Goal: Task Accomplishment & Management: Manage account settings

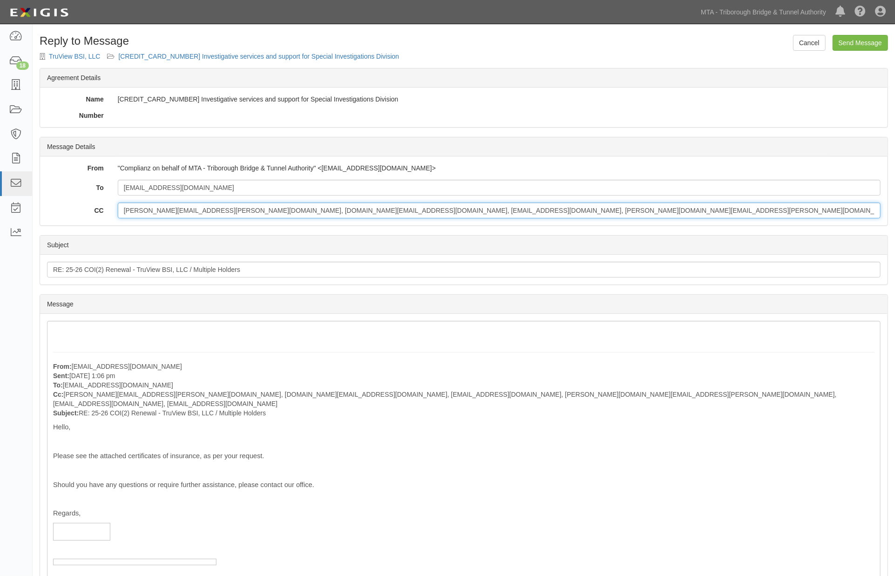
drag, startPoint x: 683, startPoint y: 206, endPoint x: 108, endPoint y: 210, distance: 575.5
click at [108, 210] on div "CC heidy.allensworth@hubinternational.com, chloe.domange@hubinternational.com, …" at bounding box center [464, 211] width 848 height 16
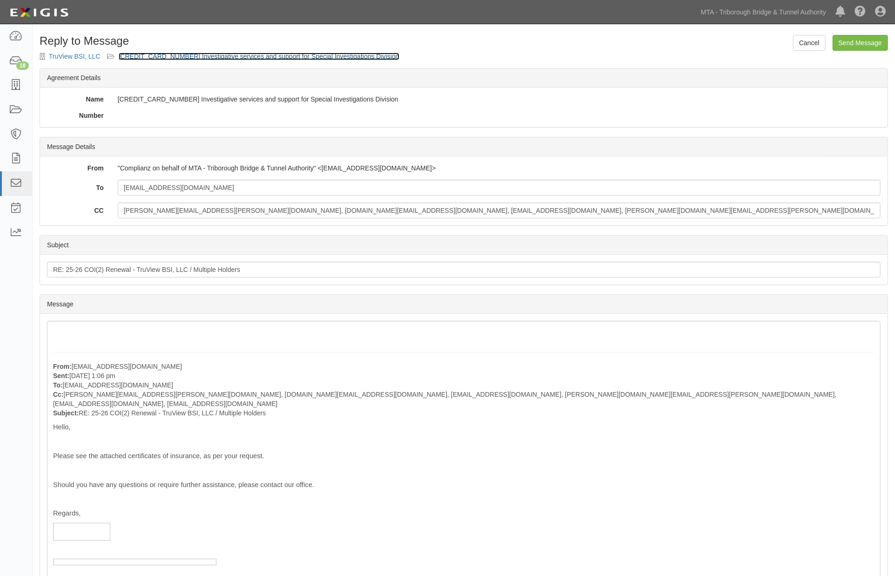
click at [195, 54] on link "300000000000486 Investigative services and support for Special Investigations D…" at bounding box center [259, 56] width 281 height 7
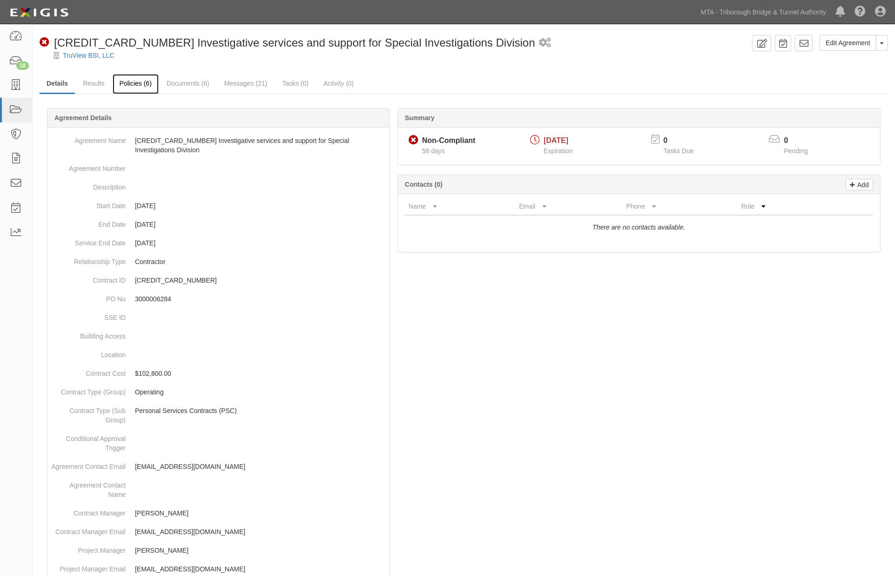
click at [126, 77] on link "Policies (6)" at bounding box center [136, 84] width 46 height 20
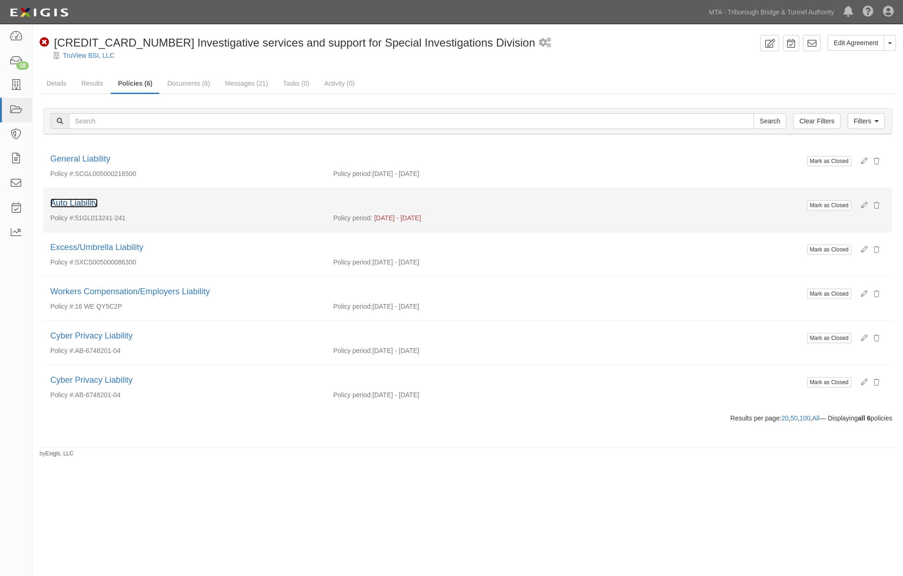
click at [81, 202] on link "Auto Liability" at bounding box center [73, 202] width 47 height 9
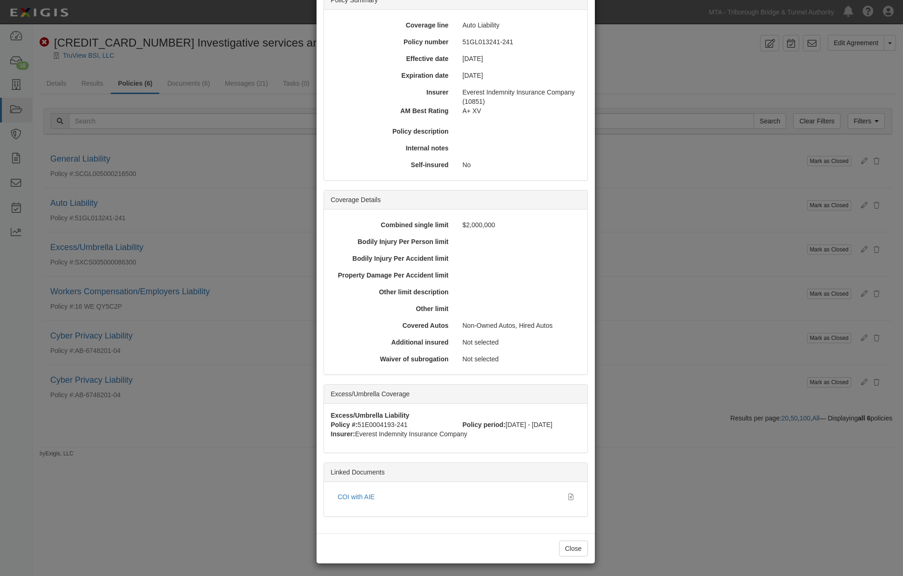
scroll to position [84, 0]
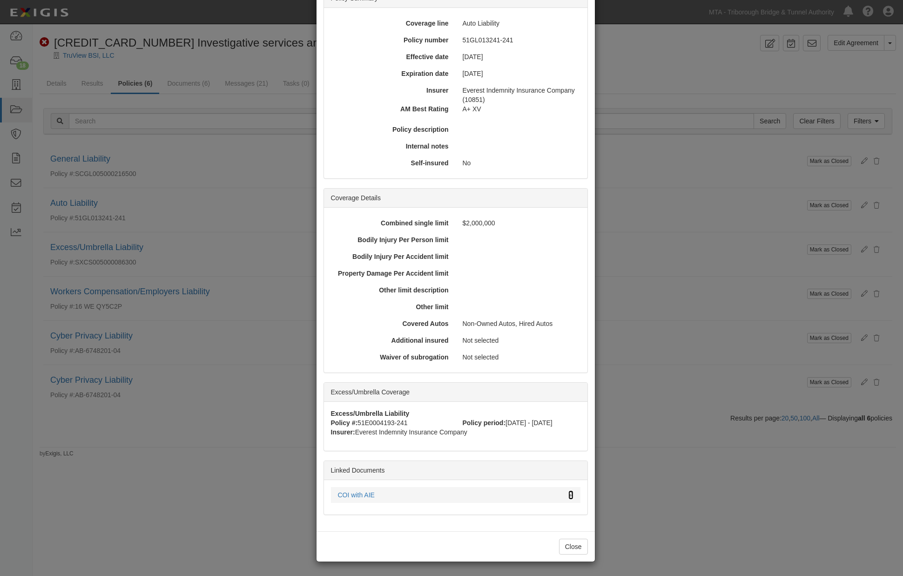
click at [569, 492] on icon at bounding box center [571, 495] width 5 height 7
click at [227, 203] on div "× View Policy Mark as Closed Edit Policy Toggle Dropdown Delete Policy Policy S…" at bounding box center [451, 288] width 903 height 576
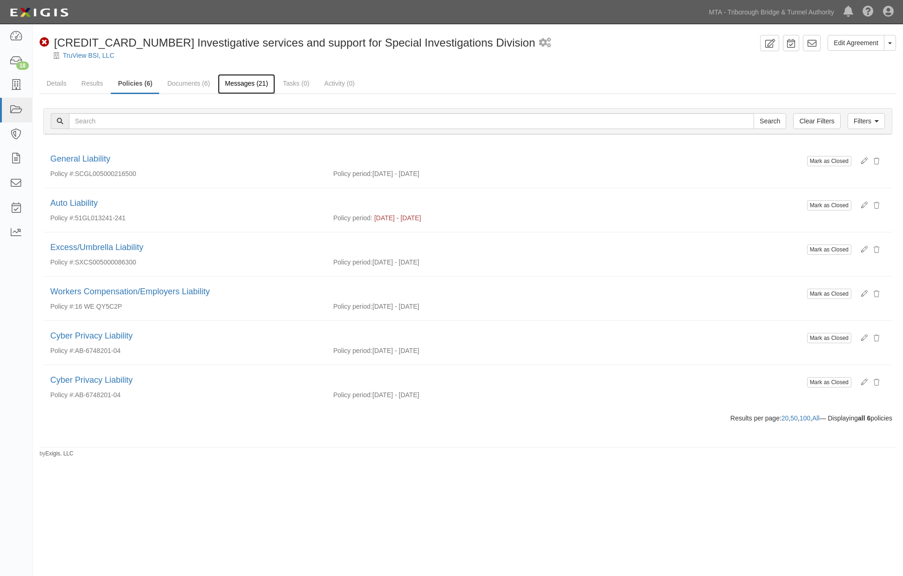
click at [235, 85] on link "Messages (21)" at bounding box center [246, 84] width 57 height 20
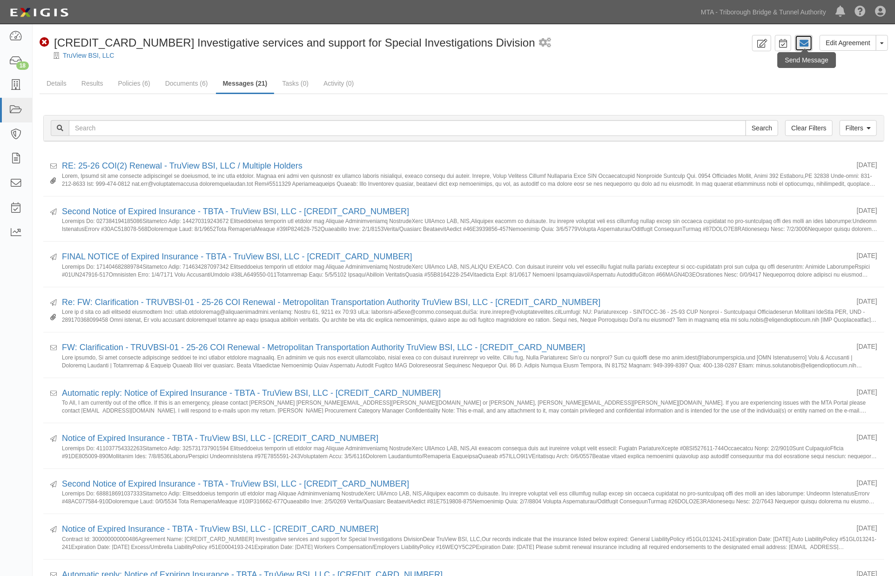
click at [806, 43] on icon at bounding box center [803, 43] width 9 height 9
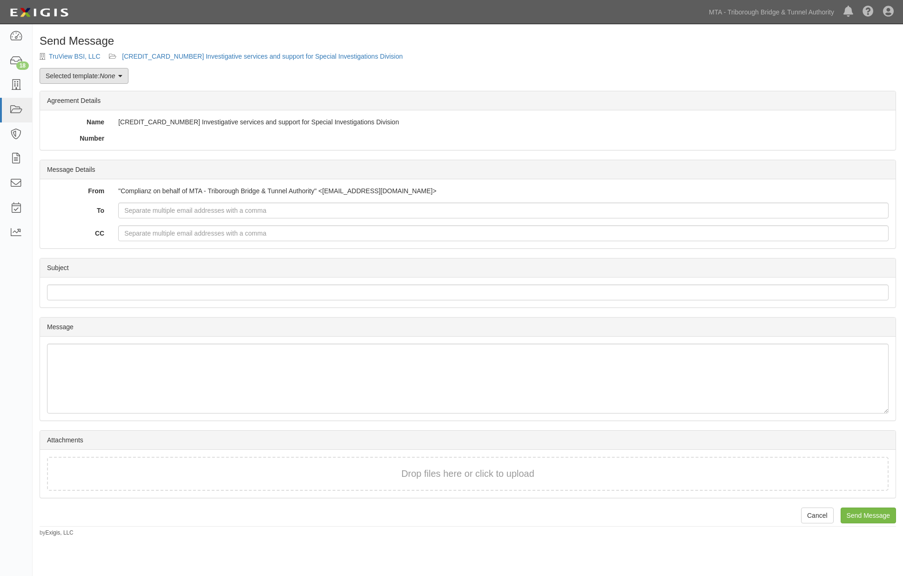
click at [66, 73] on link "Selected template: None" at bounding box center [84, 76] width 89 height 16
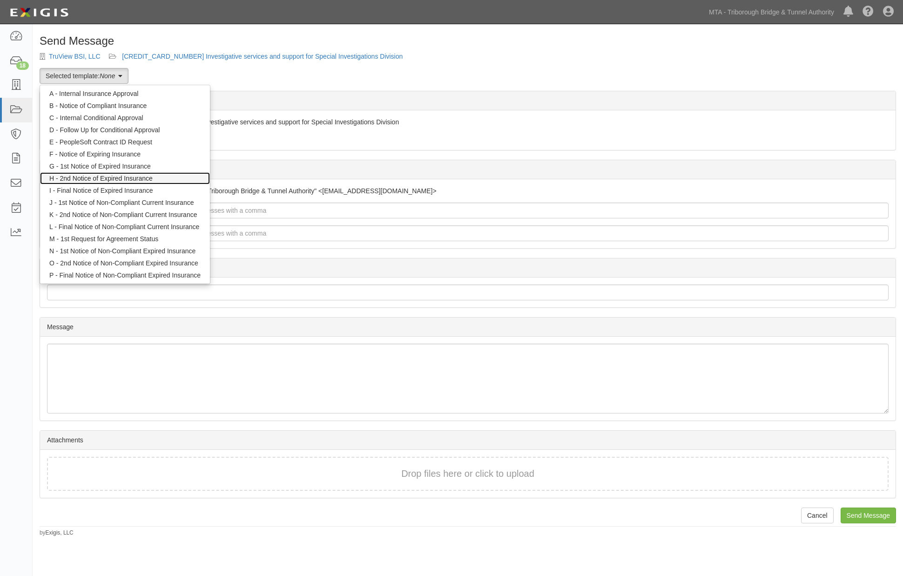
click at [71, 173] on link "H - 2nd Notice of Expired Insurance" at bounding box center [125, 178] width 170 height 12
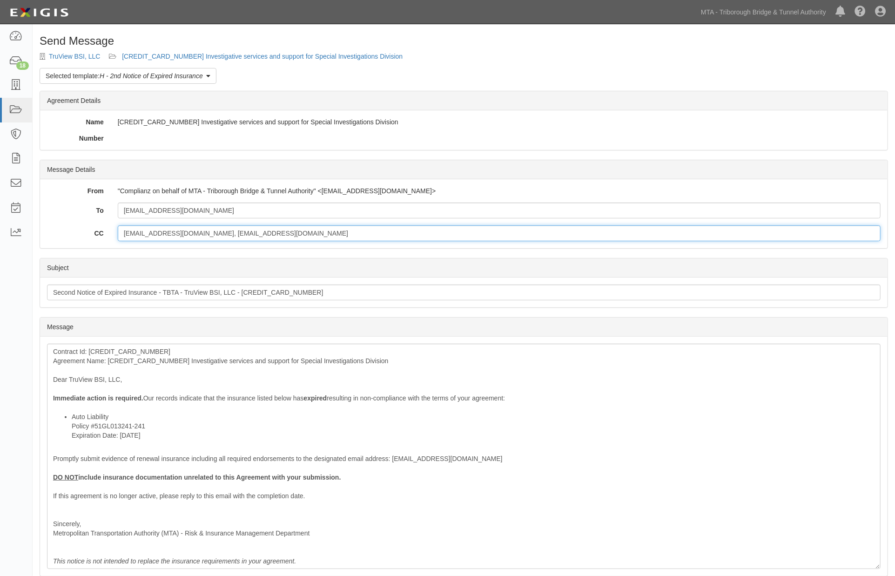
click at [284, 233] on input "[EMAIL_ADDRESS][DOMAIN_NAME], [EMAIL_ADDRESS][DOMAIN_NAME]" at bounding box center [499, 233] width 763 height 16
drag, startPoint x: 277, startPoint y: 234, endPoint x: 50, endPoint y: 207, distance: 227.8
click at [50, 207] on div "To nmauletta@truviewbsi.com CC lcano@mtabt.org, tmiller@mtabsc.org" at bounding box center [464, 222] width 834 height 39
paste input "amanda.duke@hubinternational.com"
click at [248, 235] on input "amanda.duke@hubinternational.com;" at bounding box center [499, 233] width 763 height 16
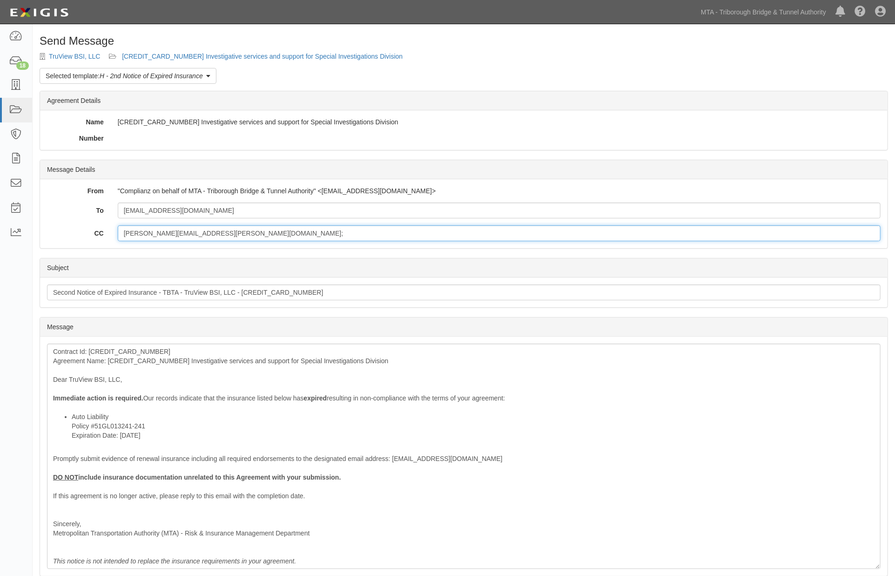
paste input "heidy.allensworth@hubinternational.com, chloe.domange@hubinternational.com, nma…"
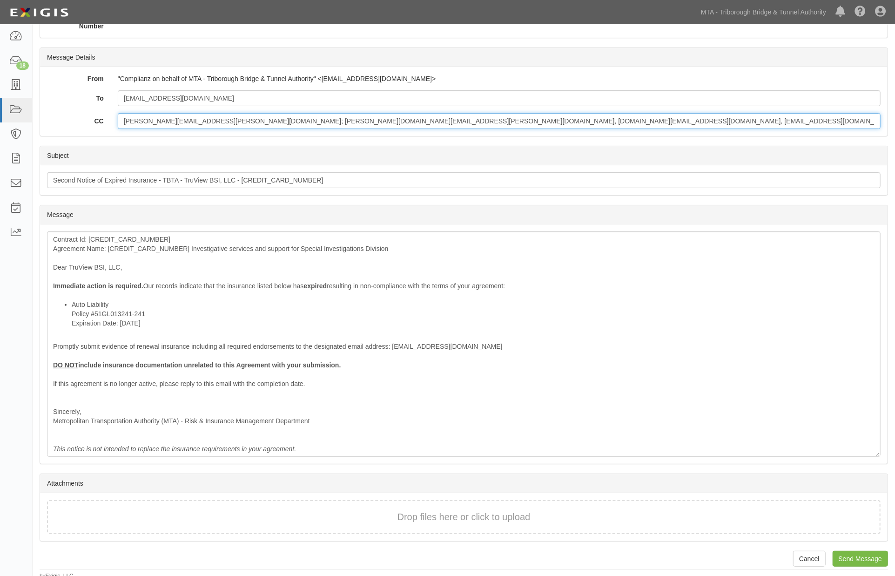
scroll to position [115, 0]
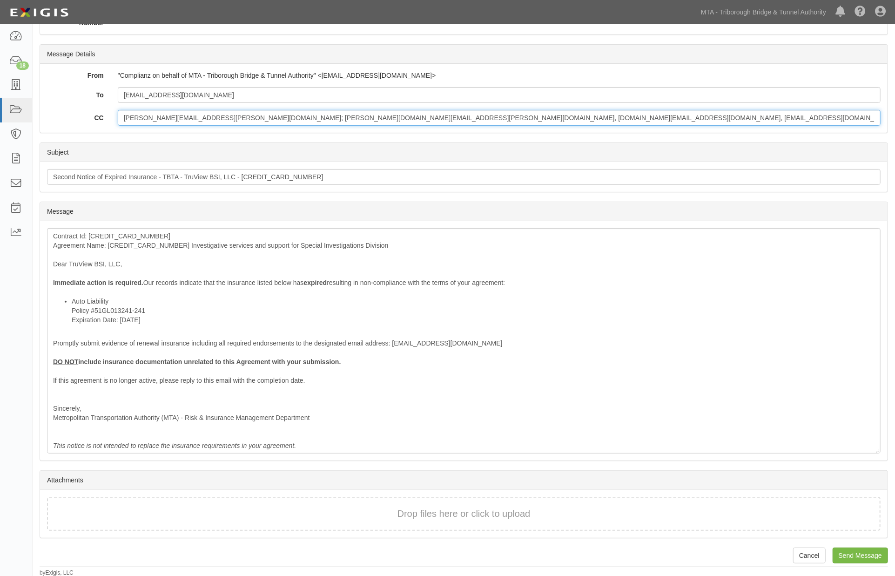
type input "amanda.duke@hubinternational.com; heidy.allensworth@hubinternational.com, chloe…"
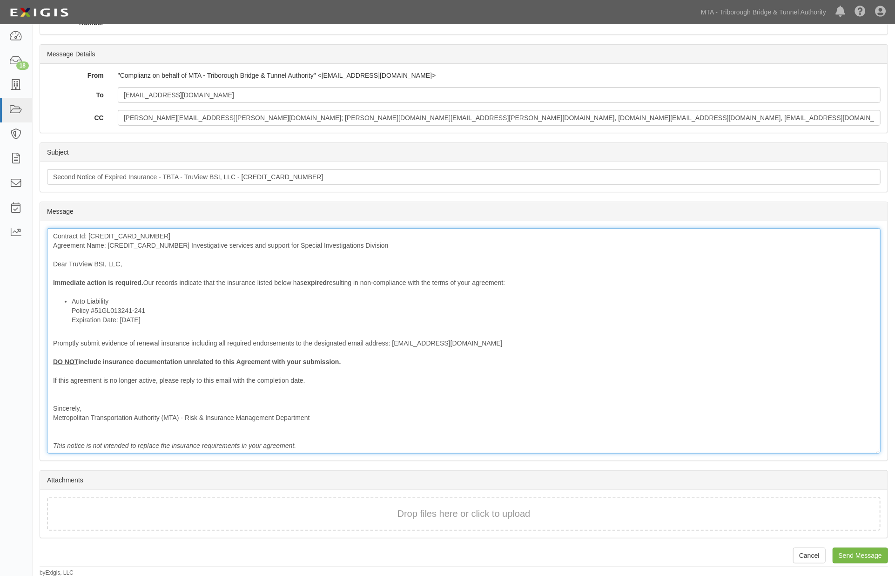
click at [123, 241] on div "Contract Id: 300000000000486 Agreement Name: 300000000000486 Investigative serv…" at bounding box center [464, 340] width 834 height 225
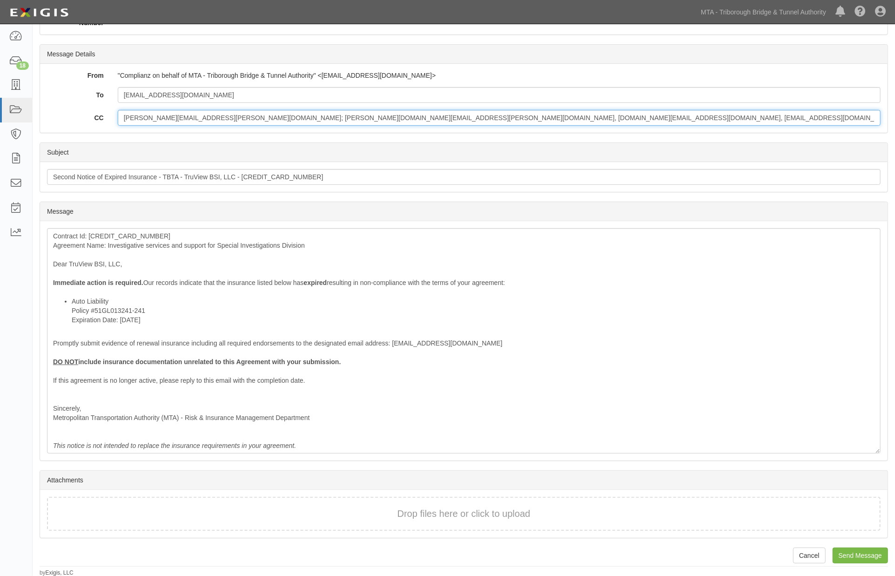
click at [761, 117] on input "amanda.duke@hubinternational.com; heidy.allensworth@hubinternational.com, chloe…" at bounding box center [499, 118] width 763 height 16
type input "amanda.duke@hubinternational.com; heidy.allensworth@hubinternational.com, chloe…"
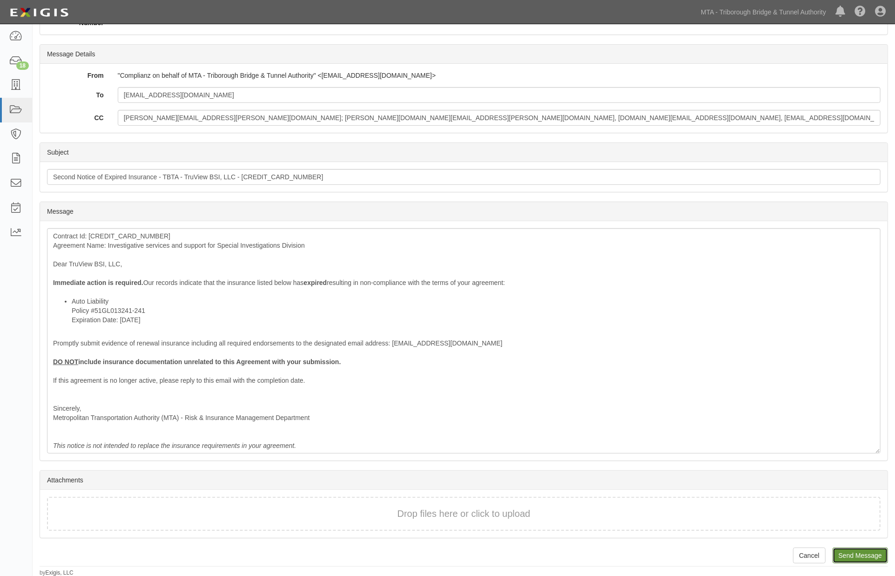
click at [872, 555] on input "Send Message" at bounding box center [860, 556] width 55 height 16
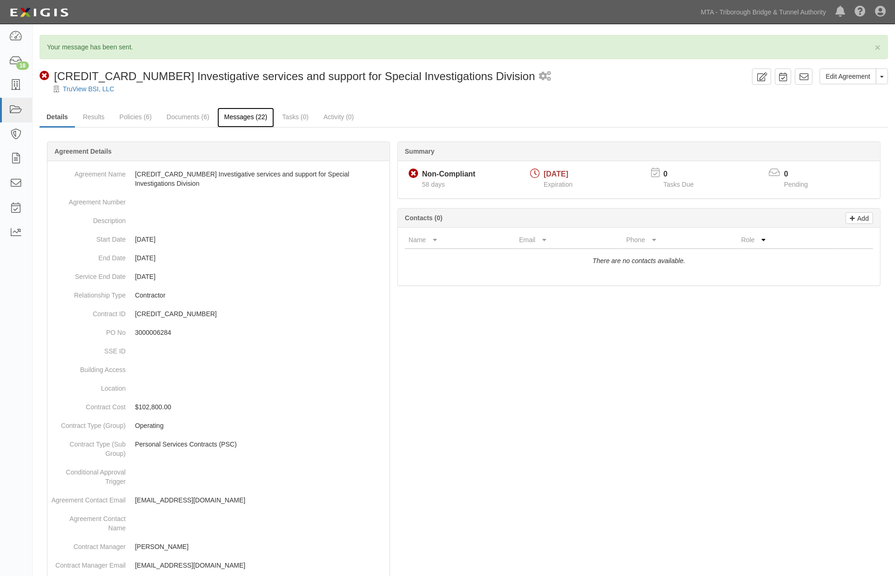
click at [229, 111] on link "Messages (22)" at bounding box center [245, 118] width 57 height 20
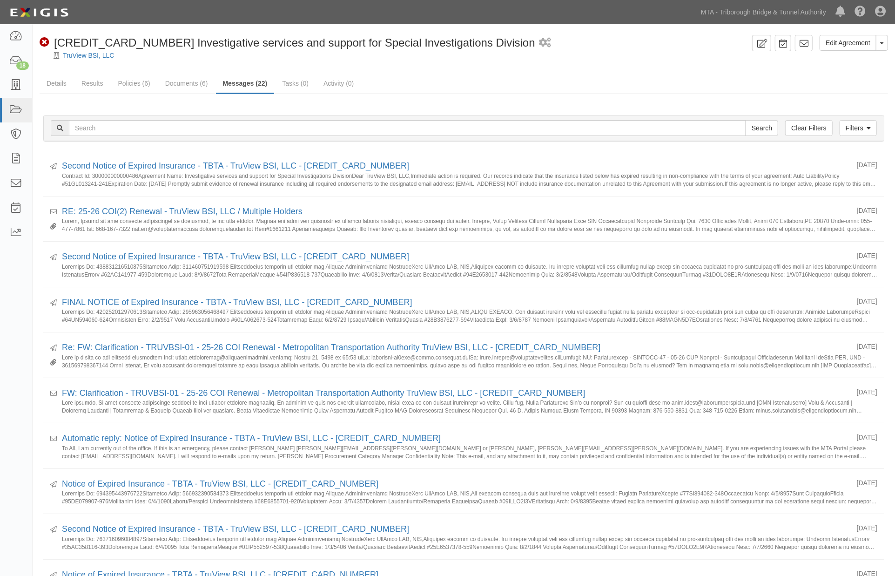
click at [191, 77] on link "Documents (6)" at bounding box center [186, 84] width 57 height 20
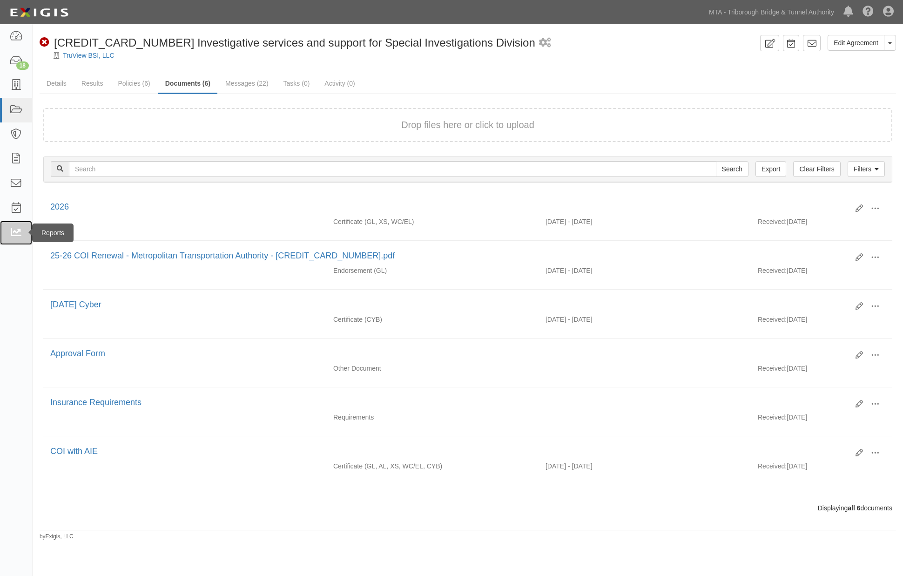
click at [19, 233] on icon at bounding box center [15, 233] width 13 height 11
click at [778, 12] on link "MTA - Triborough Bridge & Tunnel Authority" at bounding box center [771, 12] width 135 height 19
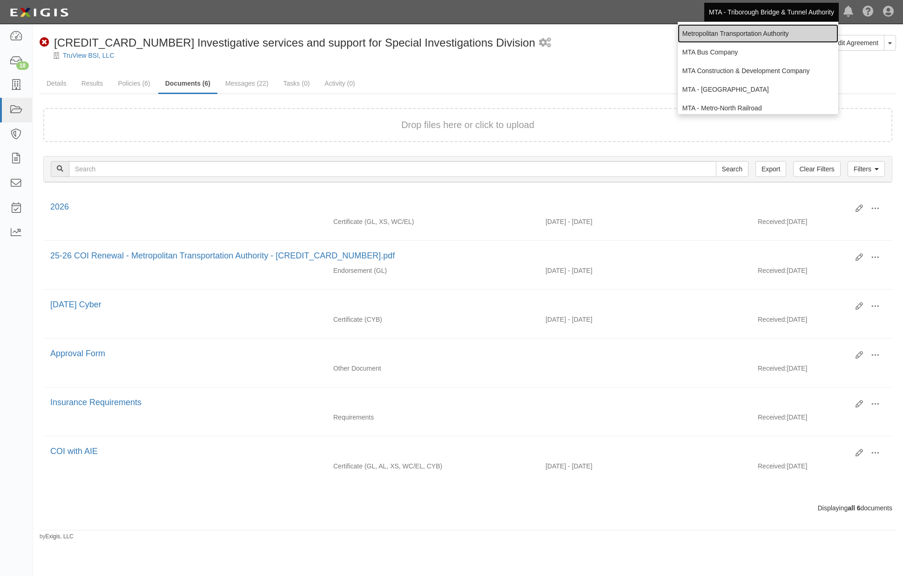
click at [718, 30] on link "Metropolitan Transportation Authority" at bounding box center [758, 33] width 161 height 19
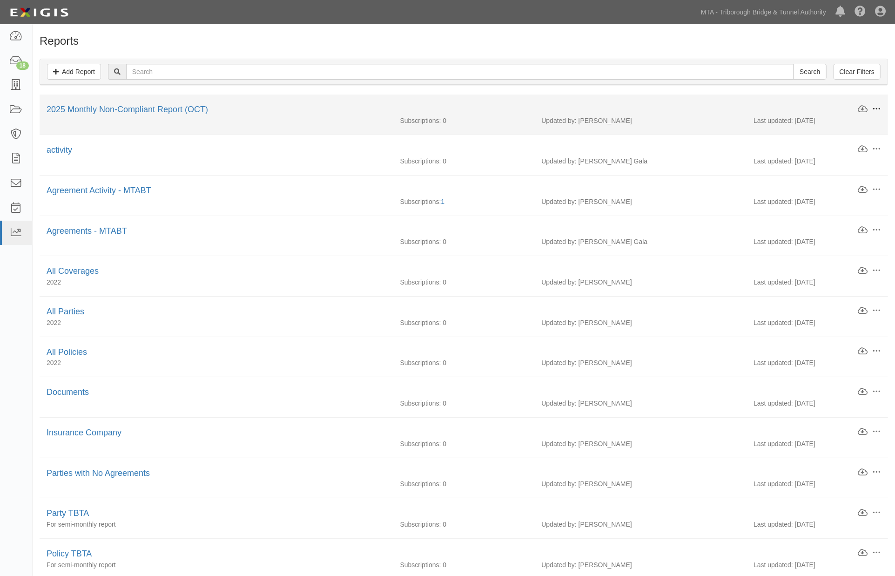
click at [880, 108] on span at bounding box center [877, 109] width 8 height 8
click at [161, 110] on link "2025 Monthly Non-Compliant Report (OCT)" at bounding box center [128, 109] width 162 height 9
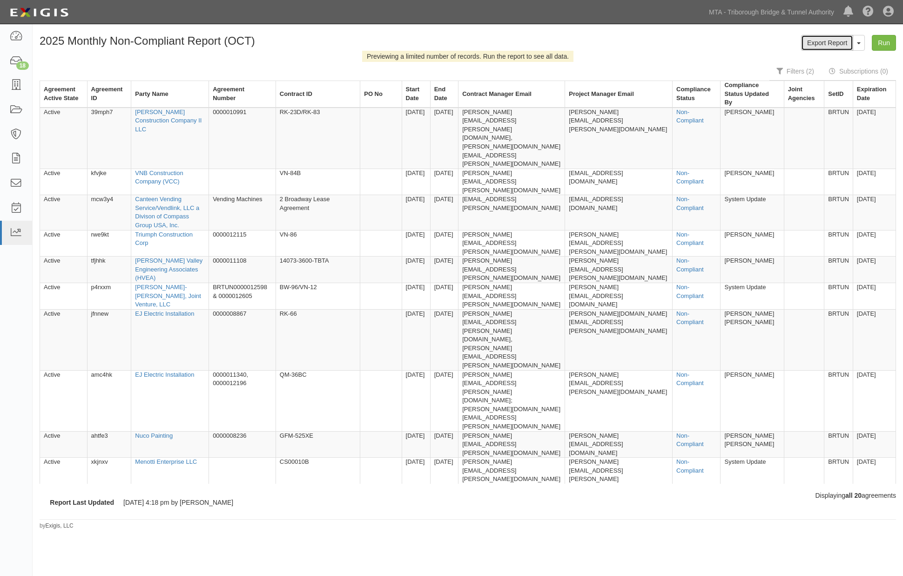
click at [825, 43] on link "Export Report" at bounding box center [827, 43] width 52 height 16
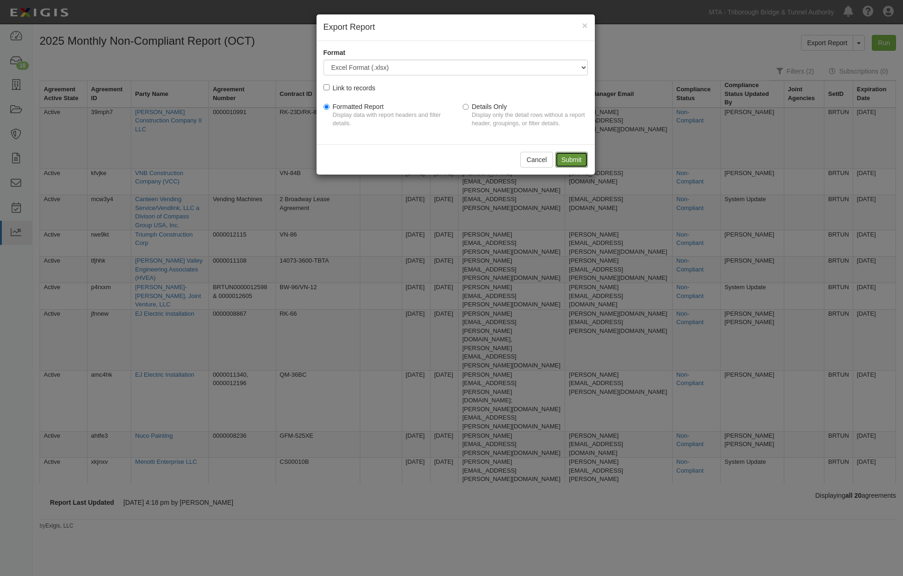
click at [569, 157] on input "Submit" at bounding box center [571, 160] width 33 height 16
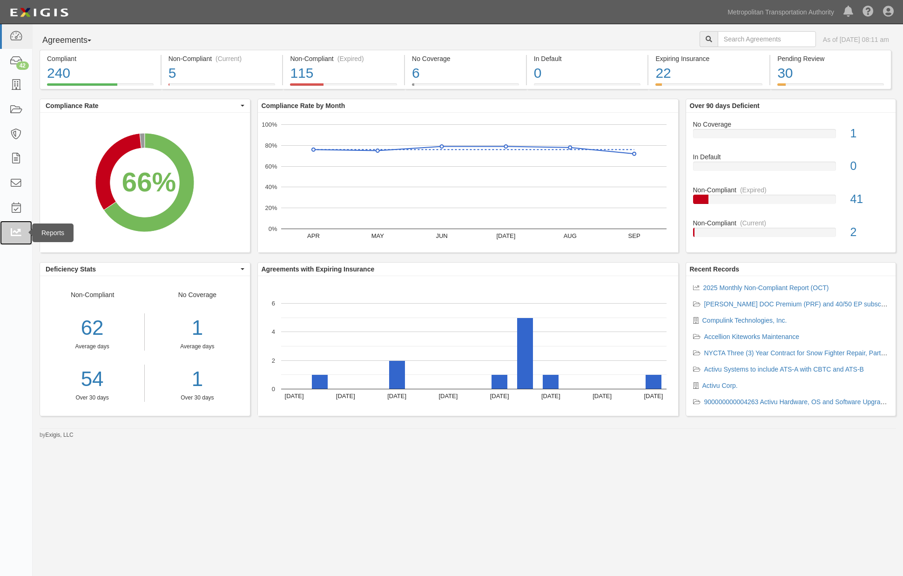
click at [14, 234] on icon at bounding box center [15, 233] width 13 height 11
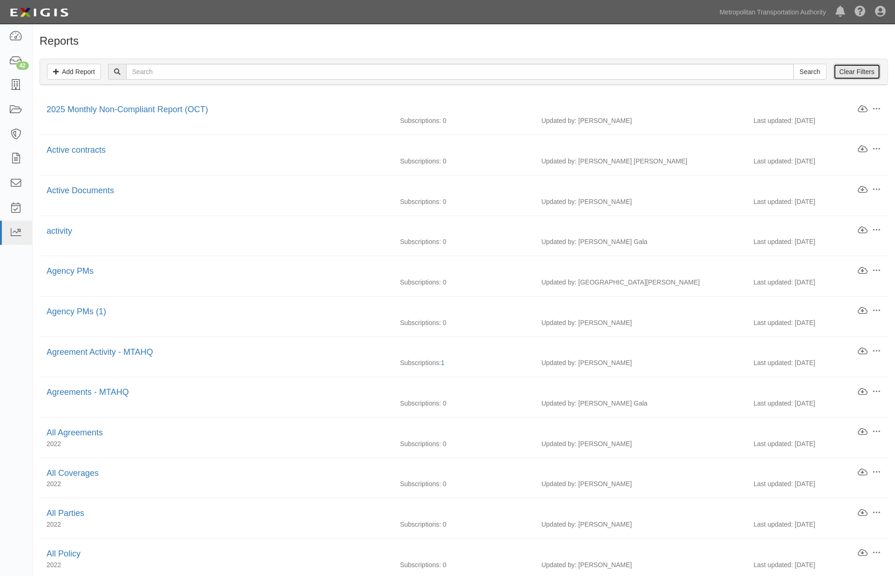
click at [869, 73] on link "Clear Filters" at bounding box center [857, 72] width 47 height 16
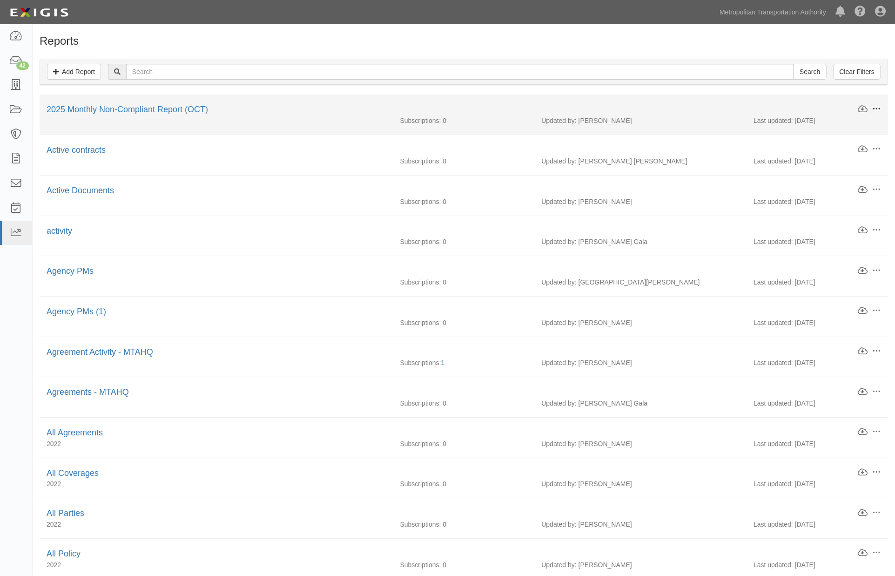
click at [875, 108] on span at bounding box center [877, 109] width 8 height 8
click at [813, 107] on link "Edit" at bounding box center [834, 107] width 74 height 17
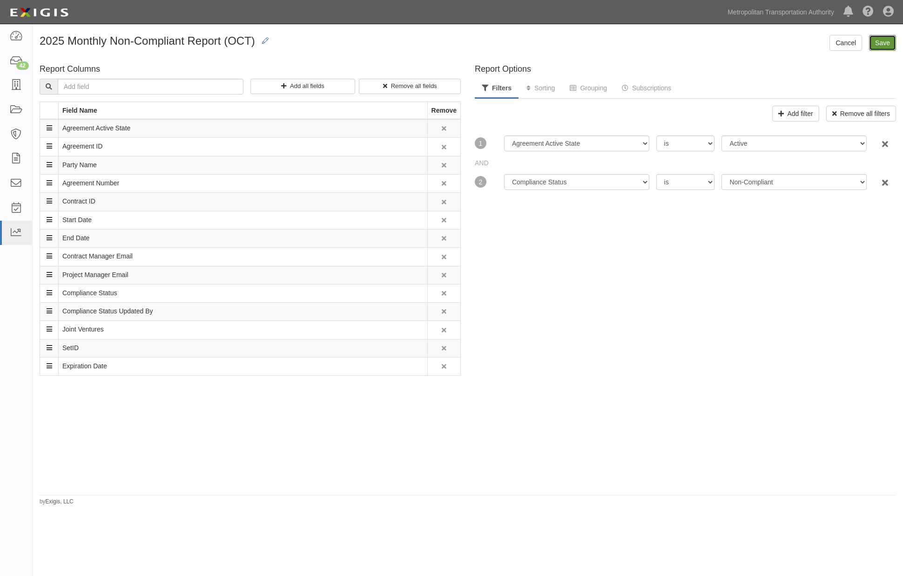
click at [891, 36] on input "Save" at bounding box center [882, 43] width 27 height 16
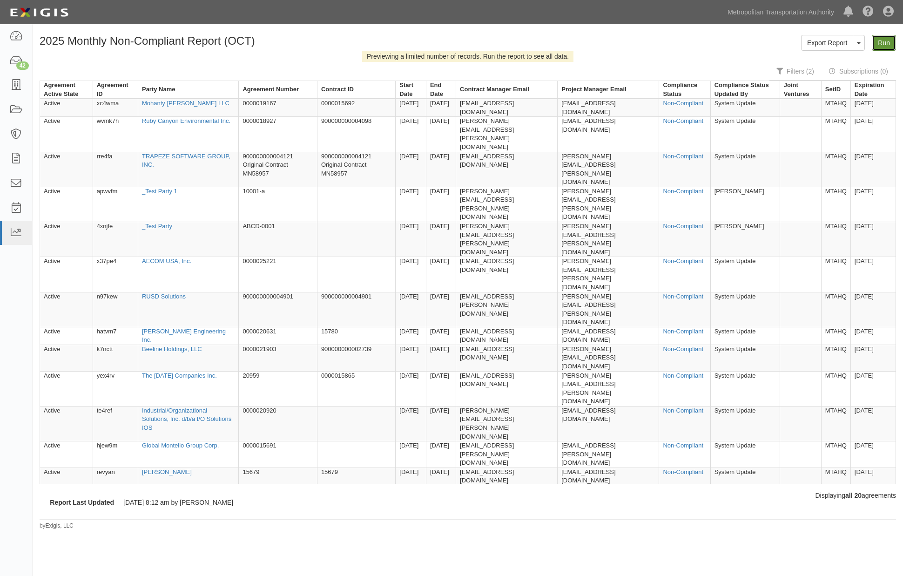
click at [878, 40] on link "Run" at bounding box center [884, 43] width 24 height 16
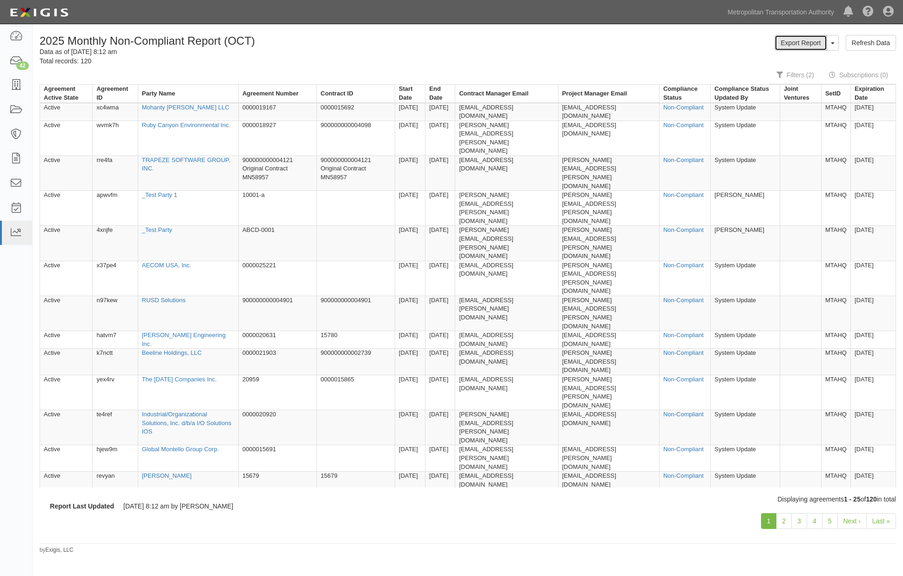
click at [806, 41] on link "Export Report" at bounding box center [801, 43] width 52 height 16
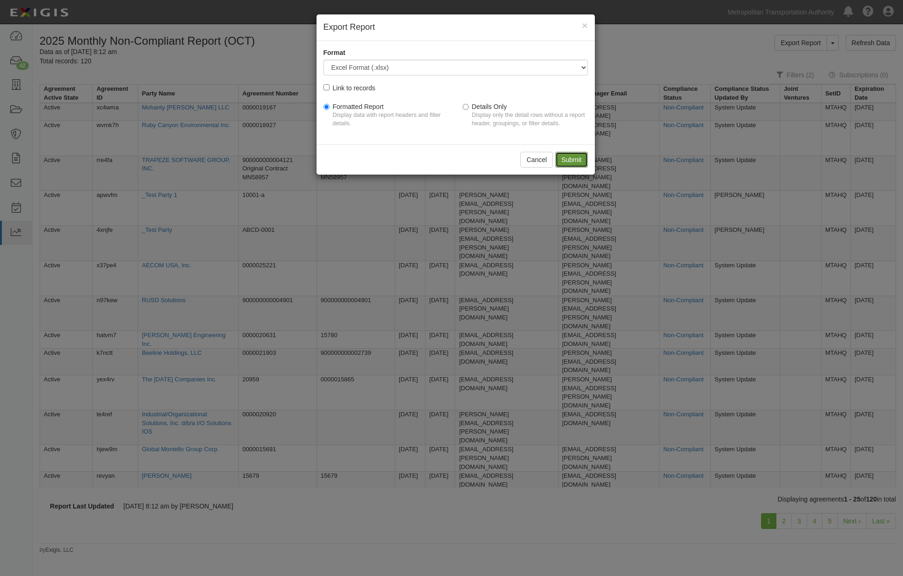
click at [566, 159] on input "Submit" at bounding box center [571, 160] width 33 height 16
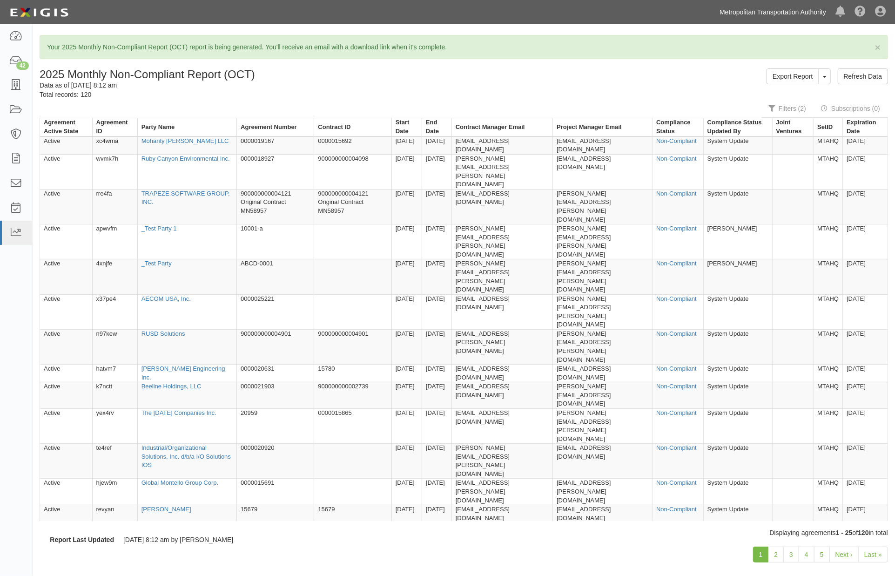
click at [774, 12] on link "Metropolitan Transportation Authority" at bounding box center [773, 12] width 116 height 19
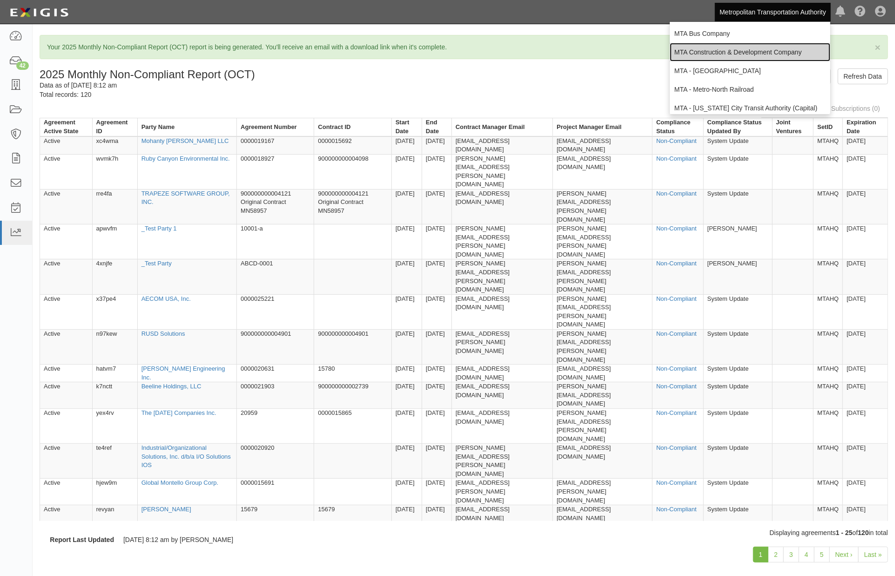
click at [710, 52] on link "MTA Construction & Development Company" at bounding box center [750, 52] width 161 height 19
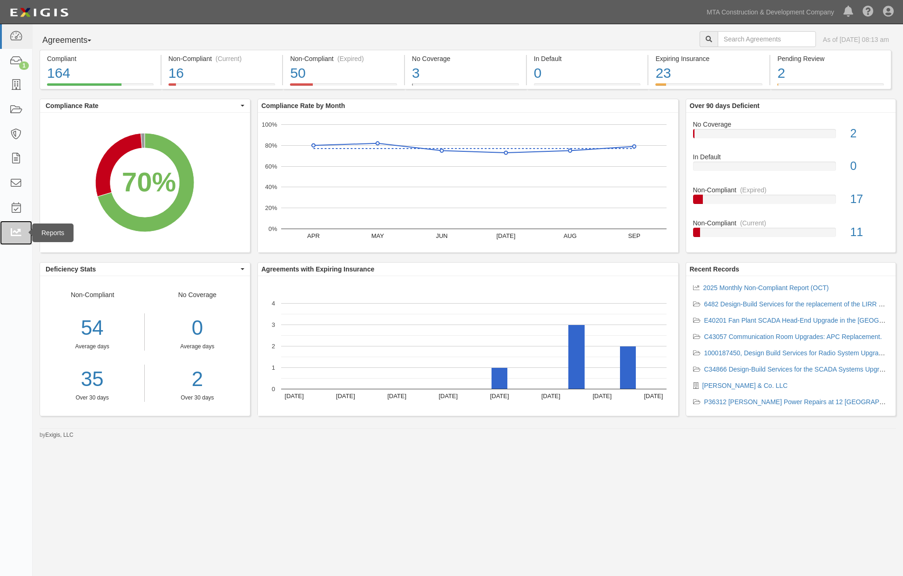
click at [11, 235] on icon at bounding box center [15, 233] width 13 height 11
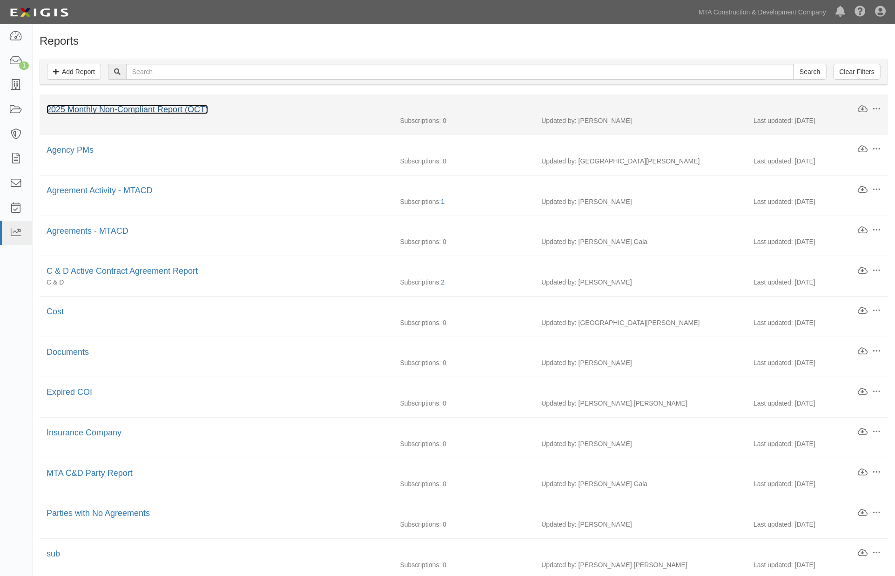
click at [158, 110] on link "2025 Monthly Non-Compliant Report (OCT)" at bounding box center [128, 109] width 162 height 9
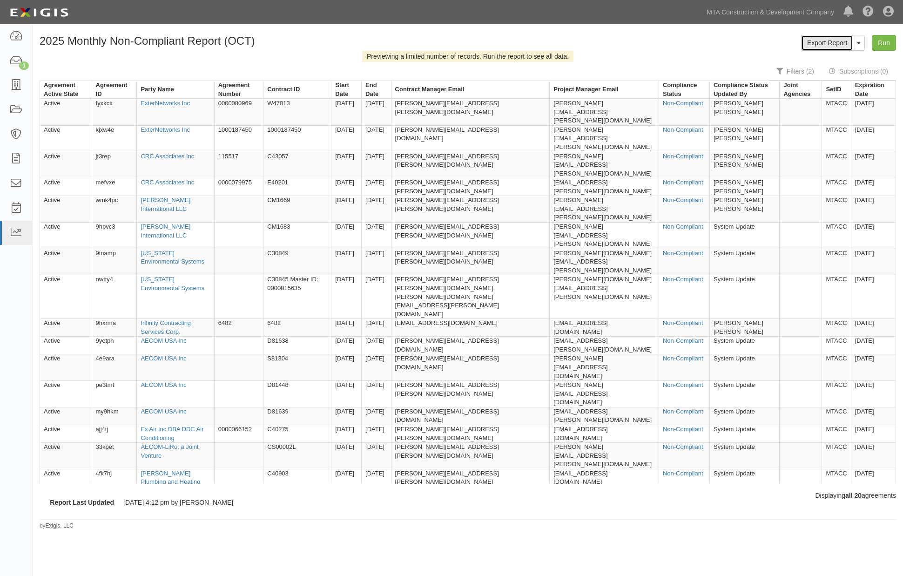
click at [839, 43] on link "Export Report" at bounding box center [827, 43] width 52 height 16
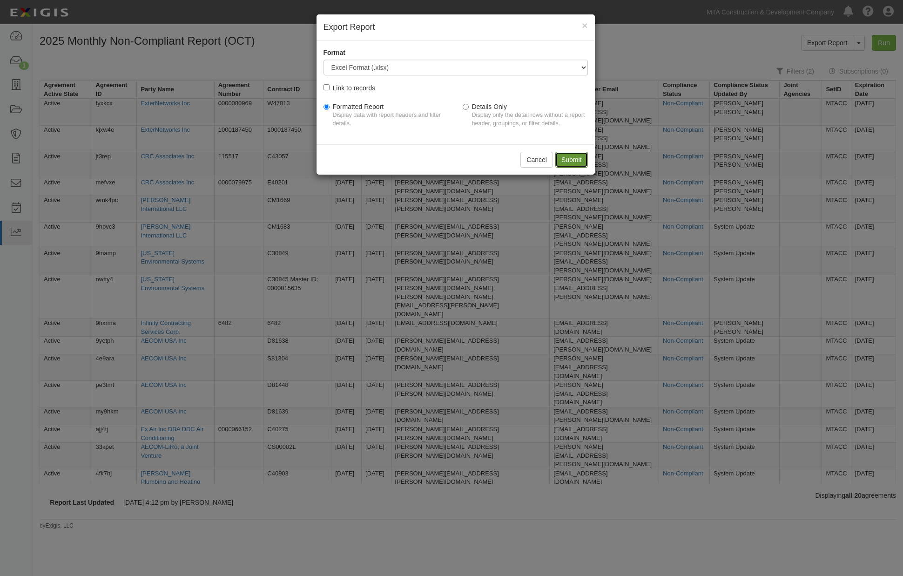
click at [570, 155] on input "Submit" at bounding box center [571, 160] width 33 height 16
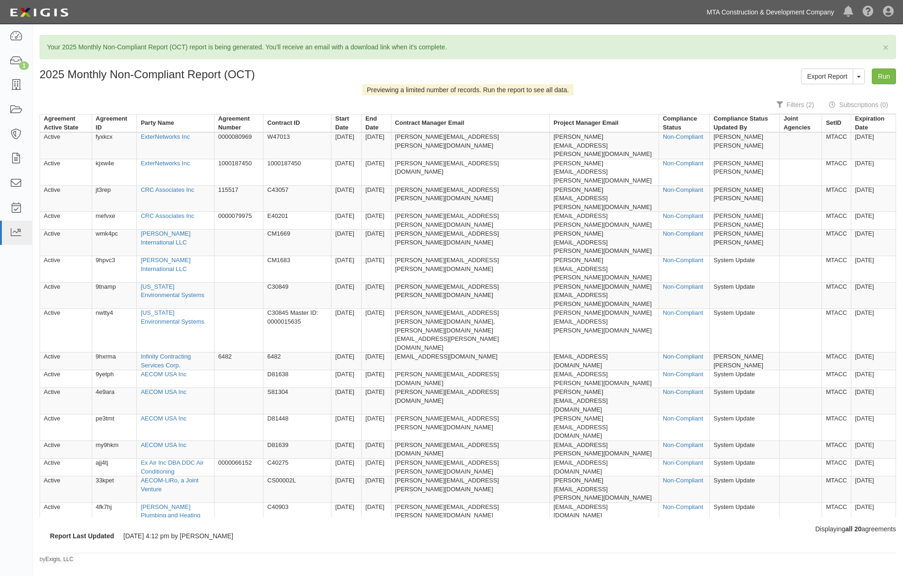
click at [739, 11] on link "MTA Construction & Development Company" at bounding box center [770, 12] width 137 height 19
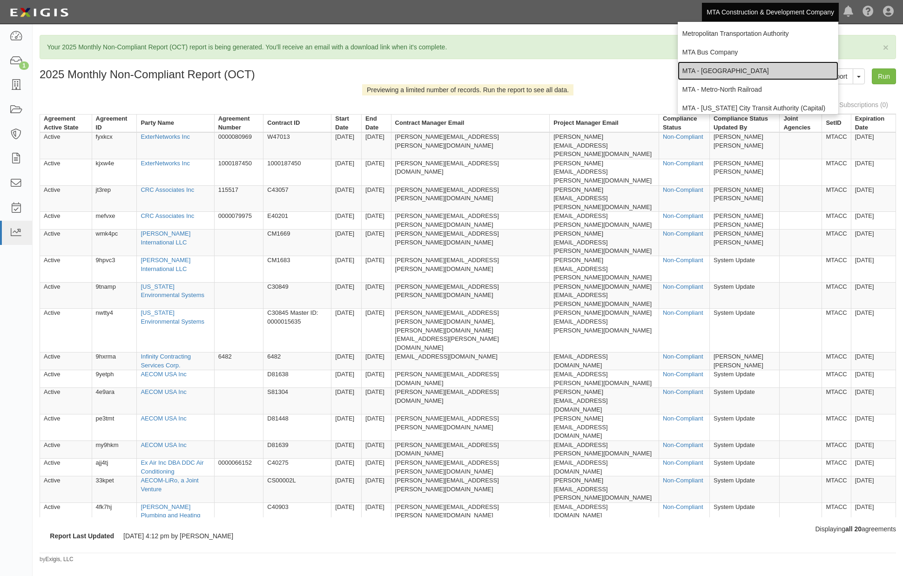
click at [719, 68] on link "MTA - [GEOGRAPHIC_DATA]" at bounding box center [758, 70] width 161 height 19
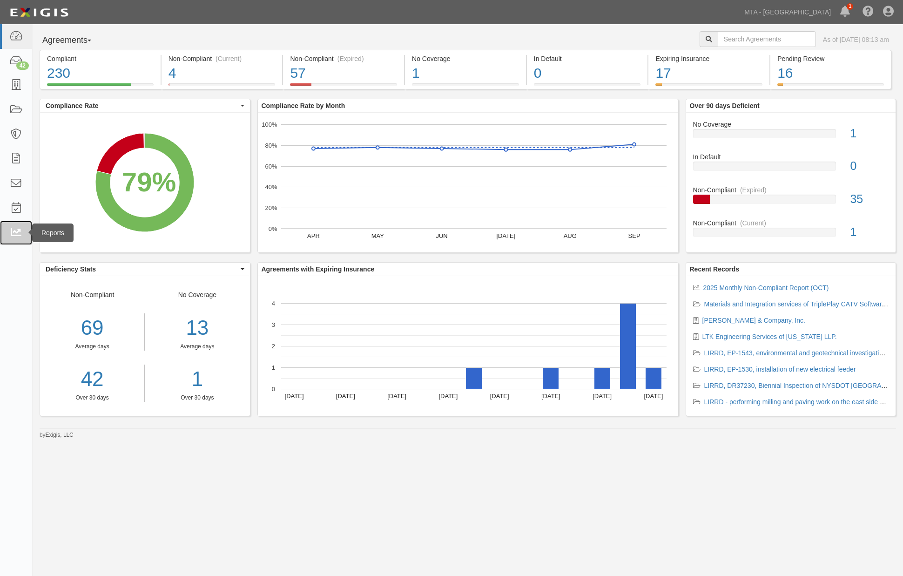
click at [17, 234] on icon at bounding box center [15, 233] width 13 height 11
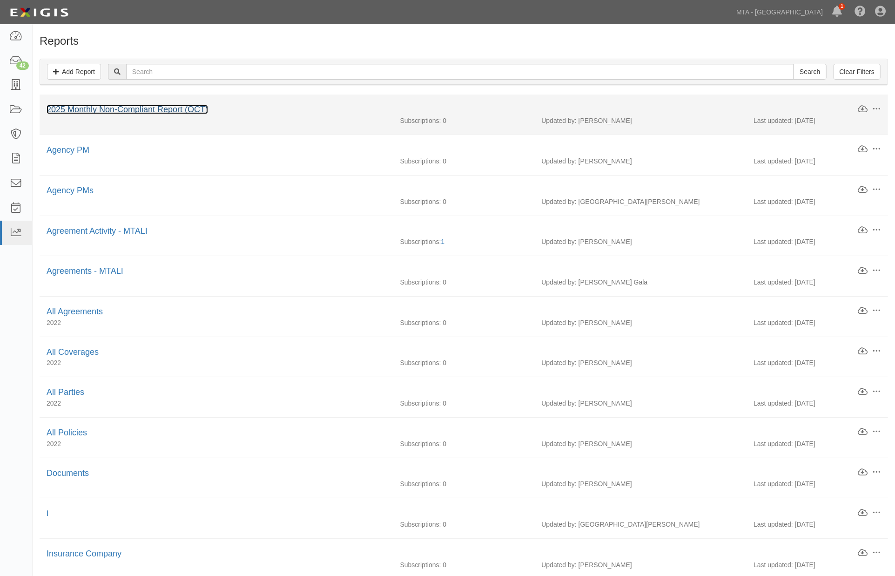
click at [184, 111] on link "2025 Monthly Non-Compliant Report (OCT)" at bounding box center [128, 109] width 162 height 9
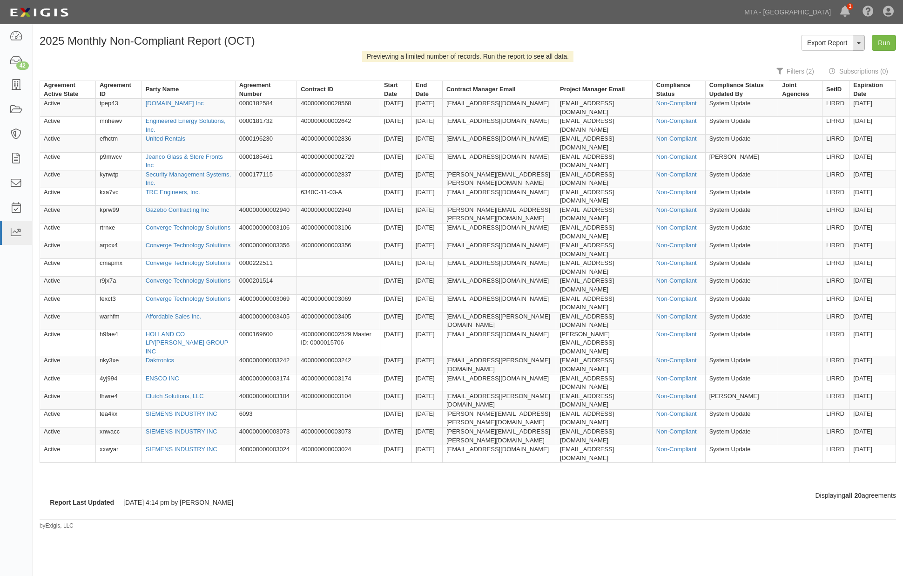
click at [859, 40] on button "ToggleReportDropdown" at bounding box center [859, 43] width 12 height 16
click at [820, 59] on link "Edit Report" at bounding box center [839, 60] width 74 height 12
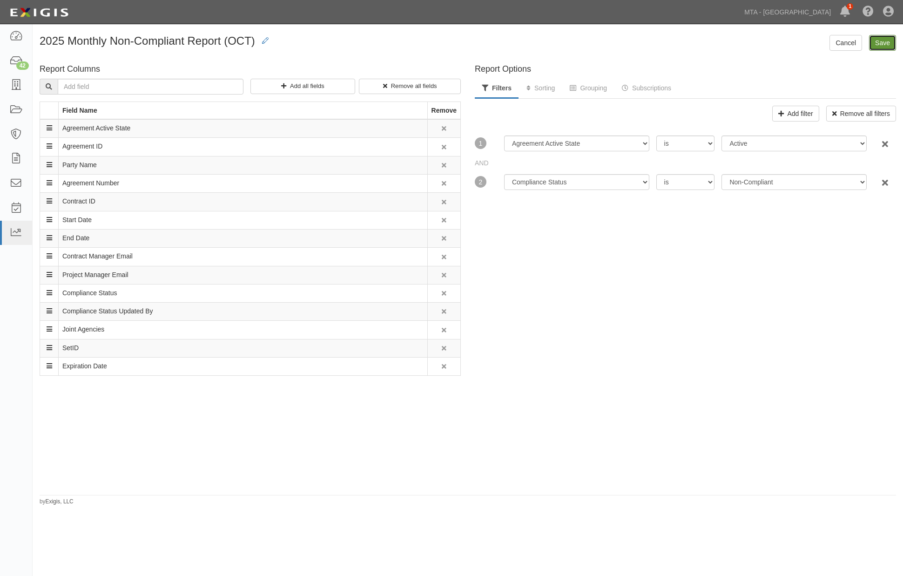
click at [887, 39] on input "Save" at bounding box center [882, 43] width 27 height 16
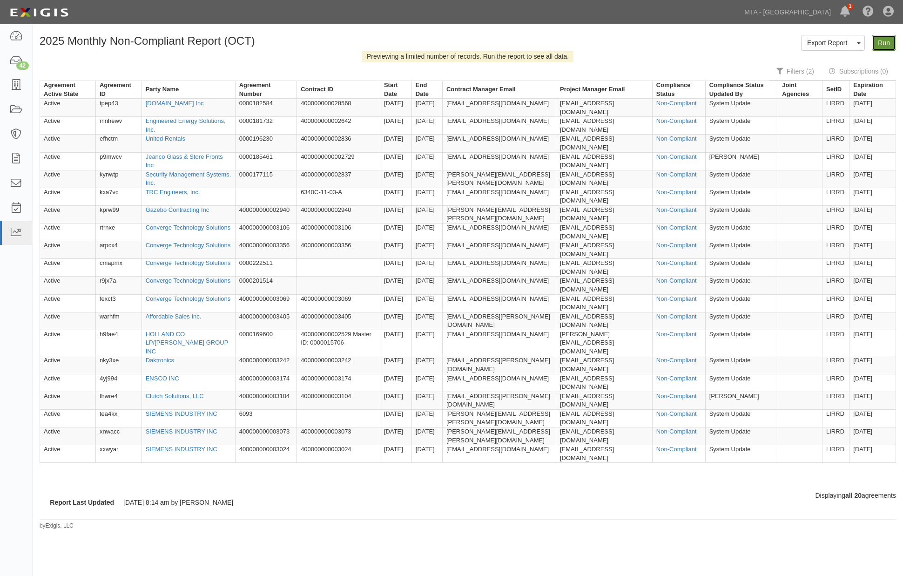
click at [893, 40] on link "Run" at bounding box center [884, 43] width 24 height 16
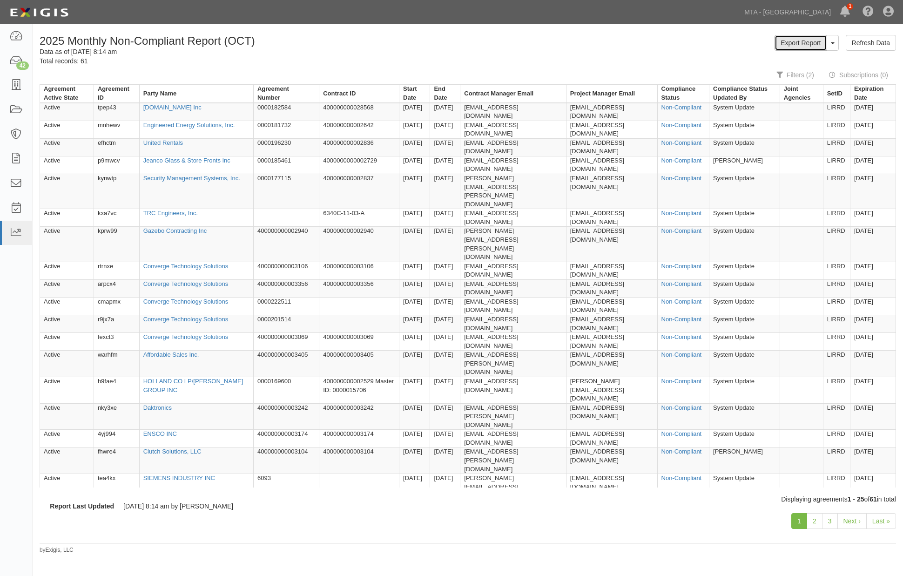
click at [812, 41] on link "Export Report" at bounding box center [801, 43] width 52 height 16
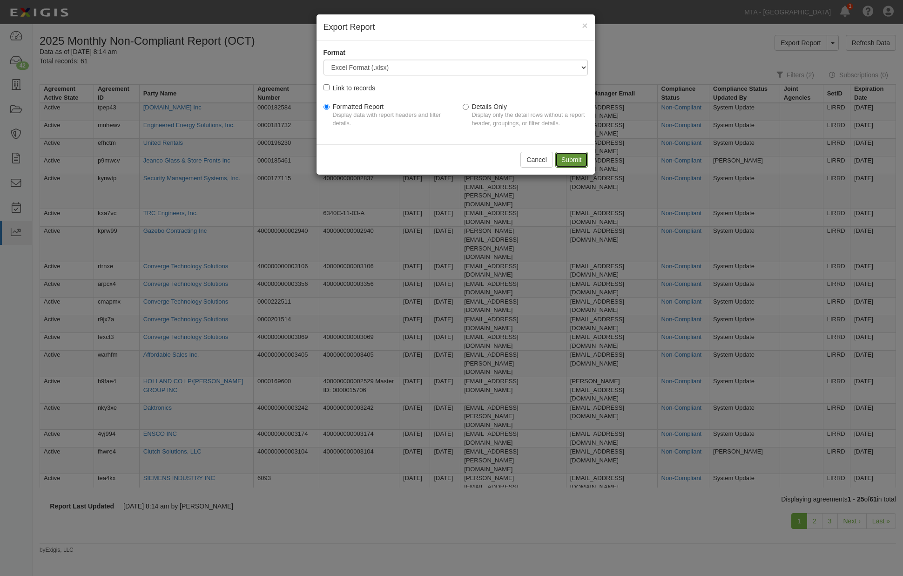
click at [578, 163] on input "Submit" at bounding box center [571, 160] width 33 height 16
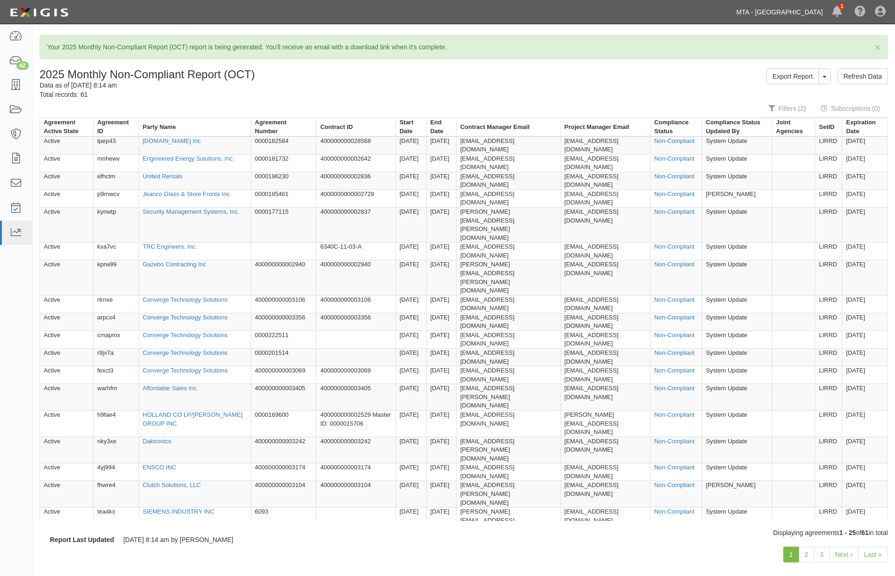
click at [809, 12] on link "MTA - [GEOGRAPHIC_DATA]" at bounding box center [780, 12] width 96 height 19
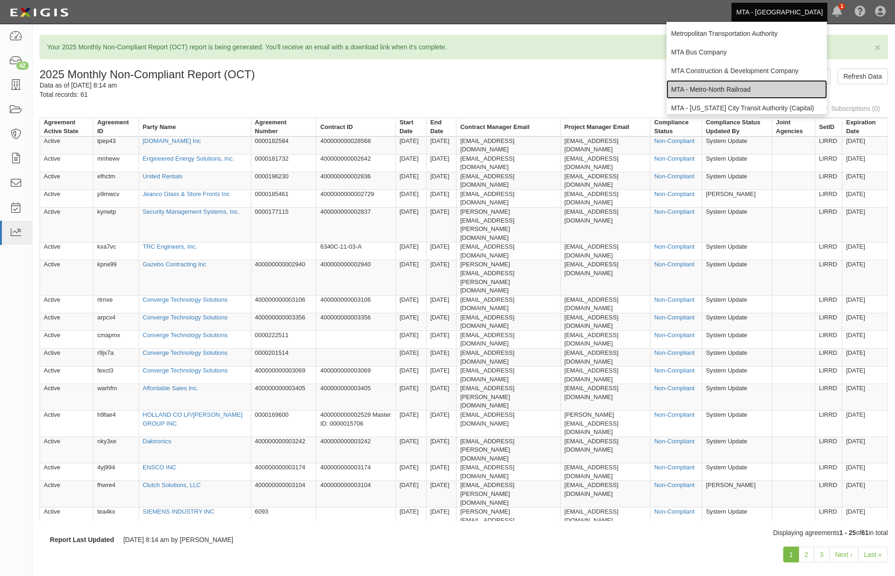
click at [738, 86] on link "MTA - Metro-North Railroad" at bounding box center [747, 89] width 161 height 19
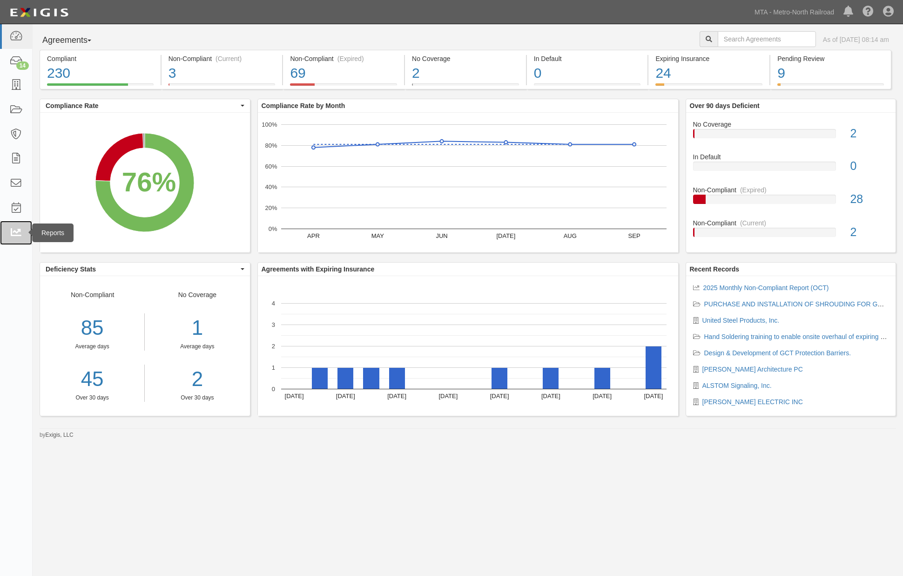
click at [16, 234] on icon at bounding box center [15, 233] width 13 height 11
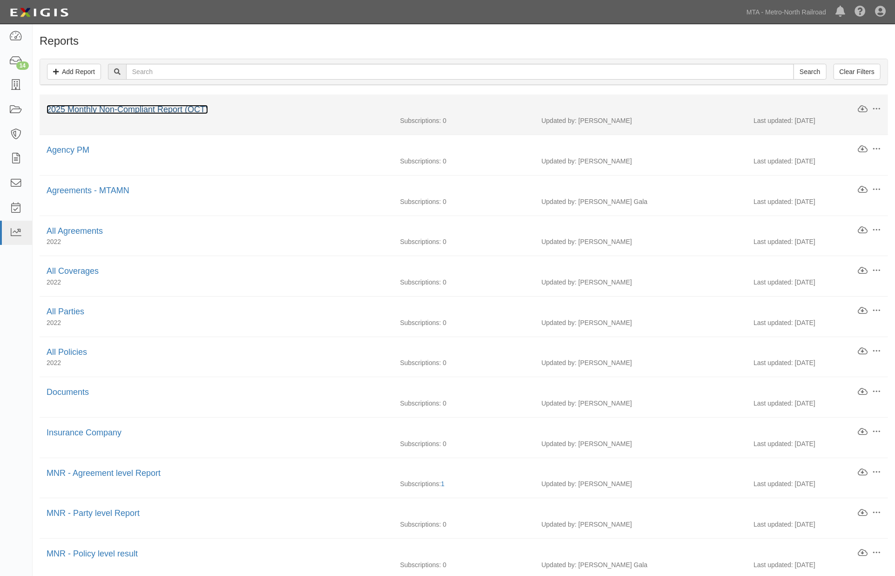
click at [175, 110] on link "2025 Monthly Non-Compliant Report (OCT)" at bounding box center [128, 109] width 162 height 9
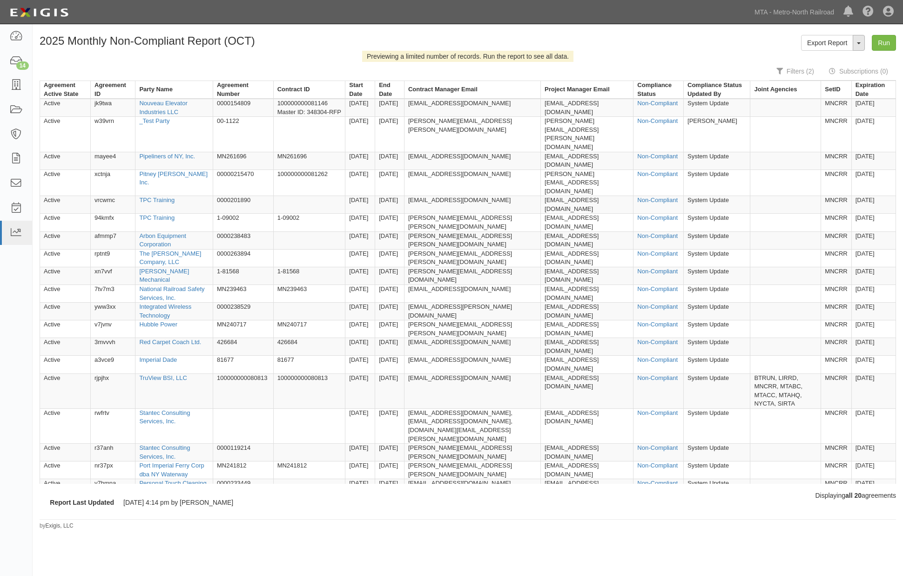
click at [857, 47] on button "ToggleReportDropdown" at bounding box center [859, 43] width 12 height 16
click at [832, 61] on link "Edit Report" at bounding box center [839, 60] width 74 height 12
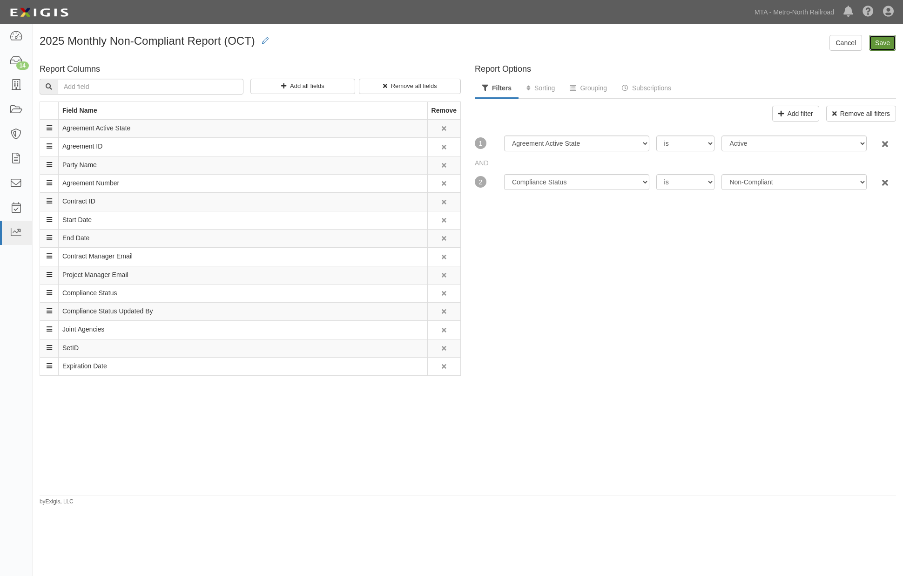
click at [878, 44] on input "Save" at bounding box center [882, 43] width 27 height 16
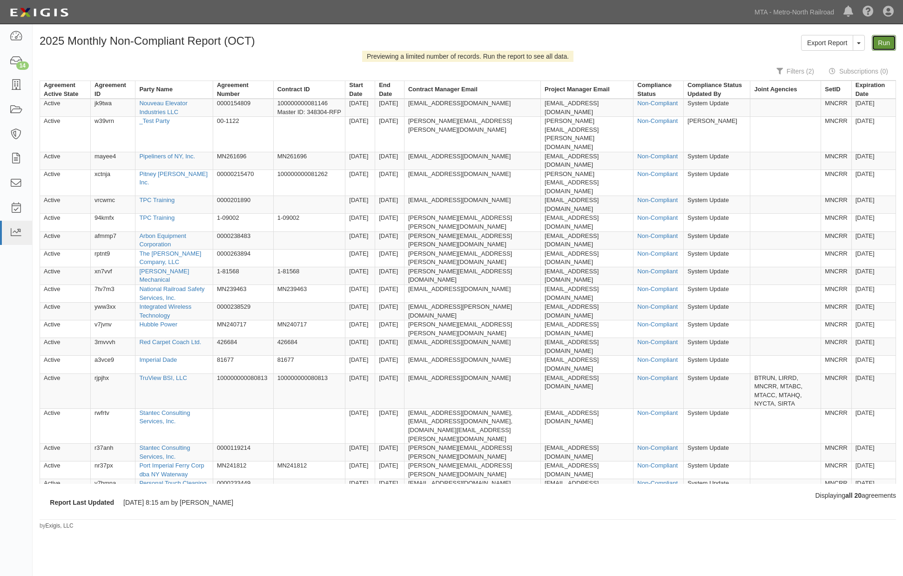
click at [877, 45] on link "Run" at bounding box center [884, 43] width 24 height 16
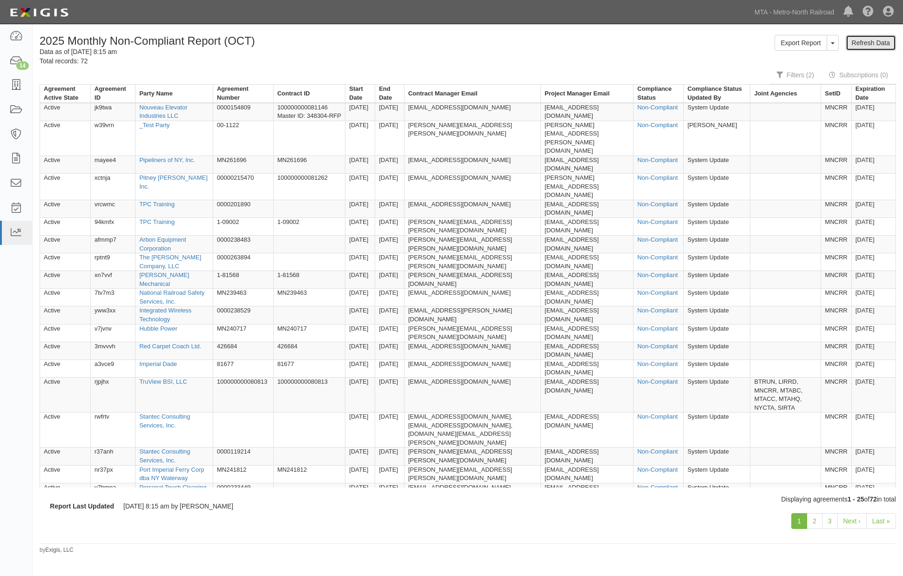
click at [867, 42] on link "Refresh Data" at bounding box center [871, 43] width 50 height 16
click at [816, 45] on link "Export Report" at bounding box center [801, 43] width 52 height 16
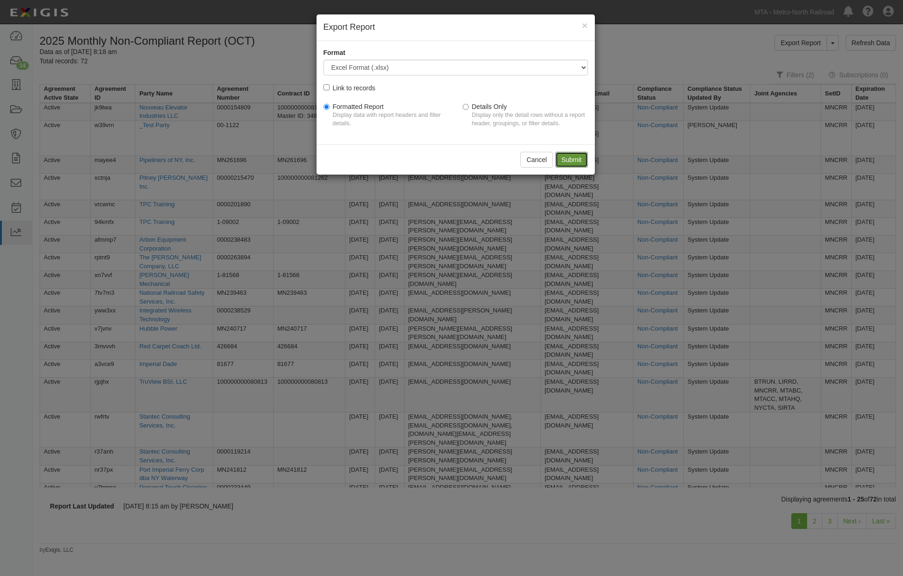
click at [580, 161] on input "Submit" at bounding box center [571, 160] width 33 height 16
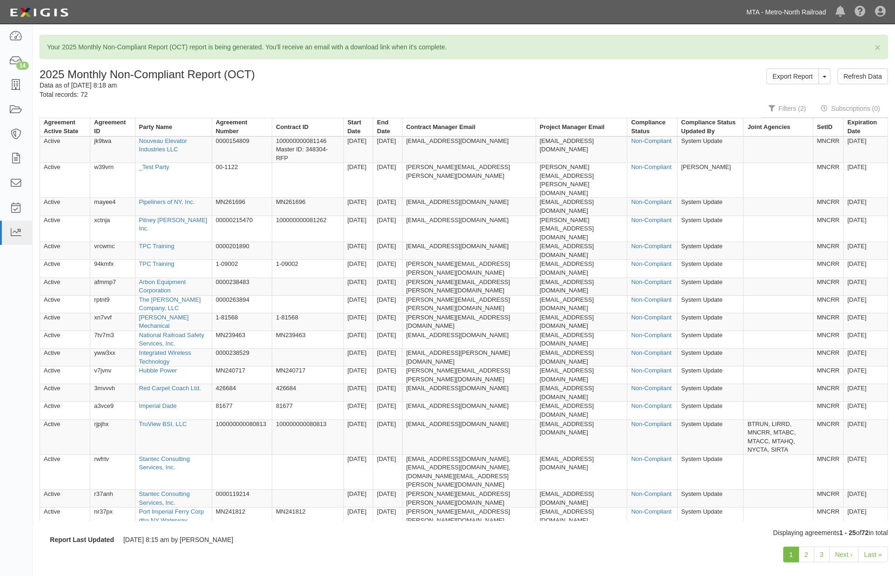
click at [809, 11] on link "MTA - Metro-North Railroad" at bounding box center [786, 12] width 89 height 19
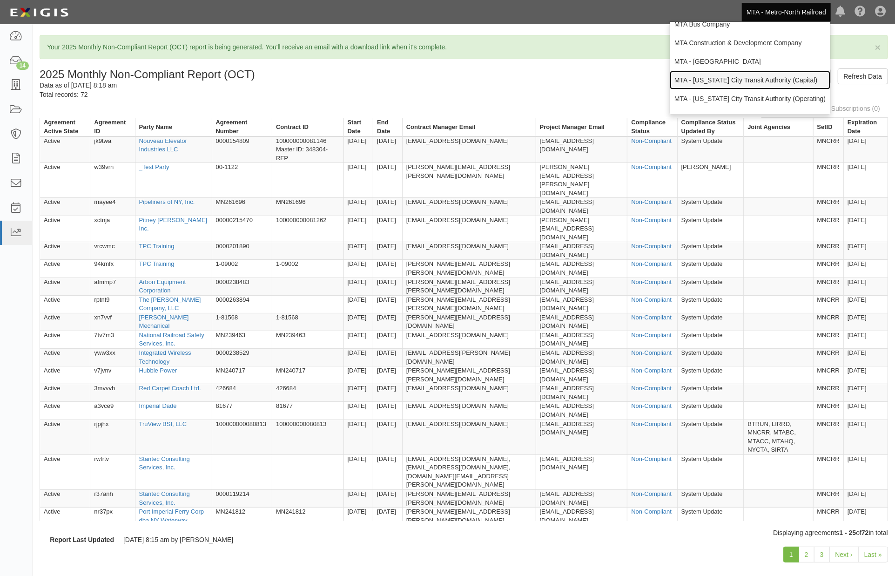
scroll to position [31, 0]
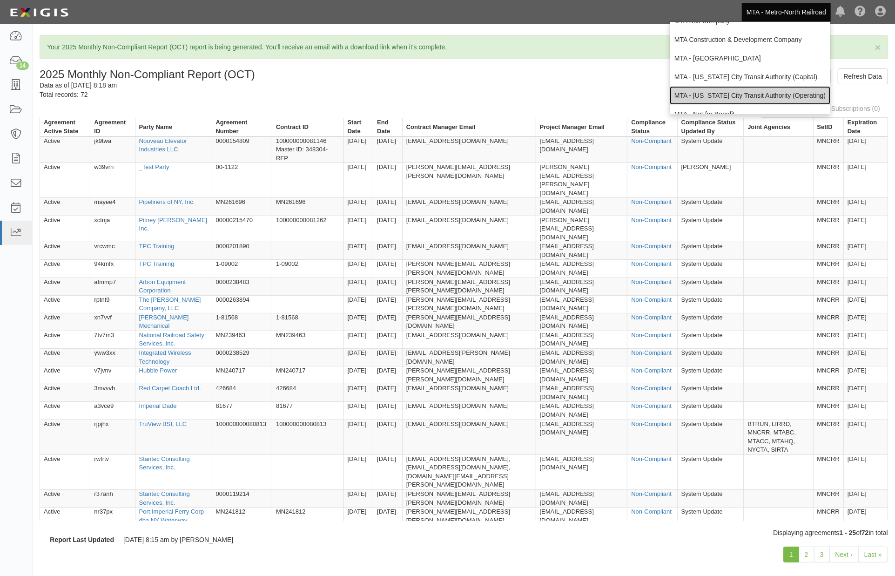
click at [807, 92] on link "MTA - [US_STATE] City Transit Authority (Operating)" at bounding box center [750, 95] width 161 height 19
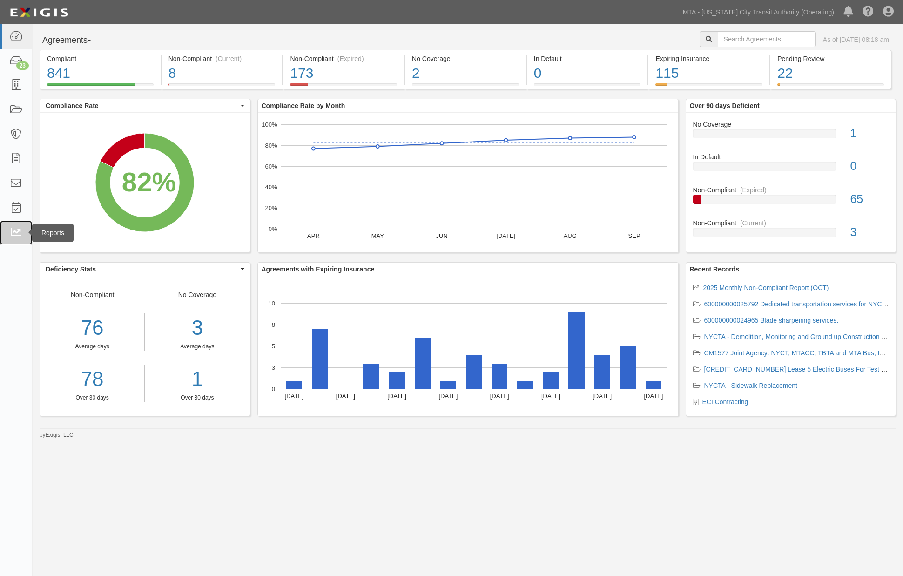
click at [13, 232] on icon at bounding box center [15, 233] width 13 height 11
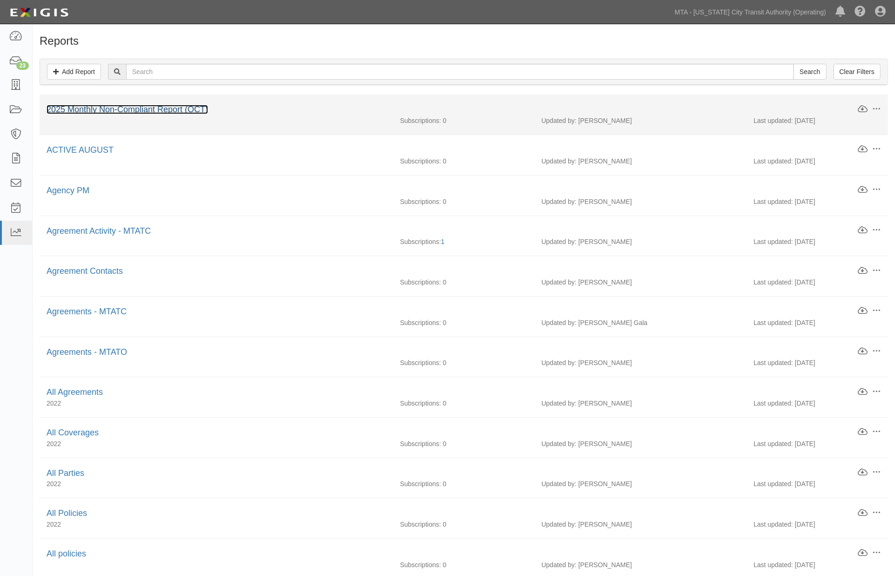
click at [121, 109] on link "2025 Monthly Non-Compliant Report (OCT)" at bounding box center [128, 109] width 162 height 9
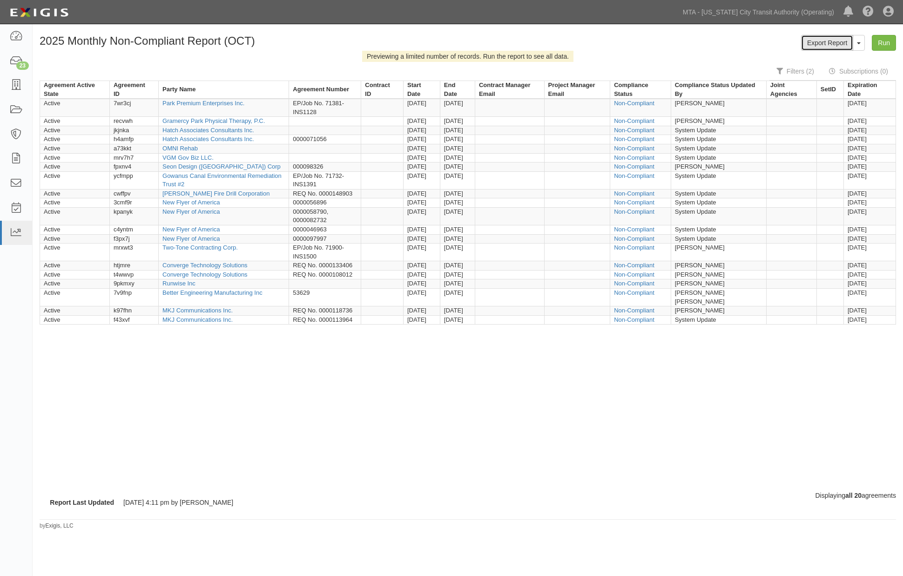
click at [843, 43] on link "Export Report" at bounding box center [827, 43] width 52 height 16
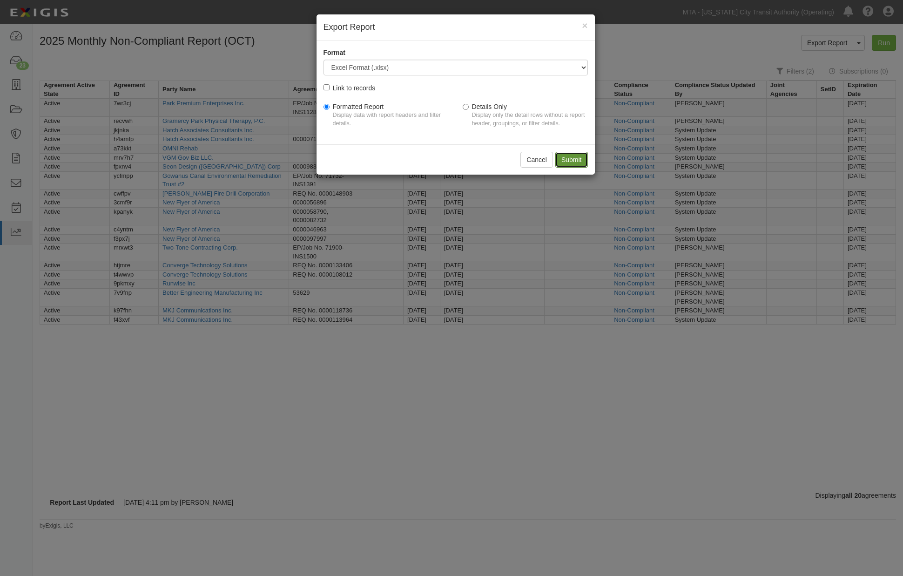
click at [576, 161] on input "Submit" at bounding box center [571, 160] width 33 height 16
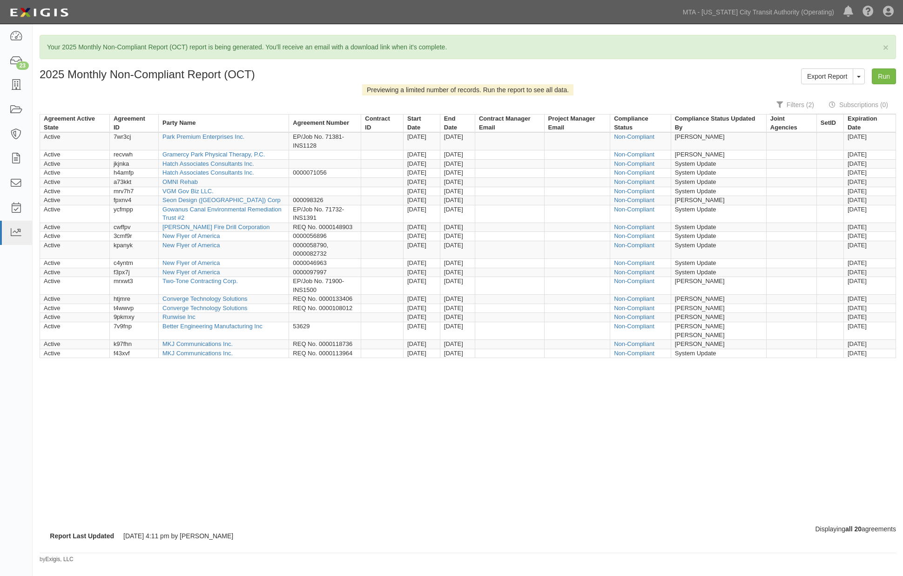
click at [548, 543] on div "Report Last Updated 9/30/25 4:11 pm by Omayra Valentin Displaying all 20 agreem…" at bounding box center [468, 537] width 871 height 26
click at [21, 57] on icon at bounding box center [15, 61] width 13 height 11
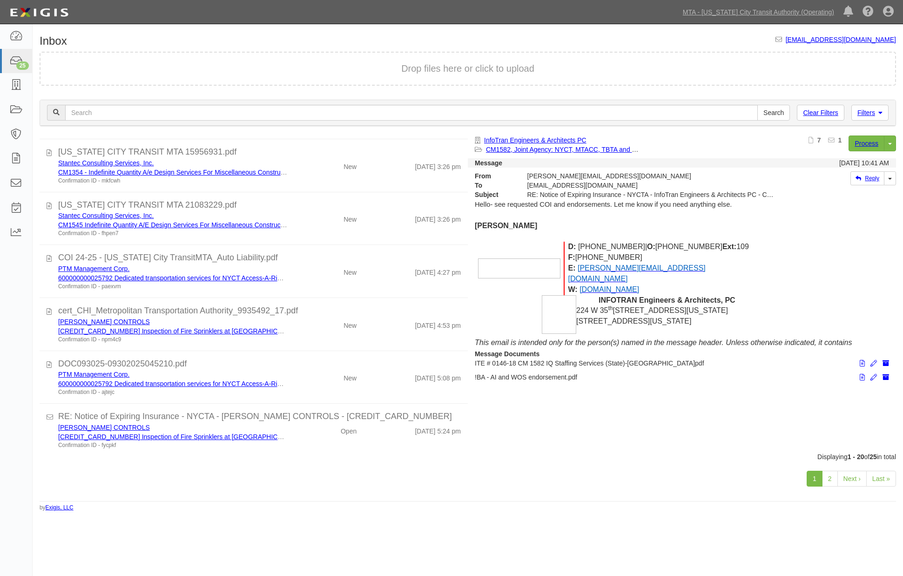
scroll to position [743, 0]
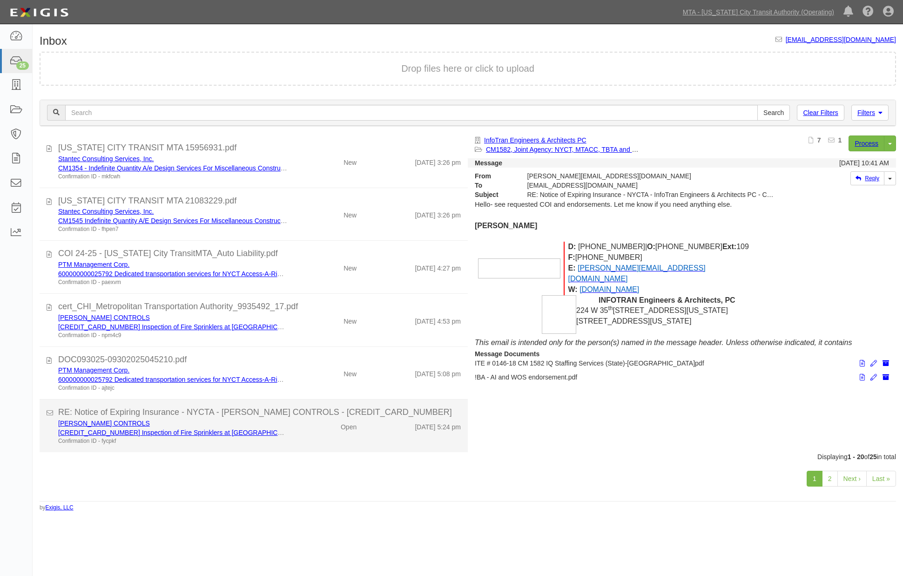
click at [305, 436] on div "JOHNSON CONTROLS 600000000019400 Inspection of Fire Sprinklers at NYCT & SIRTOA…" at bounding box center [259, 432] width 417 height 27
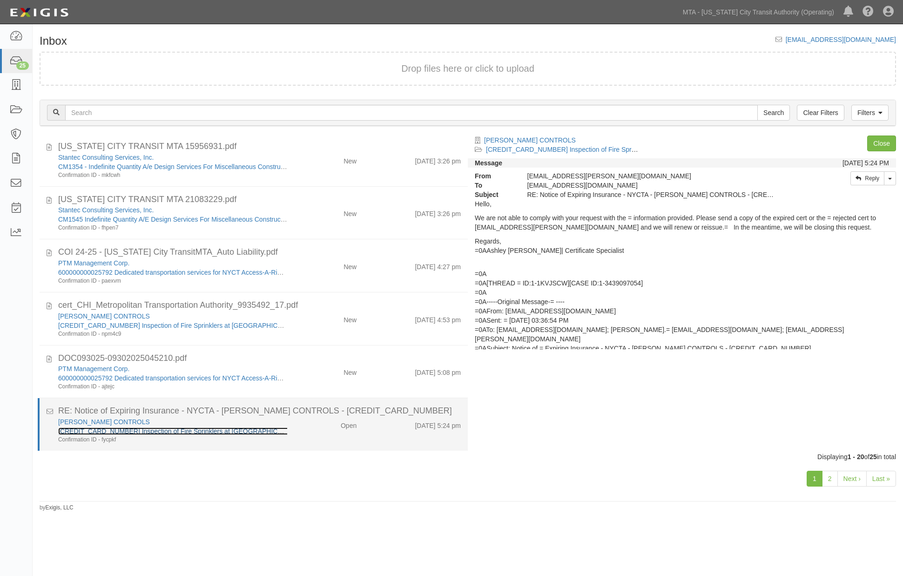
click at [151, 429] on link "600000000019400 Inspection of Fire Sprinklers at NYCT & SIRTOA Locations. Proje…" at bounding box center [233, 430] width 350 height 7
click at [192, 434] on link "600000000019400 Inspection of Fire Sprinklers at NYCT & SIRTOA Locations. Proje…" at bounding box center [233, 430] width 350 height 7
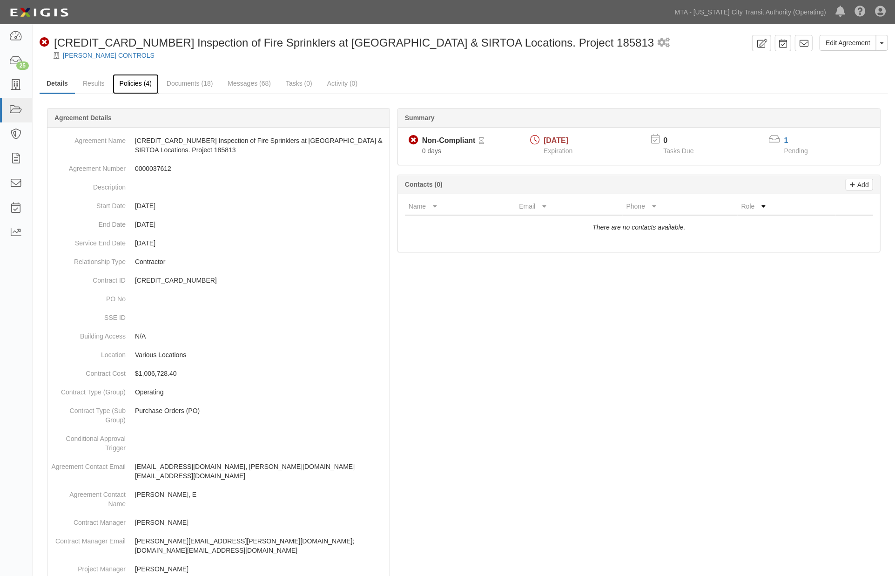
click at [137, 82] on link "Policies (4)" at bounding box center [136, 84] width 46 height 20
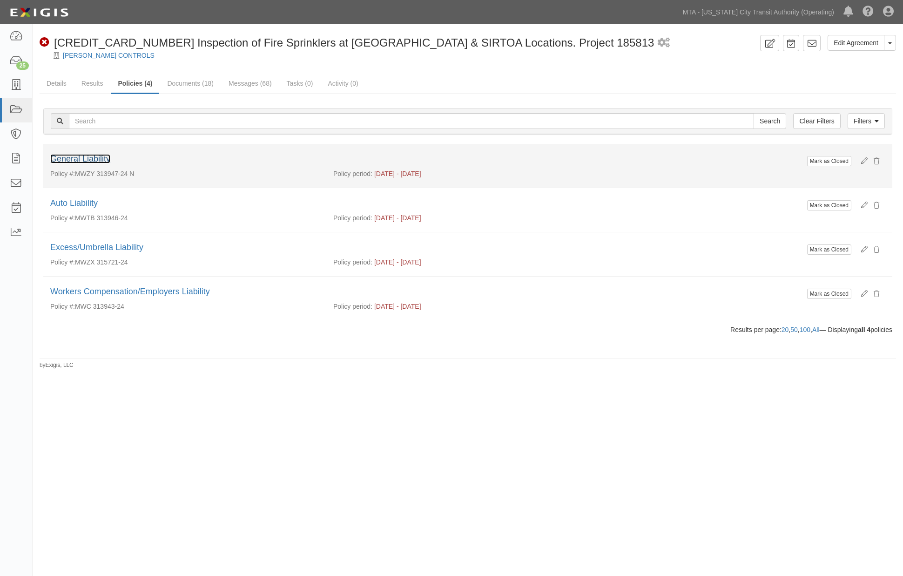
click at [101, 158] on link "General Liability" at bounding box center [80, 158] width 60 height 9
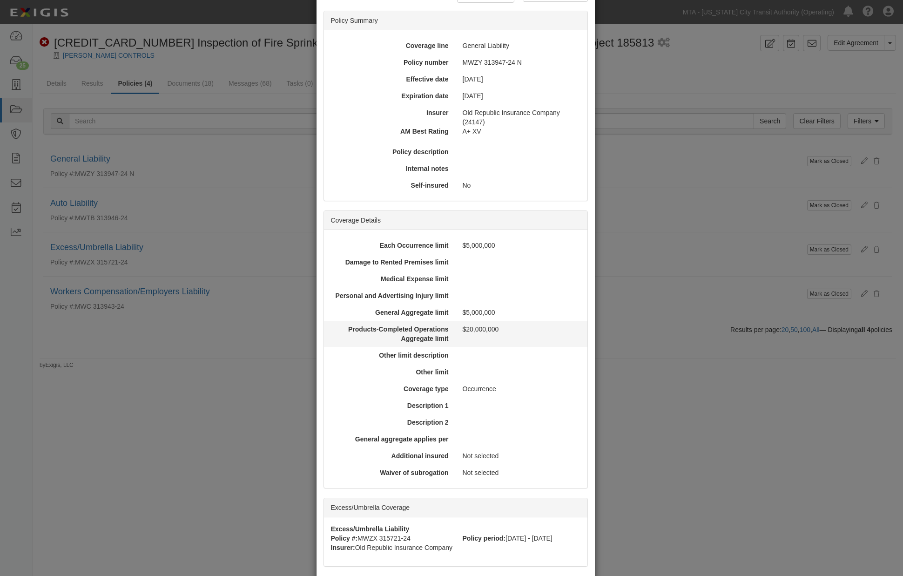
scroll to position [177, 0]
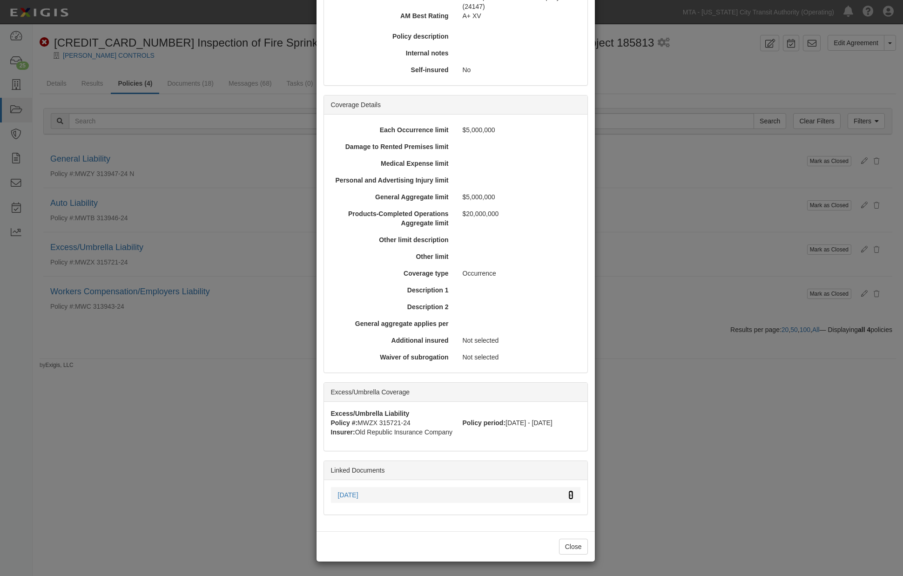
click at [569, 494] on icon at bounding box center [571, 495] width 5 height 7
click at [686, 452] on div "× View Policy Mark as Closed Edit Policy Toggle Dropdown Delete Policy Policy S…" at bounding box center [451, 288] width 903 height 576
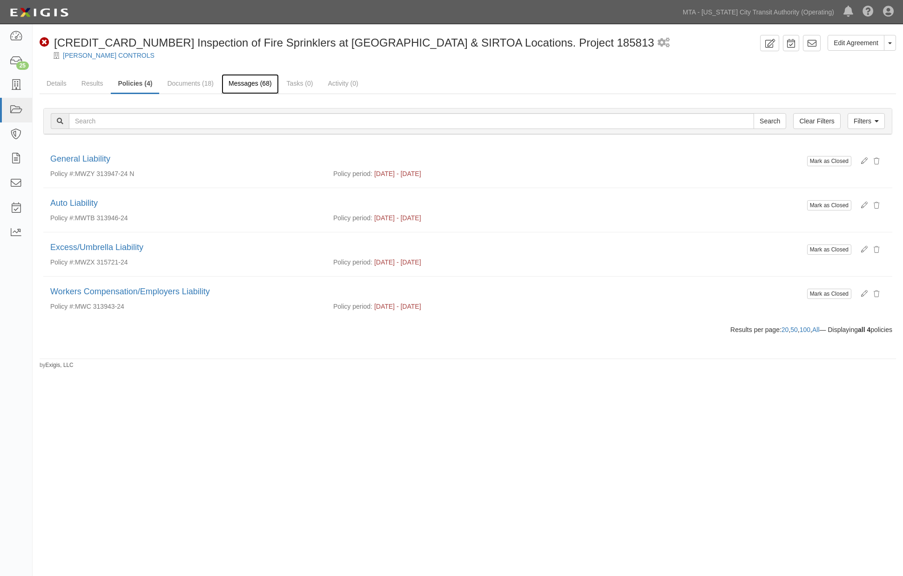
click at [236, 84] on link "Messages (68)" at bounding box center [250, 84] width 57 height 20
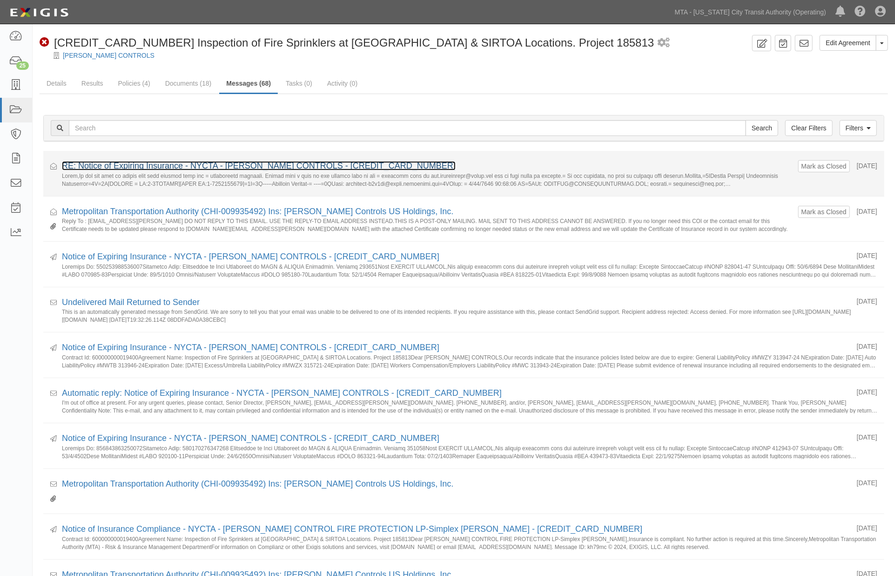
click at [161, 165] on link "RE: Notice of Expiring Insurance - NYCTA - [PERSON_NAME] CONTROLS - [CREDIT_CAR…" at bounding box center [259, 165] width 394 height 9
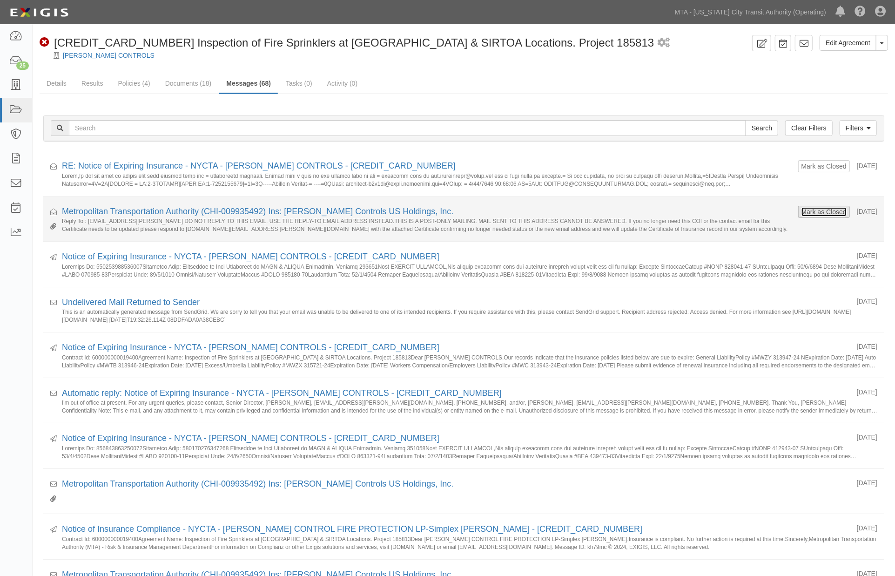
click at [801, 211] on button "Mark as Closed" at bounding box center [824, 212] width 46 height 10
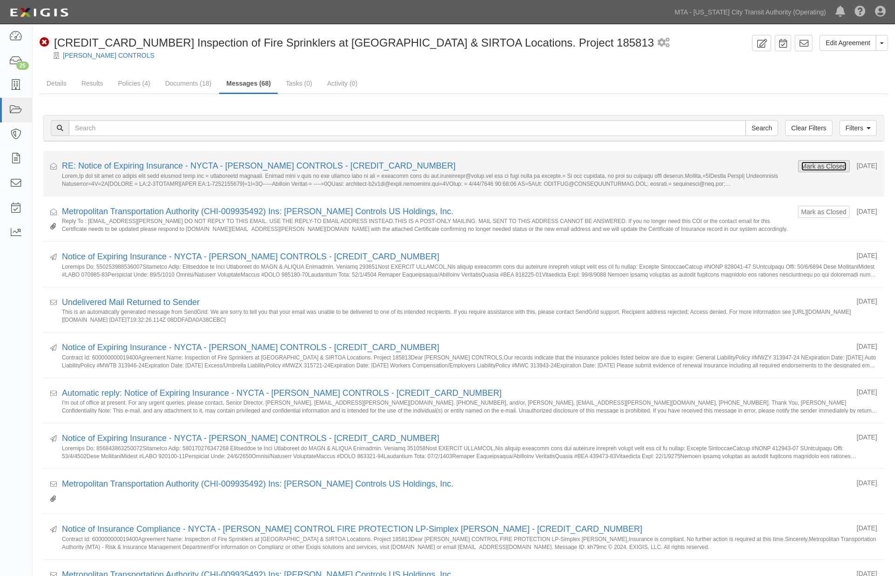
click at [812, 162] on button "Mark as Closed" at bounding box center [824, 166] width 46 height 10
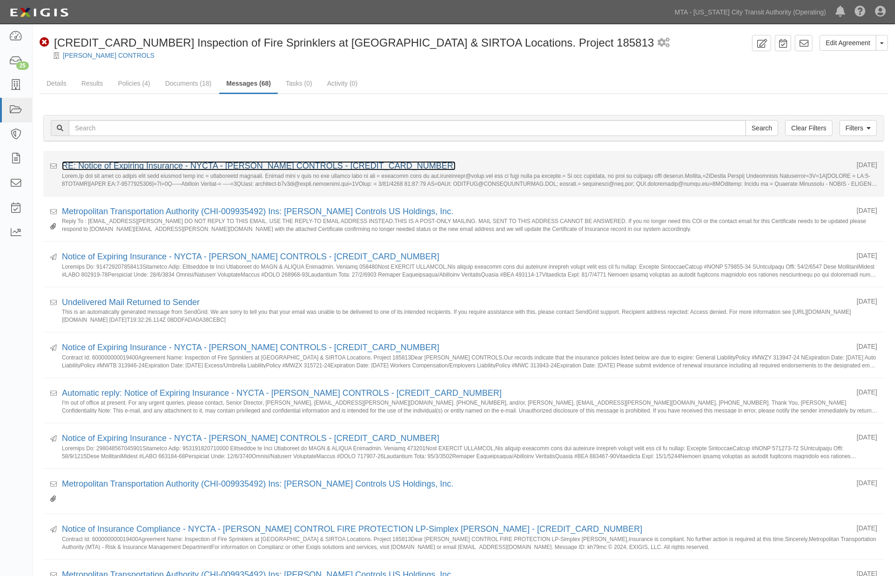
click at [375, 167] on link "RE: Notice of Expiring Insurance - NYCTA - [PERSON_NAME] CONTROLS - [CREDIT_CAR…" at bounding box center [259, 165] width 394 height 9
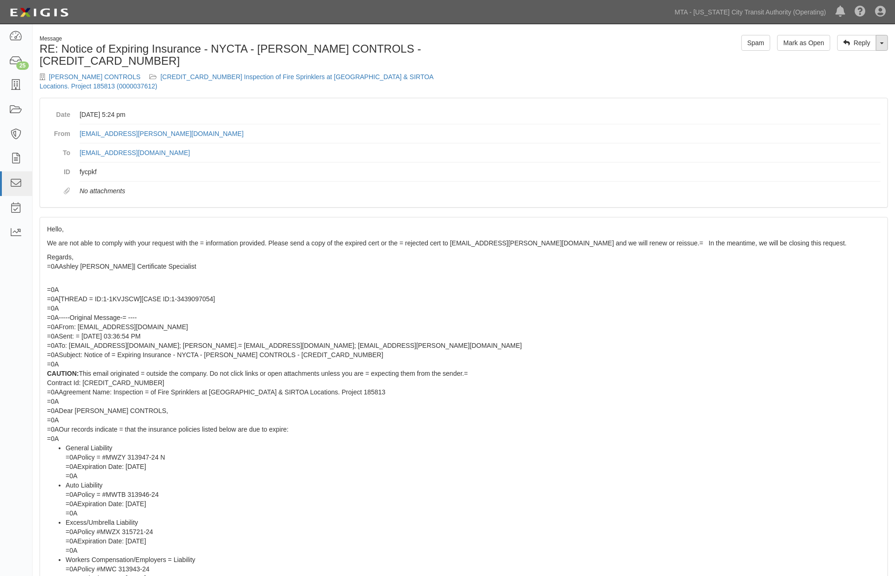
click at [886, 43] on link "Toggle Dropdown" at bounding box center [882, 43] width 12 height 16
click at [841, 61] on link "Reply All" at bounding box center [851, 60] width 74 height 12
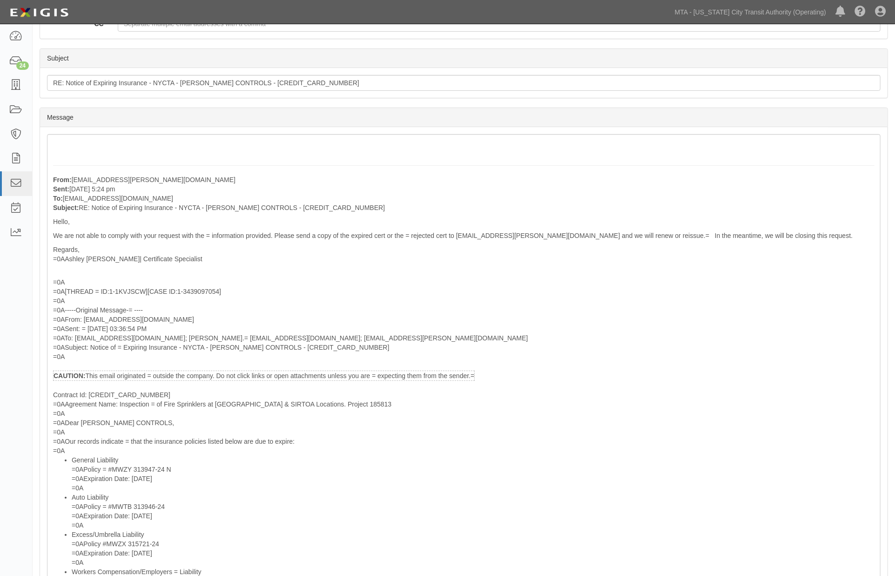
scroll to position [52, 0]
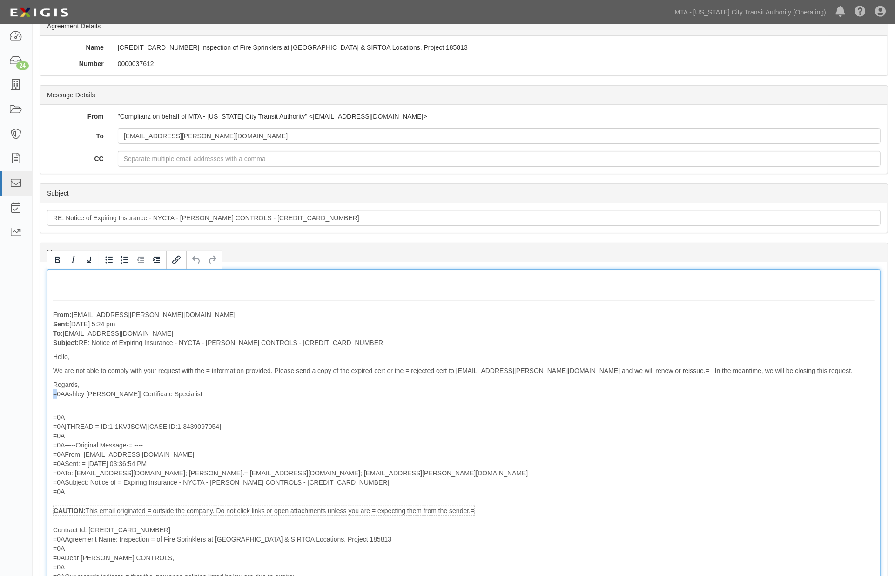
drag, startPoint x: 57, startPoint y: 396, endPoint x: 46, endPoint y: 397, distance: 11.7
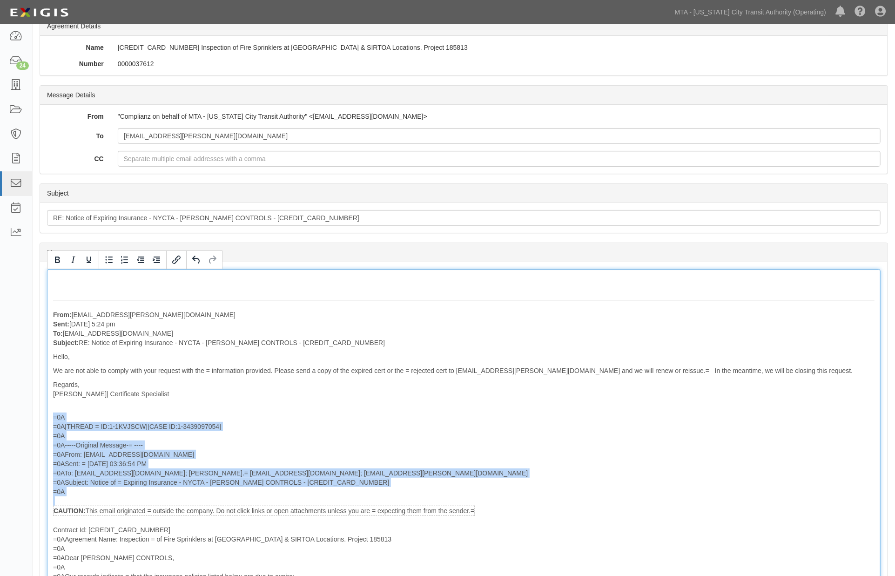
drag, startPoint x: 77, startPoint y: 496, endPoint x: 34, endPoint y: 416, distance: 91.2
click at [34, 416] on div "Cancel Send Message Reply to Message [PERSON_NAME] CONTROLS [CREDIT_CARD_NUMBER…" at bounding box center [464, 513] width 863 height 1060
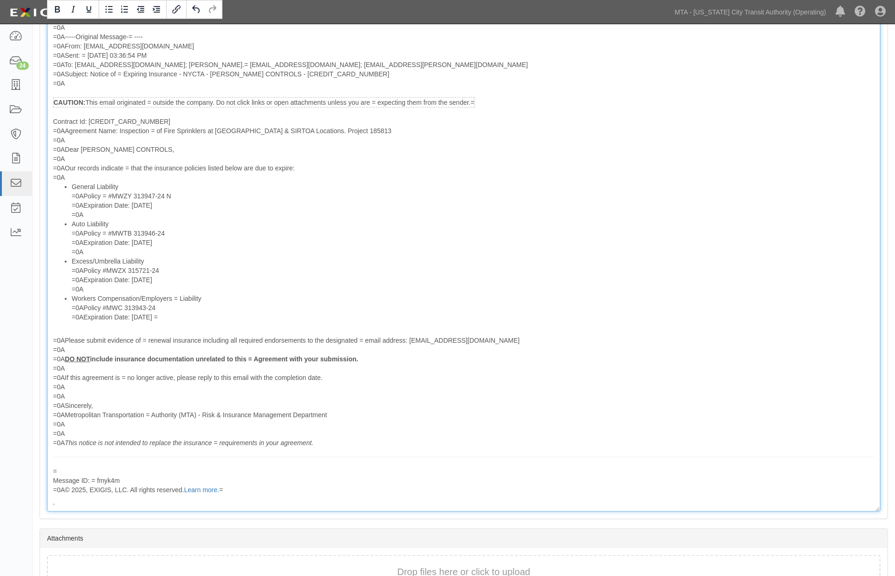
scroll to position [466, 0]
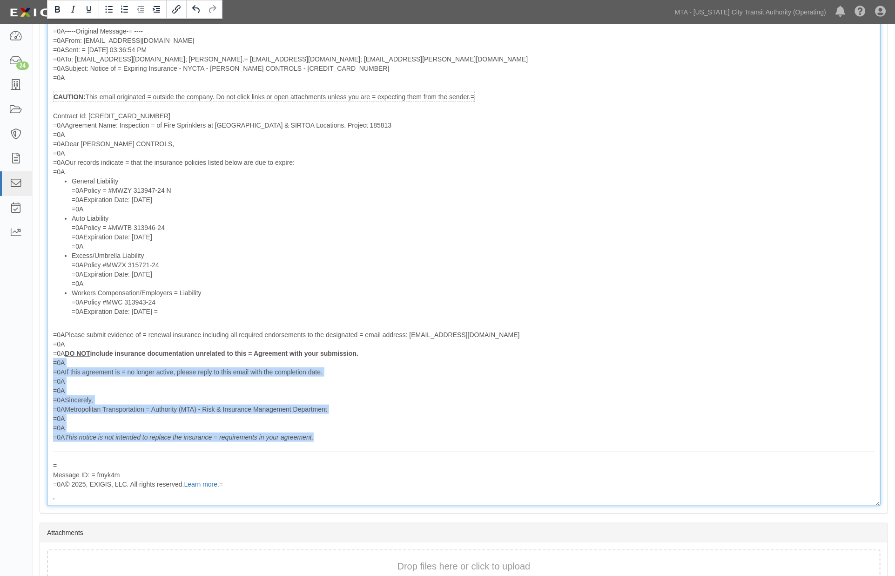
drag, startPoint x: 398, startPoint y: 436, endPoint x: 173, endPoint y: 362, distance: 236.8
click at [174, 362] on div "Contract Id: 600000000019400 =0AAgreement Name: Inspection = of Fire Sprinklers…" at bounding box center [464, 307] width 822 height 392
click at [154, 392] on div "Contract Id: 600000000019400 =0AAgreement Name: Inspection = of Fire Sprinklers…" at bounding box center [464, 307] width 822 height 392
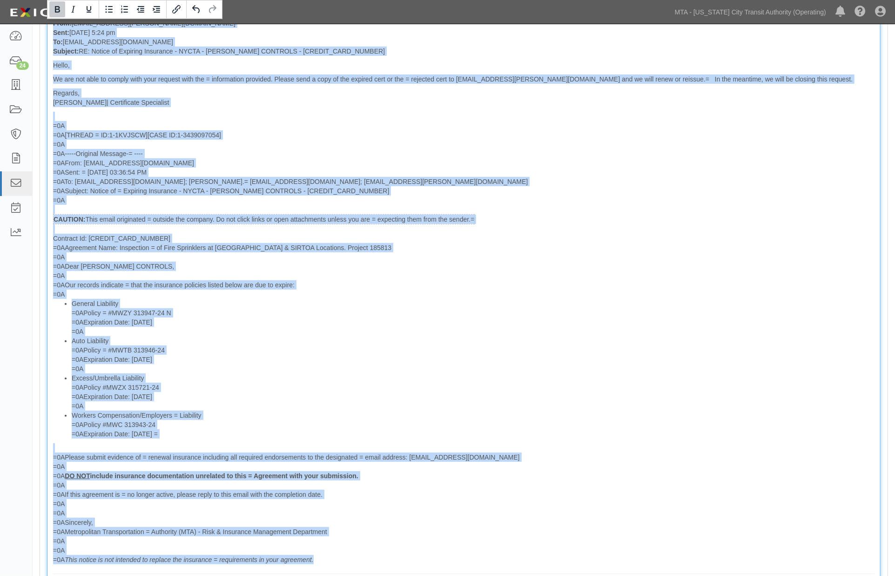
scroll to position [330, 0]
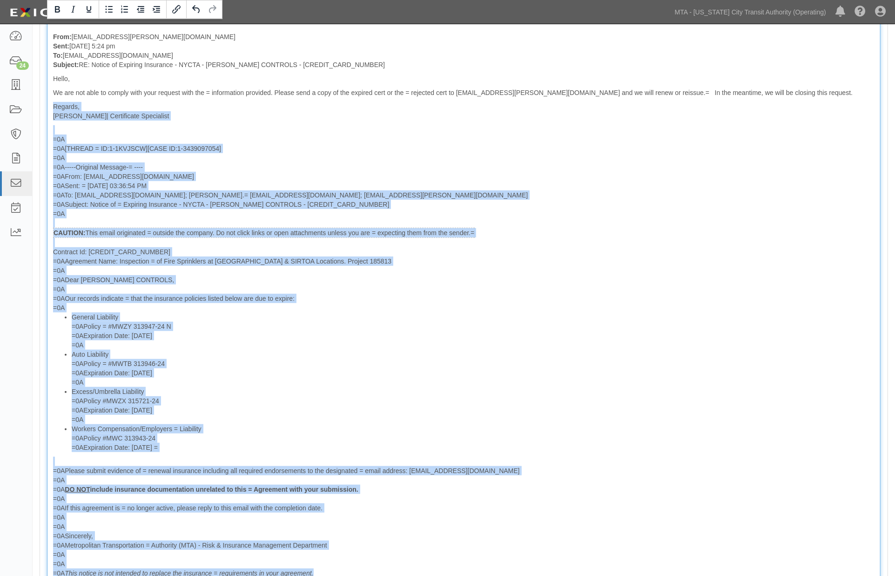
drag, startPoint x: 317, startPoint y: 435, endPoint x: 47, endPoint y: 132, distance: 406.0
click at [47, 132] on div "From: JCI.certrequest@marsh.com Sent: September 30, 2025 at 5:24 pm To: agreeme…" at bounding box center [464, 316] width 834 height 651
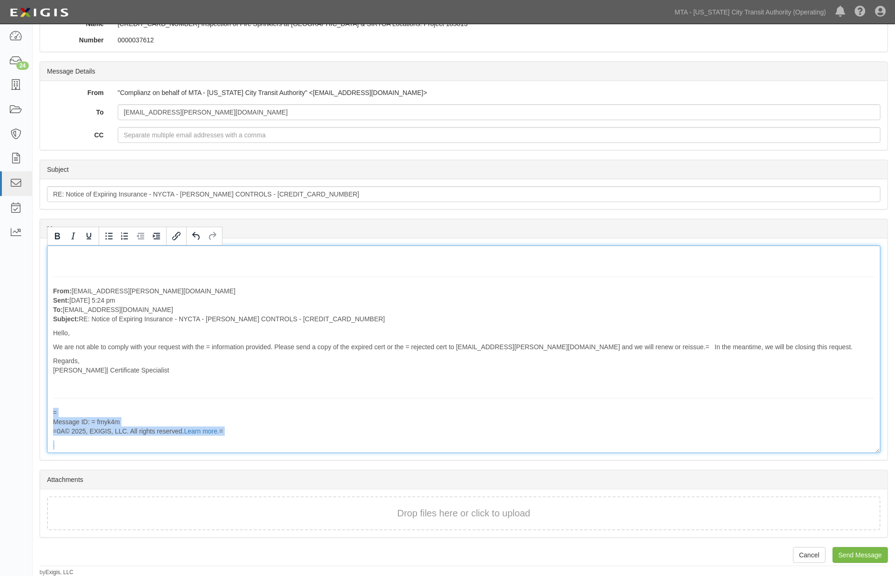
drag, startPoint x: 81, startPoint y: 448, endPoint x: 40, endPoint y: 413, distance: 54.3
click at [40, 413] on div "Message From: JCI.certrequest@marsh.com Sent: September 30, 2025 at 5:24 pm To:…" at bounding box center [464, 349] width 848 height 222
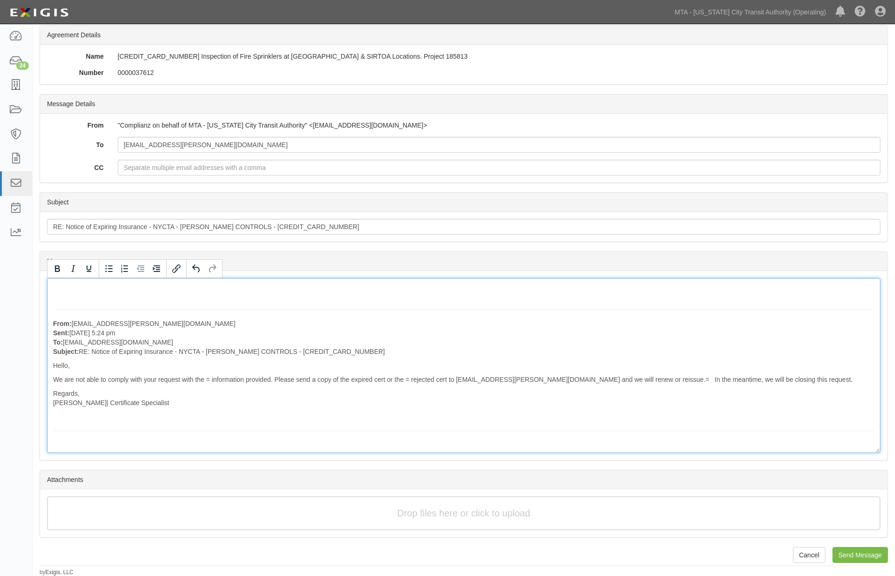
scroll to position [109, 0]
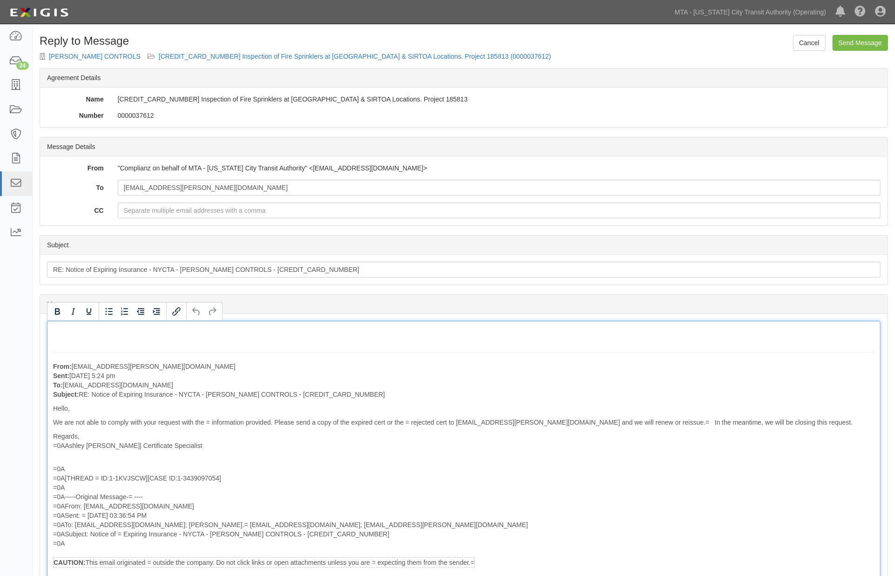
click at [267, 371] on p "From: [EMAIL_ADDRESS][PERSON_NAME][DOMAIN_NAME] Sent: [DATE] 5:24 pm To: [EMAIL…" at bounding box center [464, 380] width 822 height 37
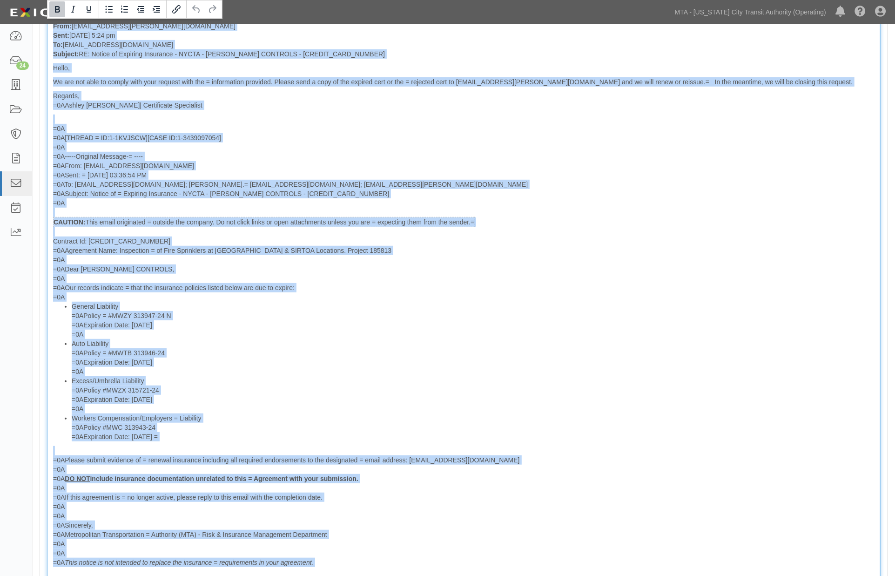
scroll to position [291, 0]
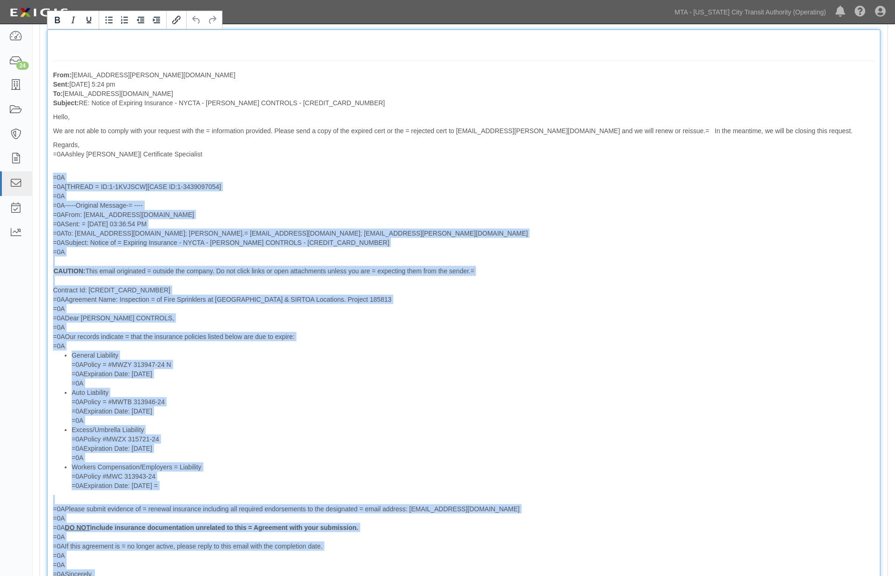
drag, startPoint x: 171, startPoint y: 425, endPoint x: 54, endPoint y: 176, distance: 275.4
click at [54, 176] on div "From: [EMAIL_ADDRESS][PERSON_NAME][DOMAIN_NAME] Sent: [DATE] 5:24 pm To: [EMAIL…" at bounding box center [464, 354] width 834 height 651
paste div
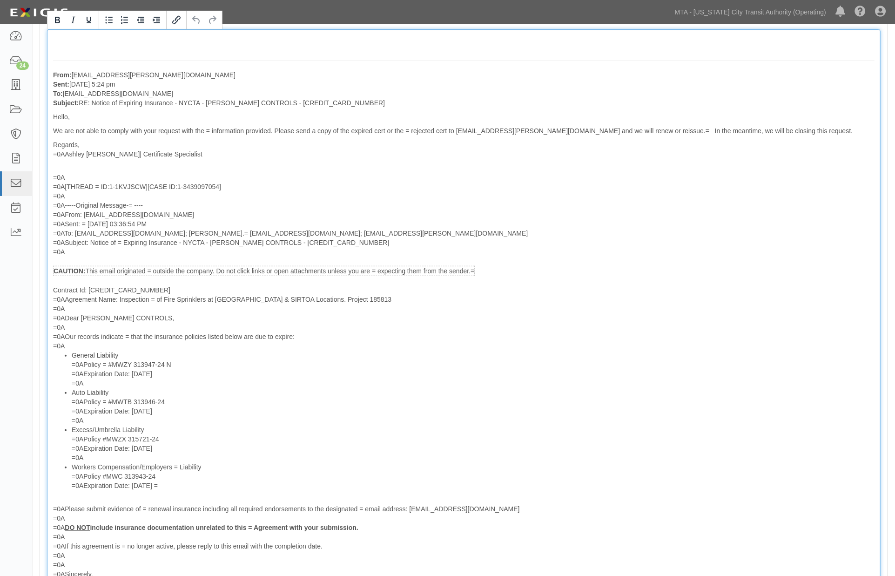
scroll to position [317, 0]
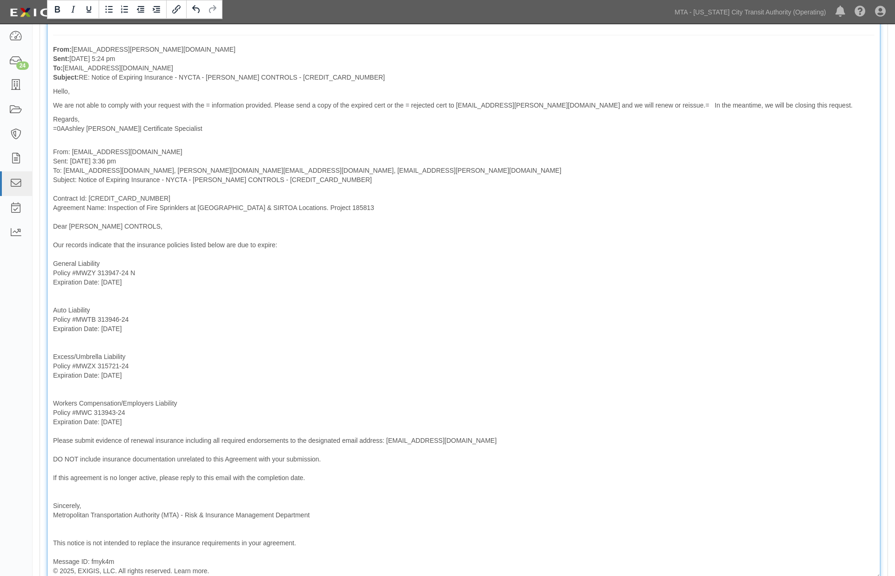
click at [82, 390] on div "From: JCI.certrequest@marsh.com Sent: September 30, 2025 at 5:24 pm To: agreeme…" at bounding box center [464, 291] width 834 height 575
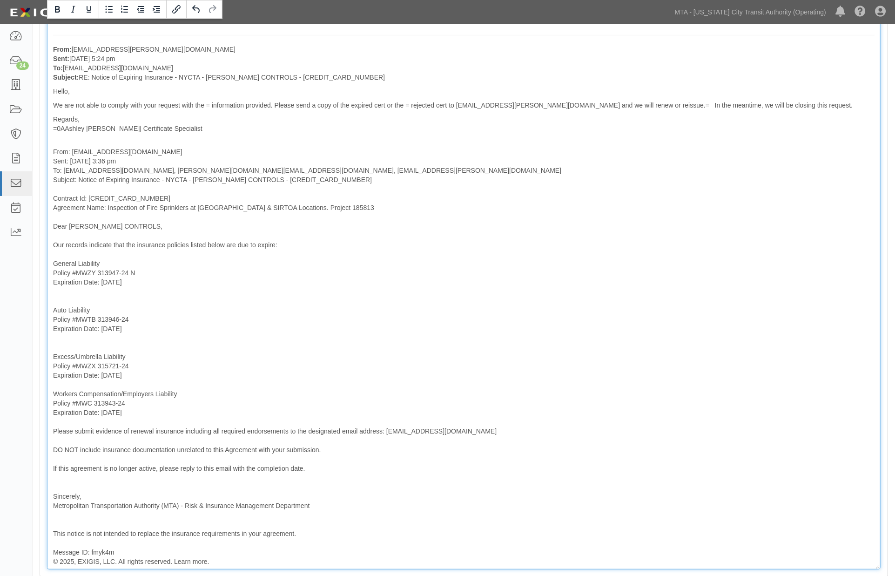
click at [68, 344] on div "From: JCI.certrequest@marsh.com Sent: September 30, 2025 at 5:24 pm To: agreeme…" at bounding box center [464, 287] width 834 height 566
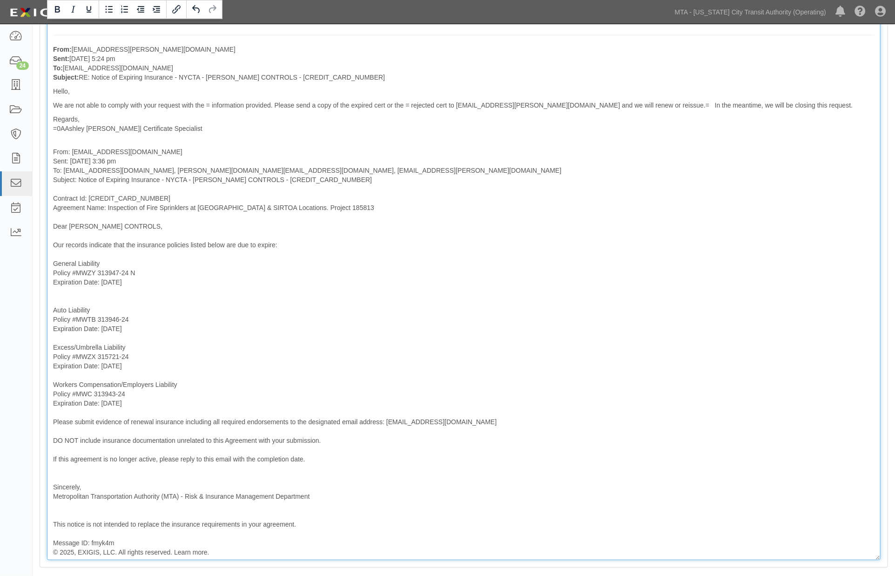
click at [64, 294] on div "From: JCI.certrequest@marsh.com Sent: September 30, 2025 at 5:24 pm To: agreeme…" at bounding box center [464, 282] width 834 height 556
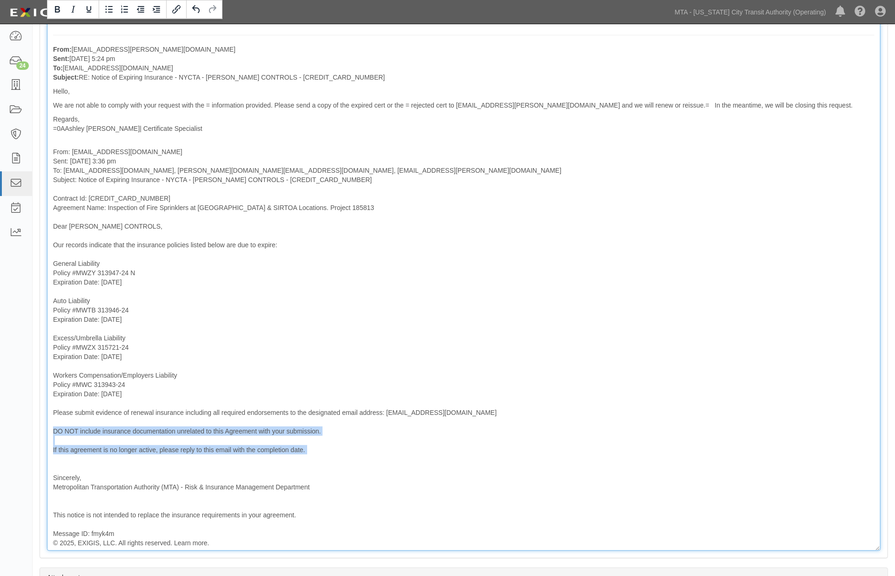
drag, startPoint x: 70, startPoint y: 450, endPoint x: 41, endPoint y: 429, distance: 35.8
click at [41, 429] on div "Message From: JCI.certrequest@marsh.com Sent: September 30, 2025 at 5:24 pm To:…" at bounding box center [464, 277] width 848 height 561
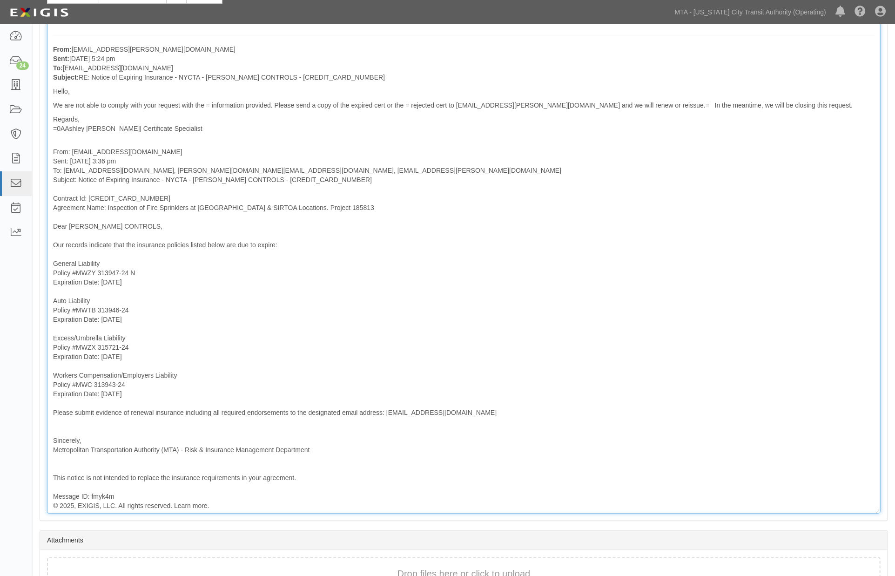
scroll to position [110, 0]
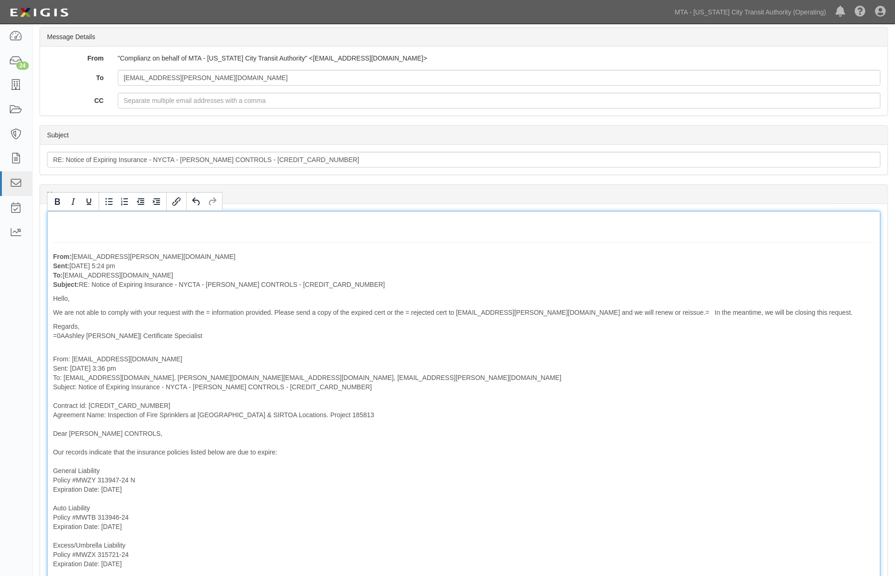
click at [54, 347] on div "From: JCI.certrequest@marsh.com Sent: September 30, 2025 at 5:24 pm To: agreeme…" at bounding box center [464, 466] width 834 height 510
click at [63, 336] on p "Regards, =0AAshley Correa| Certificate Specialist" at bounding box center [464, 331] width 822 height 19
click at [194, 242] on hr at bounding box center [464, 242] width 822 height 0
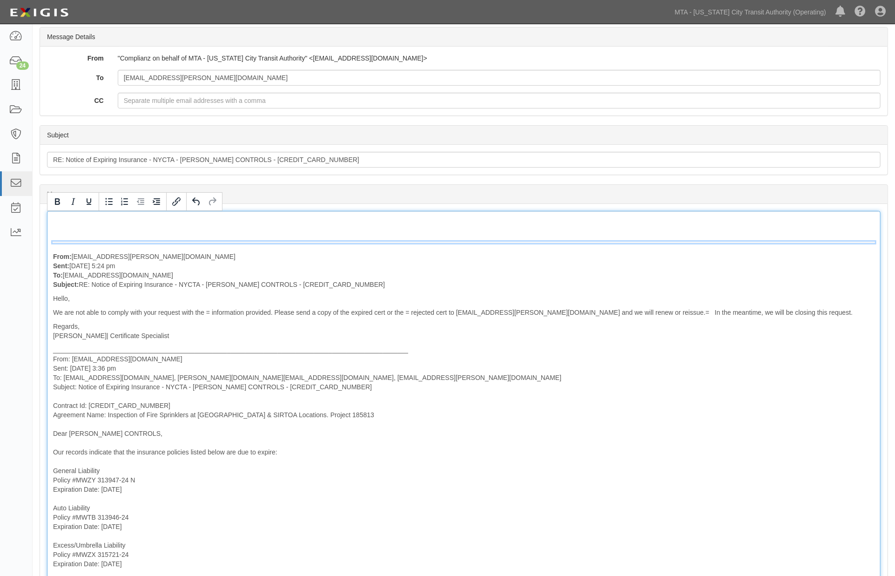
click at [507, 444] on div "From: JCI.certrequest@marsh.com Sent: September 30, 2025 at 5:24 pm To: agreeme…" at bounding box center [464, 466] width 834 height 510
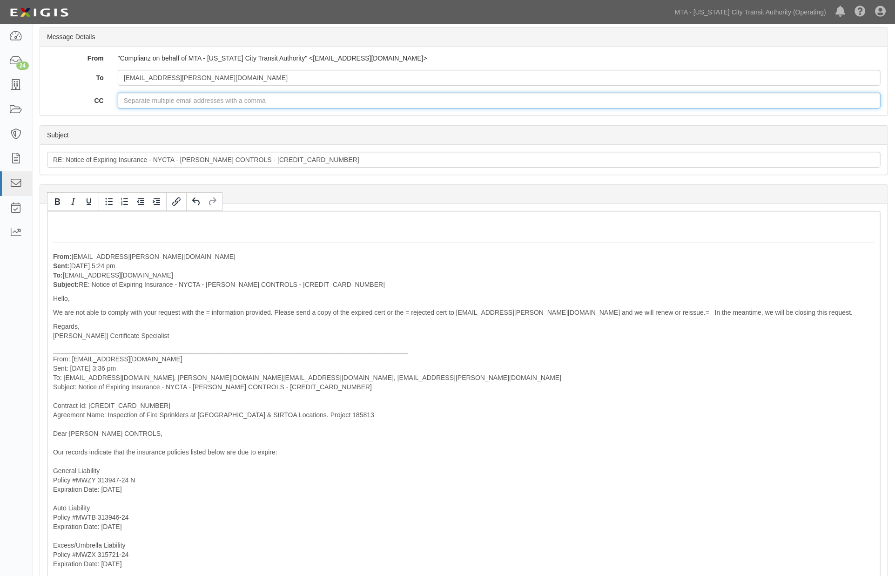
click at [138, 101] on input "CC" at bounding box center [499, 101] width 763 height 16
paste input "RROEMER@SIMPLEXGRINNELL.COM, eleonor.villavieja@jci.com"
type input "RROEMER@SIMPLEXGRINNELL.COM, eleonor.villavieja@jci.com"
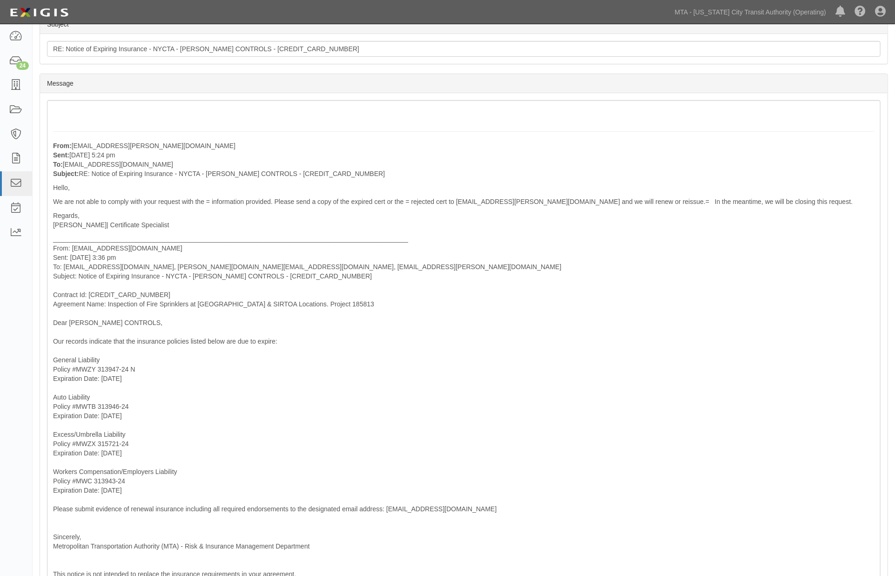
scroll to position [0, 0]
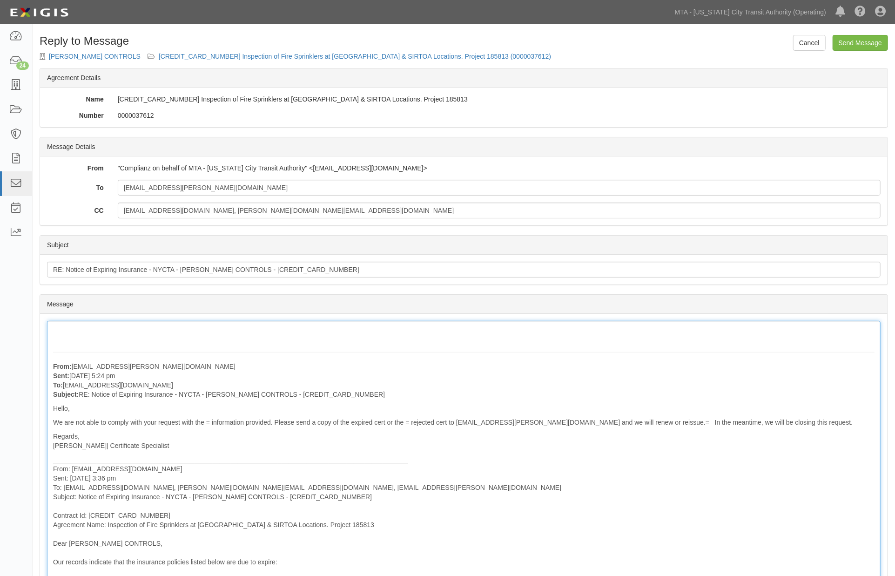
click at [108, 330] on div "From: JCI.certrequest@marsh.com Sent: September 30, 2025 at 5:24 pm To: agreeme…" at bounding box center [464, 576] width 834 height 510
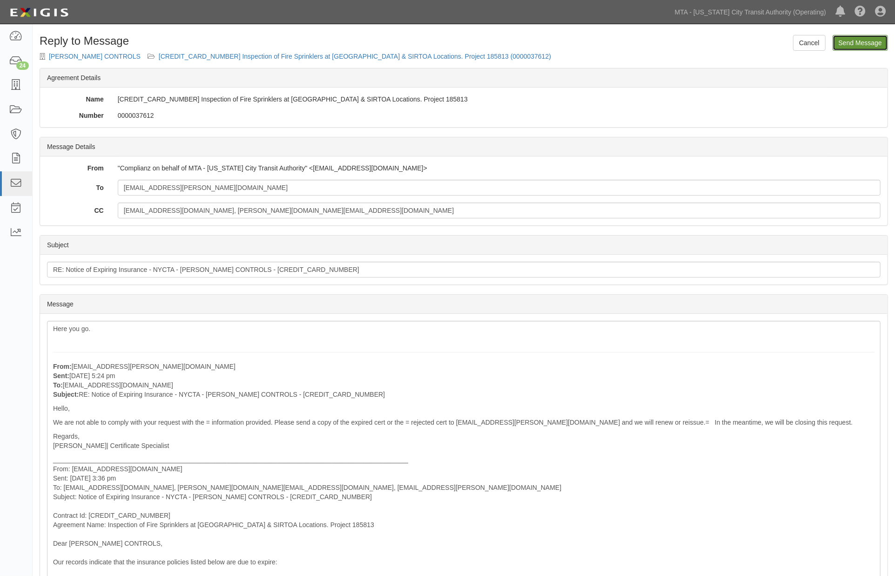
click at [840, 44] on input "Send Message" at bounding box center [860, 43] width 55 height 16
click at [862, 40] on input "Send Message" at bounding box center [860, 43] width 55 height 16
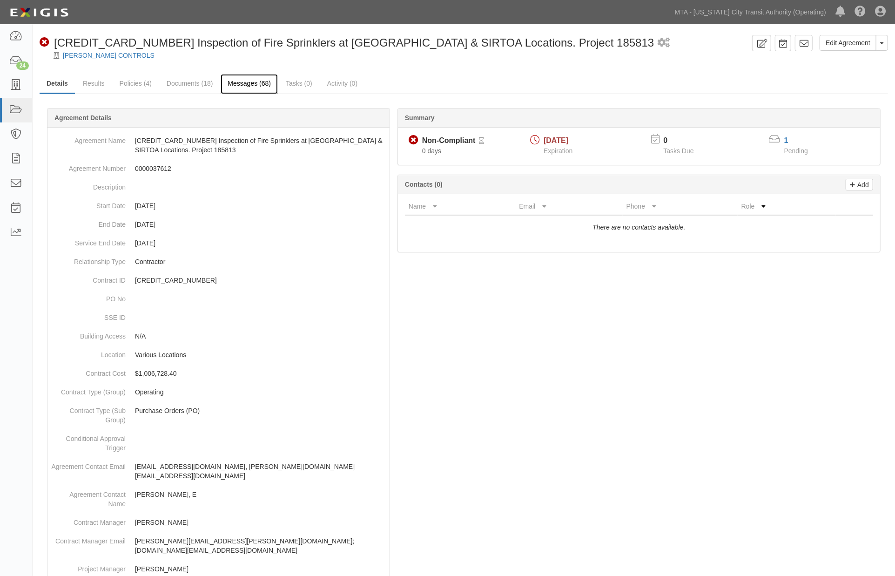
click at [230, 81] on link "Messages (68)" at bounding box center [249, 84] width 57 height 20
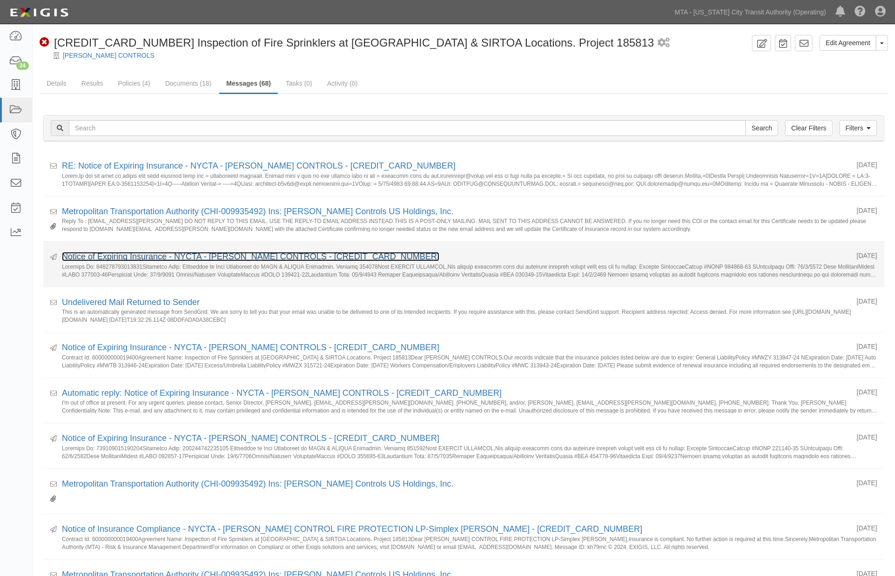
click at [129, 259] on link "Notice of Expiring Insurance - NYCTA - [PERSON_NAME] CONTROLS - [CREDIT_CARD_NU…" at bounding box center [251, 256] width 378 height 9
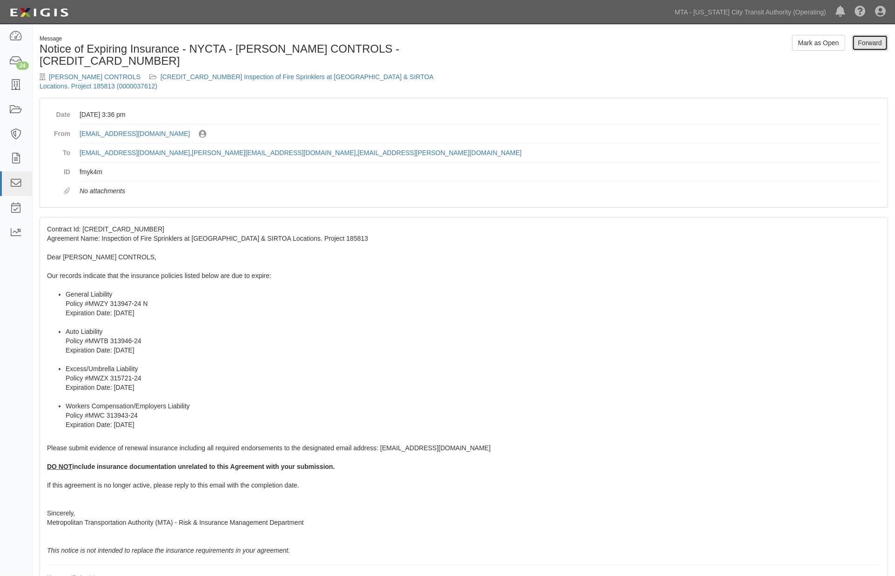
click at [867, 43] on link "Forward" at bounding box center [871, 43] width 36 height 16
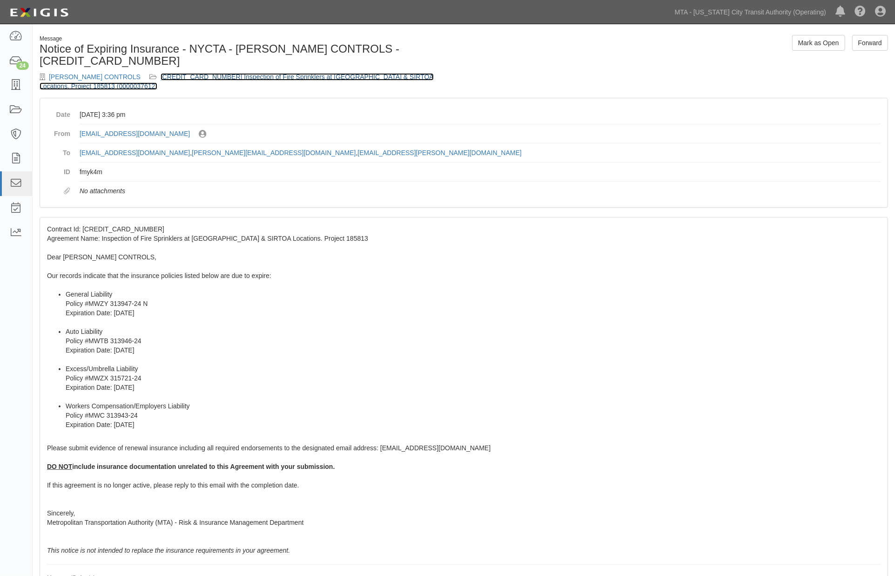
click at [241, 74] on link "[CREDIT_CARD_NUMBER] Inspection of Fire Sprinklers at [GEOGRAPHIC_DATA] & SIRTO…" at bounding box center [237, 81] width 394 height 17
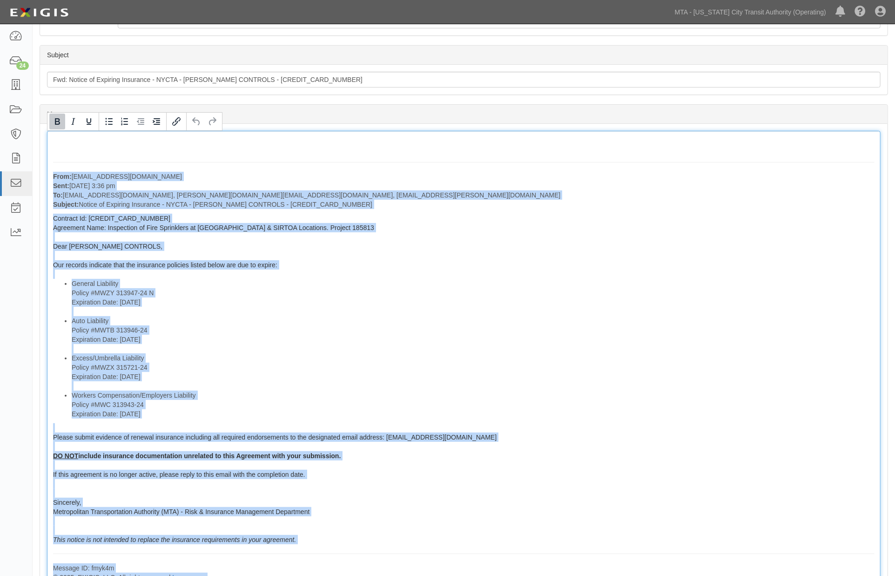
scroll to position [327, 0]
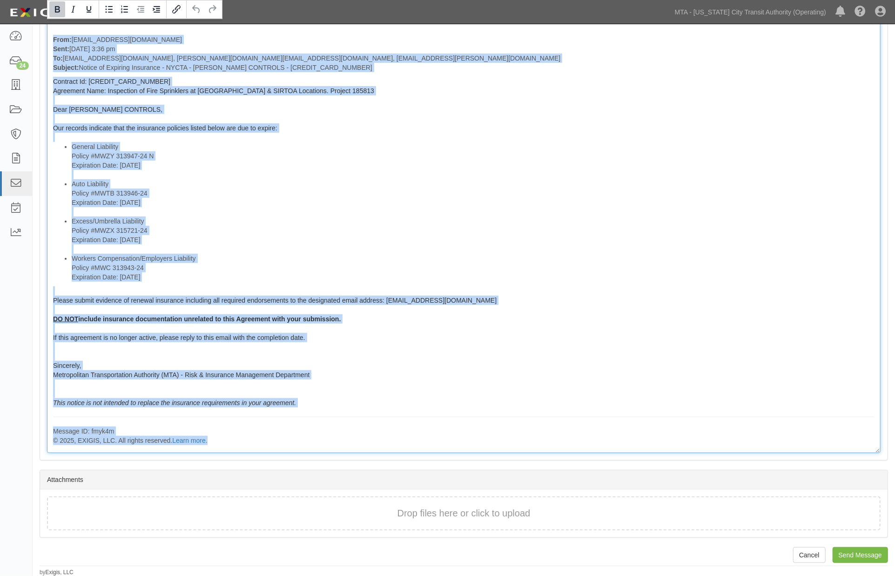
drag, startPoint x: 52, startPoint y: 262, endPoint x: 339, endPoint y: 549, distance: 406.6
click at [339, 549] on div "Cancel Send Message Forward Message JOHNSON CONTROLS 600000000019400 Inspection…" at bounding box center [464, 142] width 863 height 868
copy div "From: agreement-v9j3tm@mtato.complianz.com Sent: September 29, 2025 at 3:36 pm …"
drag, startPoint x: 544, startPoint y: 397, endPoint x: 537, endPoint y: 399, distance: 6.9
click at [543, 397] on div "From: agreement-v9j3tm@mtato.complianz.com Sent: September 29, 2025 at 3:36 pm …" at bounding box center [464, 223] width 834 height 459
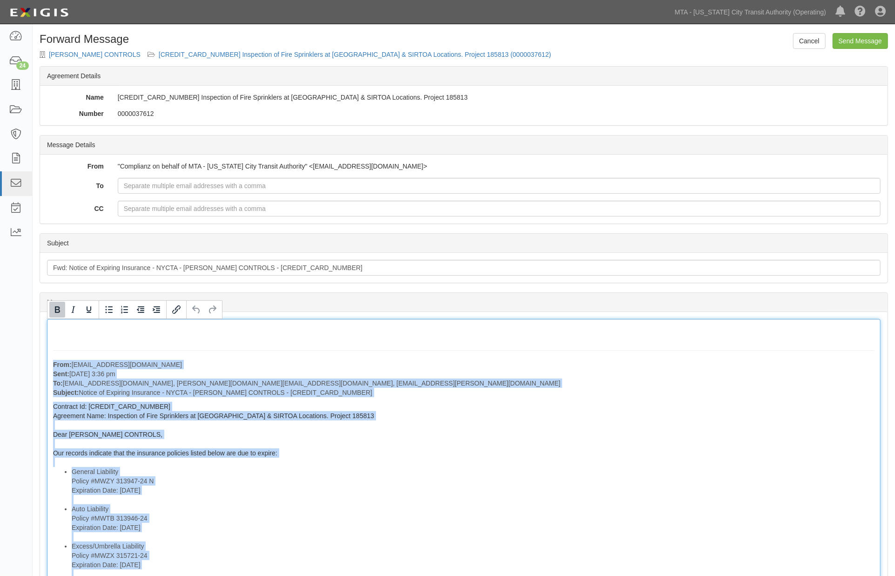
scroll to position [0, 0]
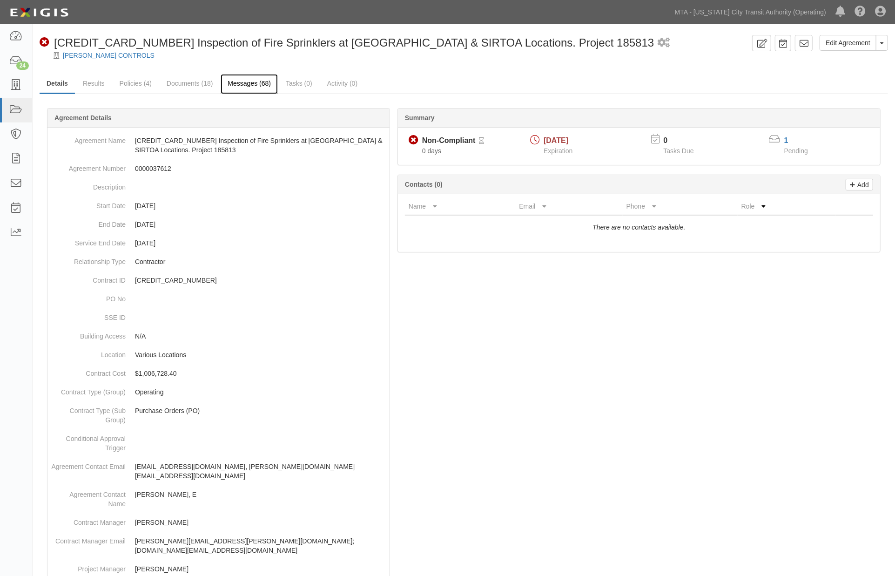
click at [232, 81] on link "Messages (68)" at bounding box center [249, 84] width 57 height 20
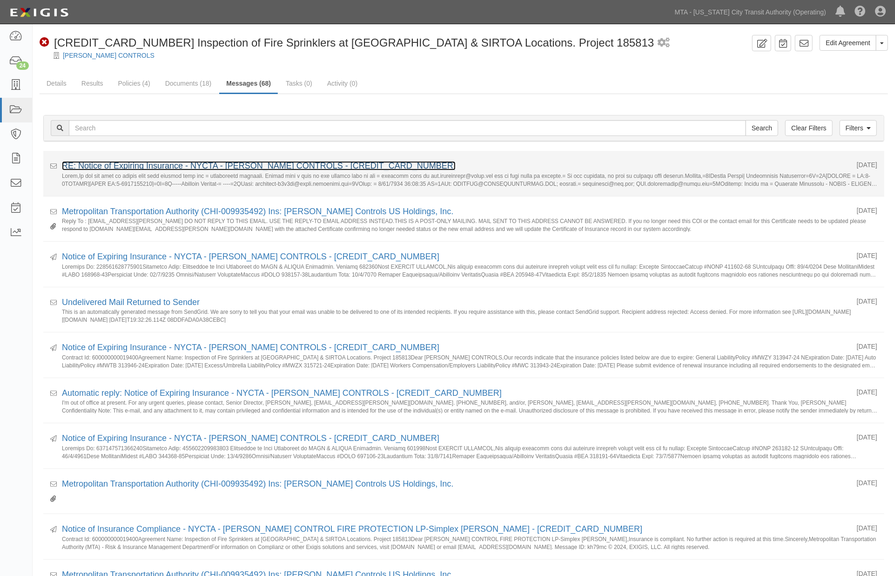
click at [169, 168] on link "RE: Notice of Expiring Insurance - NYCTA - [PERSON_NAME] CONTROLS - [CREDIT_CAR…" at bounding box center [259, 165] width 394 height 9
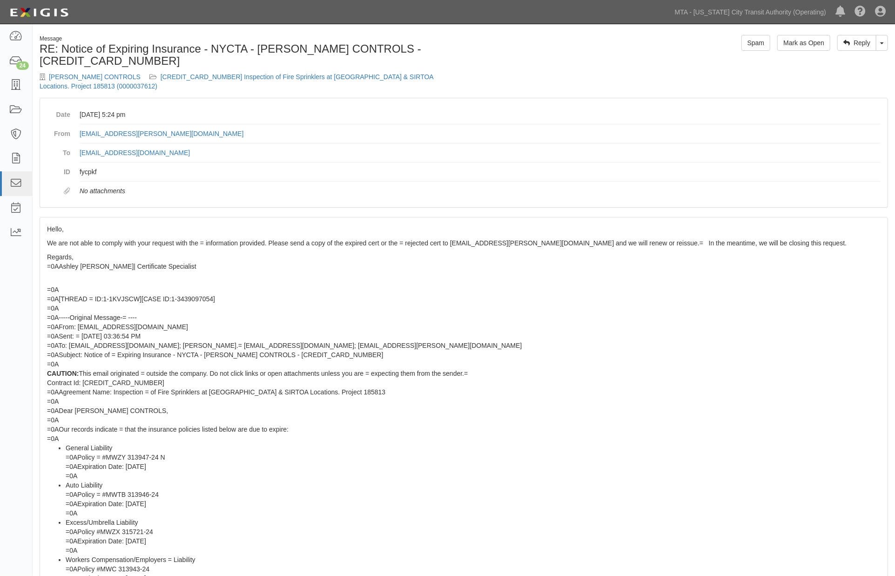
click at [648, 364] on div "Hello, We are not able to comply with your request with the = information provi…" at bounding box center [464, 496] width 848 height 559
click at [286, 76] on link "600000000019400 Inspection of Fire Sprinklers at NYCT & SIRTOA Locations. Proje…" at bounding box center [237, 81] width 394 height 17
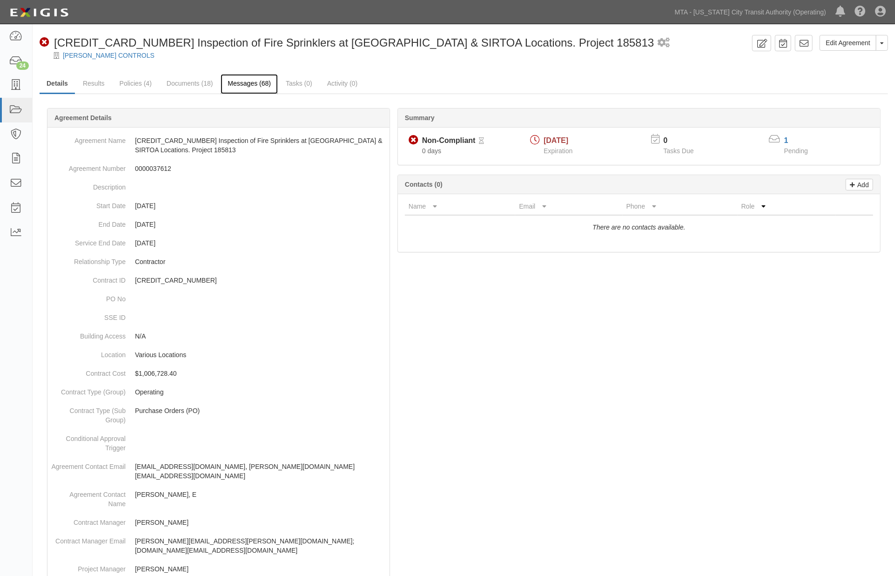
click at [233, 82] on link "Messages (68)" at bounding box center [249, 84] width 57 height 20
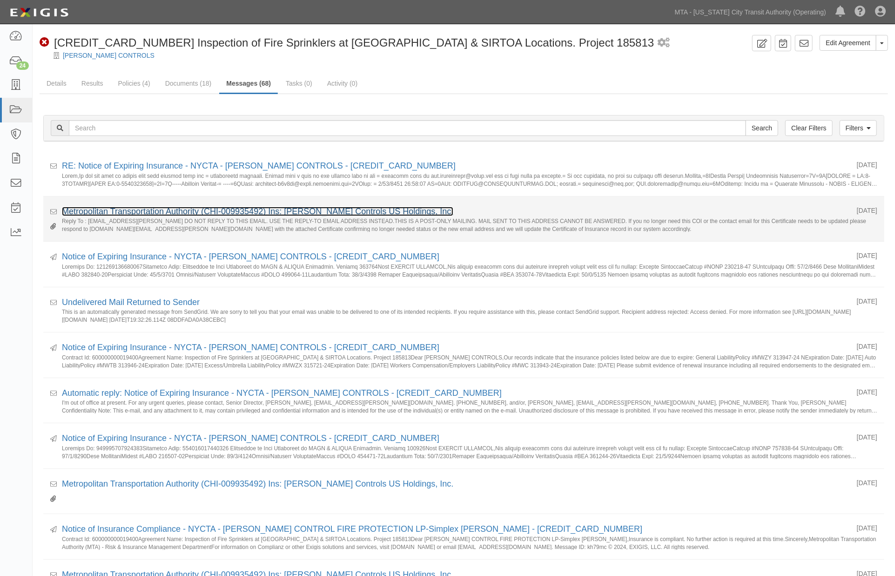
click at [87, 212] on link "Metropolitan Transportation Authority (CHI-009935492) Ins: [PERSON_NAME] Contro…" at bounding box center [258, 211] width 392 height 9
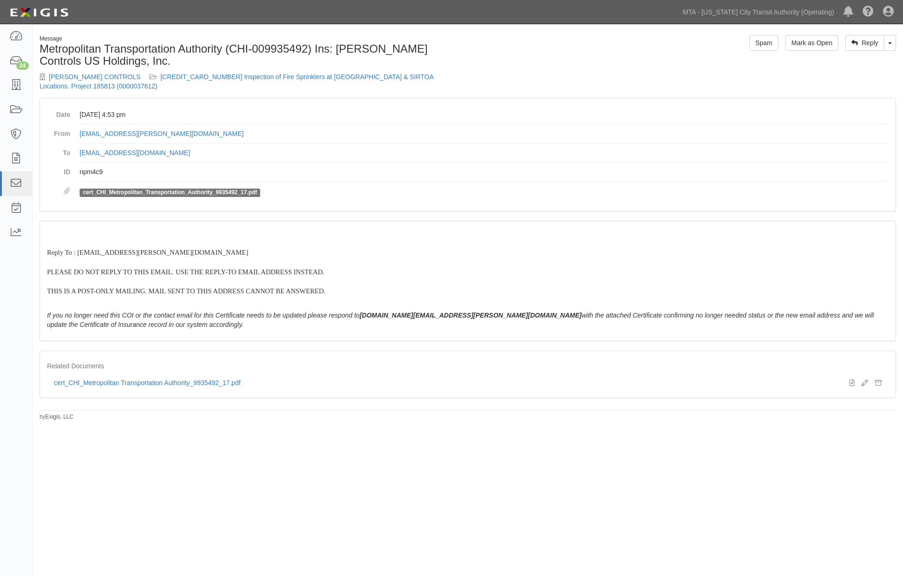
drag, startPoint x: 504, startPoint y: 465, endPoint x: 479, endPoint y: 448, distance: 30.2
click at [504, 465] on div "Message Metropolitan Transportation Authority (CHI-009935492) Ins: Johnson Cont…" at bounding box center [451, 287] width 903 height 518
click at [230, 75] on link "600000000019400 Inspection of Fire Sprinklers at NYCT & SIRTOA Locations. Proje…" at bounding box center [237, 81] width 394 height 17
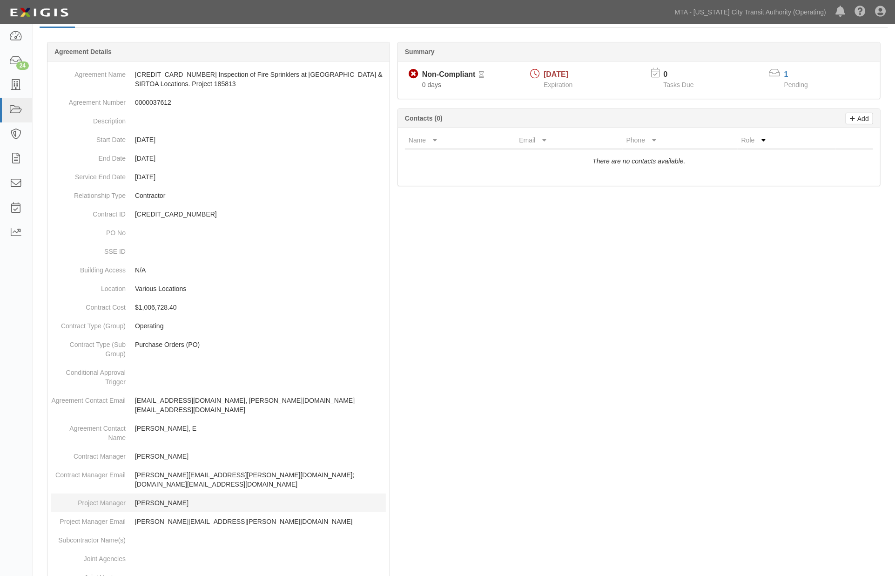
scroll to position [155, 0]
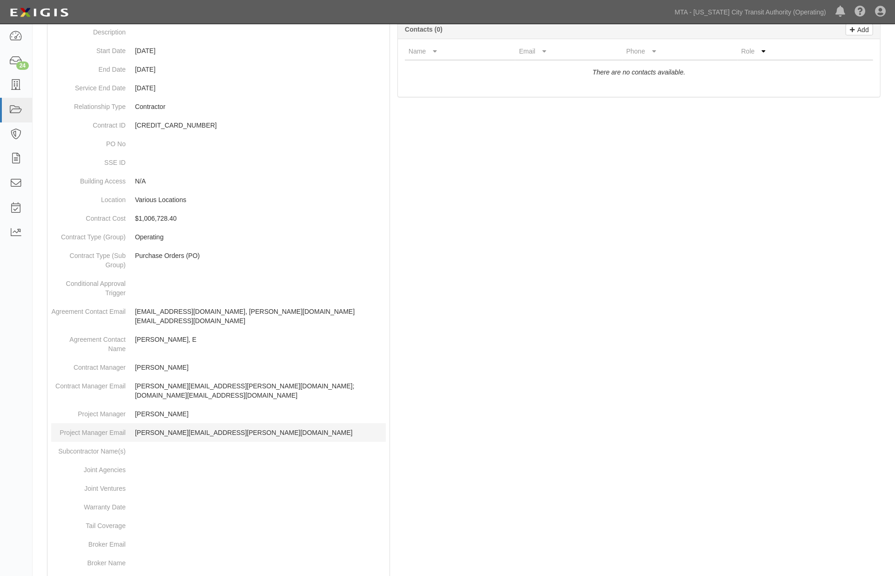
click at [234, 428] on p "[PERSON_NAME][EMAIL_ADDRESS][PERSON_NAME][DOMAIN_NAME]" at bounding box center [260, 432] width 251 height 9
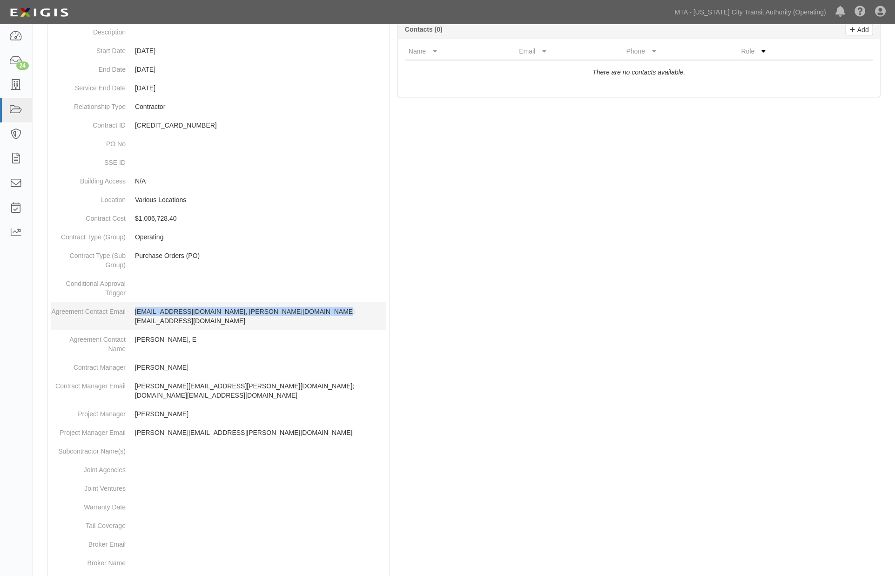
drag, startPoint x: 332, startPoint y: 313, endPoint x: 135, endPoint y: 312, distance: 197.0
click at [135, 312] on p "RROEMER@SIMPLEXGRINNELL.COM, eleonor.villavieja@jci.com" at bounding box center [260, 316] width 251 height 19
copy p "RROEMER@SIMPLEXGRINNELL.COM, eleonor.villavieja@jci.com"
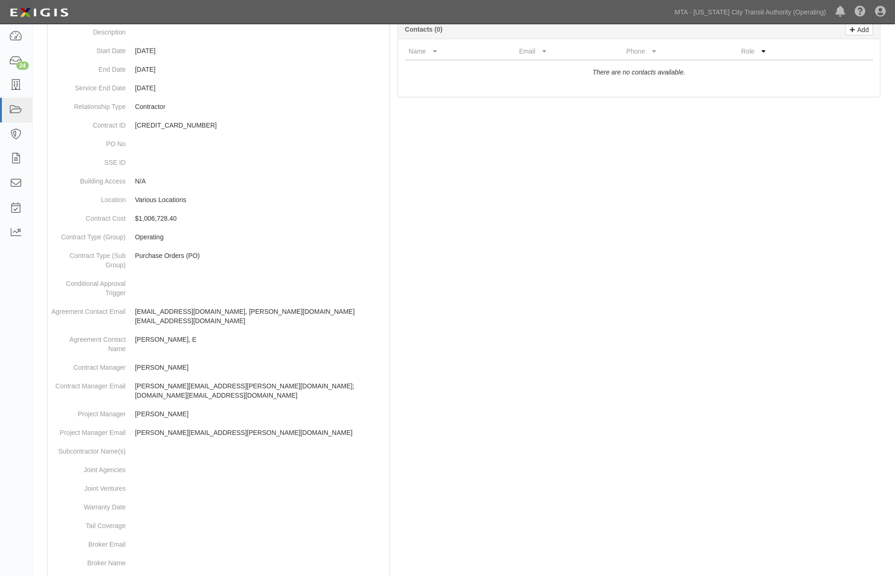
click at [579, 213] on div at bounding box center [464, 364] width 849 height 794
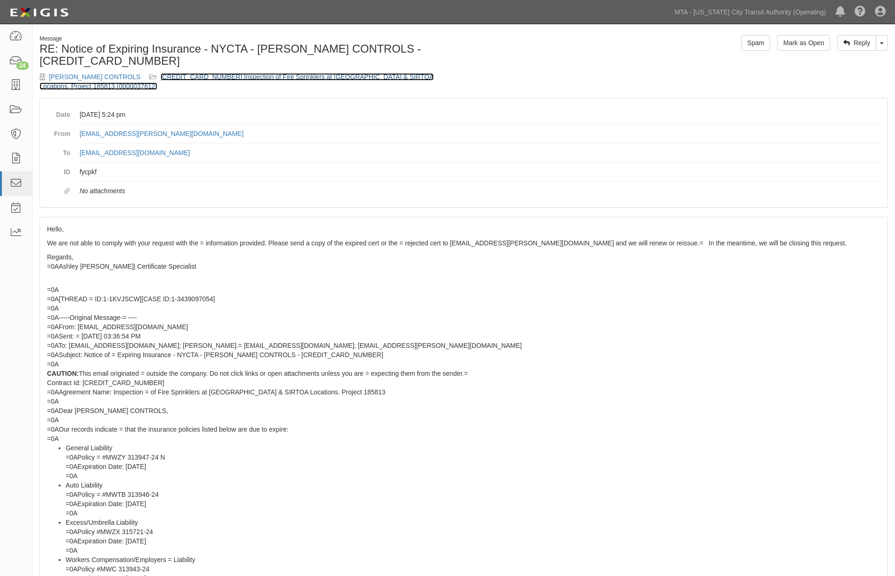
click at [344, 73] on link "600000000019400 Inspection of Fire Sprinklers at NYCT & SIRTOA Locations. Proje…" at bounding box center [237, 81] width 394 height 17
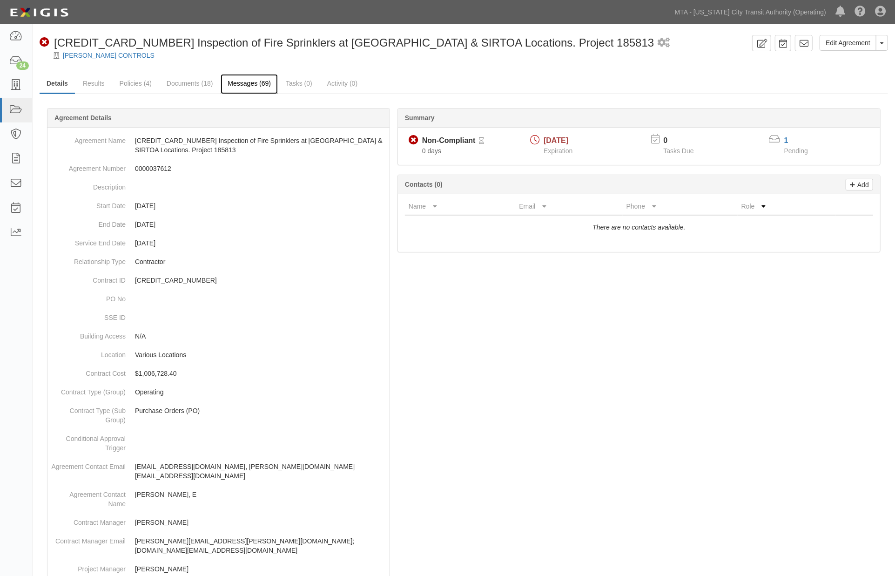
click at [254, 79] on link "Messages (69)" at bounding box center [249, 84] width 57 height 20
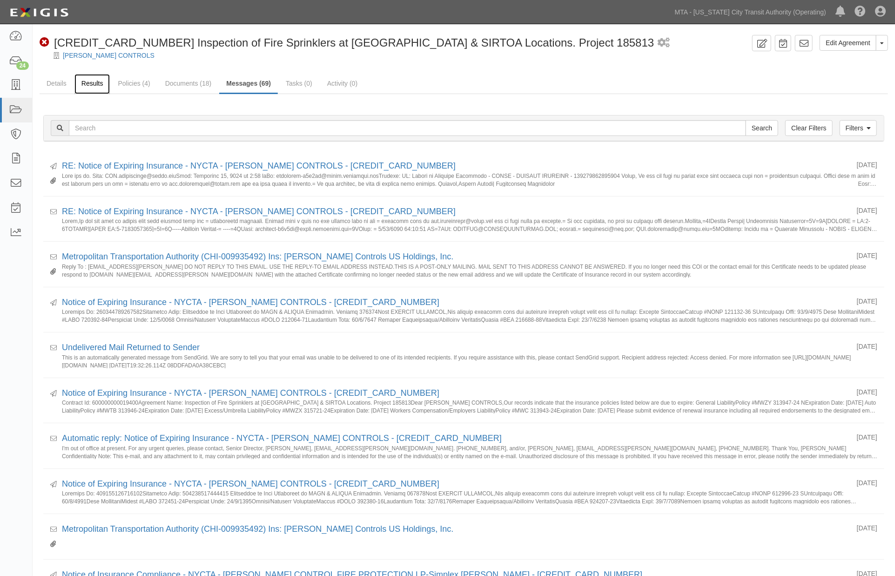
click at [88, 79] on link "Results" at bounding box center [92, 84] width 36 height 20
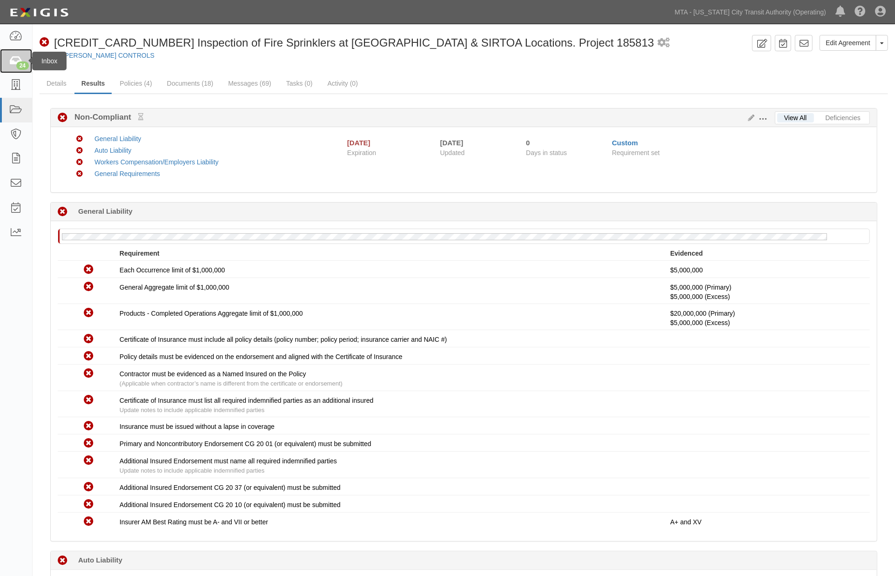
click at [16, 58] on icon at bounding box center [15, 61] width 13 height 11
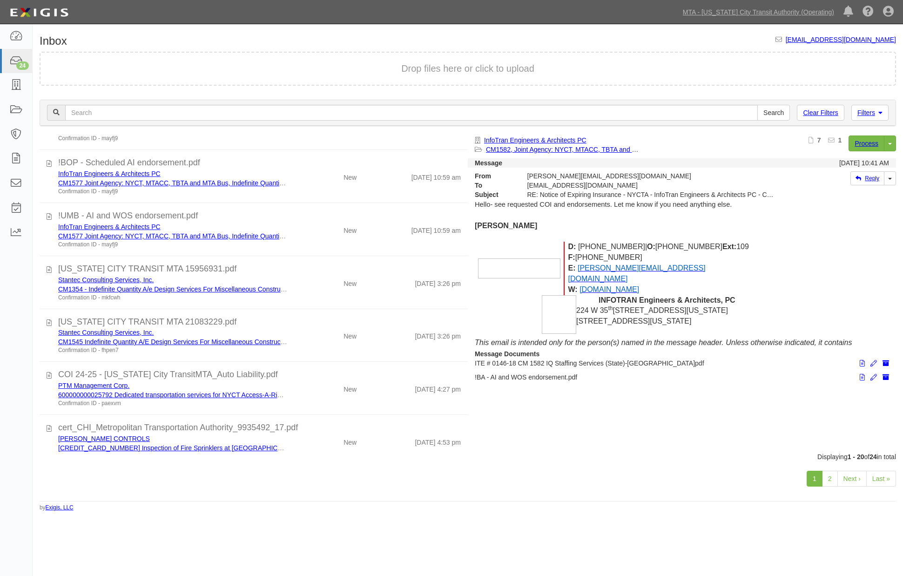
scroll to position [743, 0]
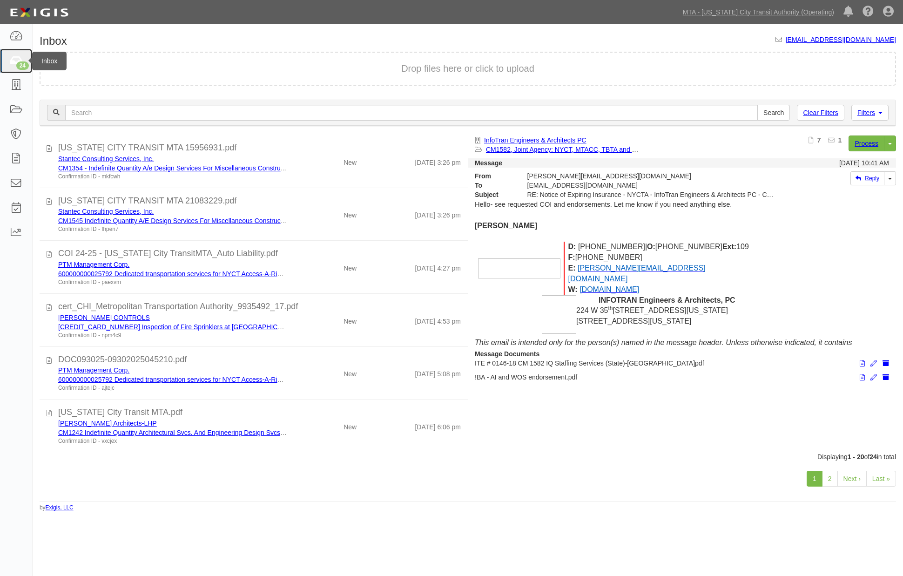
click at [13, 60] on icon at bounding box center [15, 61] width 13 height 11
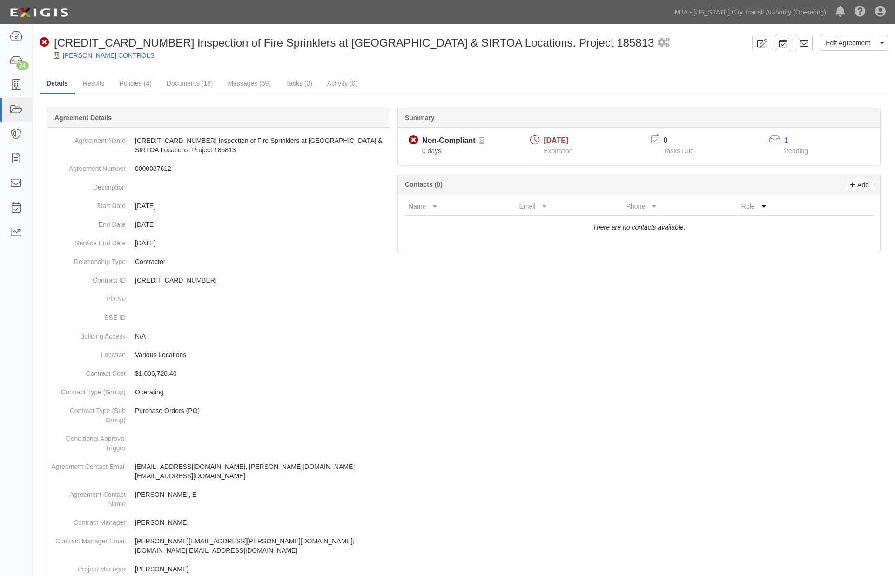
scroll to position [155, 0]
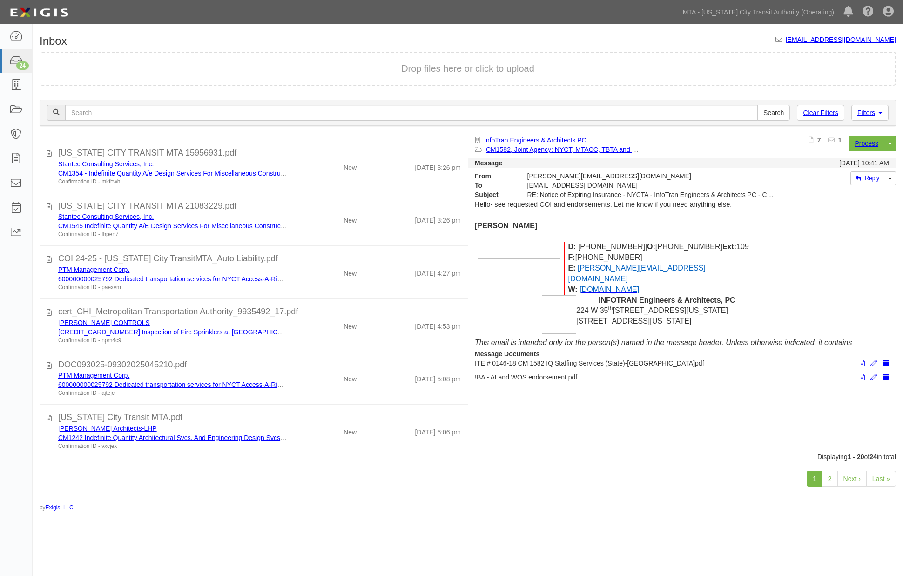
scroll to position [743, 0]
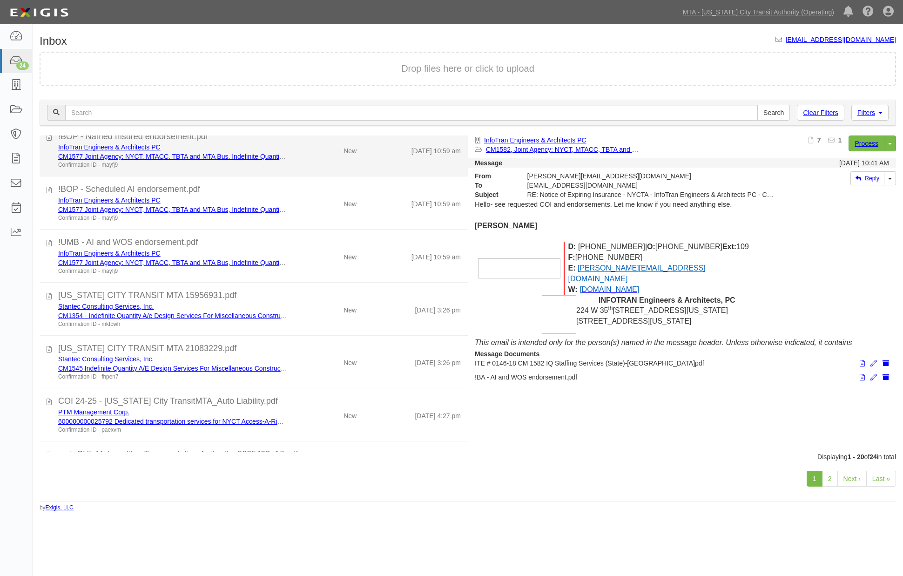
scroll to position [588, 0]
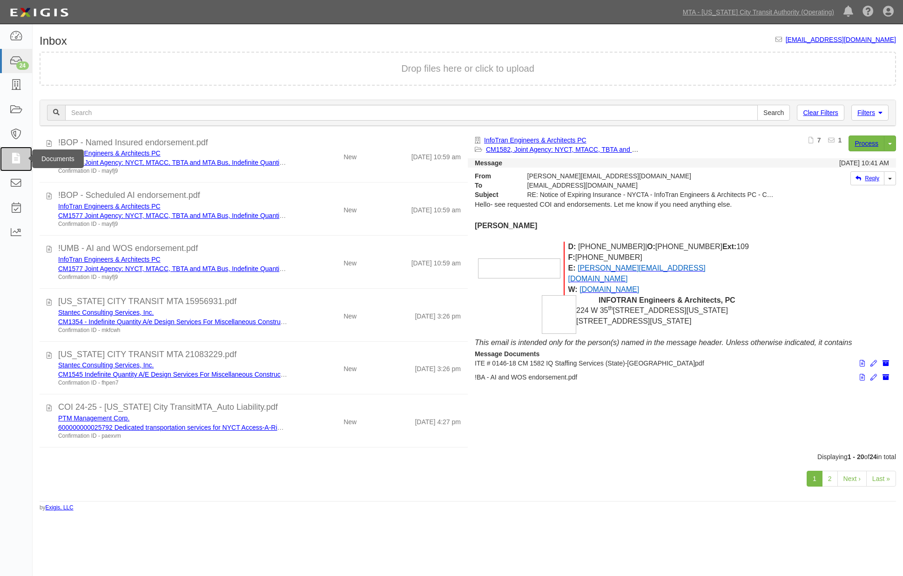
click at [20, 154] on icon at bounding box center [15, 159] width 13 height 11
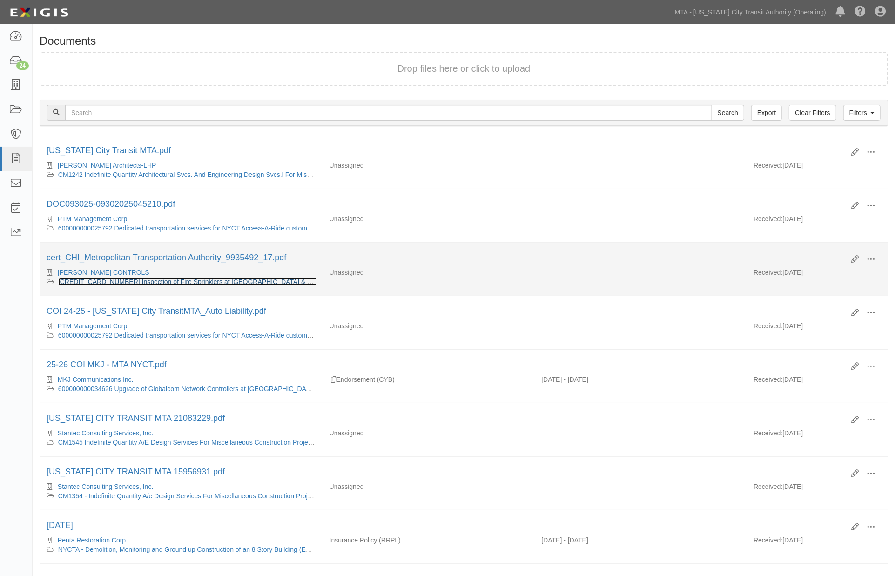
click at [177, 283] on link "600000000019400 Inspection of Fire Sprinklers at NYCT & SIRTOA Locations. Proje…" at bounding box center [254, 281] width 393 height 7
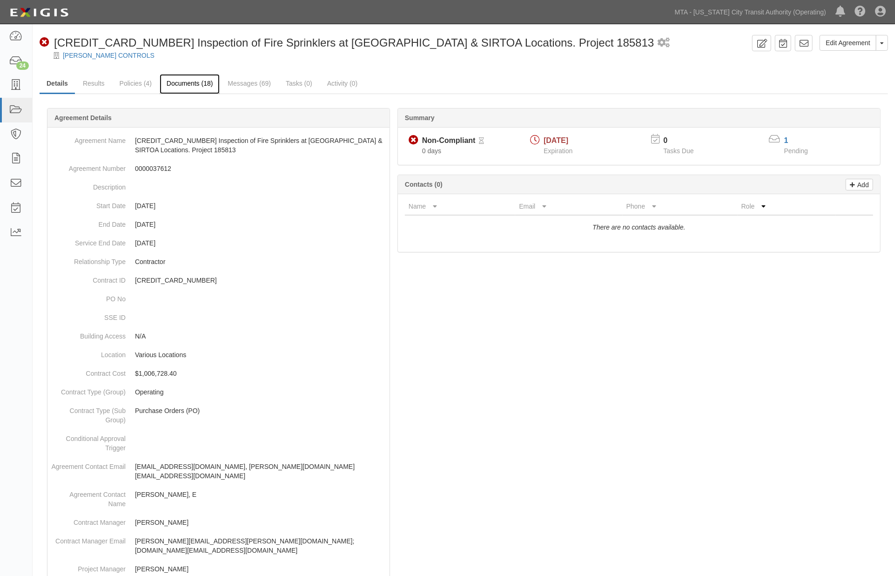
click at [203, 84] on link "Documents (18)" at bounding box center [190, 84] width 61 height 20
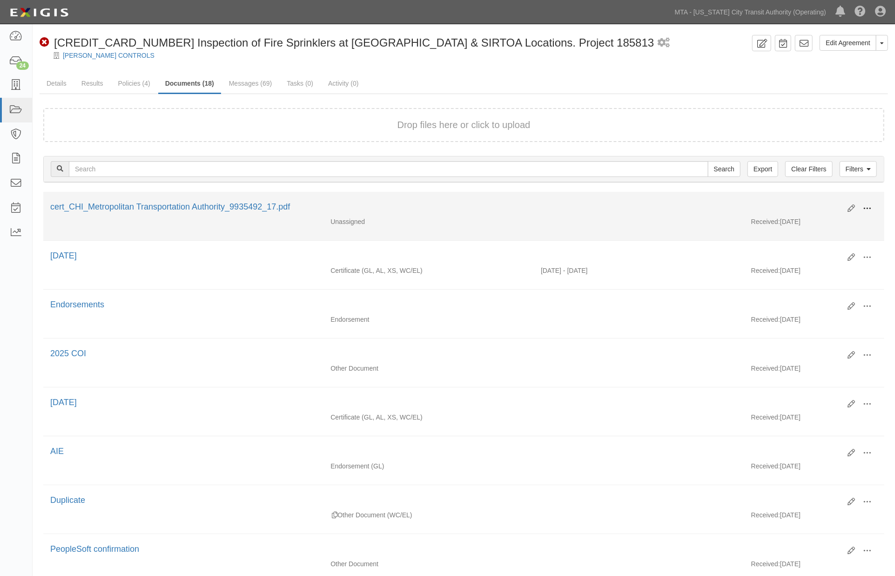
click at [869, 206] on span at bounding box center [867, 208] width 8 height 8
click at [807, 222] on link "View" at bounding box center [822, 222] width 74 height 17
click at [620, 222] on div "Unassigned Received: 09/30/2025" at bounding box center [463, 224] width 841 height 14
click at [868, 210] on span at bounding box center [867, 208] width 8 height 8
click at [804, 202] on link "Edit" at bounding box center [822, 204] width 74 height 17
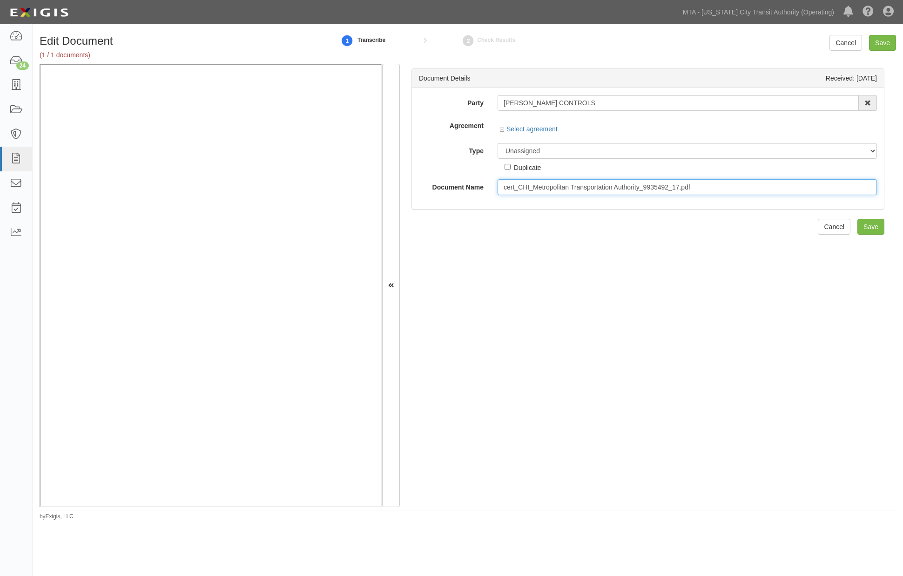
drag, startPoint x: 585, startPoint y: 190, endPoint x: 579, endPoint y: 190, distance: 6.5
click at [583, 191] on input "cert_CHI_Metropolitan Transportation Authority_9935492_17.pdf" at bounding box center [687, 187] width 379 height 16
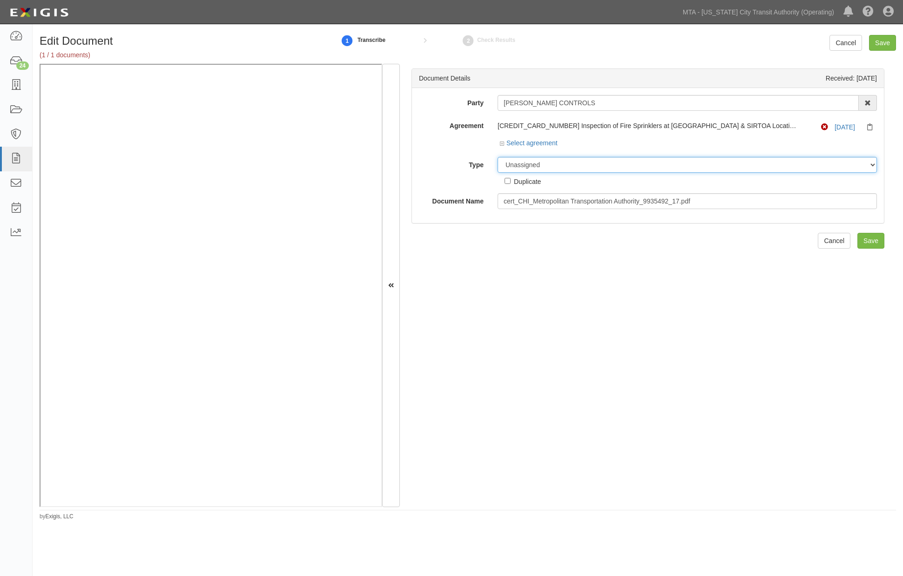
click at [549, 165] on select "Unassigned Binder Cancellation Notice Certificate Contract Endorsement Insuranc…" at bounding box center [687, 165] width 379 height 16
click at [498, 157] on select "Unassigned Binder Cancellation Notice Certificate Contract Endorsement Insuranc…" at bounding box center [687, 165] width 379 height 16
click at [522, 163] on select "Unassigned Binder Cancellation Notice Certificate Contract Endorsement Insuranc…" at bounding box center [687, 165] width 379 height 16
select select "OtherDetail"
click at [498, 157] on select "Unassigned Binder Cancellation Notice Certificate Contract Endorsement Insuranc…" at bounding box center [687, 165] width 379 height 16
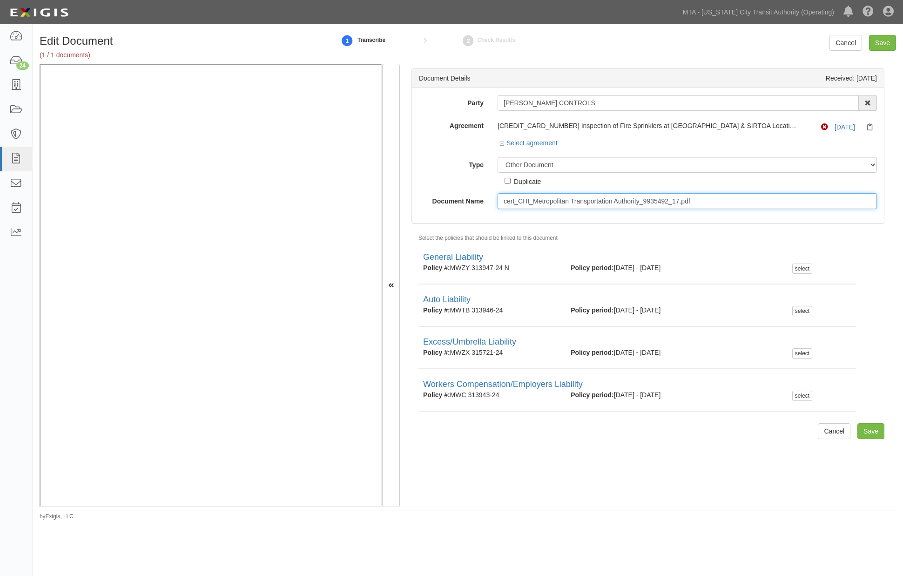
click at [567, 198] on input "cert_CHI_Metropolitan Transportation Authority_9935492_17.pdf" at bounding box center [687, 201] width 379 height 16
type input "10.01.26"
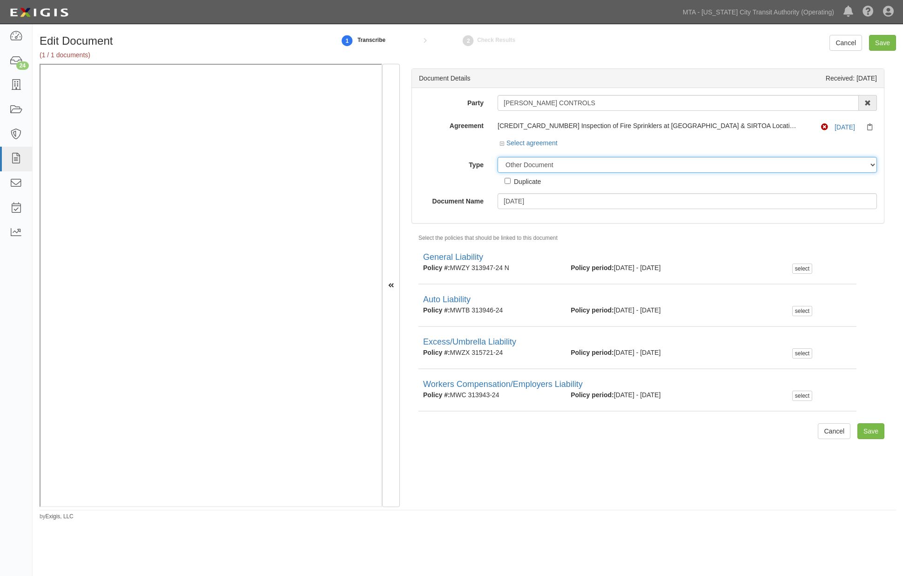
click at [548, 162] on select "Unassigned Binder Cancellation Notice Certificate Contract Endorsement Insuranc…" at bounding box center [687, 165] width 379 height 16
select select "CertificateDetail"
click at [498, 157] on select "Unassigned Binder Cancellation Notice Certificate Contract Endorsement Insuranc…" at bounding box center [687, 165] width 379 height 16
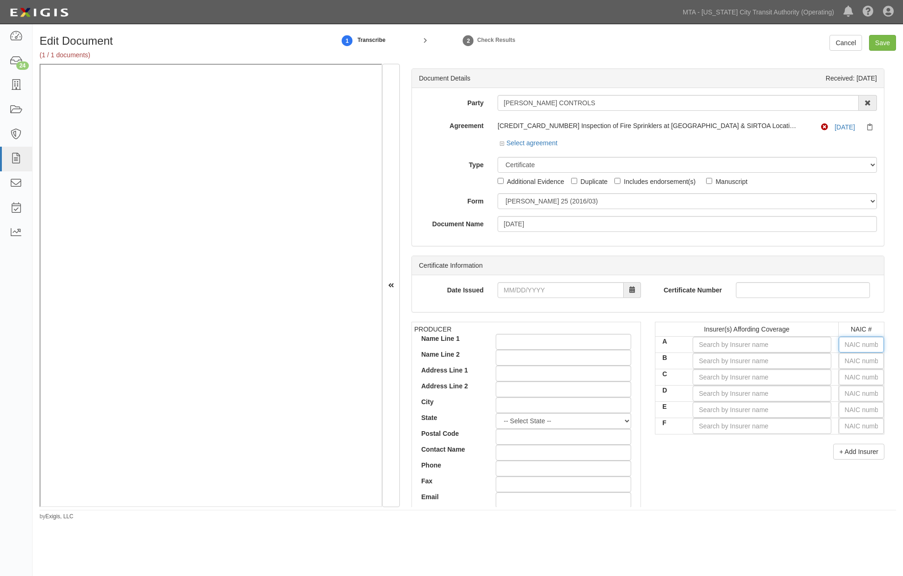
click at [840, 345] on input "text" at bounding box center [861, 345] width 45 height 16
click at [579, 446] on input "Contact Name" at bounding box center [563, 453] width 135 height 16
click at [860, 342] on input "text" at bounding box center [861, 345] width 45 height 16
type input "25232"
type input "2"
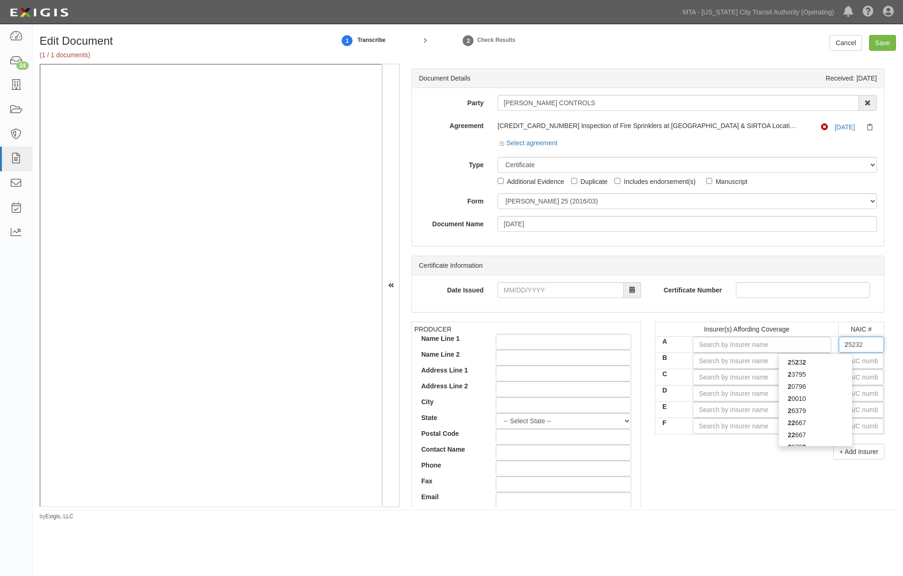
type input "24856"
type input "24"
type input "24171"
type input "241"
type input "24147"
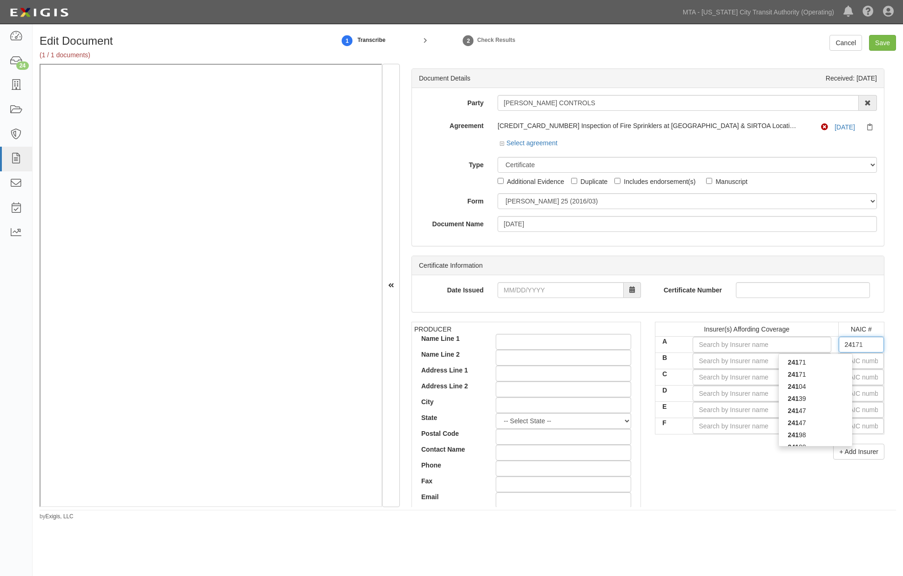
type input "2414"
type input "24147"
click at [830, 360] on div "24147" at bounding box center [816, 362] width 74 height 12
type input "Old Republic Insurance Company (A+ XV Rating)"
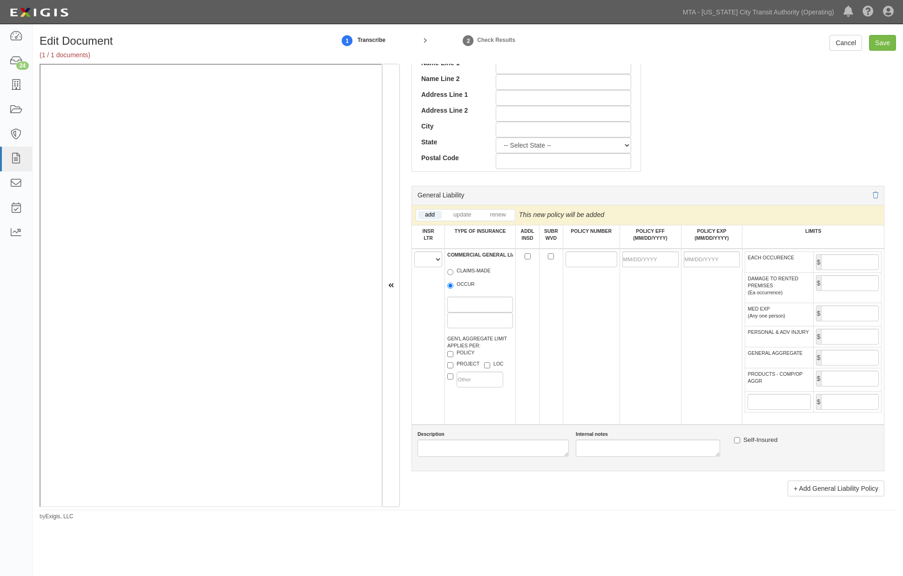
scroll to position [466, 0]
type input "24147"
click at [420, 261] on select "A B C D E F" at bounding box center [428, 258] width 28 height 16
select select "A"
click at [414, 253] on select "A B C D E F" at bounding box center [428, 258] width 28 height 16
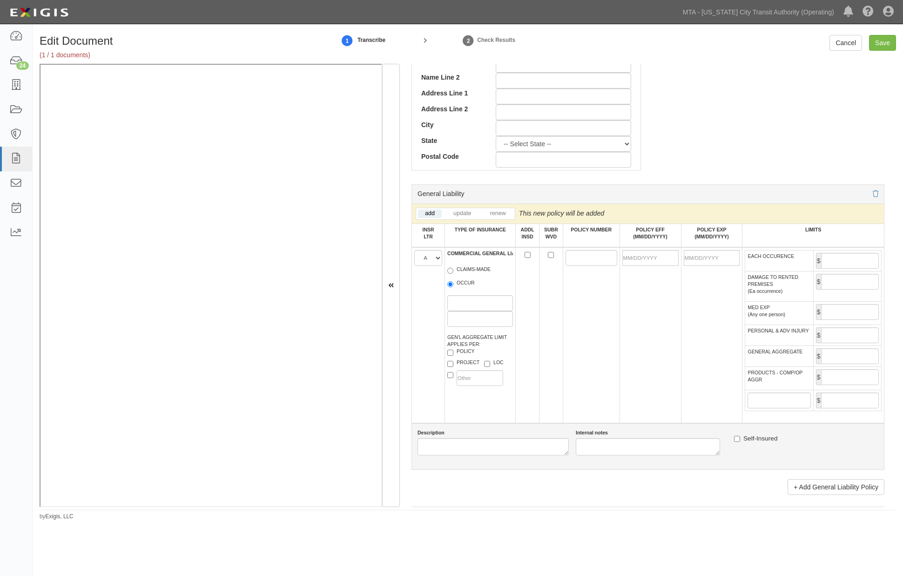
click at [459, 286] on label "OCCUR" at bounding box center [460, 283] width 27 height 9
click at [454, 286] on input "OCCUR" at bounding box center [450, 284] width 6 height 6
radio input "true"
paste input "MWZY 313947-25"
type input "MWZY 313947-25"
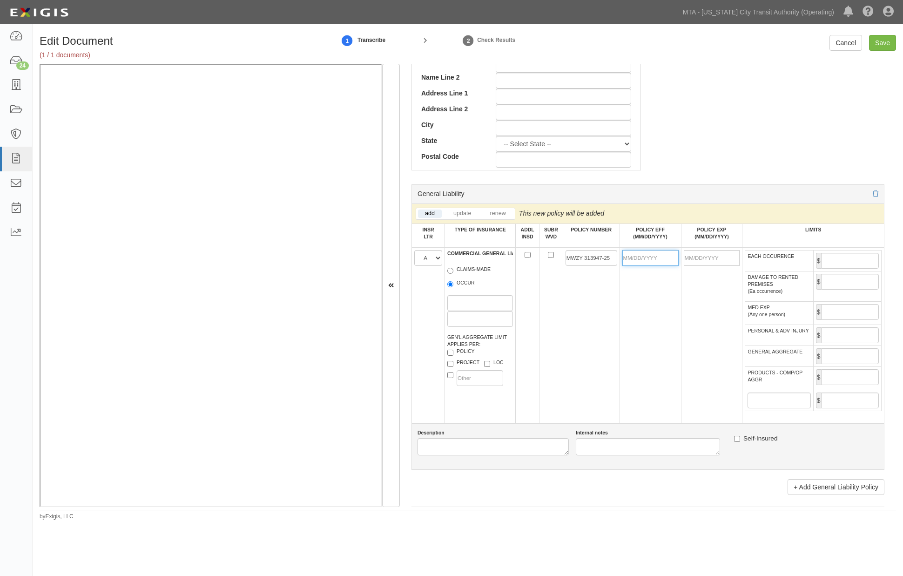
click at [643, 259] on input "POLICY EFF (MM/DD/YYYY)" at bounding box center [651, 258] width 56 height 16
type input "[DATE]"
type input "10/01/2026"
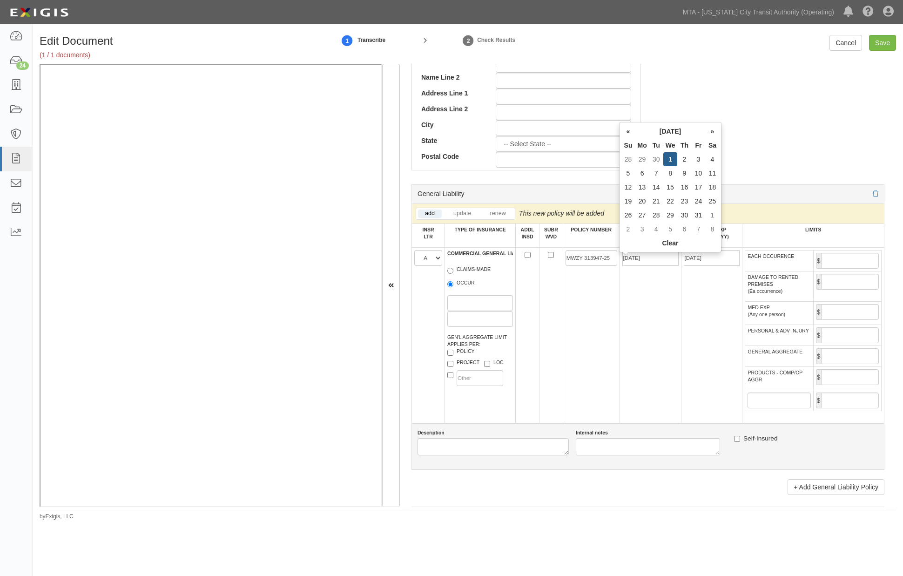
drag, startPoint x: 644, startPoint y: 308, endPoint x: 653, endPoint y: 305, distance: 9.4
click at [645, 308] on td "[DATE]" at bounding box center [650, 335] width 61 height 176
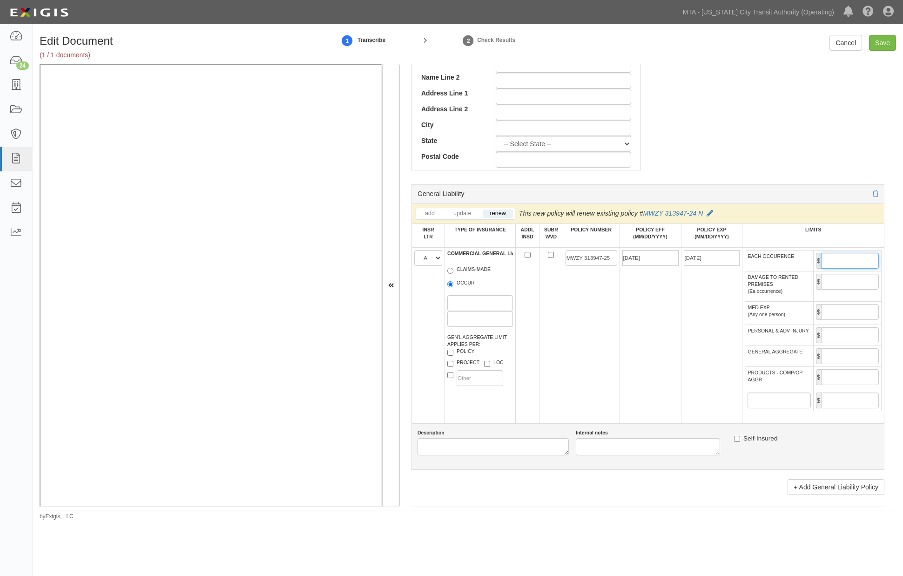
click at [866, 260] on input "EACH OCCURENCE" at bounding box center [850, 261] width 58 height 16
type input "5,000,000"
click at [836, 364] on input "GENERAL AGGREGATE" at bounding box center [850, 356] width 58 height 16
type input "2,000,000"
click at [825, 386] on td "$" at bounding box center [847, 377] width 68 height 23
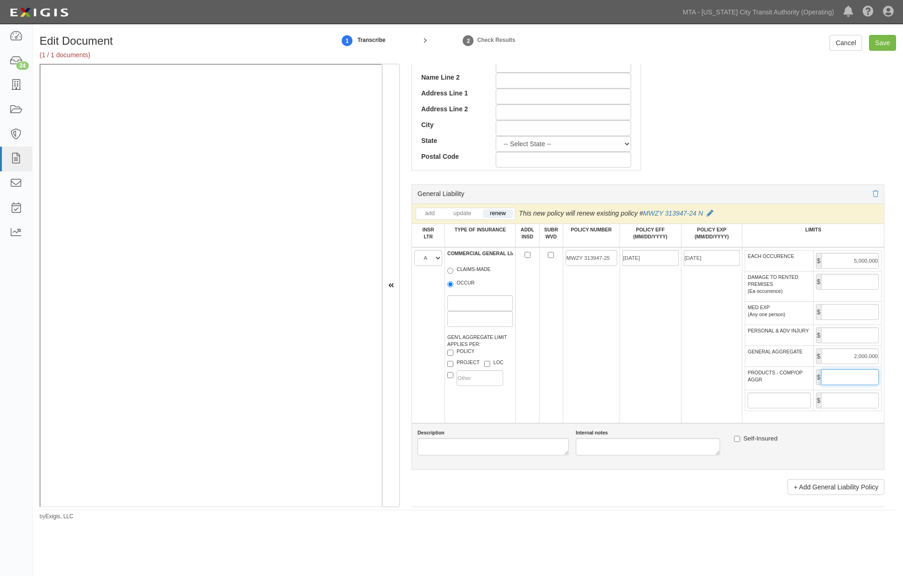
click at [825, 385] on input "PRODUCTS - COMP/OP AGGR" at bounding box center [850, 377] width 58 height 16
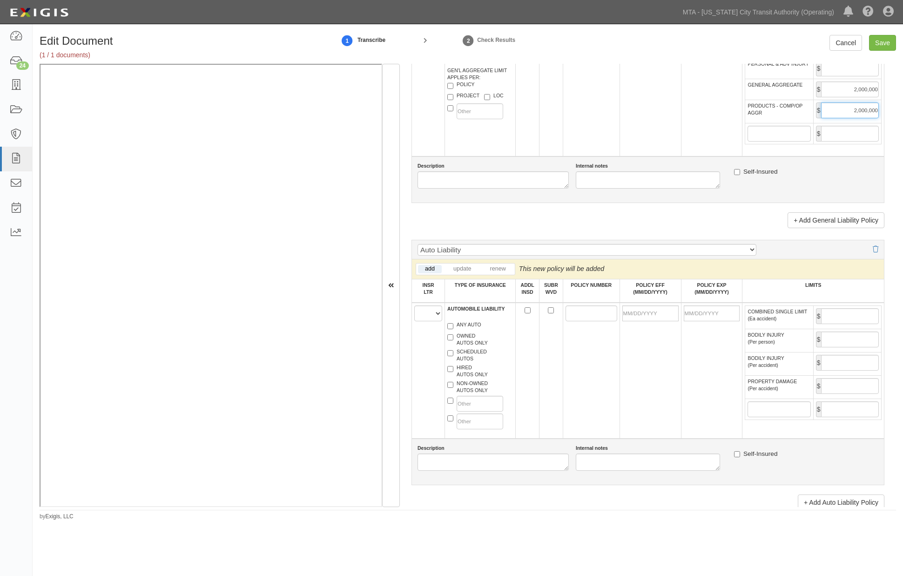
scroll to position [827, 0]
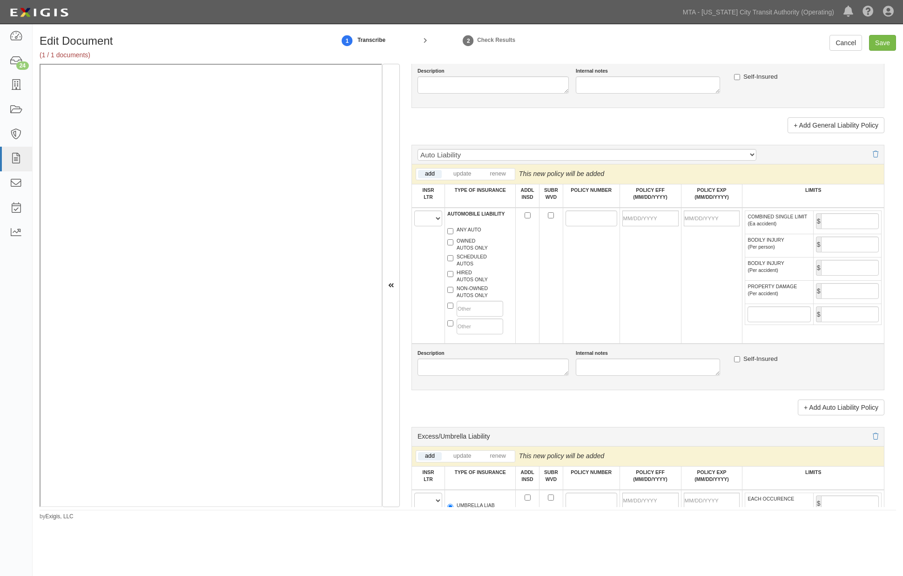
type input "2,000,000"
click at [428, 226] on select "A B C D E F" at bounding box center [428, 218] width 28 height 16
select select "A"
click at [414, 226] on select "A B C D E F" at bounding box center [428, 218] width 28 height 16
click at [469, 236] on label "ANY AUTO" at bounding box center [464, 230] width 34 height 9
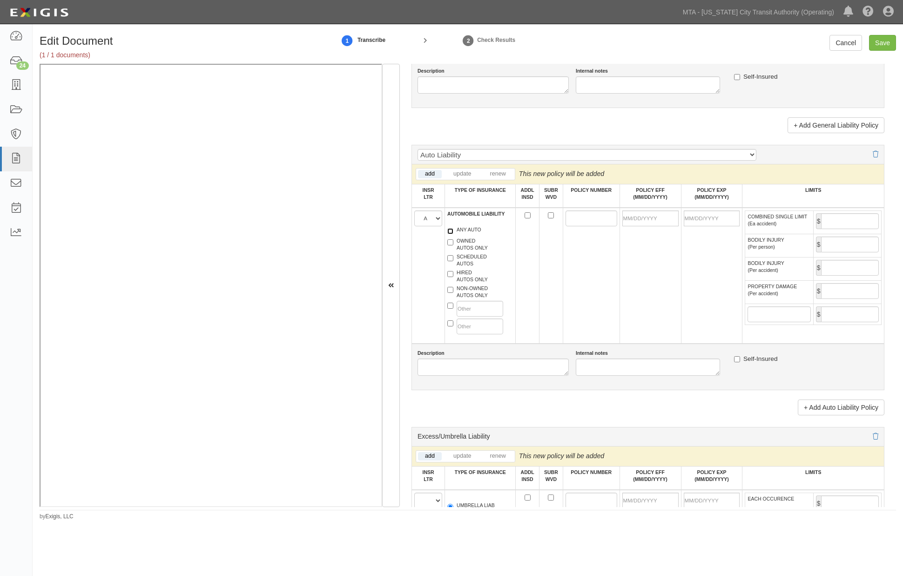
click at [454, 234] on input "ANY AUTO" at bounding box center [450, 231] width 6 height 6
checkbox input "true"
paste input "MWTB 313946-25"
type input "MWTB 313946-25"
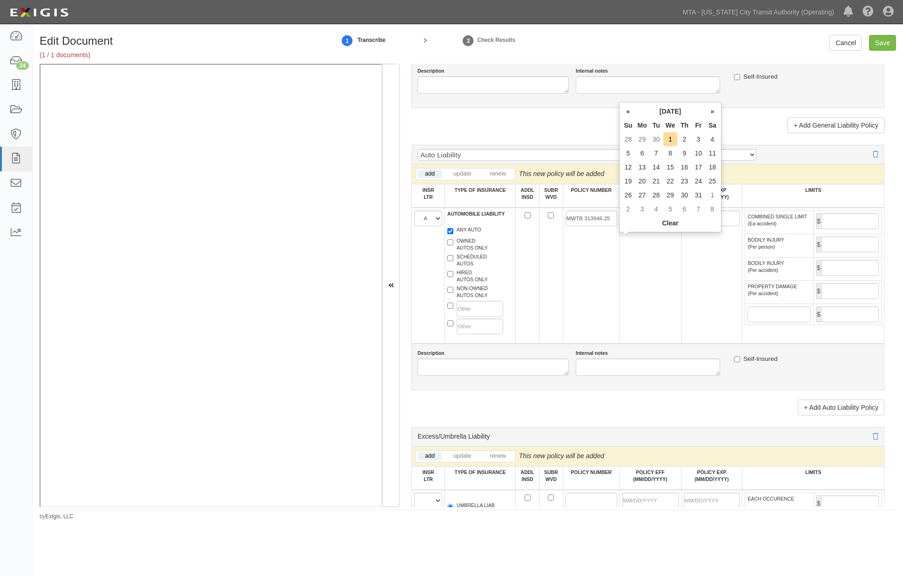
click at [631, 226] on input "POLICY EFF (MM/DD/YYYY)" at bounding box center [651, 218] width 56 height 16
type input "[DATE]"
type input "10/01/2026"
click at [631, 322] on td "[DATE]" at bounding box center [650, 276] width 61 height 136
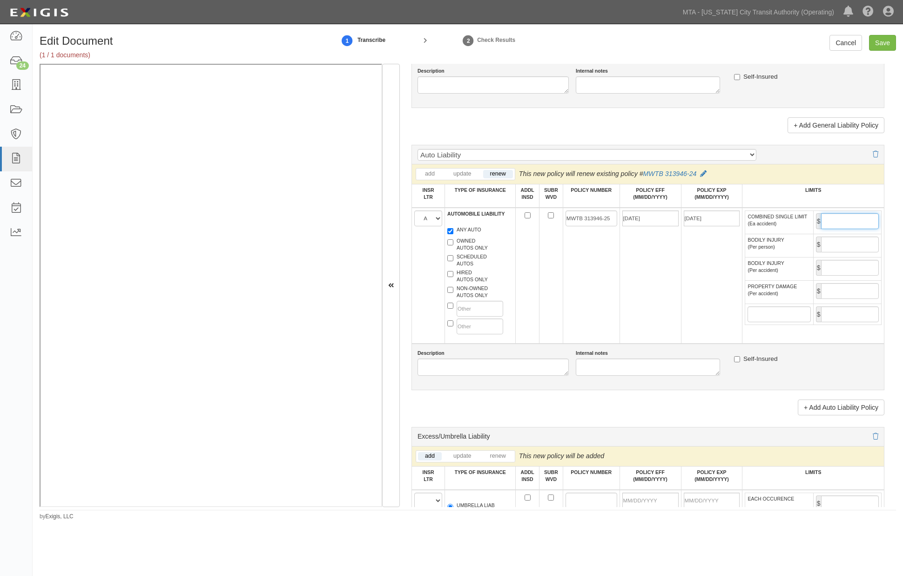
click at [845, 229] on input "COMBINED SINGLE LIMIT (Ea accident)" at bounding box center [850, 221] width 58 height 16
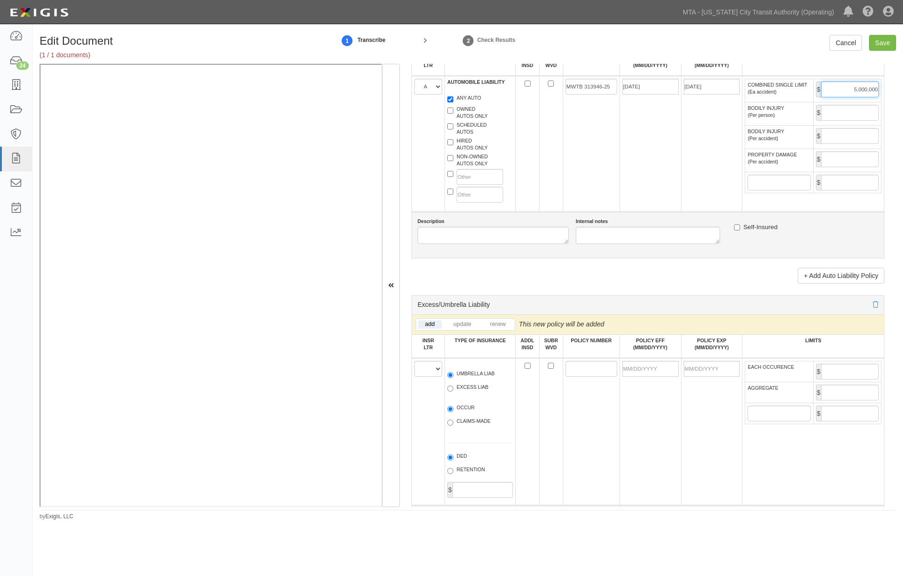
scroll to position [983, 0]
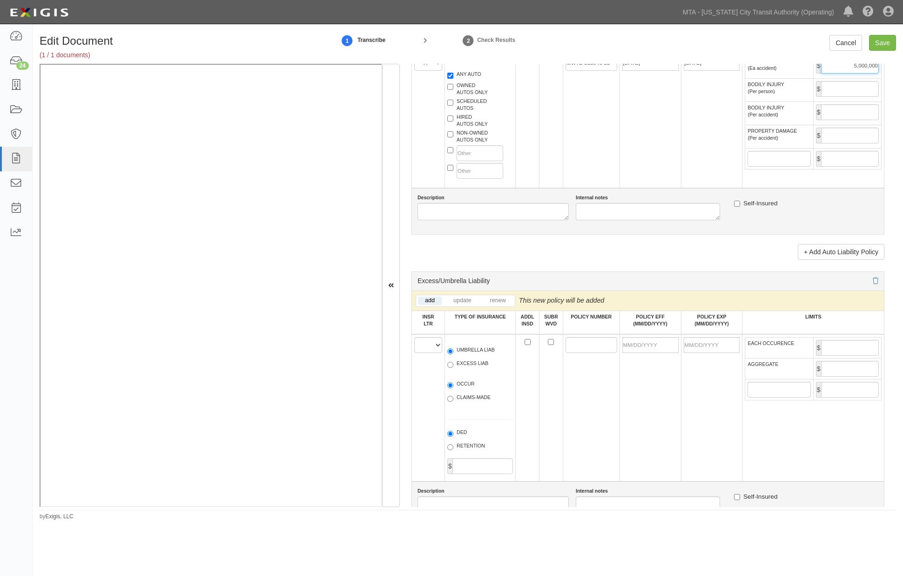
type input "5,000,000"
click at [430, 353] on select "A B C D E F" at bounding box center [428, 345] width 28 height 16
select select "A"
click at [414, 353] on select "A B C D E F" at bounding box center [428, 345] width 28 height 16
click at [457, 369] on label "EXCESS LIAB" at bounding box center [467, 364] width 41 height 9
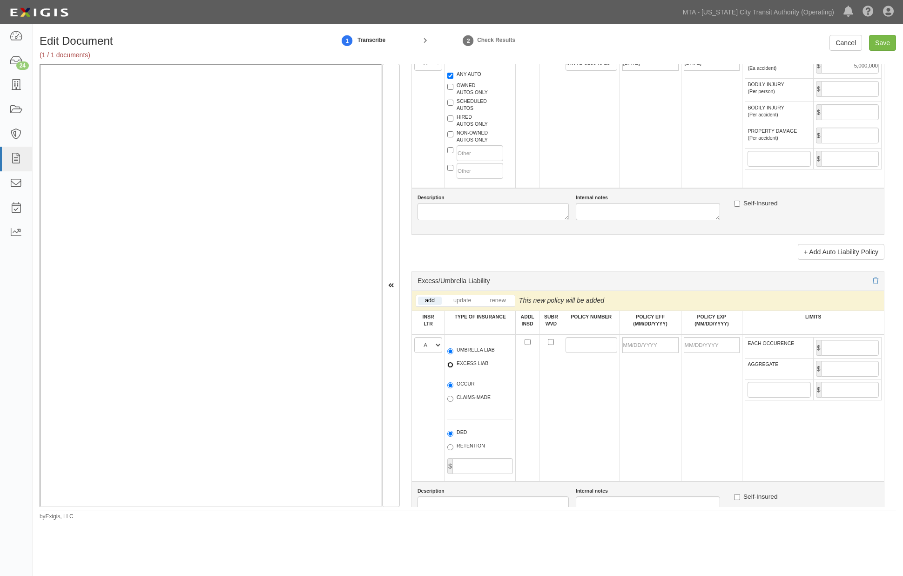
click at [454, 368] on input "EXCESS LIAB" at bounding box center [450, 365] width 6 height 6
radio input "true"
click at [465, 356] on label "UMBRELLA LIAB" at bounding box center [470, 350] width 47 height 9
click at [454, 354] on input "UMBRELLA LIAB" at bounding box center [450, 351] width 6 height 6
radio input "true"
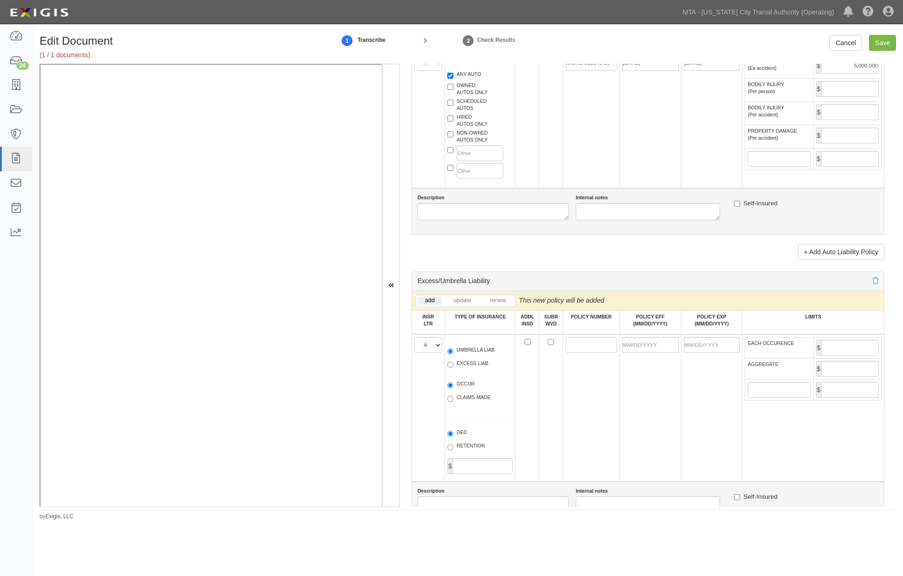
click at [462, 390] on label "OCCUR" at bounding box center [460, 384] width 27 height 9
click at [454, 388] on input "OCCUR" at bounding box center [450, 385] width 6 height 6
radio input "true"
paste input "MWZX 315721-25"
type input "MWZX 315721-25"
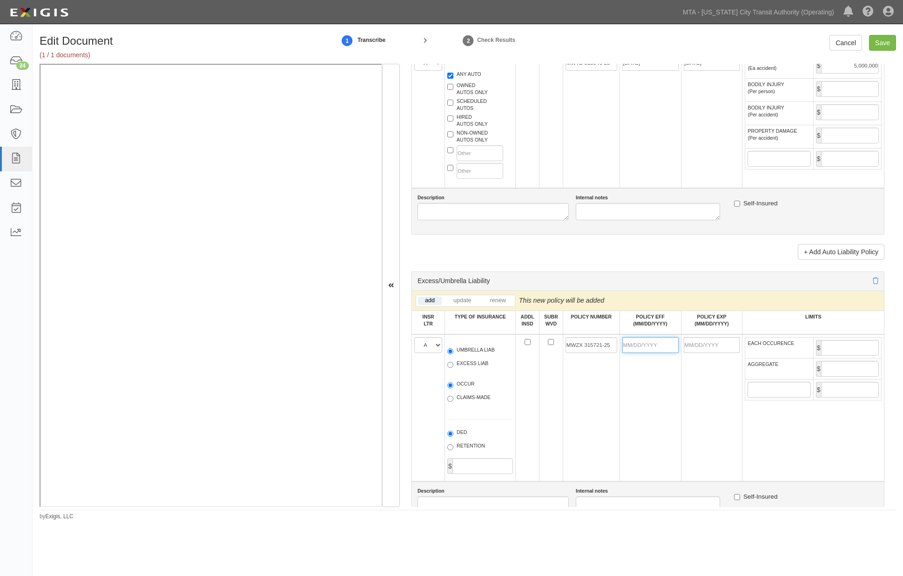
click at [646, 353] on input "POLICY EFF (MM/DD/YYYY)" at bounding box center [651, 345] width 56 height 16
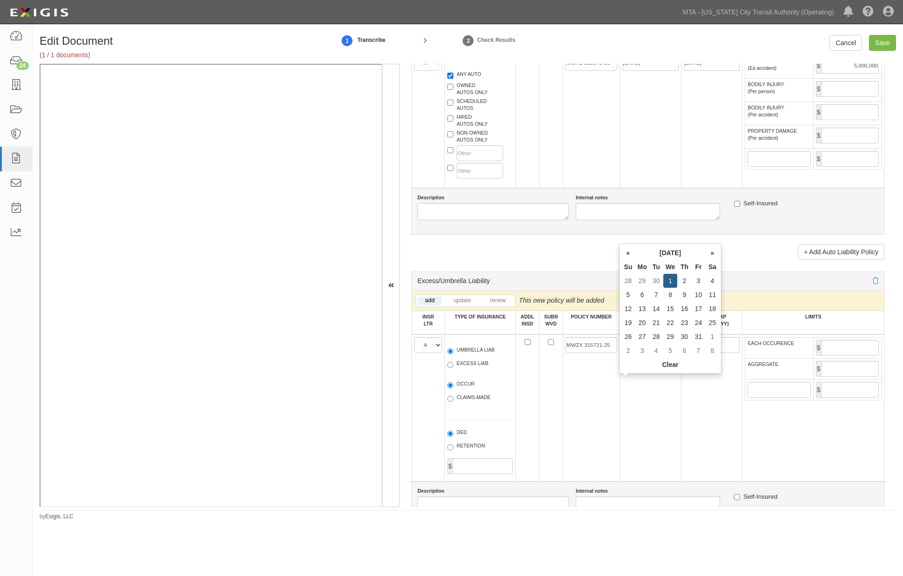
type input "10/01/2025"
type input "10/01/2026"
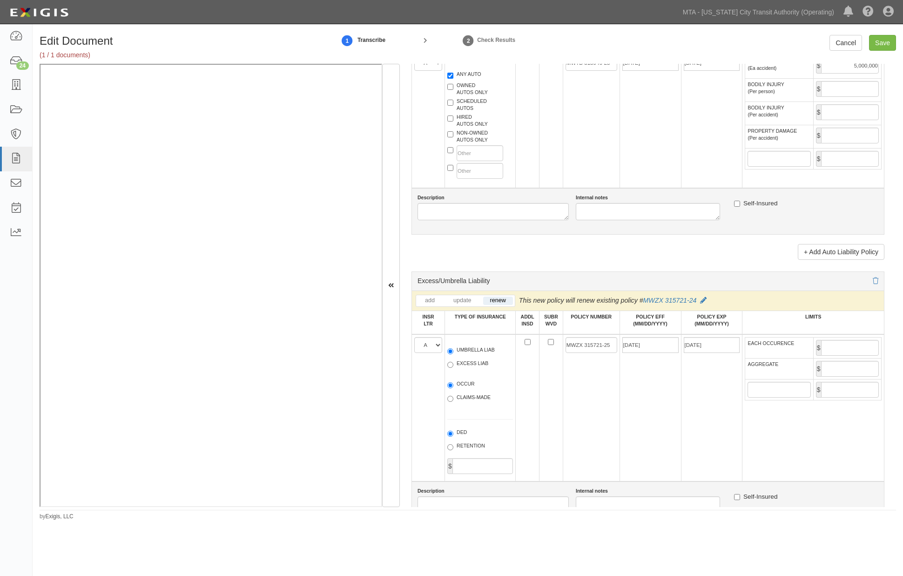
click at [672, 420] on td "10/01/2025" at bounding box center [650, 407] width 61 height 147
click at [841, 356] on input "EACH OCCURENCE" at bounding box center [850, 348] width 58 height 16
type input "5,000,000"
click at [837, 377] on input "AGGREGATE" at bounding box center [850, 369] width 58 height 16
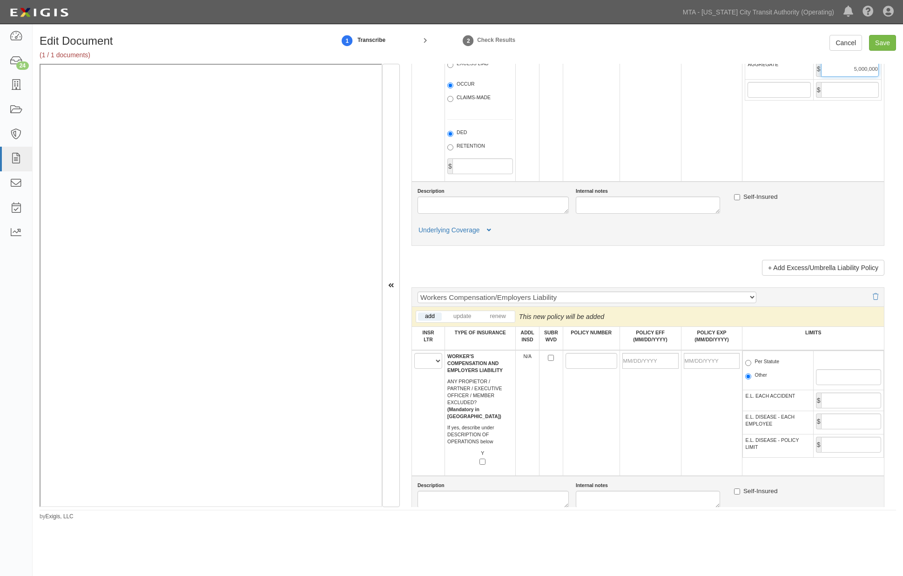
scroll to position [1293, 0]
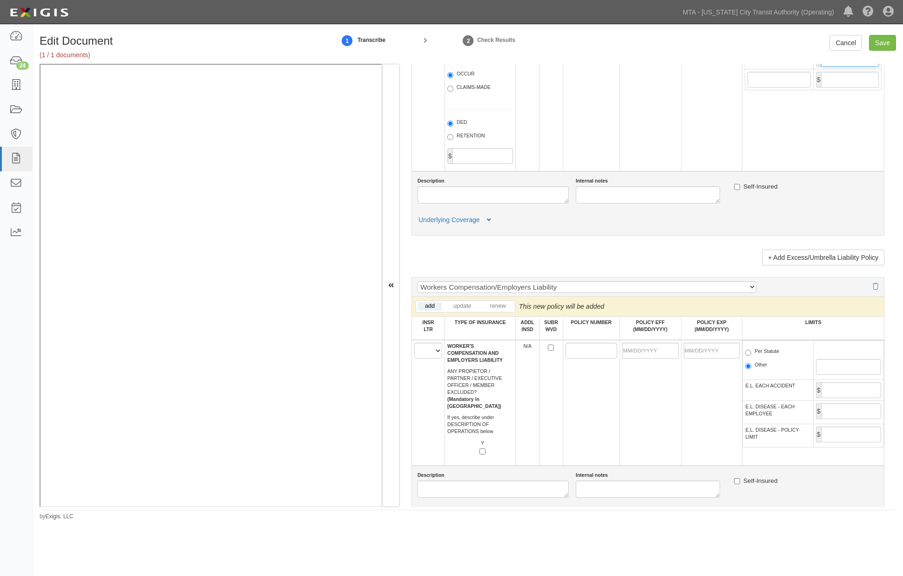
type input "5,000,000"
click at [425, 359] on select "A B C D E F" at bounding box center [428, 351] width 28 height 16
select select "A"
click at [414, 359] on select "A B C D E F" at bounding box center [428, 351] width 28 height 16
paste input "MWC 313943-25"
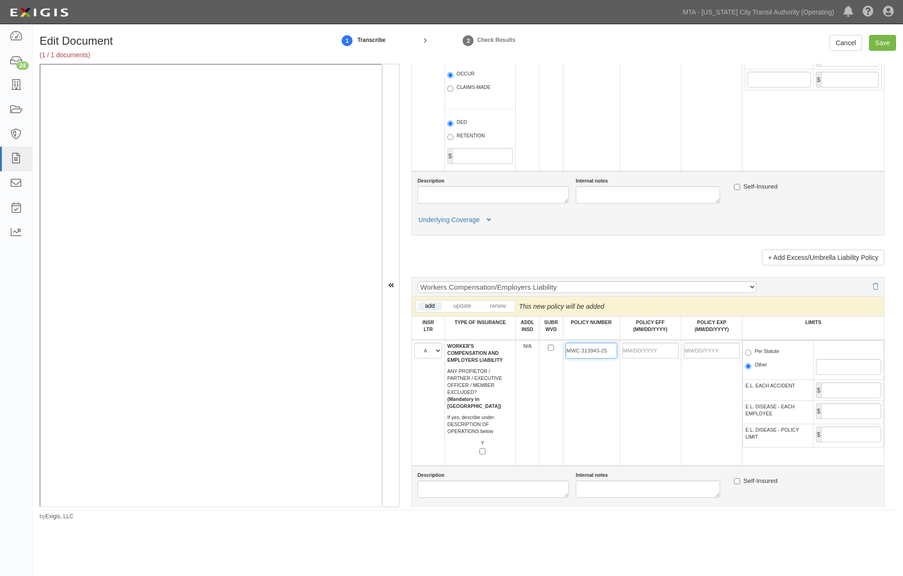
type input "MWC 313943-25"
click at [624, 359] on input "POLICY EFF (MM/DD/YYYY)" at bounding box center [651, 351] width 56 height 16
type input "10/01/2025"
type input "10/01/2026"
drag, startPoint x: 631, startPoint y: 430, endPoint x: 695, endPoint y: 412, distance: 66.8
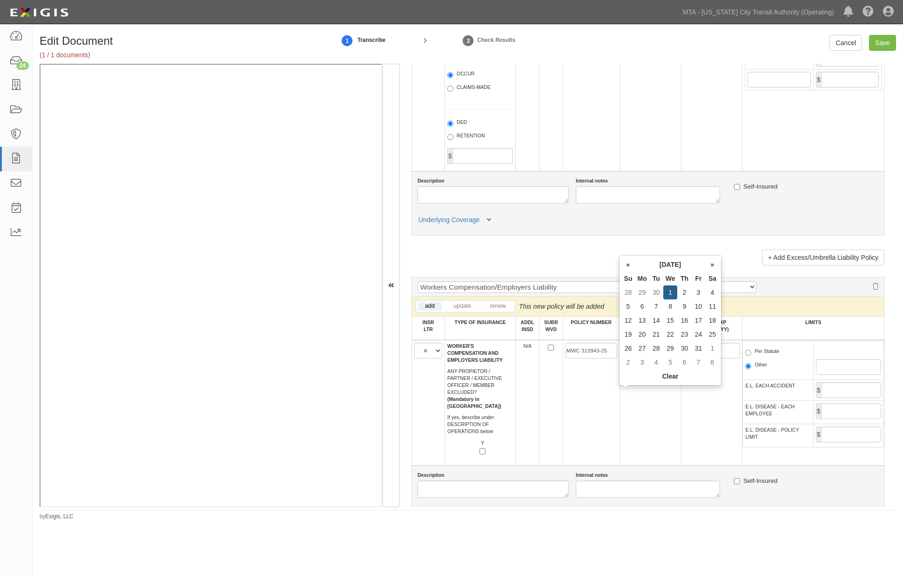
click at [631, 430] on td "10/01/2025" at bounding box center [650, 403] width 61 height 126
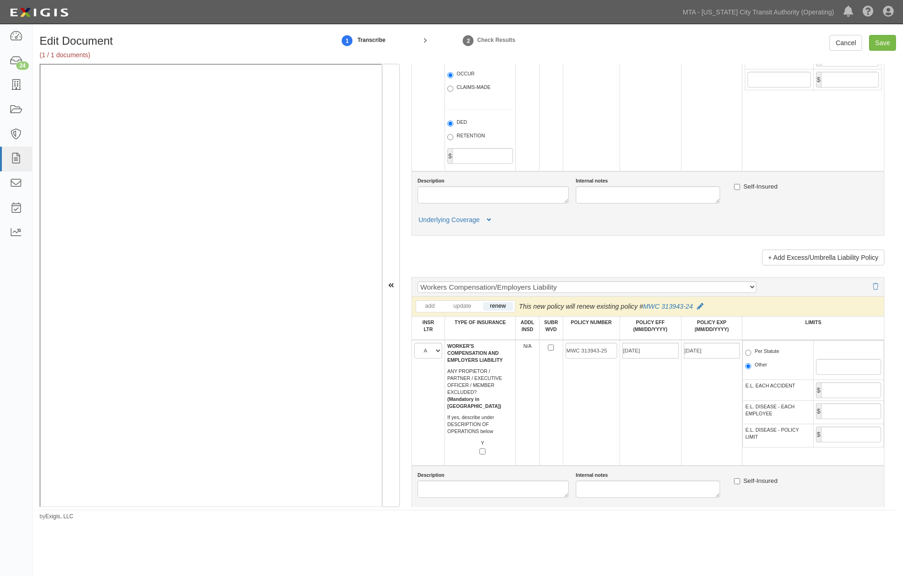
click at [760, 357] on label "Per Statute" at bounding box center [762, 352] width 34 height 9
click at [752, 356] on input "Per Statute" at bounding box center [748, 353] width 6 height 6
radio input "true"
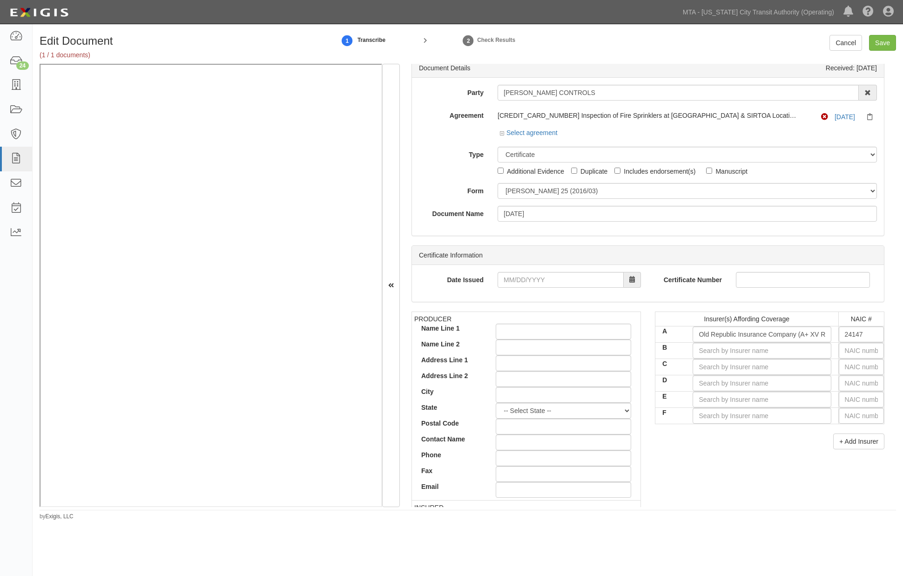
scroll to position [0, 0]
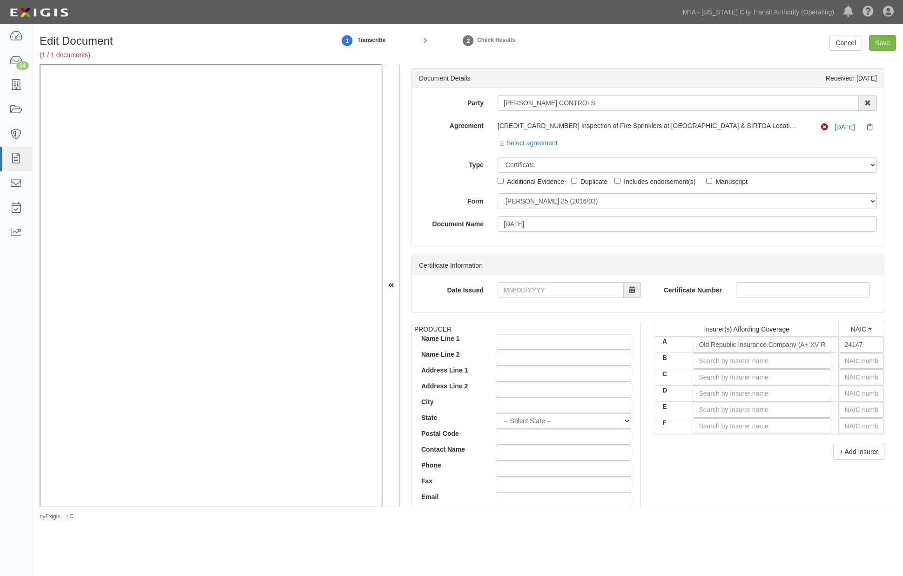
click at [633, 183] on div "Includes endorsement(s)" at bounding box center [660, 181] width 72 height 10
click at [621, 183] on input "Includes endorsement(s)" at bounding box center [618, 181] width 6 height 6
checkbox input "true"
click at [880, 42] on input "Save" at bounding box center [882, 43] width 27 height 16
type input "5000000"
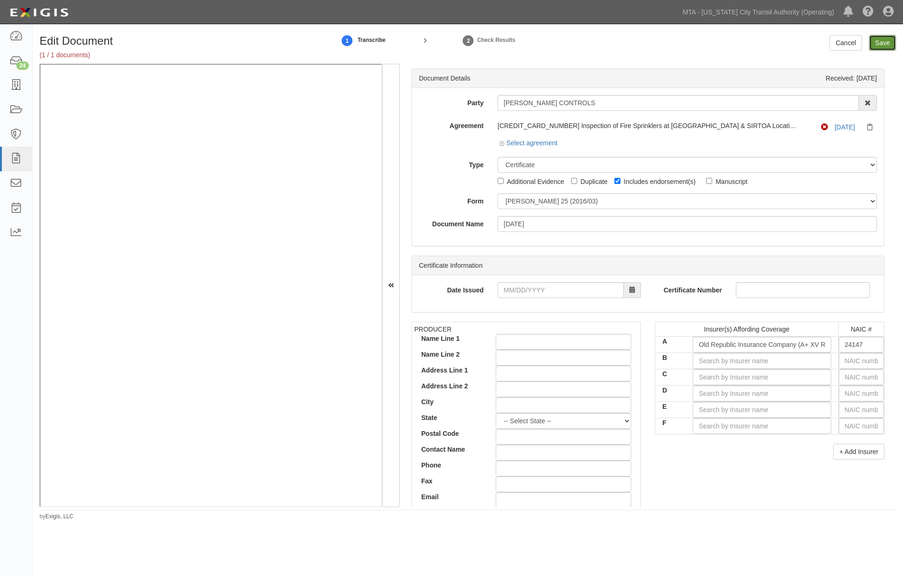
type input "2000000"
type input "5000000"
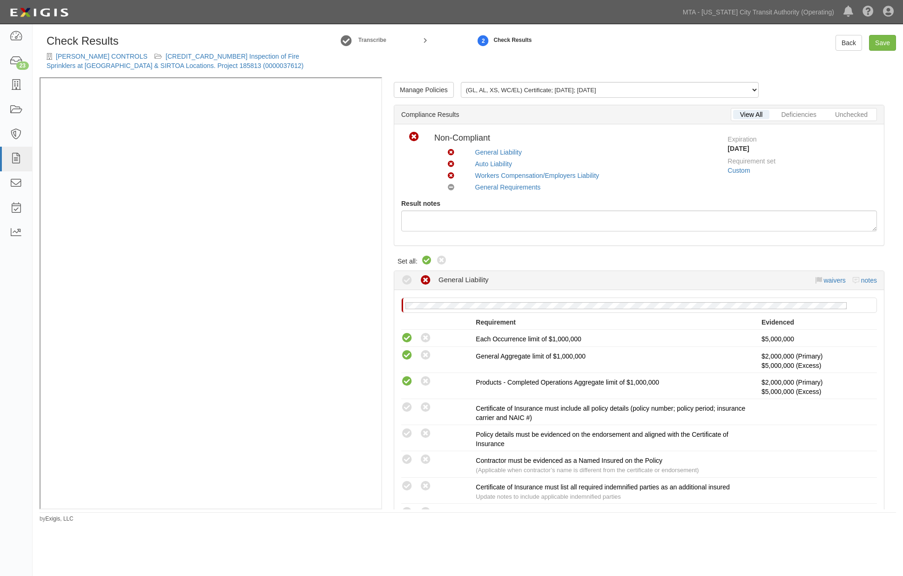
click at [425, 262] on icon at bounding box center [426, 260] width 11 height 11
radio input "true"
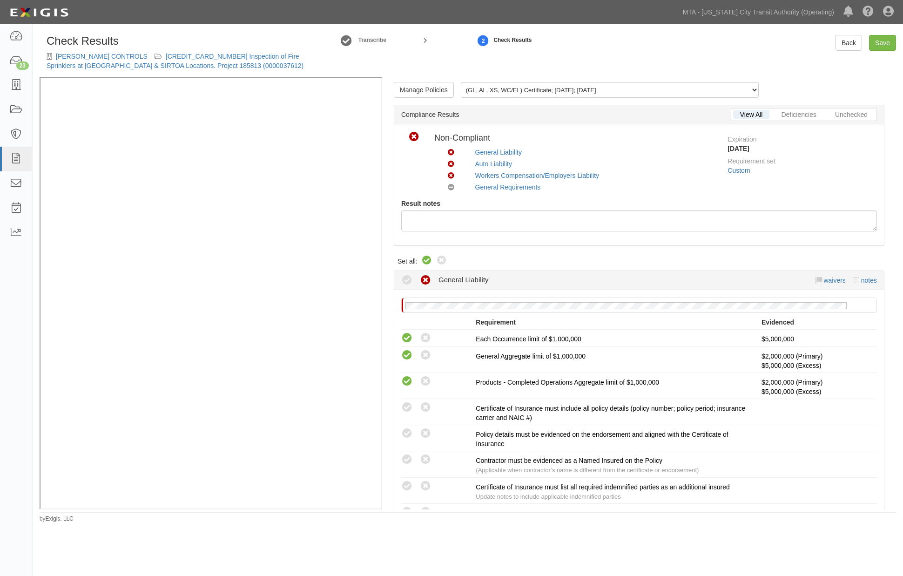
radio input "true"
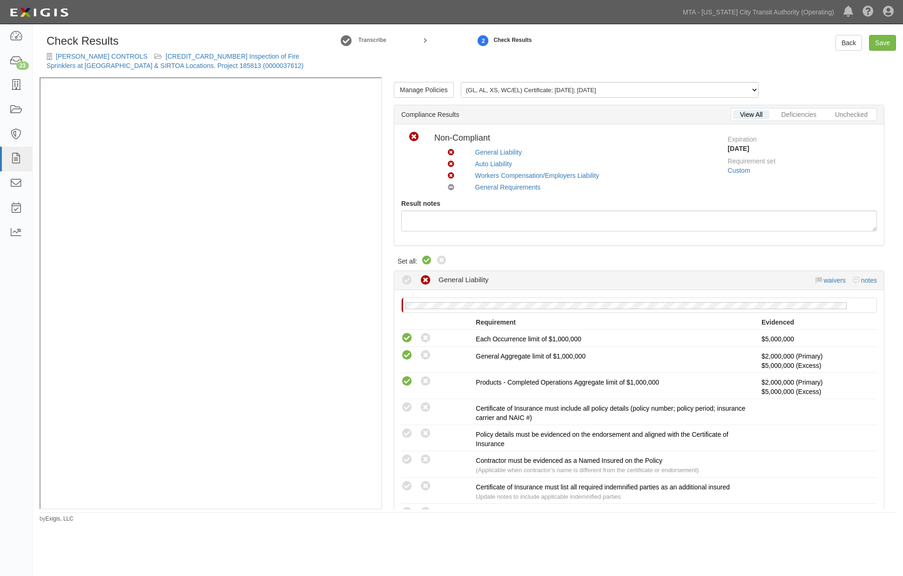
radio input "true"
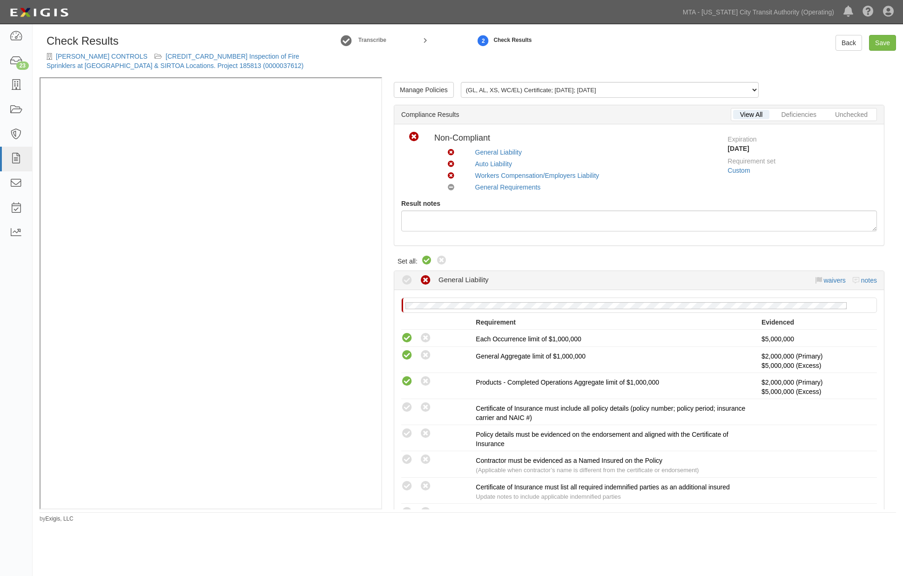
radio input "true"
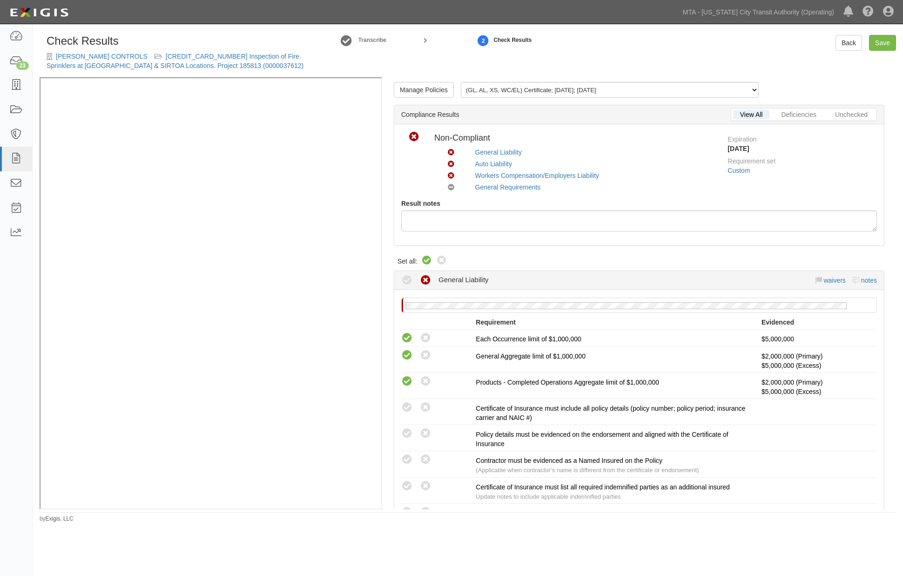
radio input "true"
radio input "false"
radio input "true"
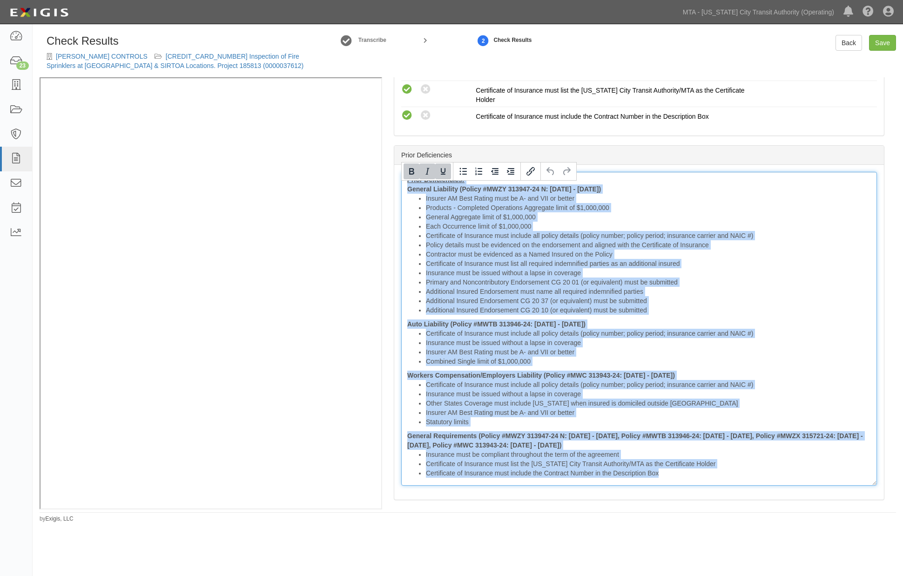
scroll to position [1060, 0]
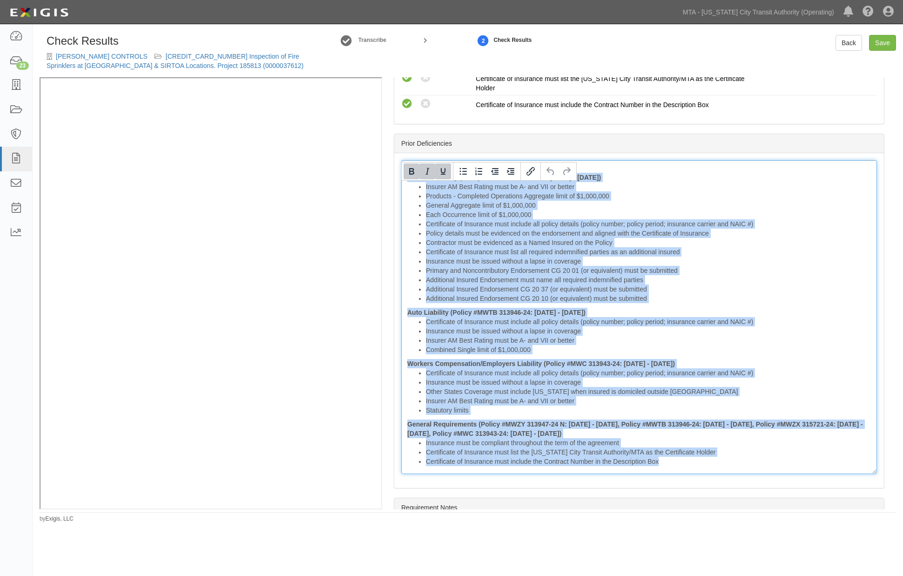
drag, startPoint x: 404, startPoint y: 188, endPoint x: 714, endPoint y: 495, distance: 436.6
click at [714, 495] on div "Manage Policies (GL, AL, XS, WC/EL) Certificate; 9/30/2025; 10.01.26 Unchecked …" at bounding box center [639, 293] width 514 height 432
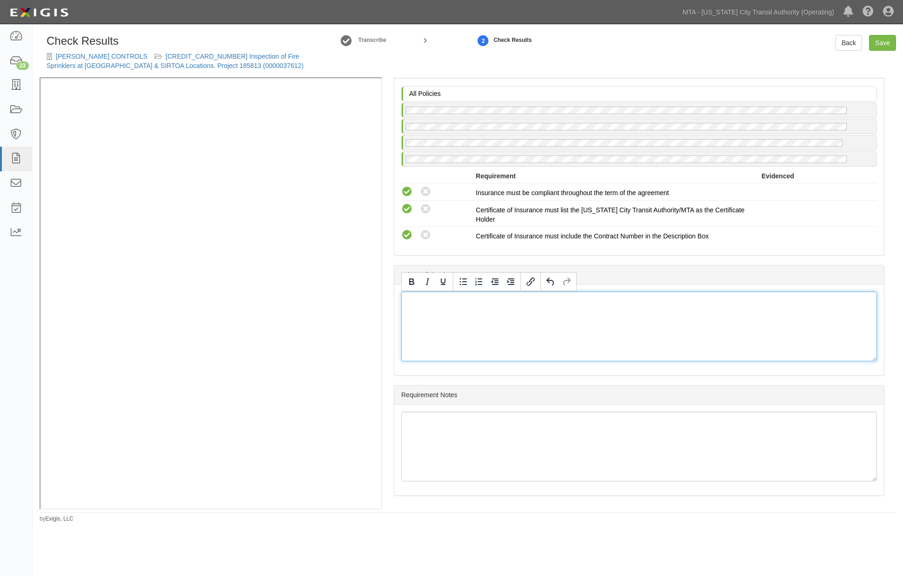
scroll to position [924, 0]
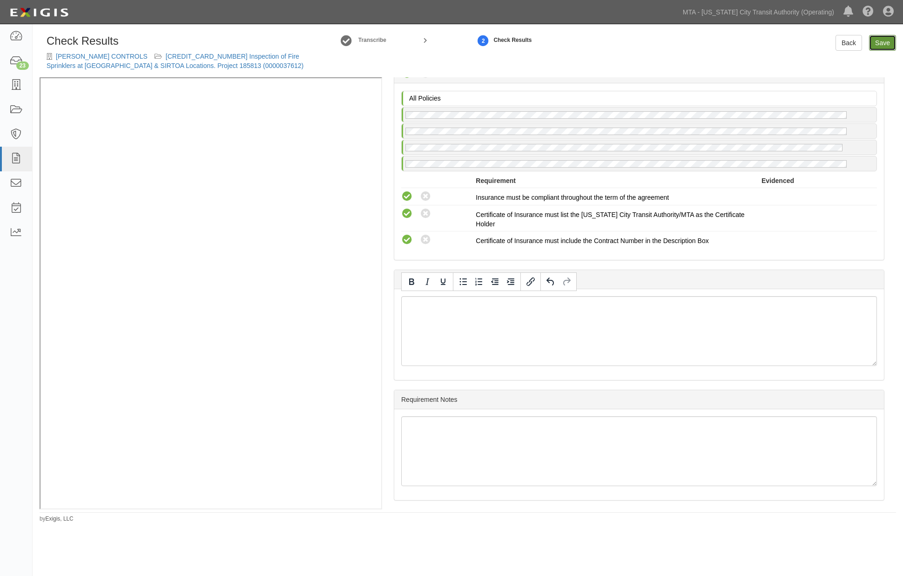
click at [882, 40] on link "Save" at bounding box center [882, 43] width 27 height 16
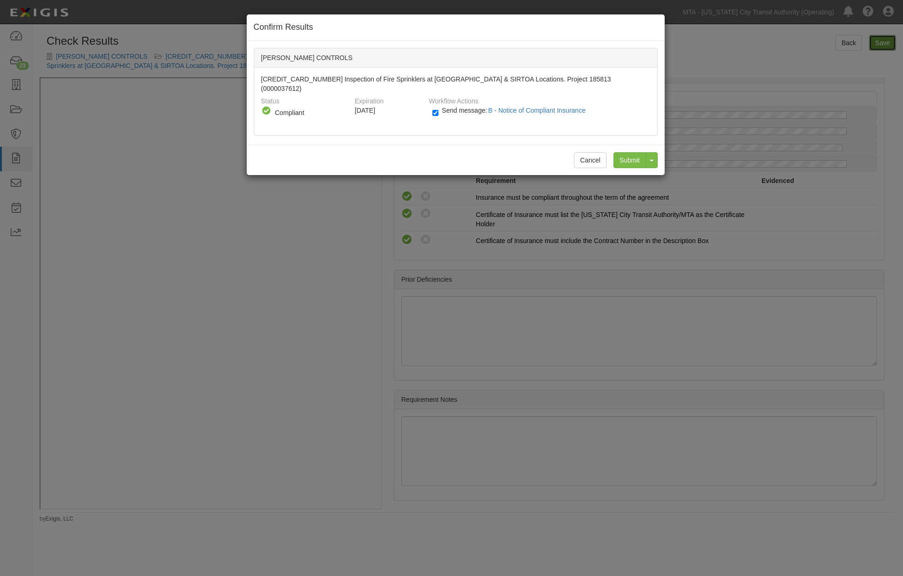
radio input "true"
click at [433, 108] on input "Send message: B - Notice of Compliant Insurance" at bounding box center [436, 113] width 6 height 11
checkbox input "false"
click at [626, 154] on input "Submit" at bounding box center [630, 160] width 33 height 16
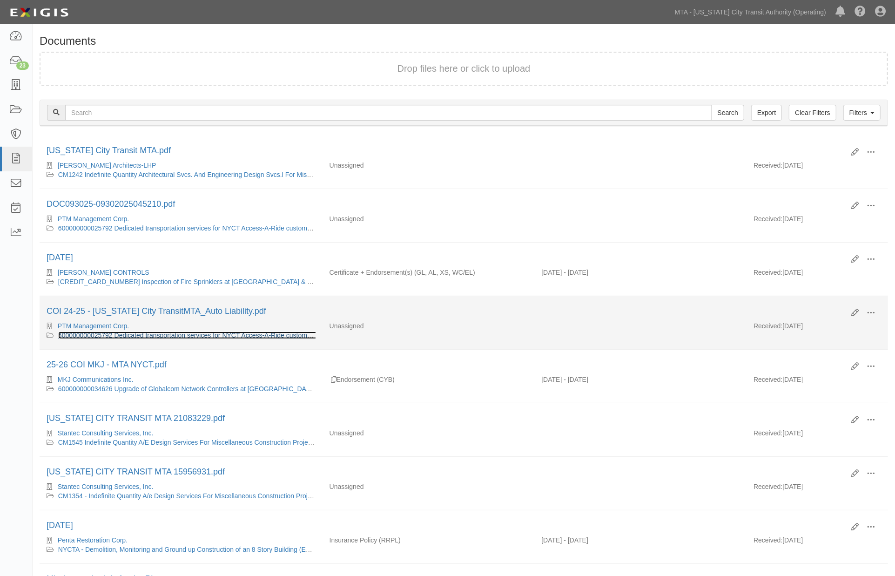
click at [187, 337] on link "600000000025792 Dedicated transportation services for NYCT Access-A-Ride custom…" at bounding box center [227, 335] width 339 height 7
click at [97, 336] on link "600000000025792 Dedicated transportation services for NYCT Access-A-Ride custom…" at bounding box center [227, 335] width 339 height 7
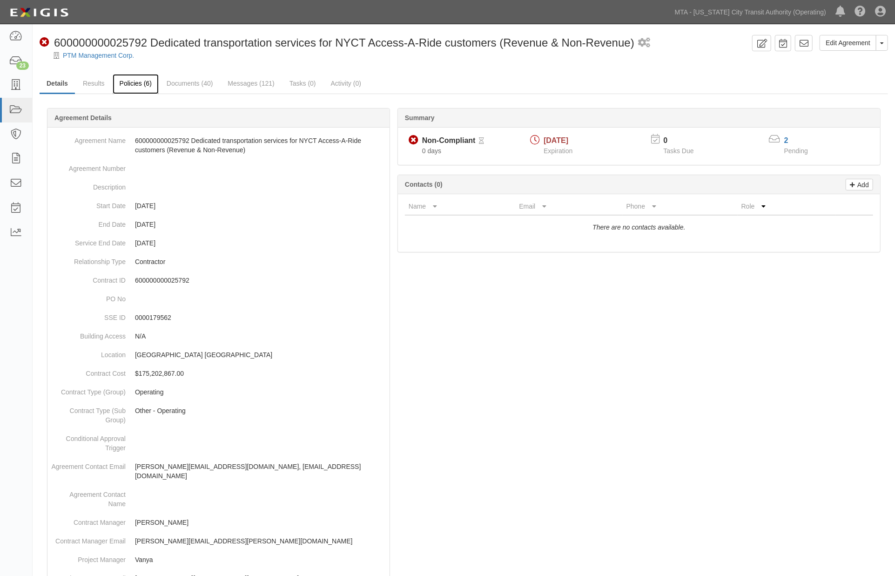
click at [128, 78] on link "Policies (6)" at bounding box center [136, 84] width 46 height 20
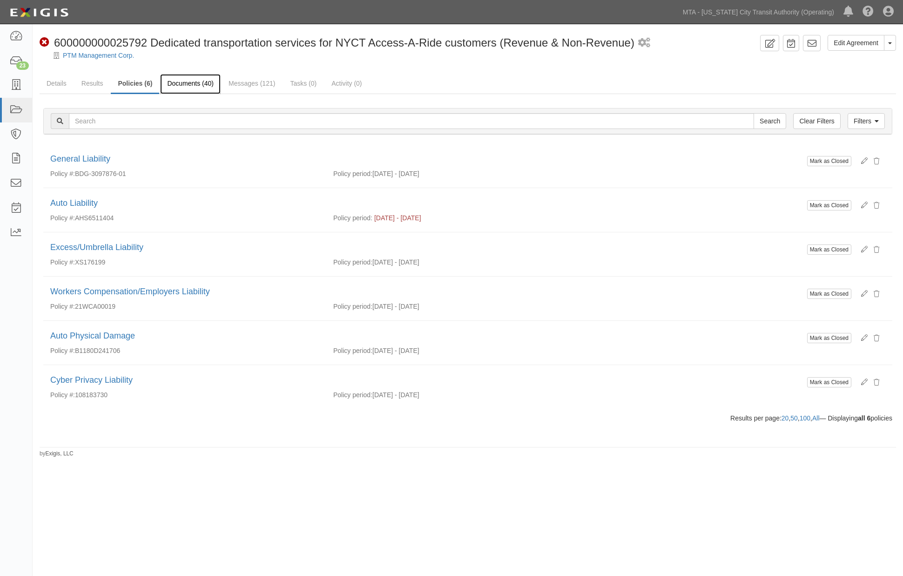
click at [200, 84] on link "Documents (40)" at bounding box center [190, 84] width 61 height 20
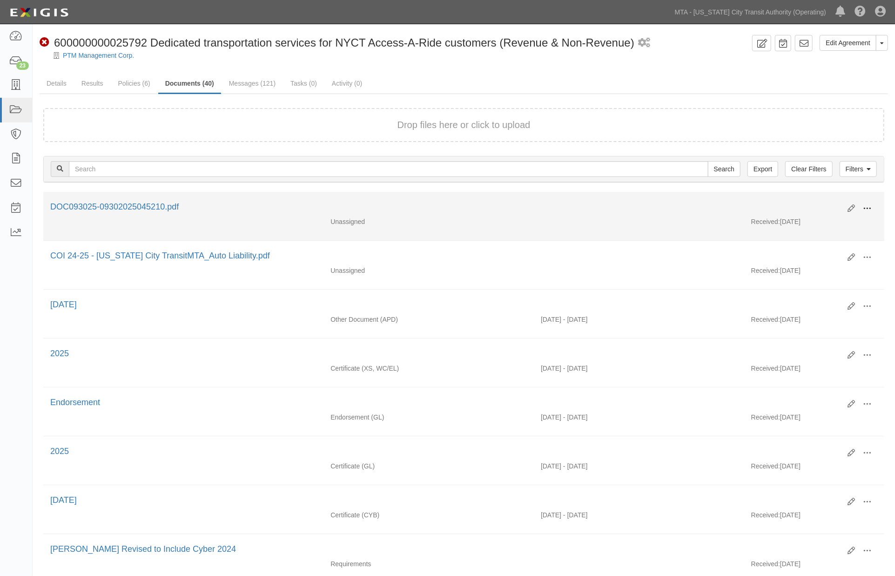
click at [867, 205] on span at bounding box center [867, 208] width 8 height 8
click at [799, 221] on link "View" at bounding box center [822, 222] width 74 height 17
click at [866, 206] on span at bounding box center [867, 208] width 8 height 8
click at [810, 201] on link "Edit" at bounding box center [822, 204] width 74 height 17
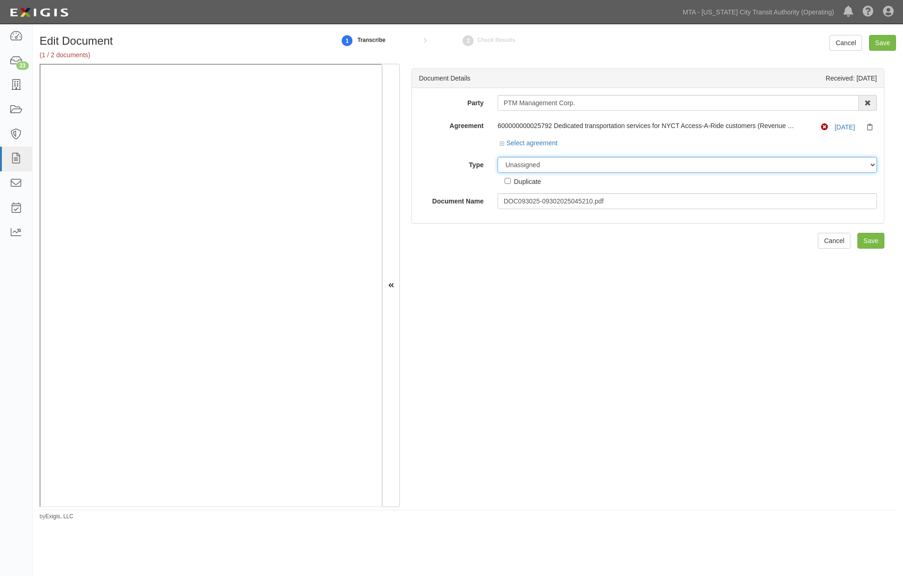
click at [531, 166] on select "Unassigned Binder Cancellation Notice Certificate Contract Endorsement Insuranc…" at bounding box center [687, 165] width 379 height 16
select select "OtherDetail"
click at [498, 157] on select "Unassigned Binder Cancellation Notice Certificate Contract Endorsement Insuranc…" at bounding box center [687, 165] width 379 height 16
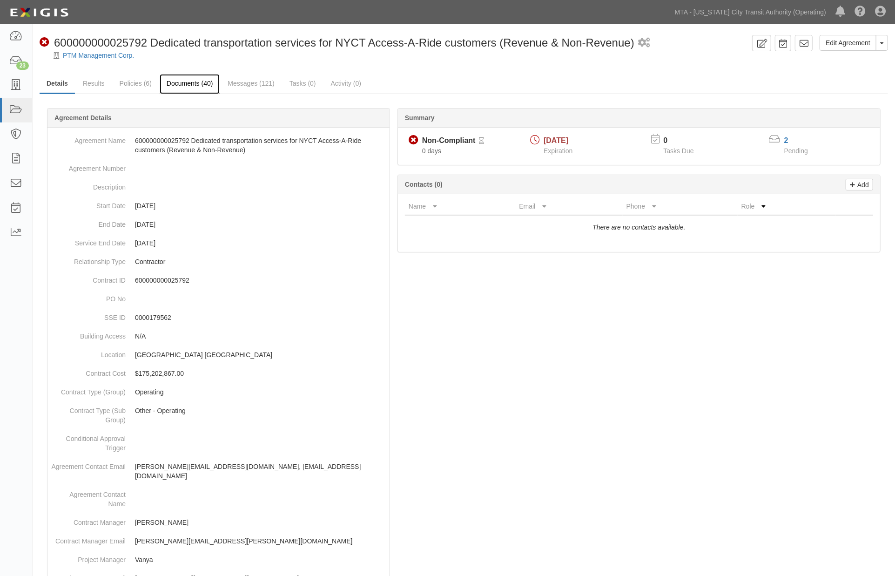
click at [202, 82] on link "Documents (40)" at bounding box center [190, 84] width 61 height 20
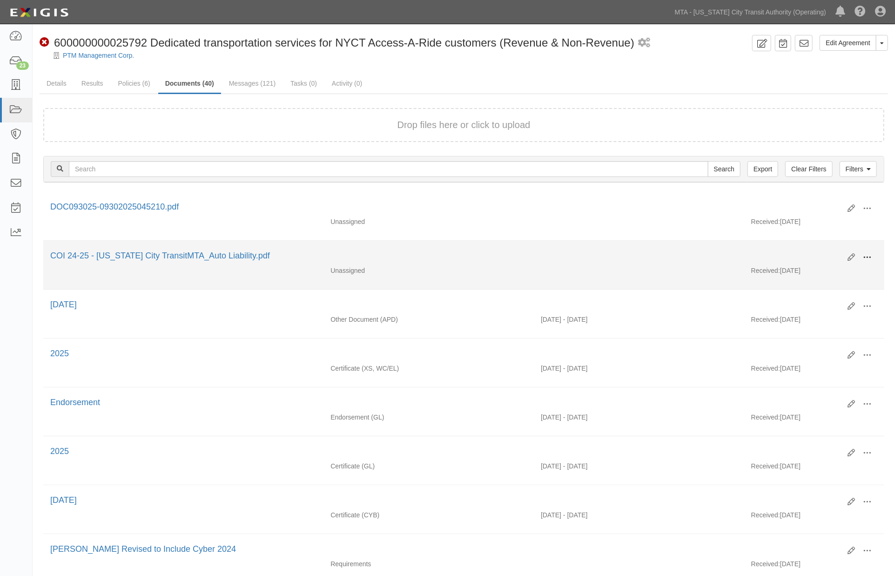
click at [874, 254] on button at bounding box center [867, 258] width 20 height 16
click at [812, 268] on link "View" at bounding box center [822, 271] width 74 height 17
click at [867, 255] on span at bounding box center [867, 257] width 8 height 8
click at [828, 250] on link "Edit" at bounding box center [822, 253] width 74 height 17
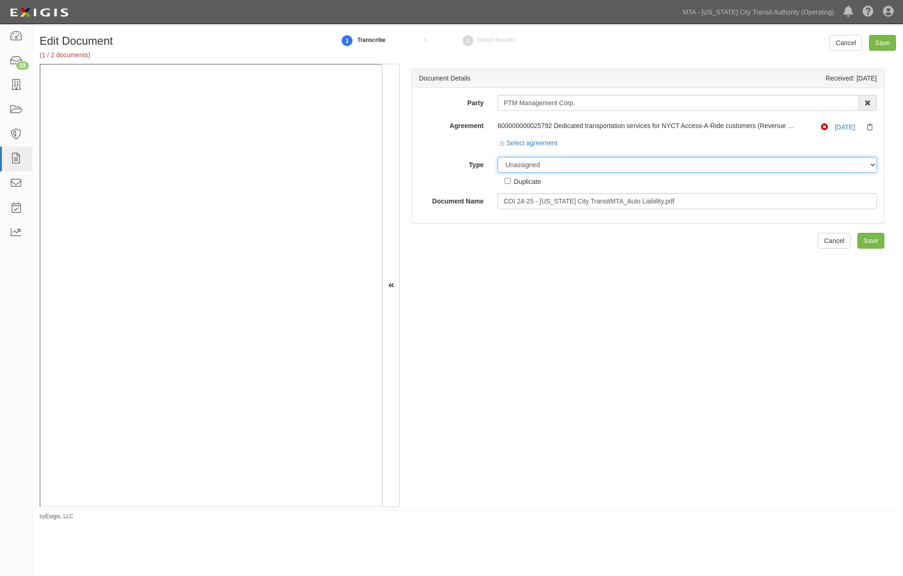
click at [520, 164] on select "Unassigned Binder Cancellation Notice Certificate Contract Endorsement Insuranc…" at bounding box center [687, 165] width 379 height 16
select select "CertificateDetail"
click at [498, 157] on select "Unassigned Binder Cancellation Notice Certificate Contract Endorsement Insuranc…" at bounding box center [687, 165] width 379 height 16
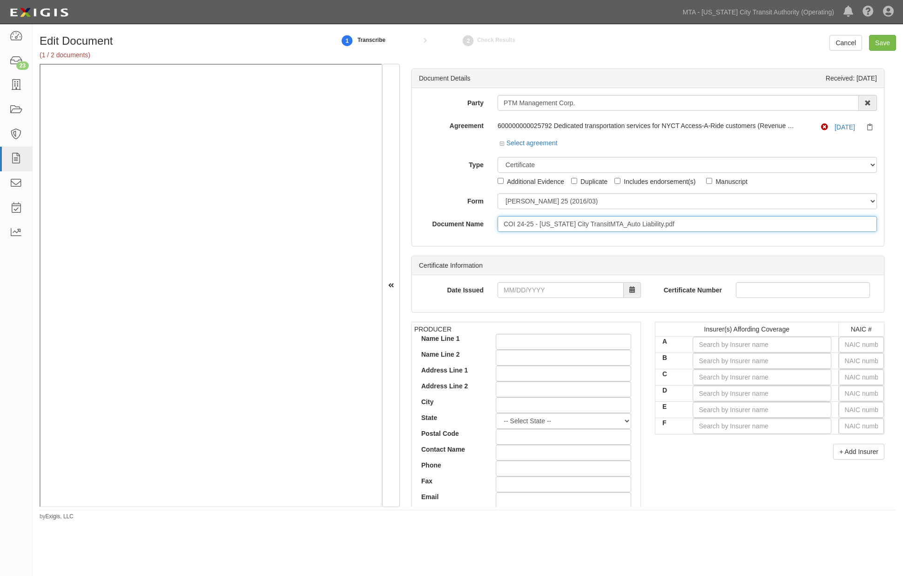
drag, startPoint x: 683, startPoint y: 223, endPoint x: 480, endPoint y: 225, distance: 203.0
click at [480, 225] on div "Document Name COI 24-25 - [US_STATE] City TransitMTA_Auto Liability.pdf" at bounding box center [648, 224] width 472 height 16
type input "[DATE] Auto"
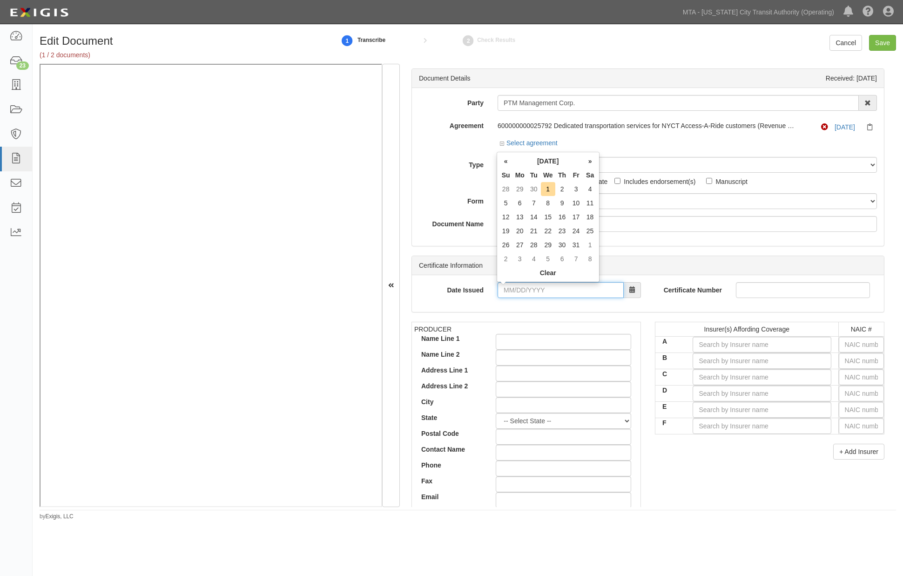
click at [508, 289] on input "Date Issued" at bounding box center [561, 290] width 126 height 16
type input "09/30/2025"
click at [841, 361] on input "text" at bounding box center [861, 361] width 45 height 16
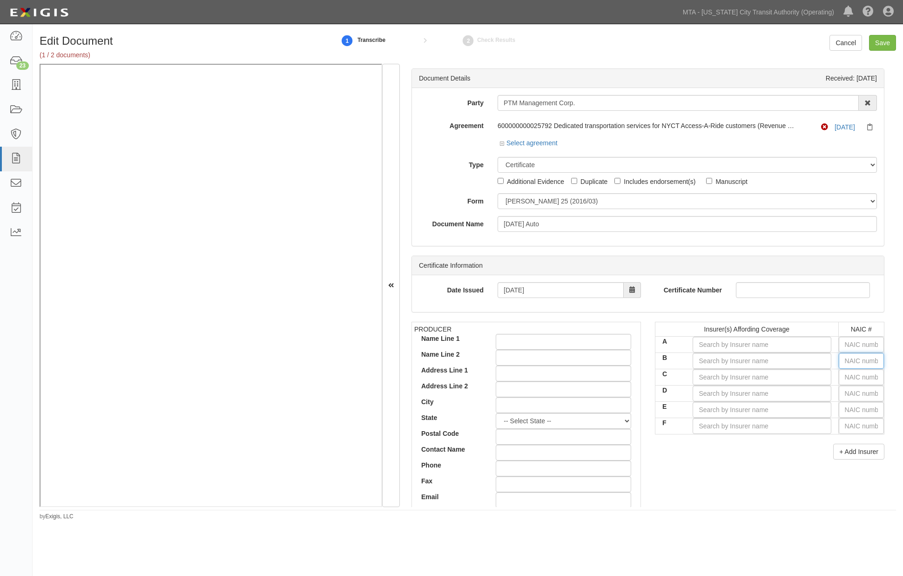
type input "25232"
type input "2"
type input "22667"
type input "22"
type input "22276"
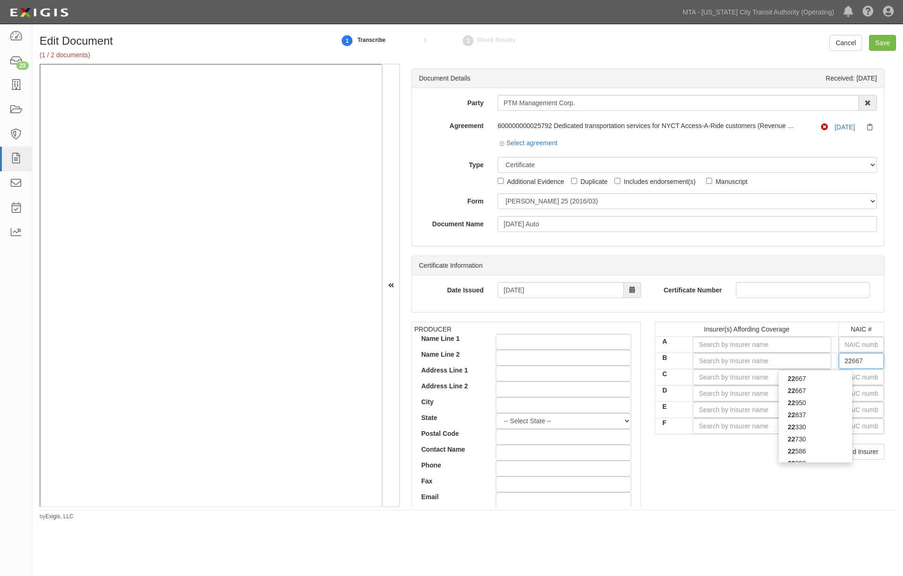
type input "222"
type input "22292"
type input "2229"
type input "22292"
click at [813, 379] on div "22292" at bounding box center [816, 378] width 74 height 12
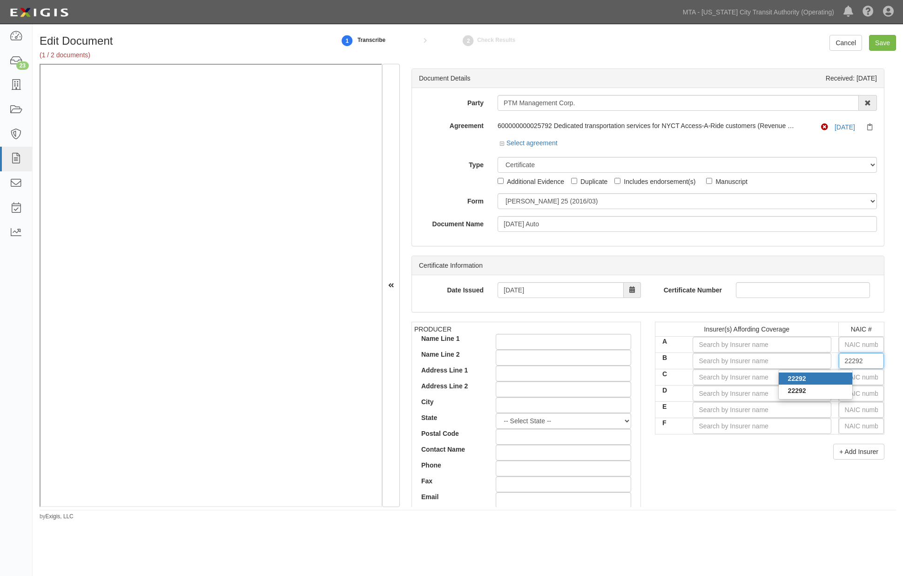
type input "The Hanover Insurance Company (A XV Rating)"
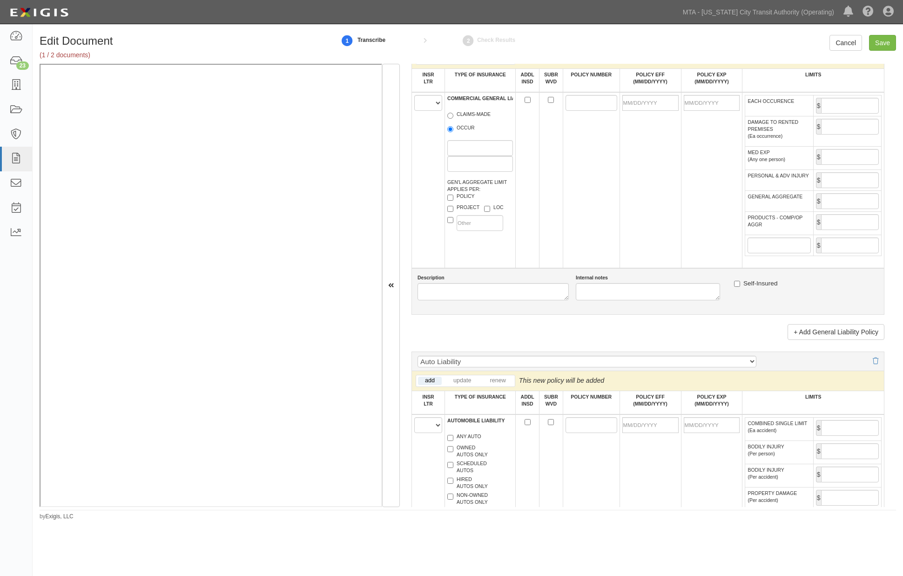
scroll to position [827, 0]
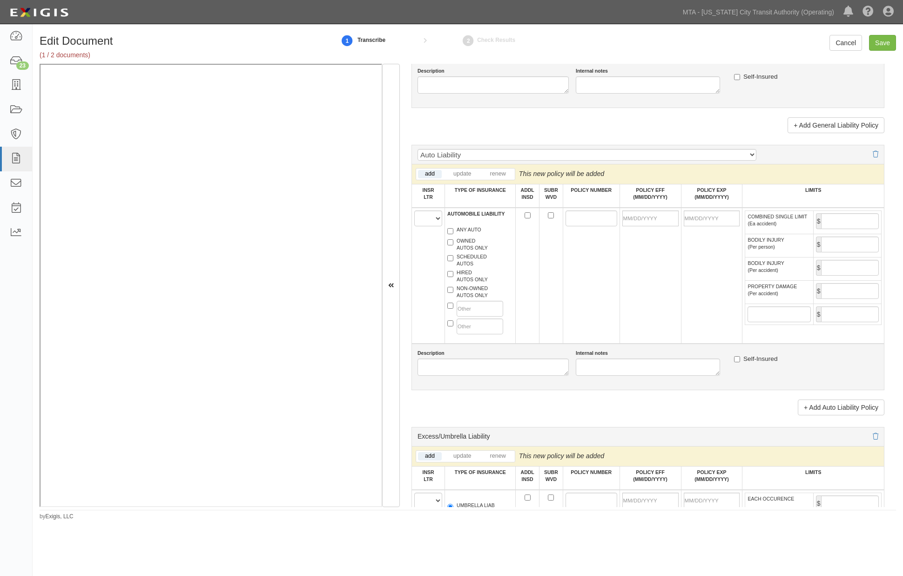
type input "22292"
click at [426, 226] on select "A B C D E F" at bounding box center [428, 218] width 28 height 16
select select "B"
click at [414, 226] on select "A B C D E F" at bounding box center [428, 218] width 28 height 16
click at [469, 267] on label "SCHEDULED AUTOS" at bounding box center [467, 260] width 40 height 14
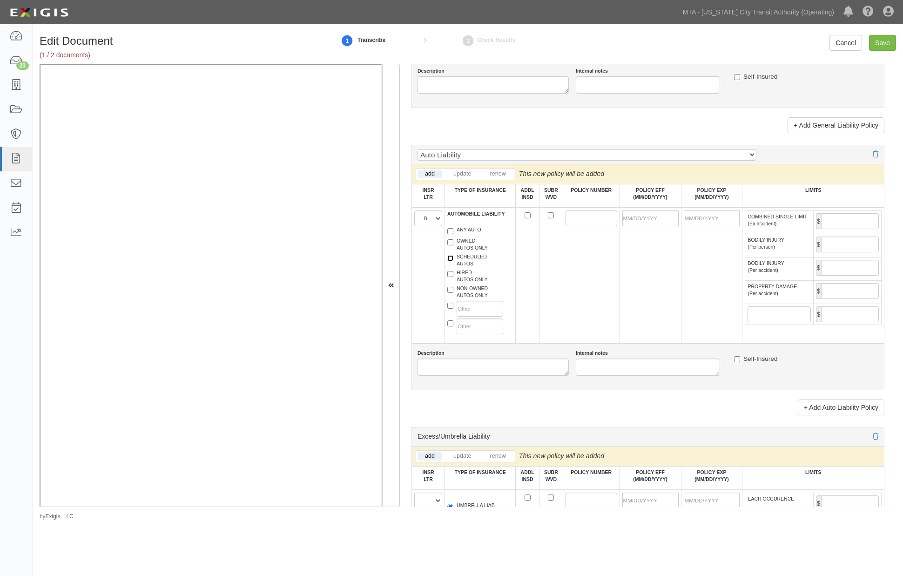
click at [454, 261] on input "SCHEDULED AUTOS" at bounding box center [450, 258] width 6 height 6
checkbox input "true"
click at [577, 226] on input "POLICY NUMBER" at bounding box center [592, 218] width 52 height 16
type input "AHS6511404"
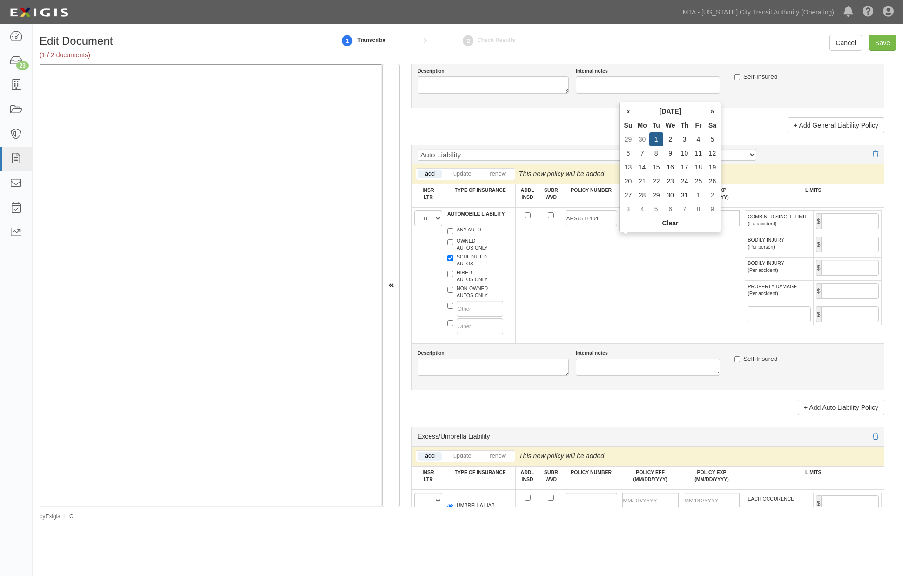
type input "10/01/2024"
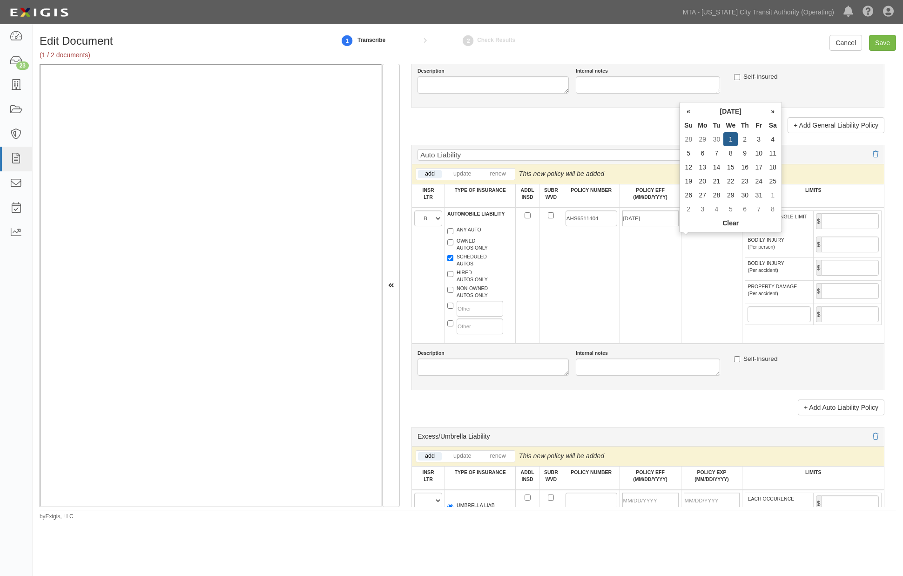
type input "[DATE]"
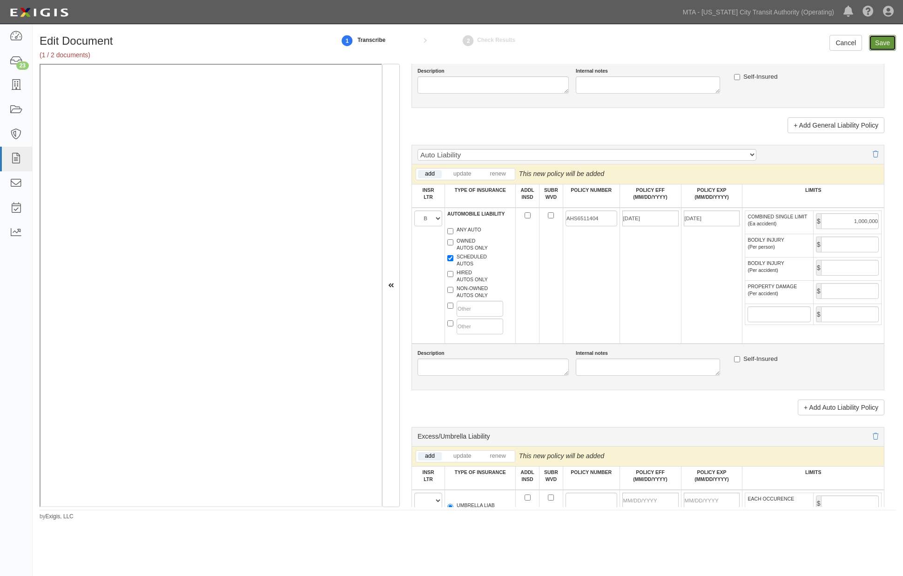
click at [884, 41] on input "Save" at bounding box center [882, 43] width 27 height 16
type input "1000000"
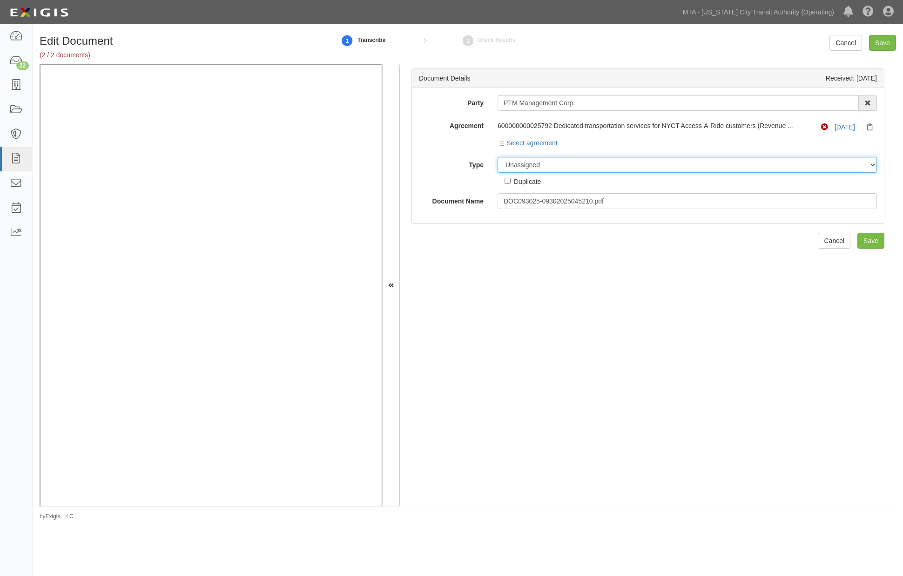
click at [544, 167] on select "Unassigned Binder Cancellation Notice Certificate Contract Endorsement Insuranc…" at bounding box center [687, 165] width 379 height 16
select select "CertificateDetail"
click at [498, 157] on select "Unassigned Binder Cancellation Notice Certificate Contract Endorsement Insuranc…" at bounding box center [687, 165] width 379 height 16
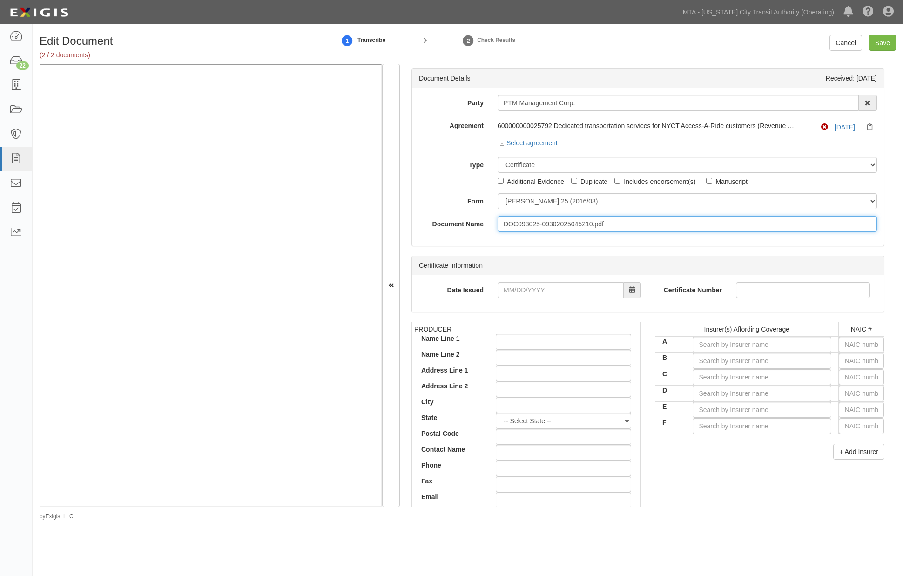
drag, startPoint x: 613, startPoint y: 225, endPoint x: 478, endPoint y: 225, distance: 135.5
click at [478, 225] on div "Document Name DOC093025-09302025045210.pdf" at bounding box center [648, 224] width 472 height 16
type input "11.01.25 Excess Auto"
click at [716, 346] on input "A" at bounding box center [762, 345] width 138 height 16
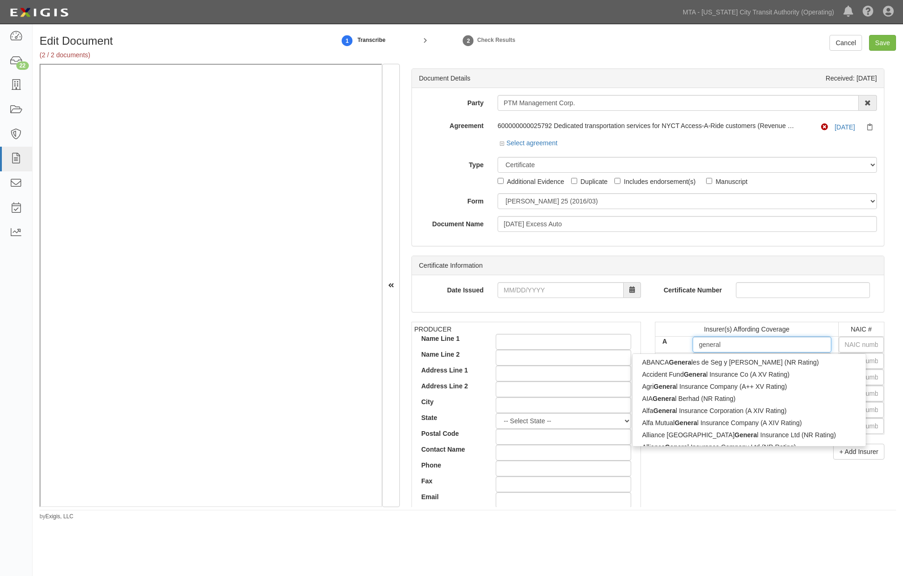
type input "general"
type input "general star Indemnity Company (A++ XV Rating)"
type input "general s"
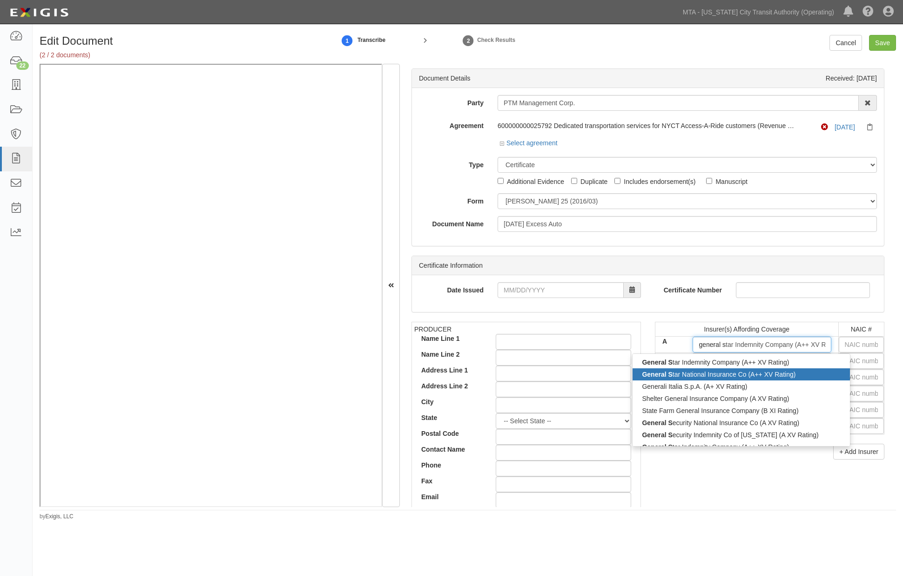
click at [724, 373] on div "General S tar National Insurance Co (A++ XV Rating)" at bounding box center [741, 374] width 217 height 12
type input "General Star National Insurance Co (A++ XV Rating)"
type input "11967"
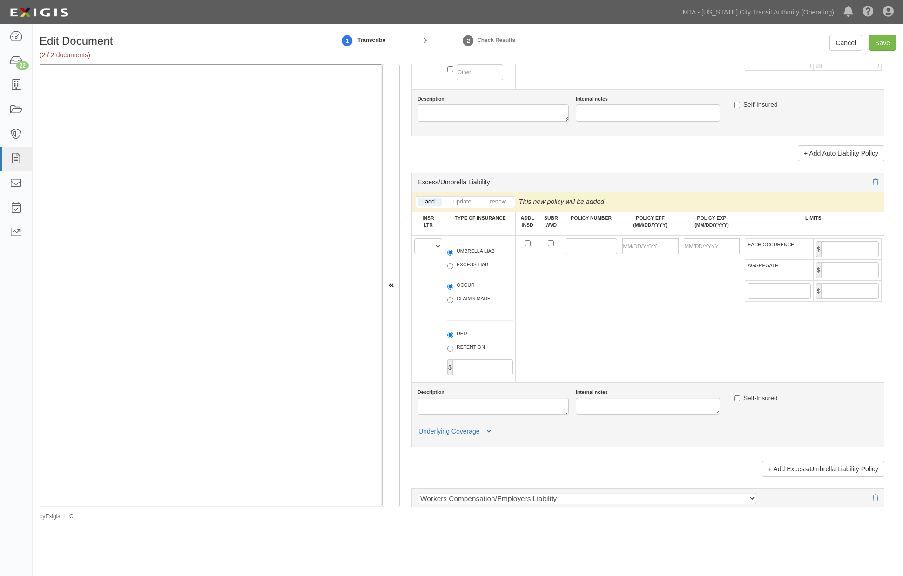
scroll to position [1086, 0]
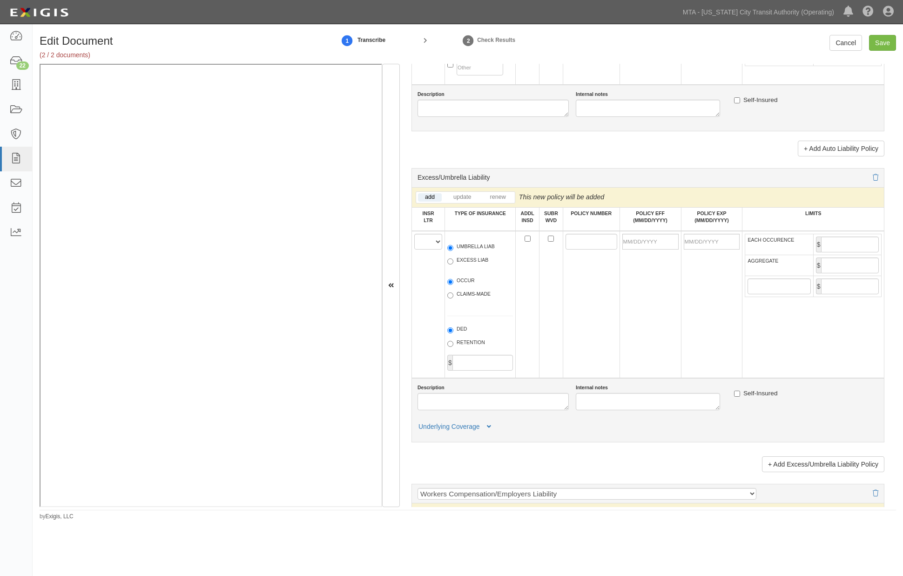
type input "General Star National Insurance Co (A++ XV Rating)"
click at [424, 250] on select "A B C D E F" at bounding box center [428, 242] width 28 height 16
select select "A"
click at [414, 250] on select "A B C D E F" at bounding box center [428, 242] width 28 height 16
click at [473, 266] on label "EXCESS LIAB" at bounding box center [467, 261] width 41 height 9
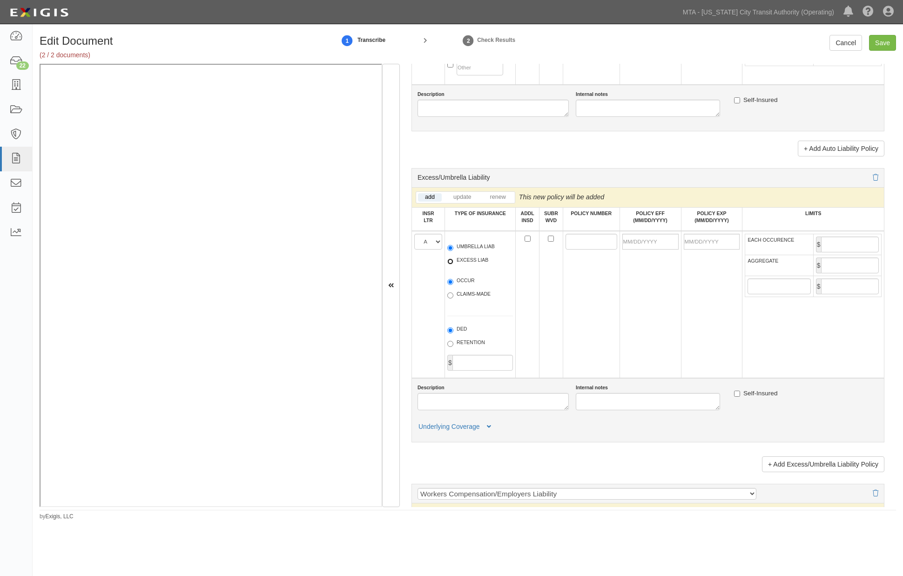
click at [454, 264] on input "EXCESS LIAB" at bounding box center [450, 261] width 6 height 6
radio input "true"
click at [467, 286] on label "OCCUR" at bounding box center [460, 281] width 27 height 9
click at [454, 285] on input "OCCUR" at bounding box center [450, 282] width 6 height 6
radio input "true"
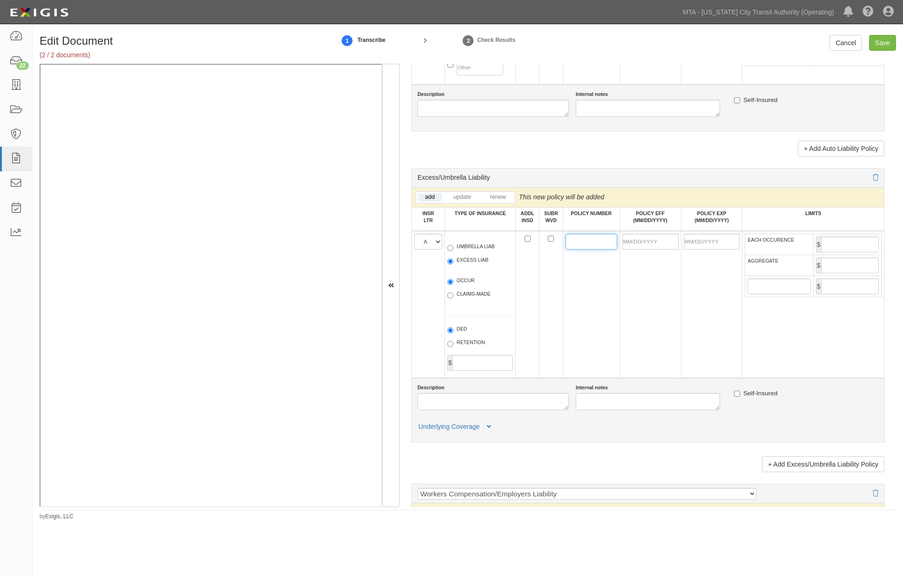
click at [587, 250] on input "POLICY NUMBER" at bounding box center [592, 242] width 52 height 16
type input "IXG677680A"
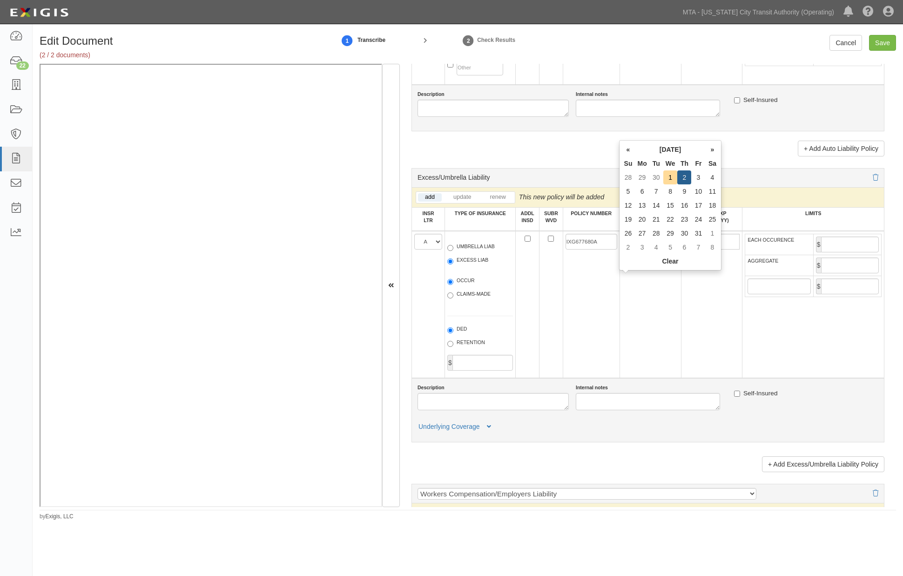
drag, startPoint x: 643, startPoint y: 279, endPoint x: 616, endPoint y: 278, distance: 28.0
click at [623, 250] on input "10/02/25" at bounding box center [651, 242] width 56 height 16
type input "10/01/2025"
click at [642, 312] on td "10/01/2025" at bounding box center [650, 304] width 61 height 147
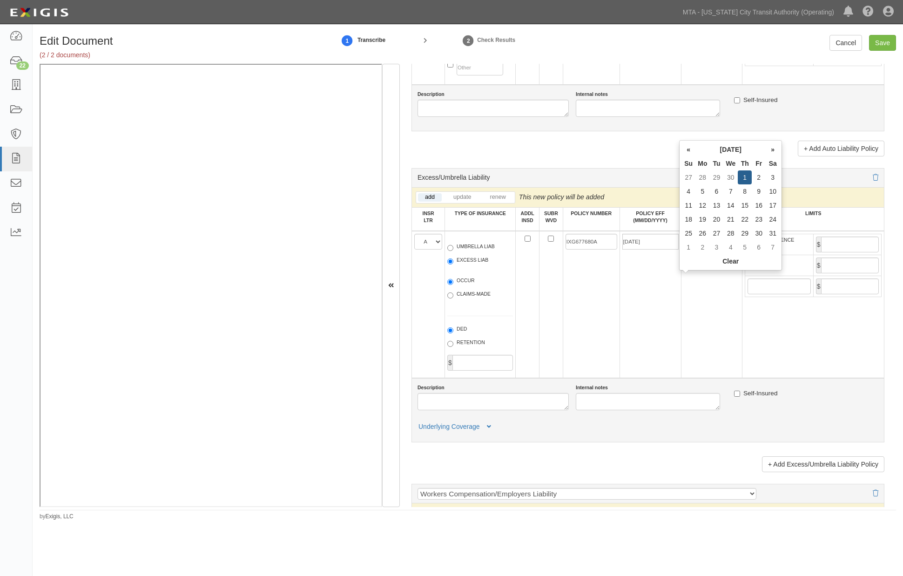
drag, startPoint x: 715, startPoint y: 279, endPoint x: 662, endPoint y: 281, distance: 53.6
click at [662, 281] on tr "A B C D E F UMBRELLA LIAB EXCESS LIAB OCCUR CLAIMS-MADE DED RETENTION $ IXG6776…" at bounding box center [648, 304] width 473 height 147
type input "[DATE]"
click at [830, 252] on input "EACH OCCURENCE" at bounding box center [850, 245] width 58 height 16
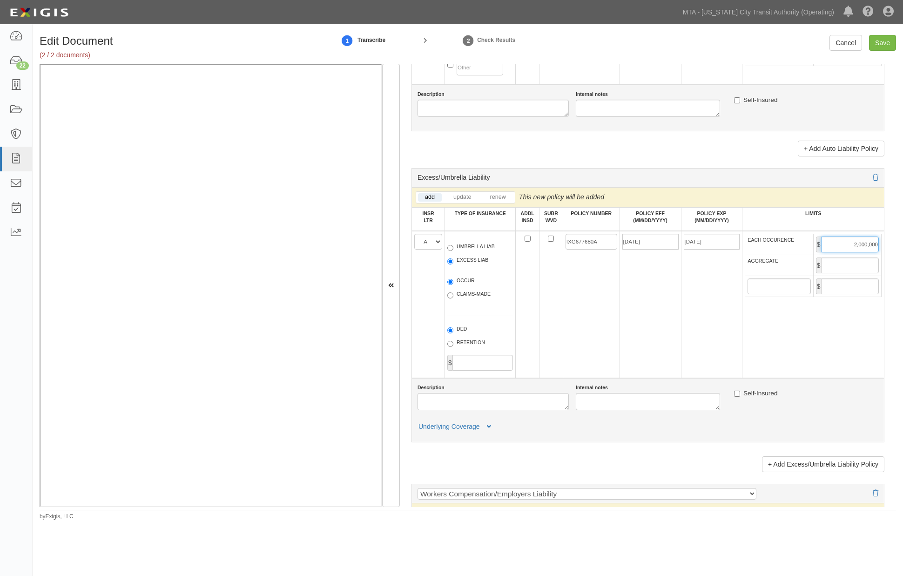
type input "2,000,000"
drag, startPoint x: 843, startPoint y: 303, endPoint x: 834, endPoint y: 304, distance: 8.9
click at [840, 273] on input "AGGREGATE" at bounding box center [850, 265] width 58 height 16
type input "2,000,000"
drag, startPoint x: 429, startPoint y: 442, endPoint x: 430, endPoint y: 422, distance: 20.0
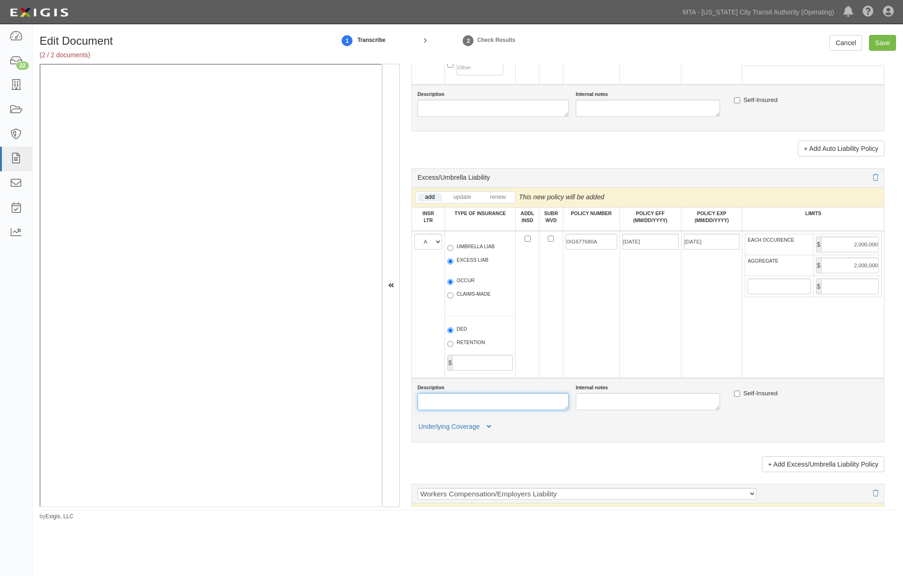
click at [429, 410] on textarea "Description" at bounding box center [493, 401] width 151 height 17
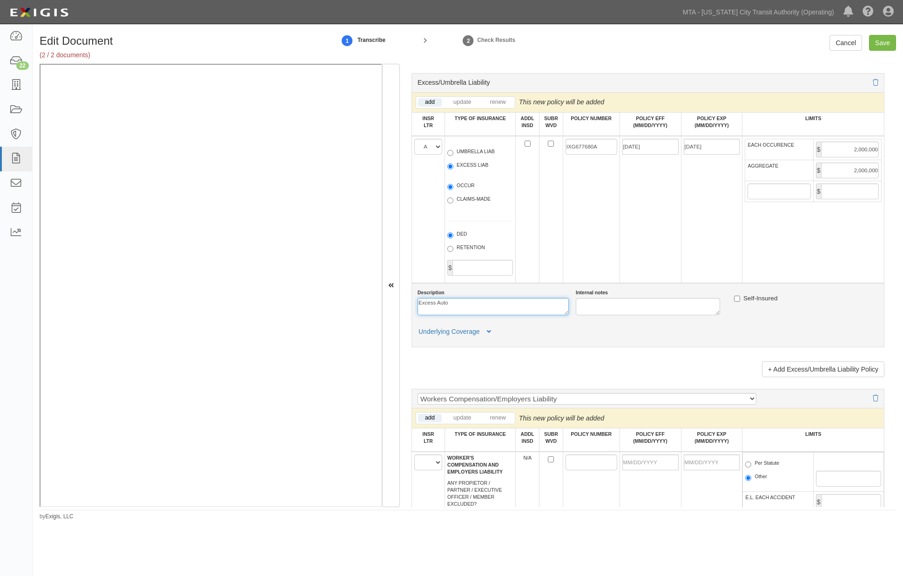
scroll to position [1190, 0]
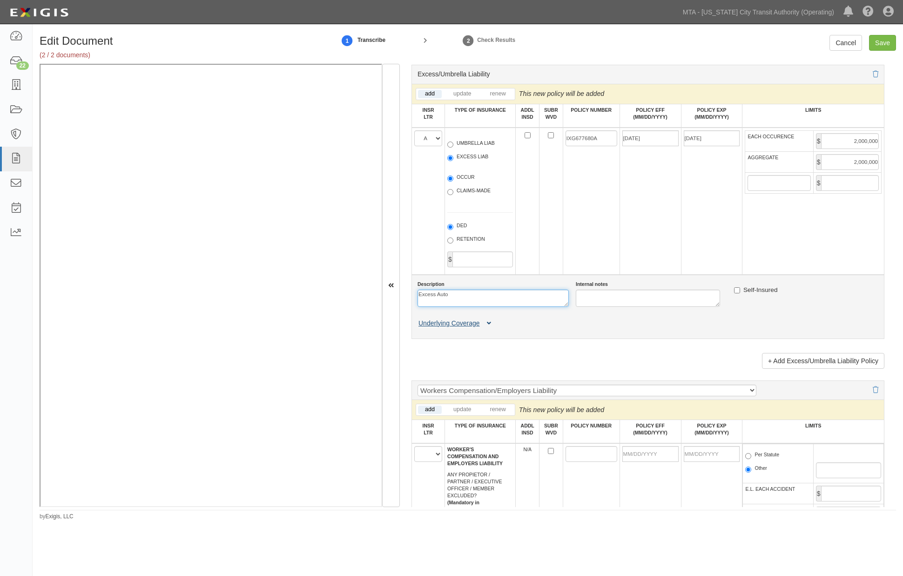
type textarea "Excess Auto"
click at [488, 327] on icon at bounding box center [489, 323] width 4 height 7
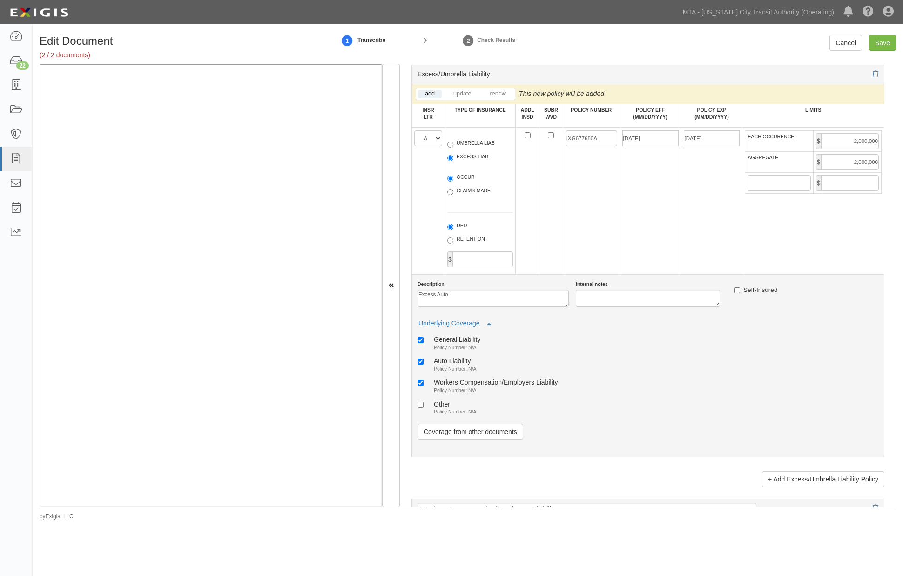
click at [469, 372] on small "Policy Number: N/A" at bounding box center [455, 369] width 43 height 6
click at [424, 365] on input "Auto Liability Policy Number: N/A" at bounding box center [421, 362] width 6 height 6
checkbox input "false"
click at [462, 343] on div "General Liability" at bounding box center [457, 339] width 47 height 8
click at [424, 343] on input "General Liability Policy Number: N/A" at bounding box center [421, 340] width 6 height 6
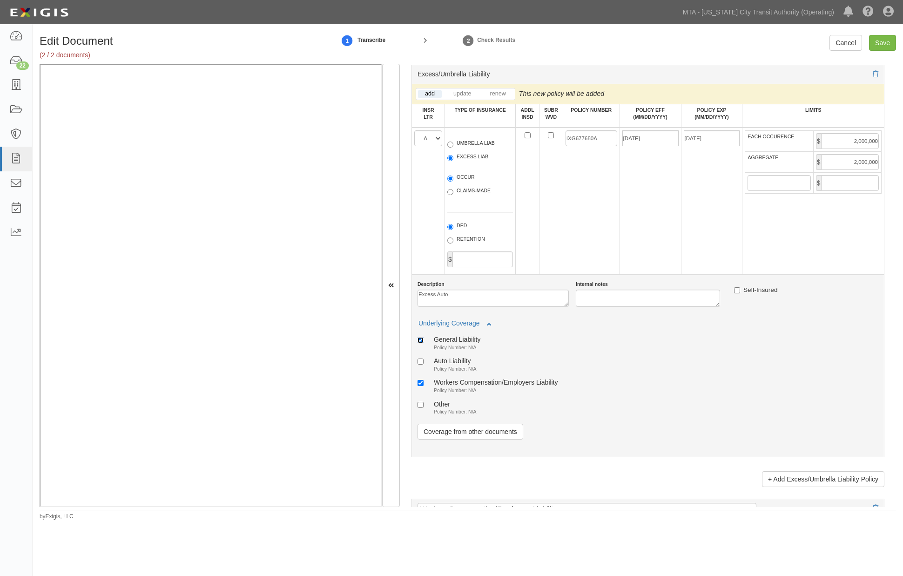
checkbox input "false"
click at [457, 386] on div "Workers Compensation/Employers Liability" at bounding box center [496, 382] width 124 height 8
click at [424, 386] on input "Workers Compensation/Employers Liability Policy Number: N/A" at bounding box center [421, 383] width 6 height 6
checkbox input "false"
click at [473, 440] on link "Coverage from other documents" at bounding box center [471, 432] width 106 height 16
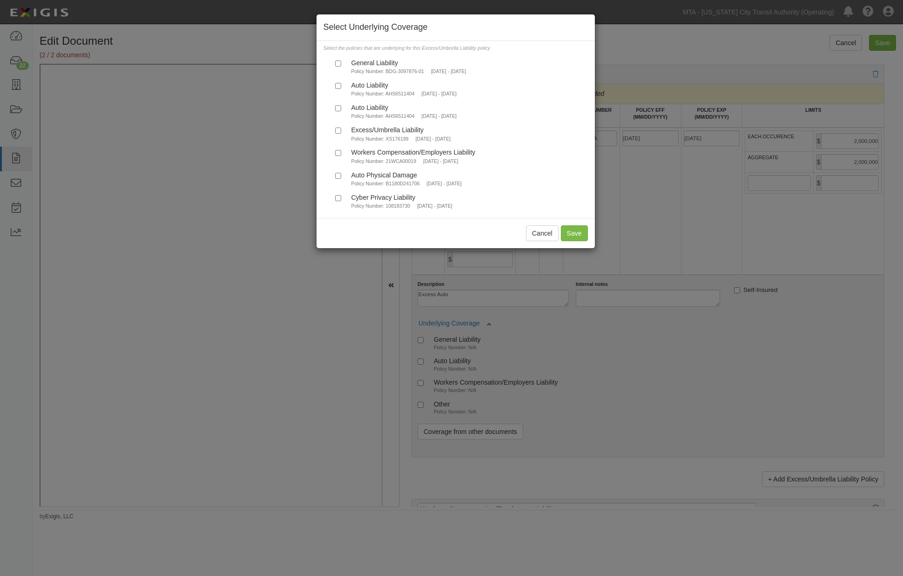
click at [367, 89] on div "Auto Liability" at bounding box center [404, 85] width 105 height 8
click at [341, 89] on input "Auto Liability Policy Number: AHS6511404 10/1/2024 - 10/1/2025" at bounding box center [338, 86] width 6 height 6
checkbox input "true"
click at [580, 238] on button "Save" at bounding box center [574, 233] width 27 height 16
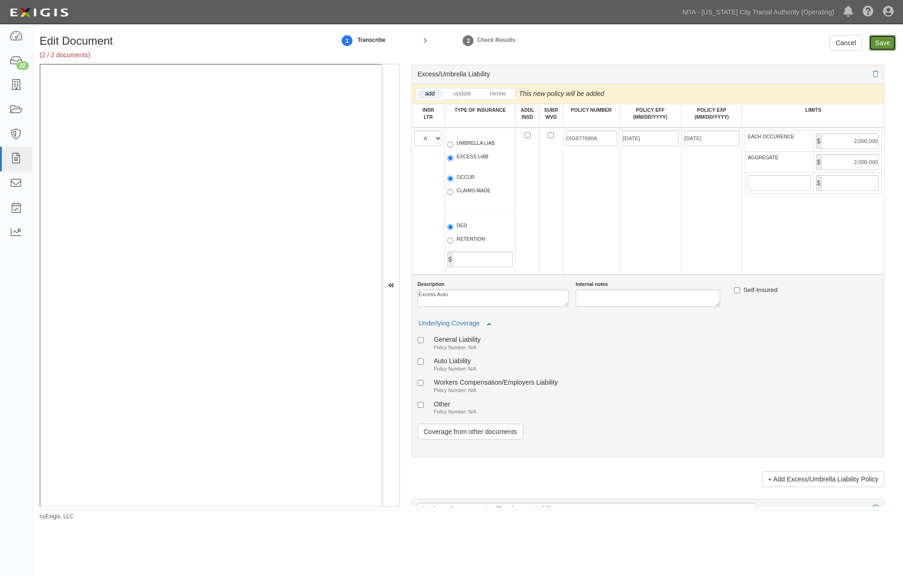
click at [882, 44] on input "Save" at bounding box center [882, 43] width 27 height 16
type input "2000000"
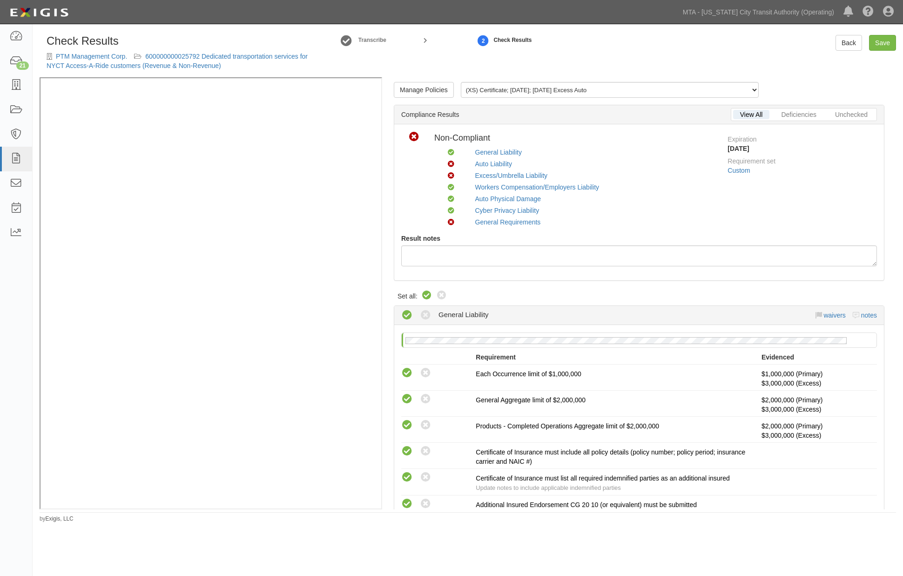
click at [426, 293] on icon at bounding box center [426, 295] width 11 height 11
radio input "true"
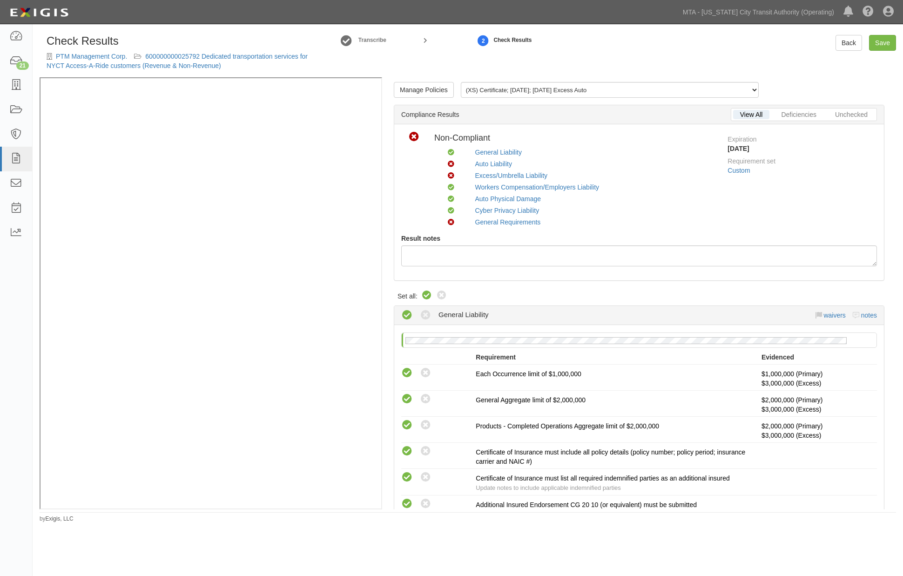
radio input "true"
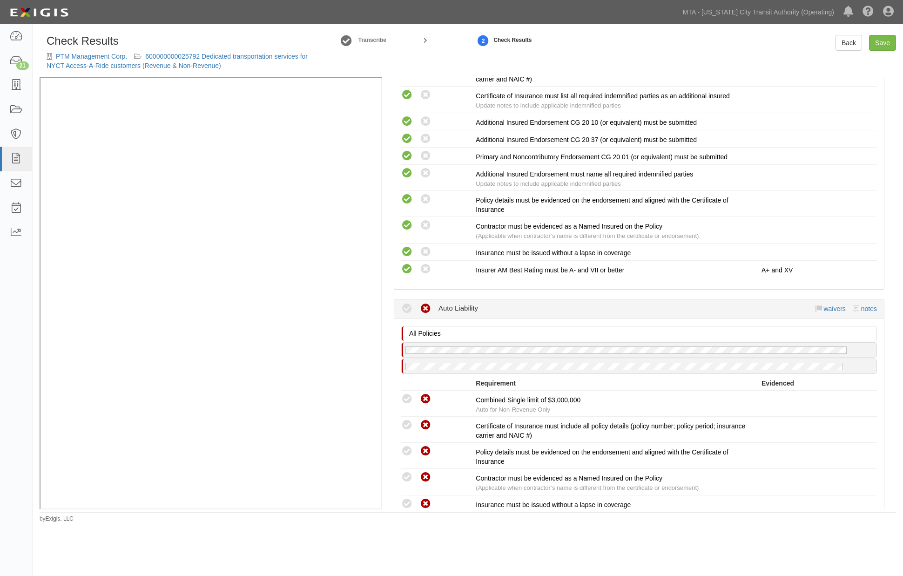
scroll to position [413, 0]
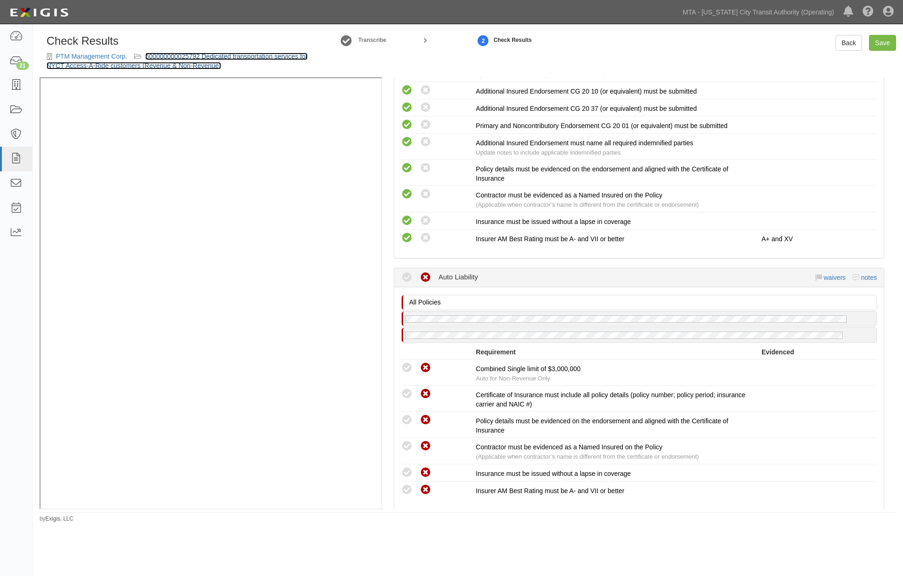
click at [182, 53] on link "600000000025792 Dedicated transportation services for NYCT Access-A-Ride custom…" at bounding box center [177, 61] width 261 height 17
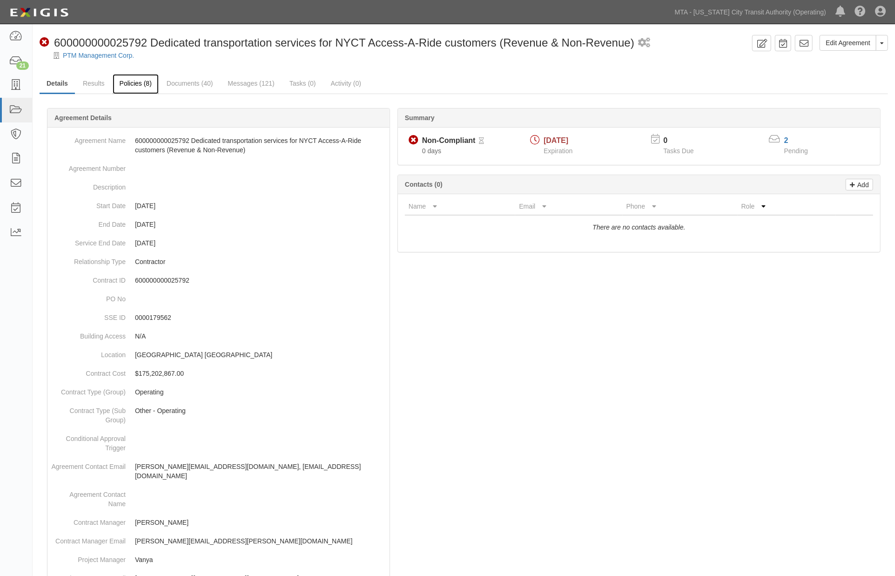
click at [136, 86] on link "Policies (8)" at bounding box center [136, 84] width 46 height 20
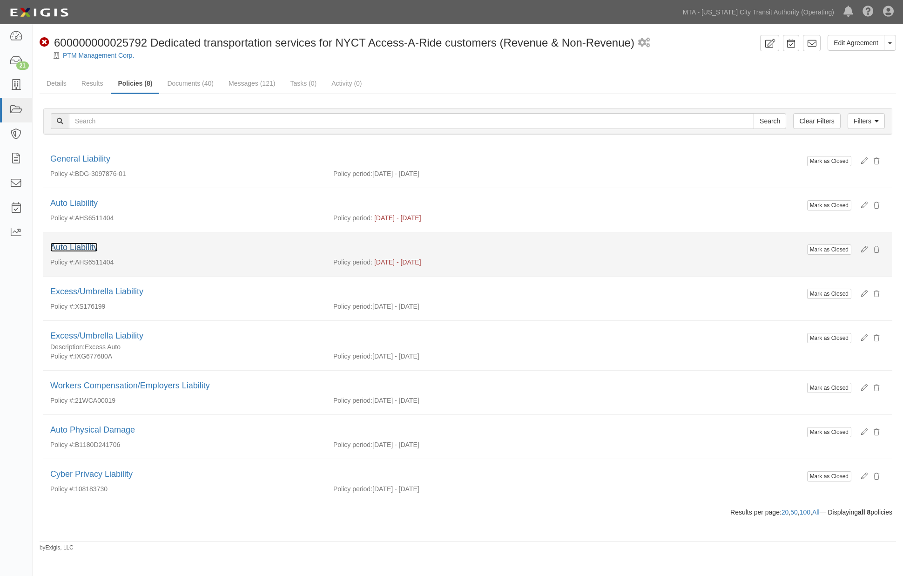
click at [88, 248] on link "Auto Liability" at bounding box center [73, 247] width 47 height 9
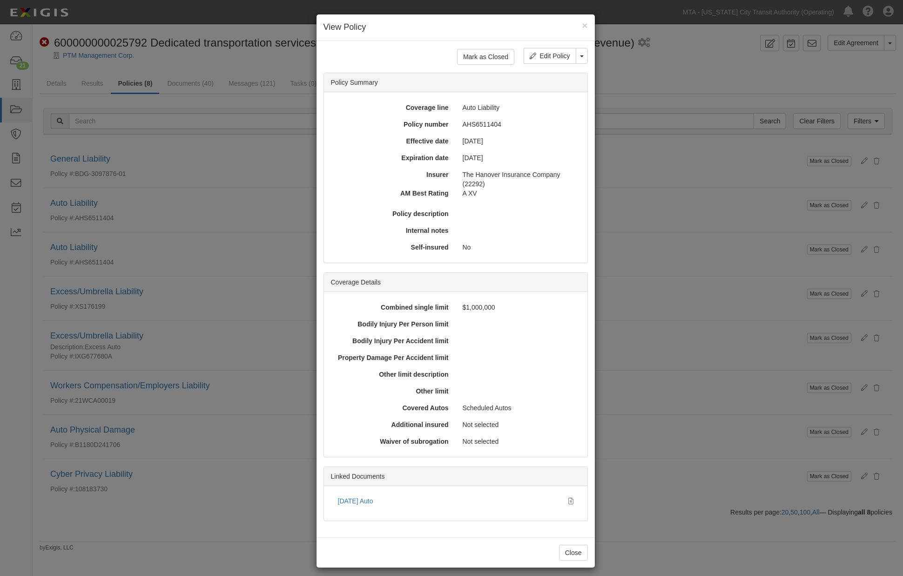
click at [142, 239] on div "× View Policy Mark as Closed Edit Policy Toggle Dropdown Delete Policy Policy S…" at bounding box center [451, 288] width 903 height 576
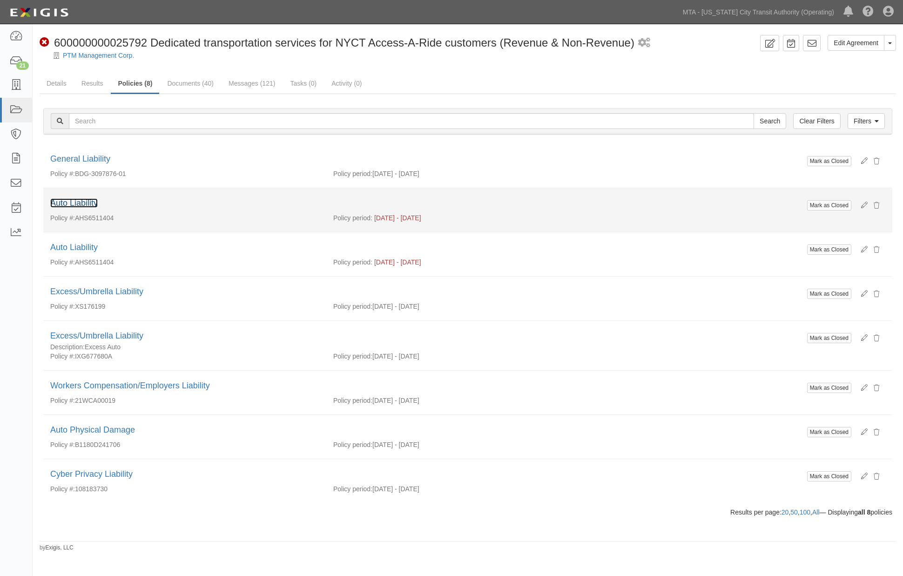
click at [95, 206] on link "Auto Liability" at bounding box center [73, 202] width 47 height 9
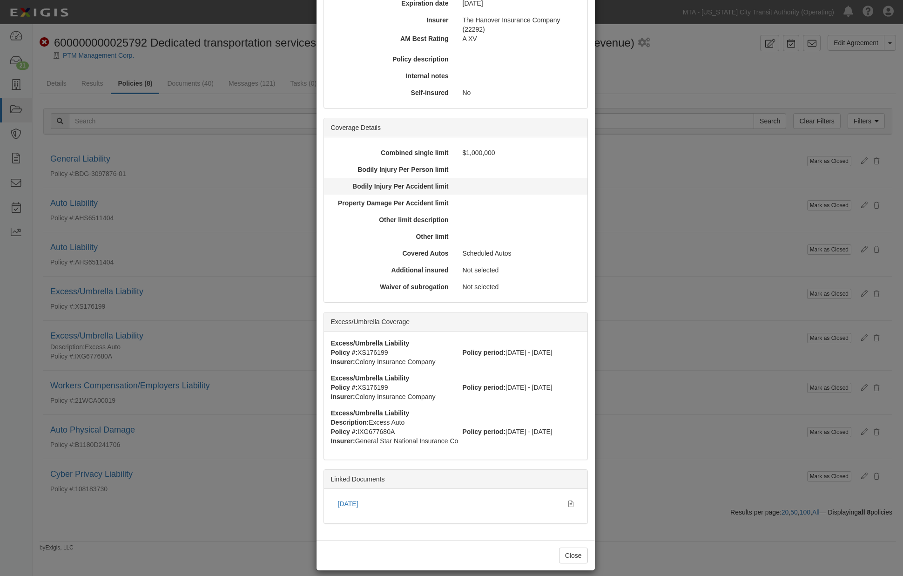
scroll to position [155, 0]
click at [101, 247] on div "× View Policy Mark as Closed Edit Policy Toggle Dropdown Delete Policy Policy S…" at bounding box center [451, 288] width 903 height 576
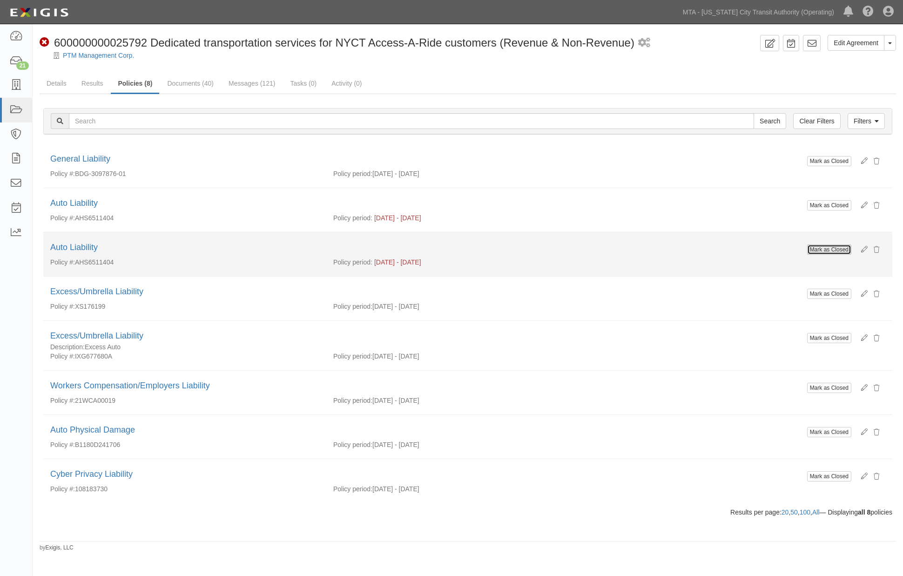
click at [817, 247] on button "Mark as Closed" at bounding box center [829, 249] width 44 height 10
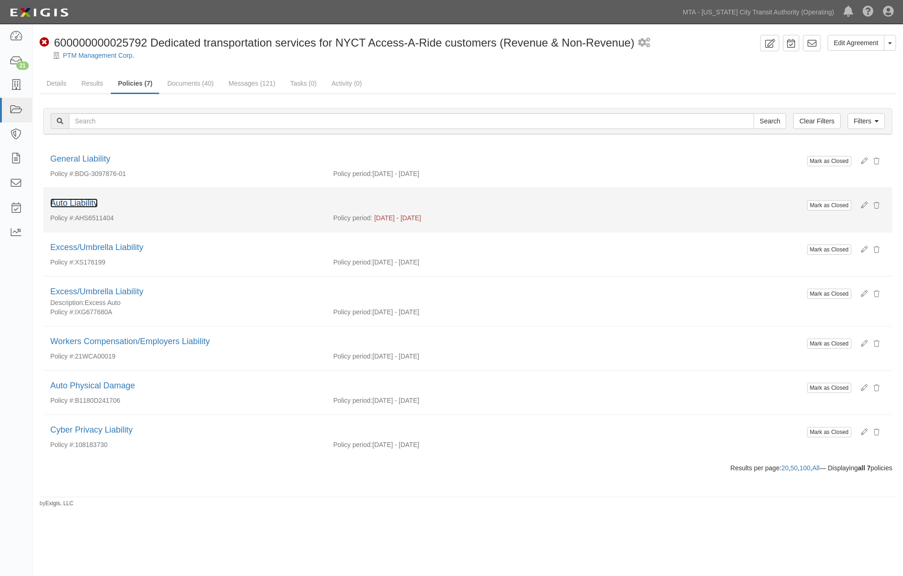
click at [64, 202] on link "Auto Liability" at bounding box center [73, 202] width 47 height 9
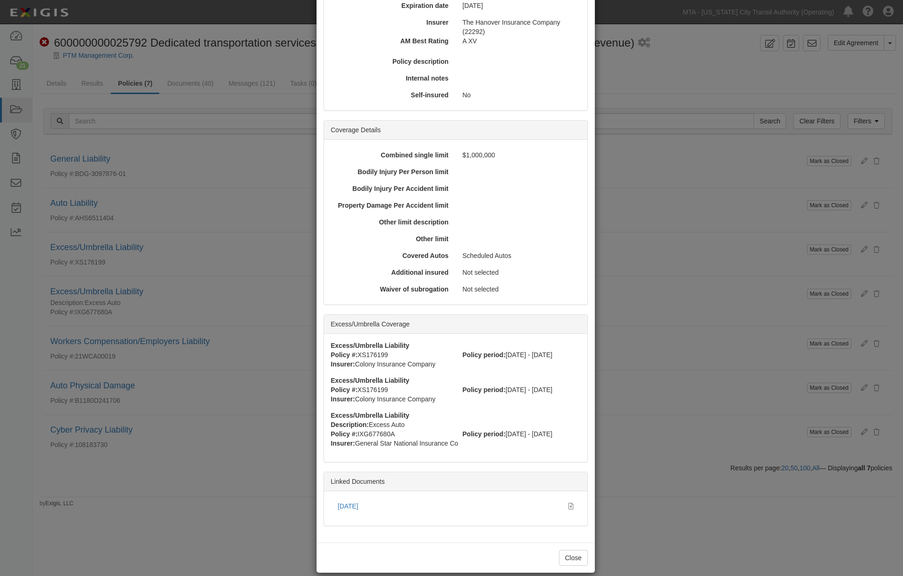
scroll to position [163, 0]
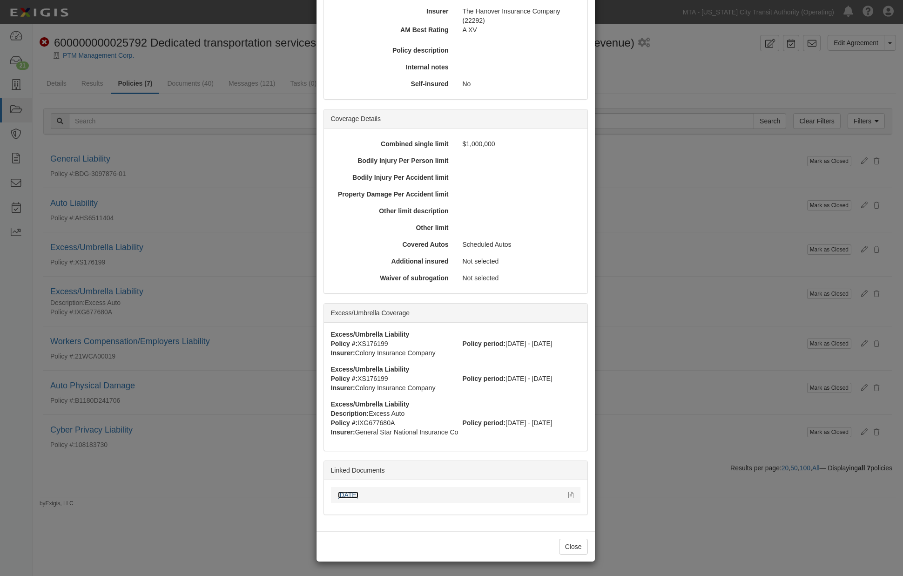
click at [353, 495] on link "[DATE]" at bounding box center [348, 494] width 20 height 7
click at [663, 453] on div "× View Policy Mark as Closed Edit Policy Toggle Dropdown Delete Policy Policy S…" at bounding box center [451, 288] width 903 height 576
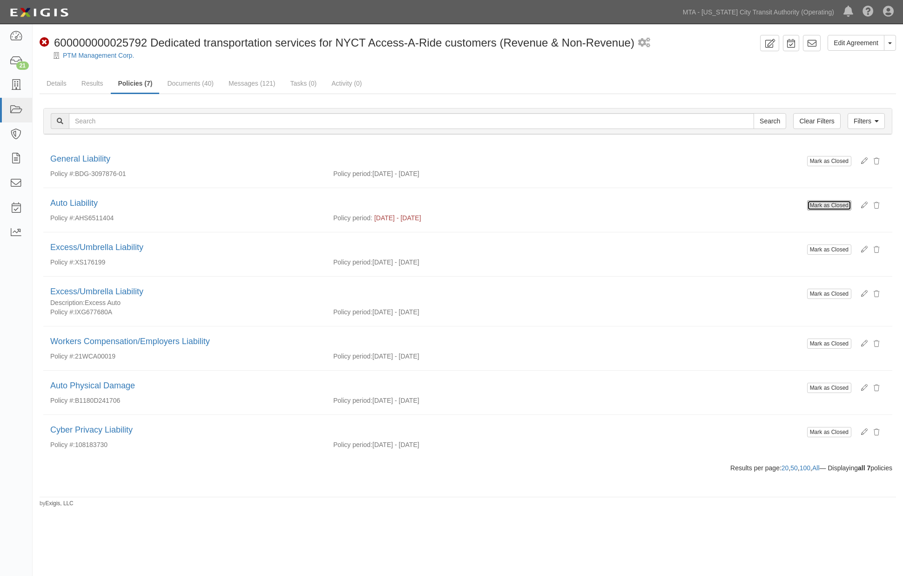
drag, startPoint x: 814, startPoint y: 206, endPoint x: 496, endPoint y: 56, distance: 351.8
click at [814, 206] on button "Mark as Closed" at bounding box center [829, 205] width 44 height 10
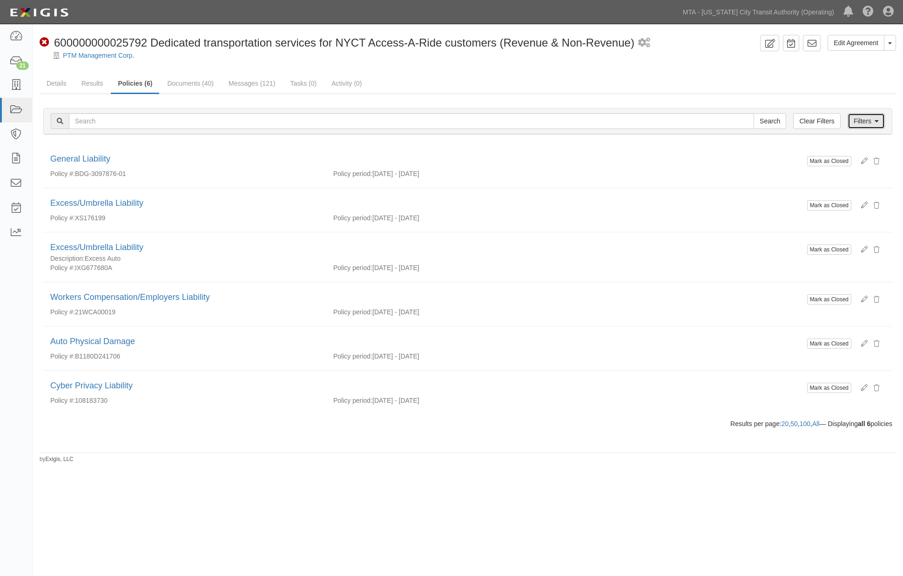
click at [861, 122] on link "Filters" at bounding box center [866, 121] width 37 height 16
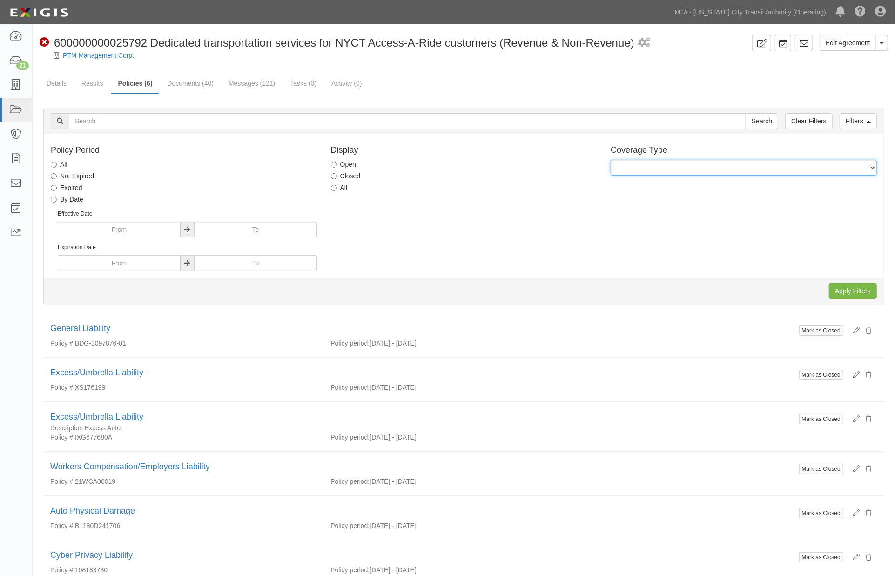
click at [676, 169] on select "General Liability Auto Liability Excess/Umbrella Liability Workers Compensation…" at bounding box center [744, 168] width 266 height 16
select select "2"
click at [611, 160] on select "General Liability Auto Liability Excess/Umbrella Liability Workers Compensation…" at bounding box center [744, 168] width 266 height 16
click at [856, 292] on input "Apply Filters" at bounding box center [853, 291] width 48 height 16
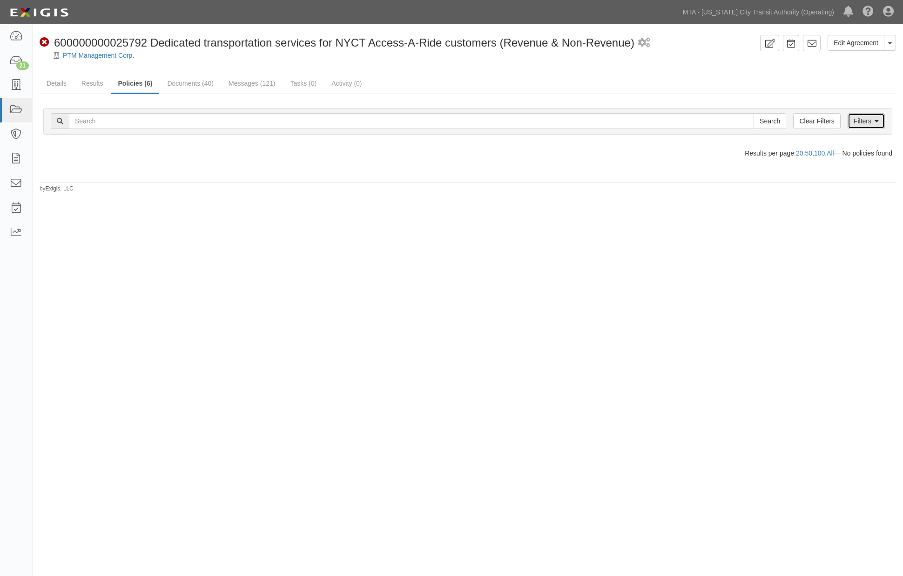
click at [868, 122] on link "Filters" at bounding box center [866, 121] width 37 height 16
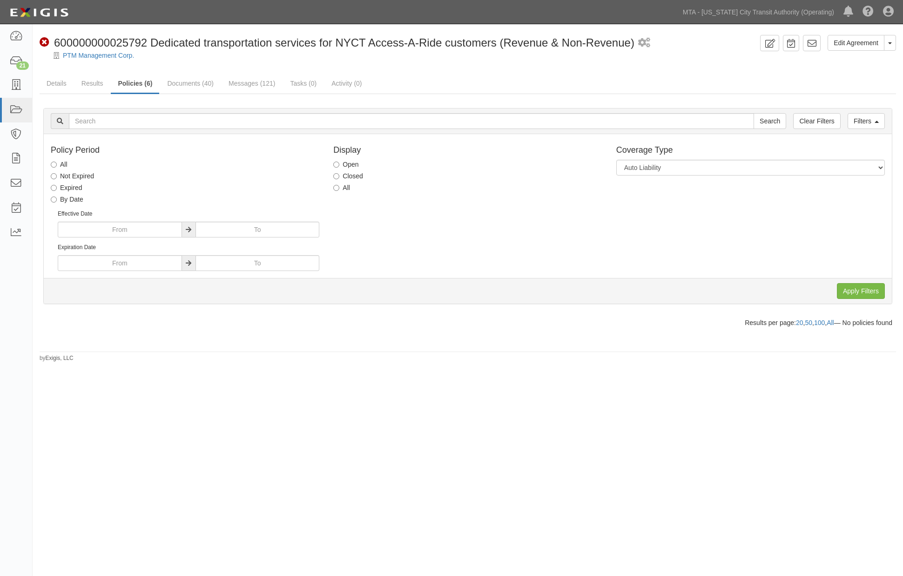
click at [344, 179] on label "Closed" at bounding box center [348, 175] width 30 height 9
click at [339, 179] on input "Closed" at bounding box center [336, 176] width 6 height 6
radio input "true"
click at [862, 290] on input "Apply Filters" at bounding box center [861, 291] width 48 height 16
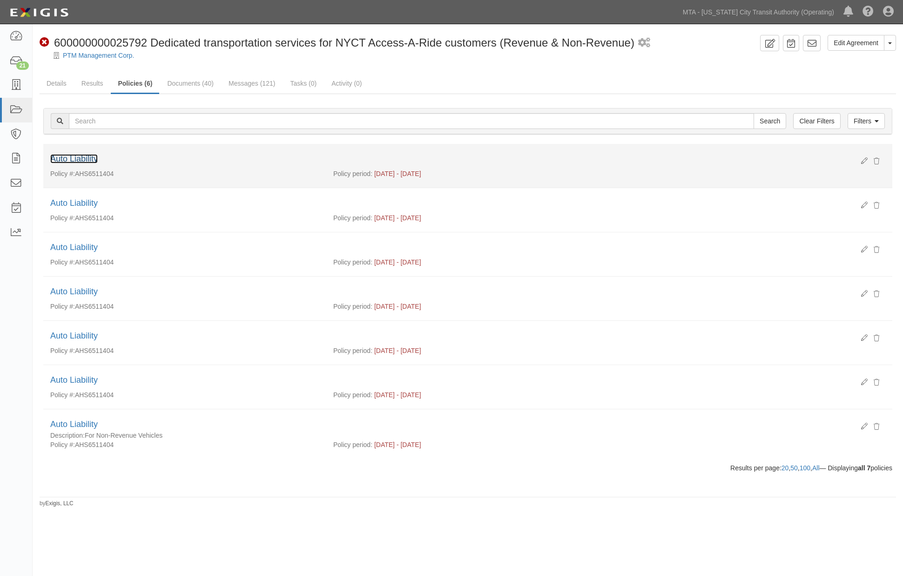
click at [68, 159] on link "Auto Liability" at bounding box center [73, 158] width 47 height 9
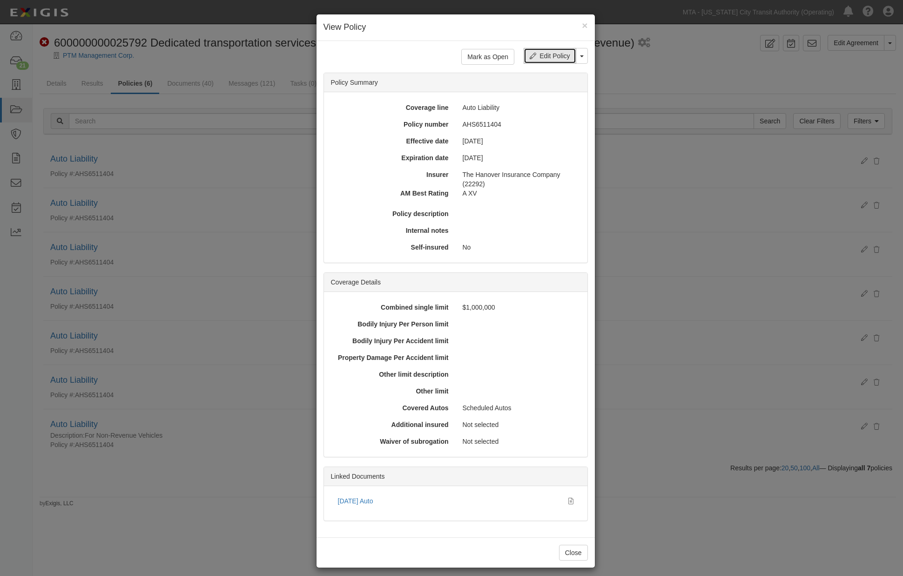
click at [538, 58] on link "Edit Policy" at bounding box center [550, 56] width 52 height 16
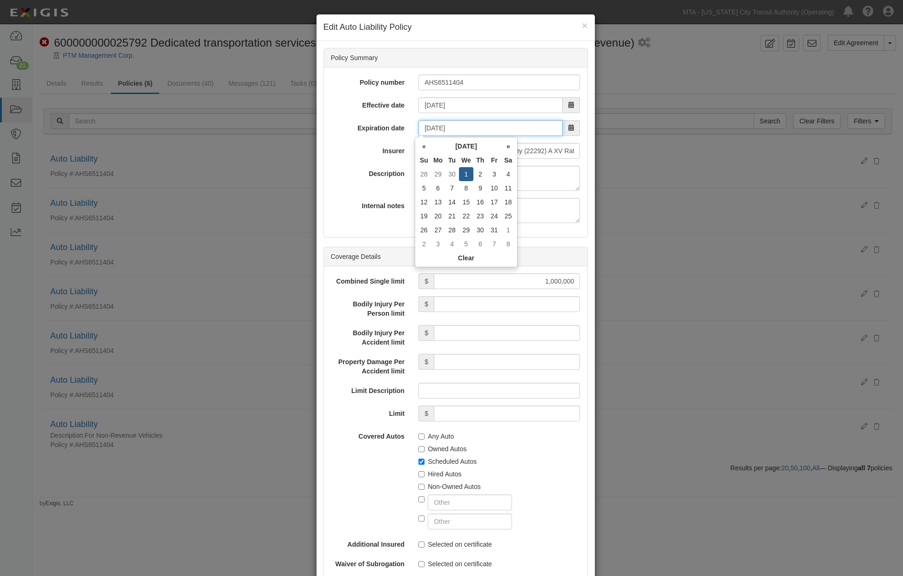
drag, startPoint x: 462, startPoint y: 128, endPoint x: 393, endPoint y: 129, distance: 69.4
click at [393, 129] on div "Expiration date [DATE]" at bounding box center [456, 128] width 264 height 16
type input "[DATE]"
click at [362, 166] on label "Description" at bounding box center [368, 172] width 88 height 13
click at [419, 166] on textarea "Description" at bounding box center [500, 178] width 162 height 25
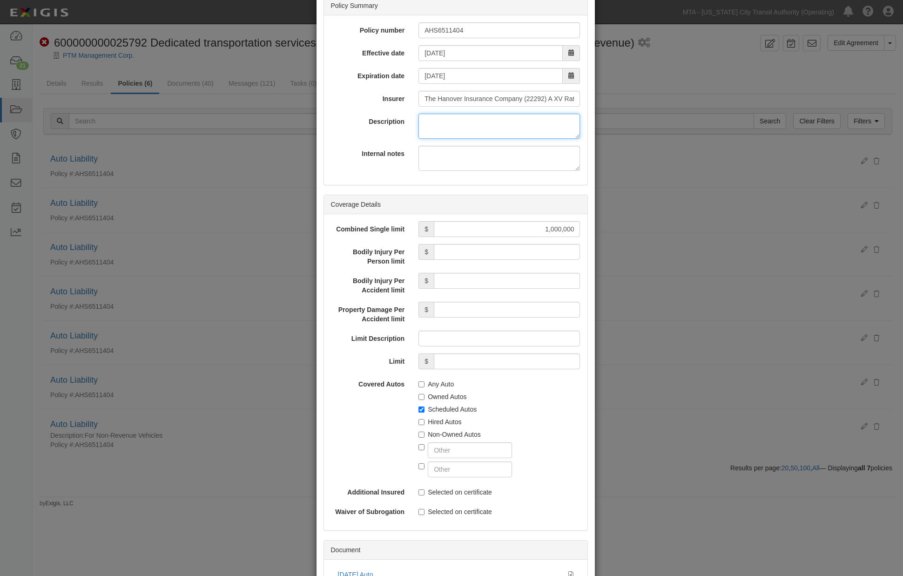
scroll to position [132, 0]
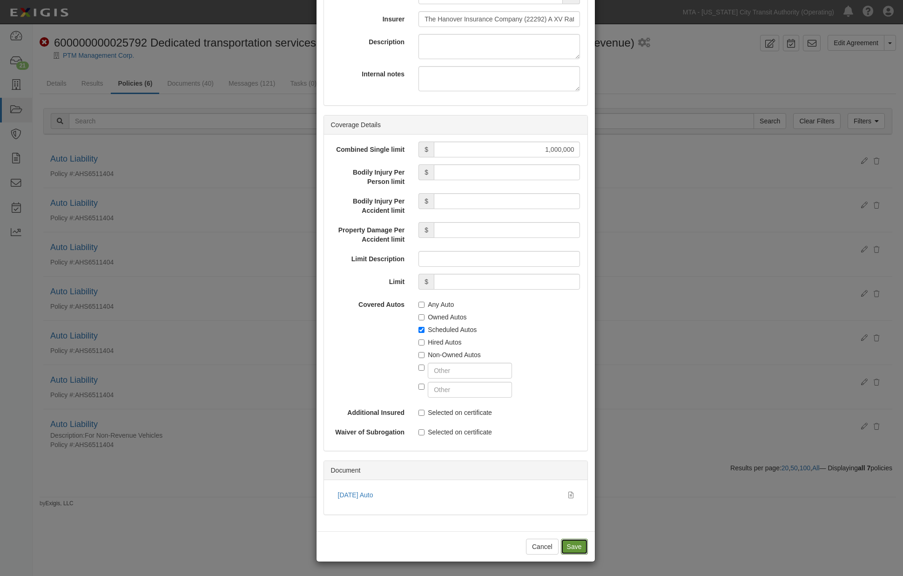
click at [572, 547] on input "Save" at bounding box center [574, 547] width 27 height 16
type input "1000000"
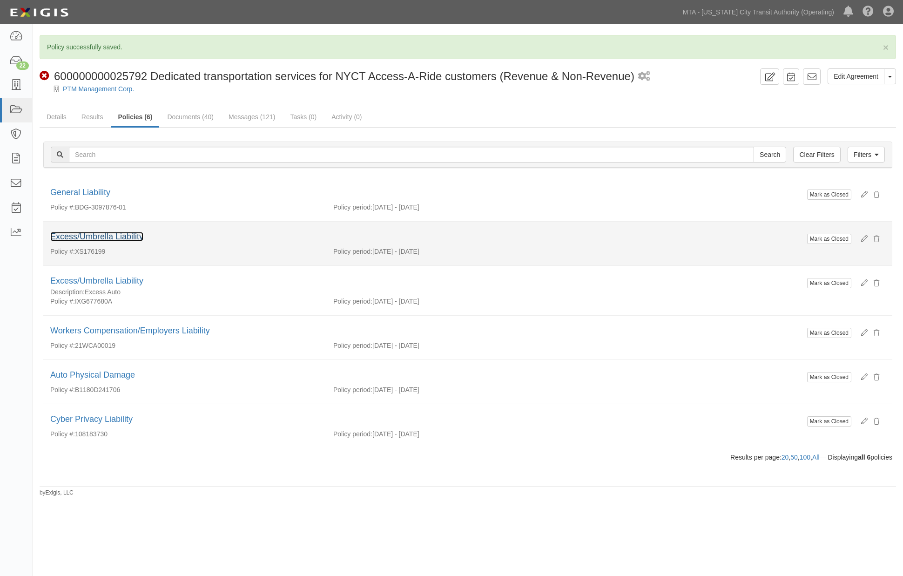
click at [99, 238] on link "Excess/Umbrella Liability" at bounding box center [96, 236] width 93 height 9
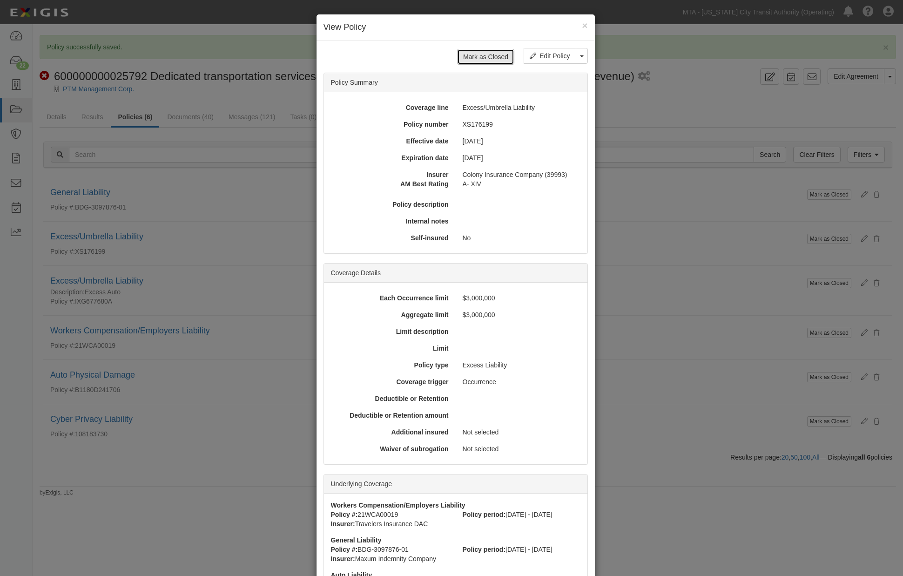
click at [481, 59] on button "Mark as Closed" at bounding box center [485, 57] width 57 height 16
click at [183, 119] on div "× View Policy Mark as Closed Edit Policy Toggle Dropdown Delete Policy Policy S…" at bounding box center [451, 288] width 903 height 576
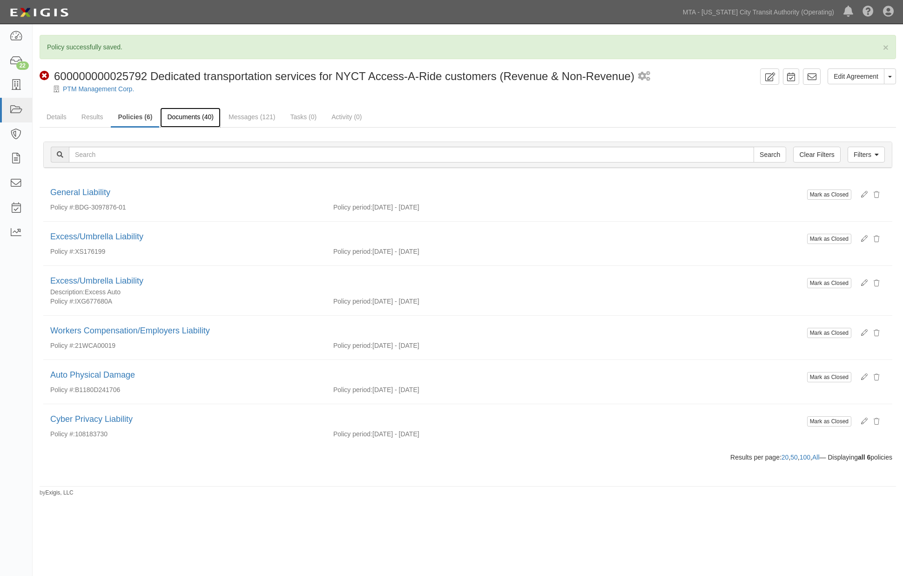
click at [184, 117] on link "Documents (40)" at bounding box center [190, 118] width 61 height 20
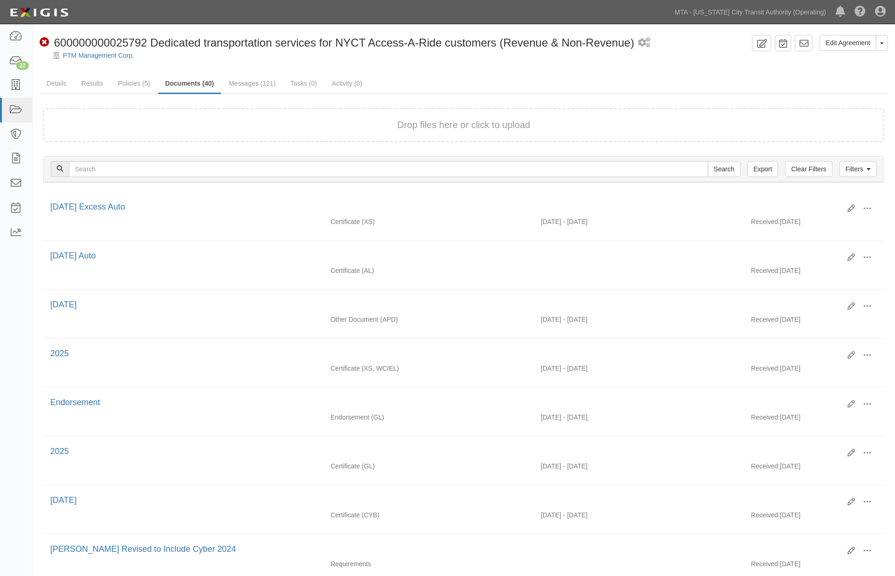
click at [136, 117] on form "Drop files here or click to upload" at bounding box center [463, 125] width 841 height 34
click at [124, 80] on link "Policies (5)" at bounding box center [134, 84] width 46 height 20
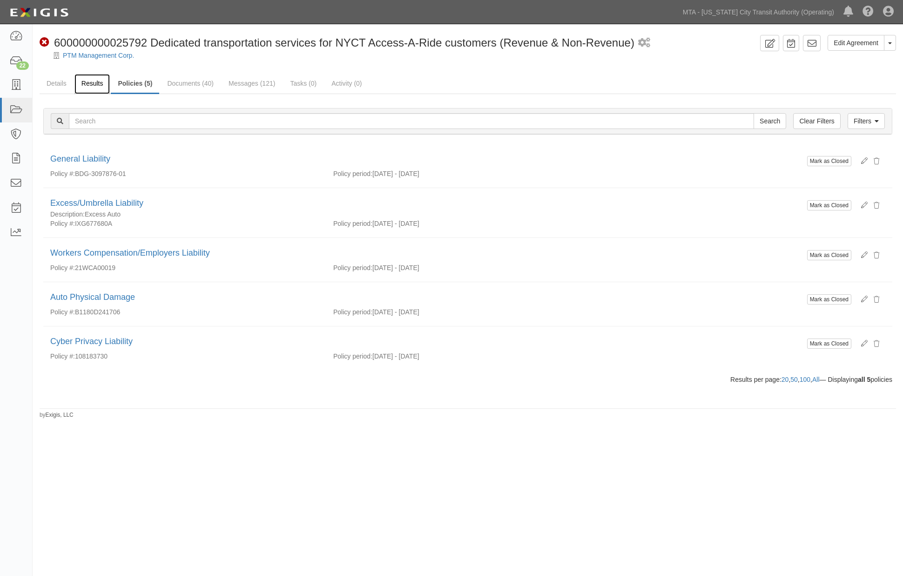
click at [95, 78] on link "Results" at bounding box center [92, 84] width 36 height 20
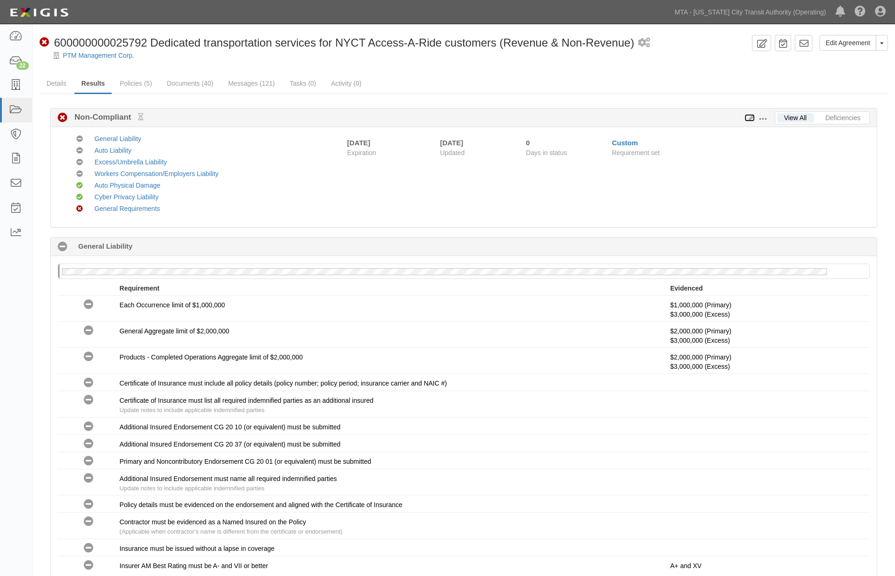
click at [750, 115] on icon at bounding box center [750, 118] width 10 height 7
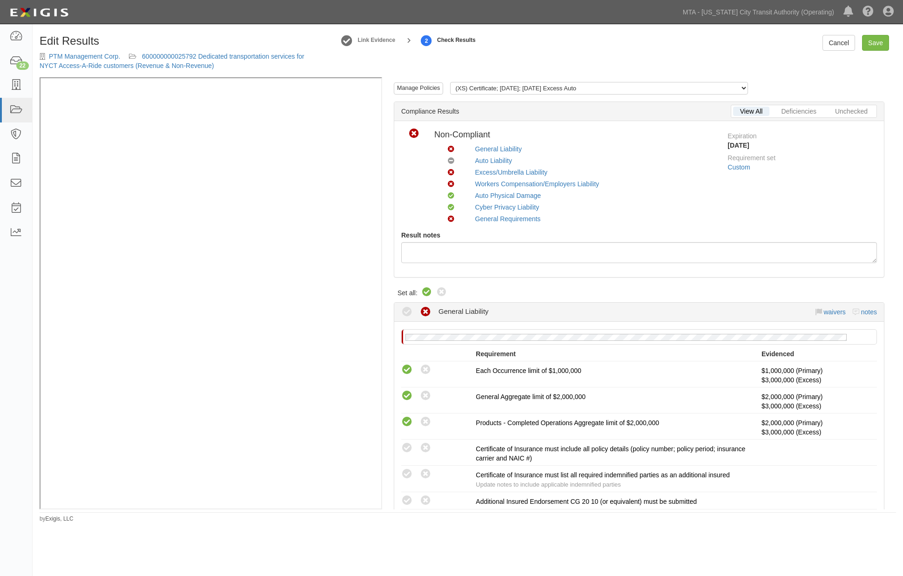
click at [426, 292] on icon at bounding box center [426, 292] width 11 height 11
radio input "true"
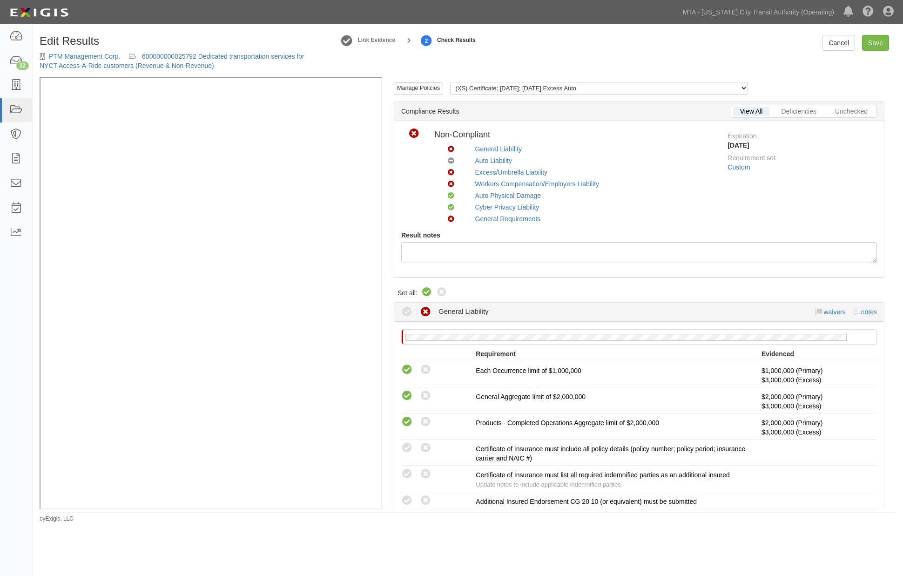
radio input "true"
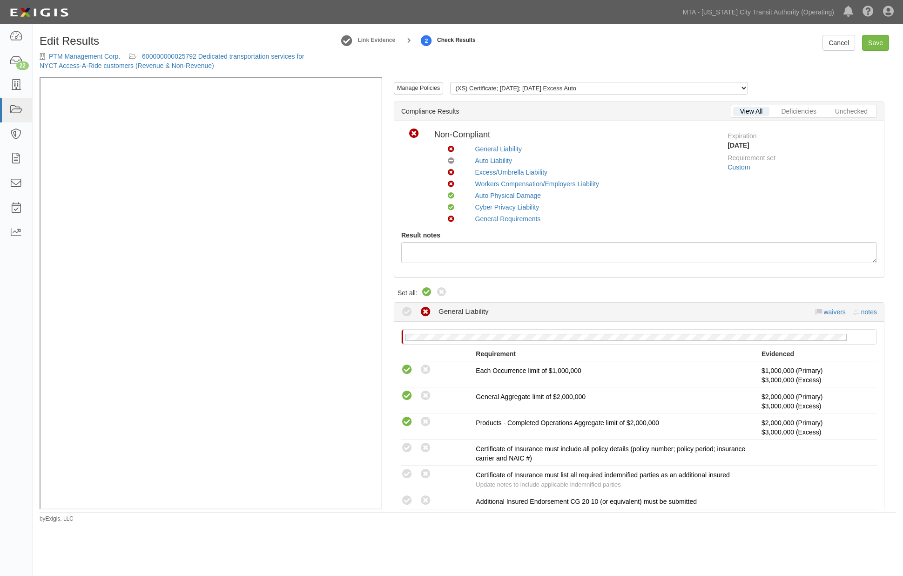
radio input "true"
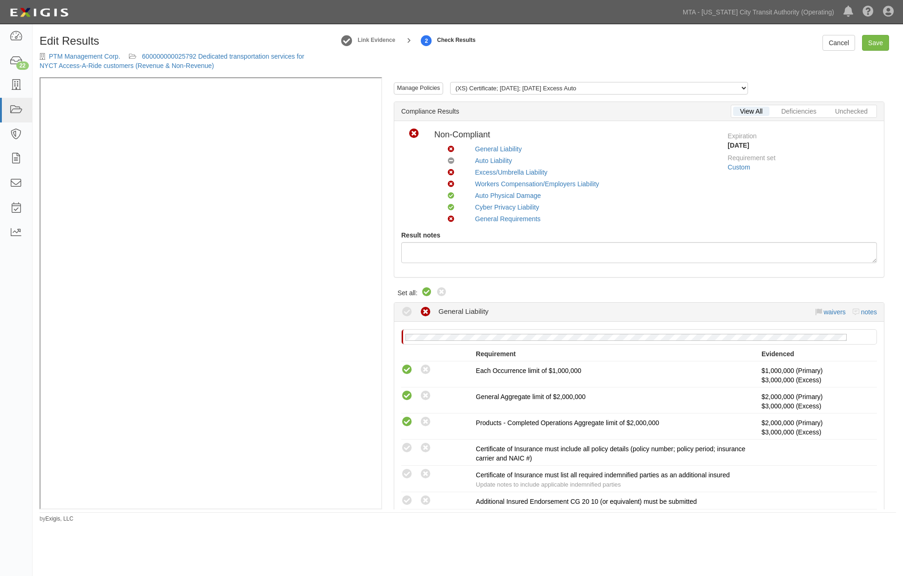
radio input "true"
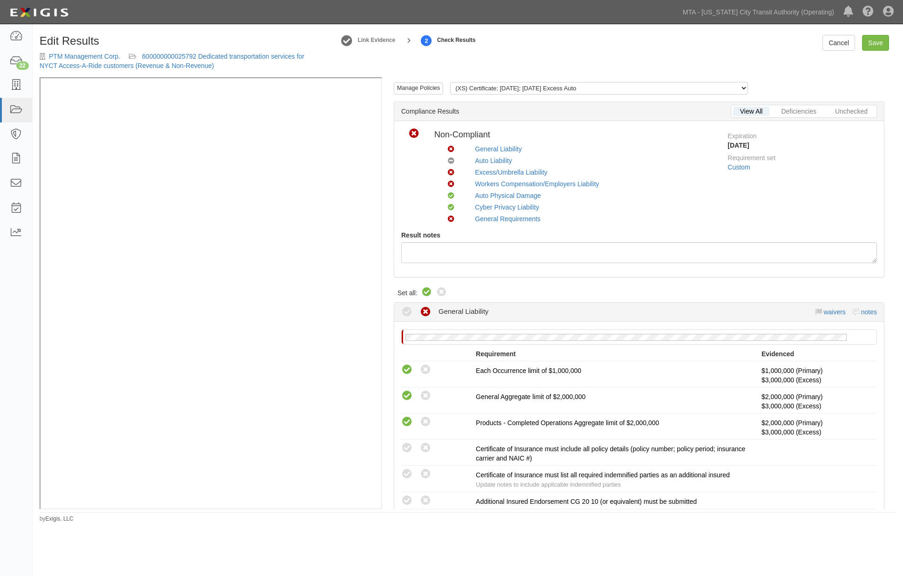
radio input "true"
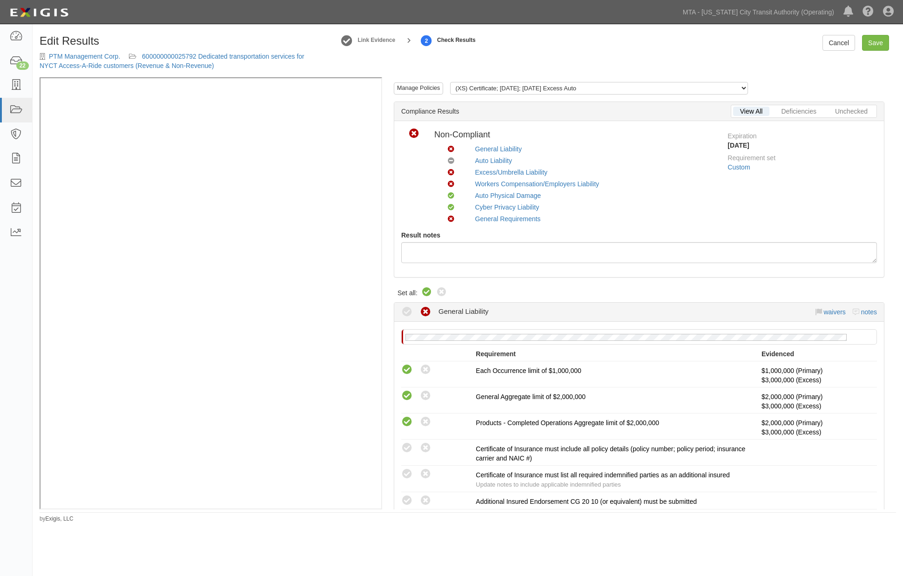
radio input "true"
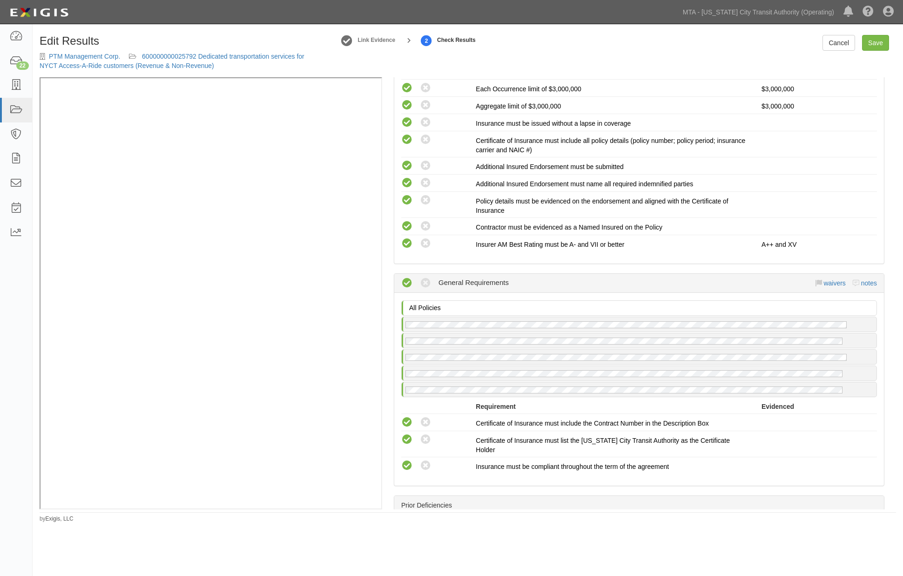
scroll to position [1604, 0]
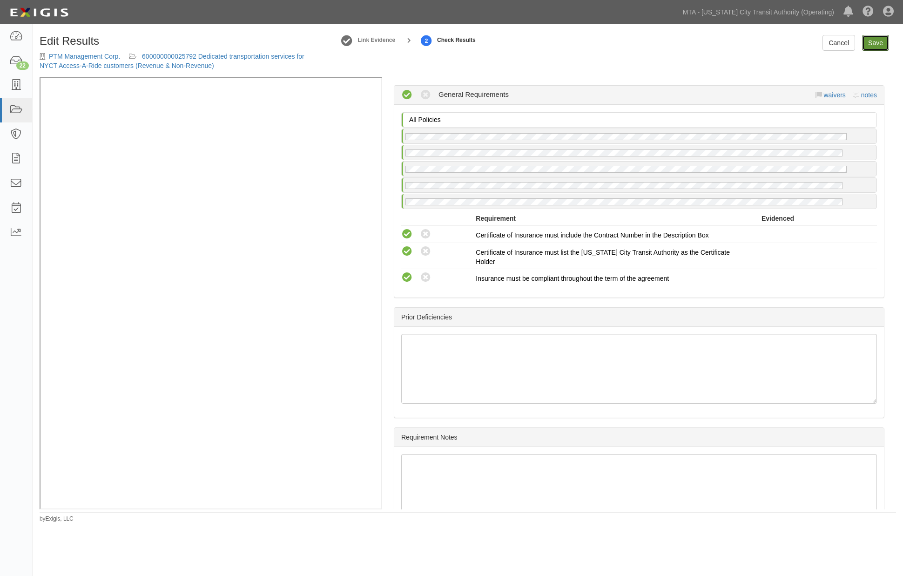
click at [873, 46] on link "Save" at bounding box center [875, 43] width 27 height 16
radio input "true"
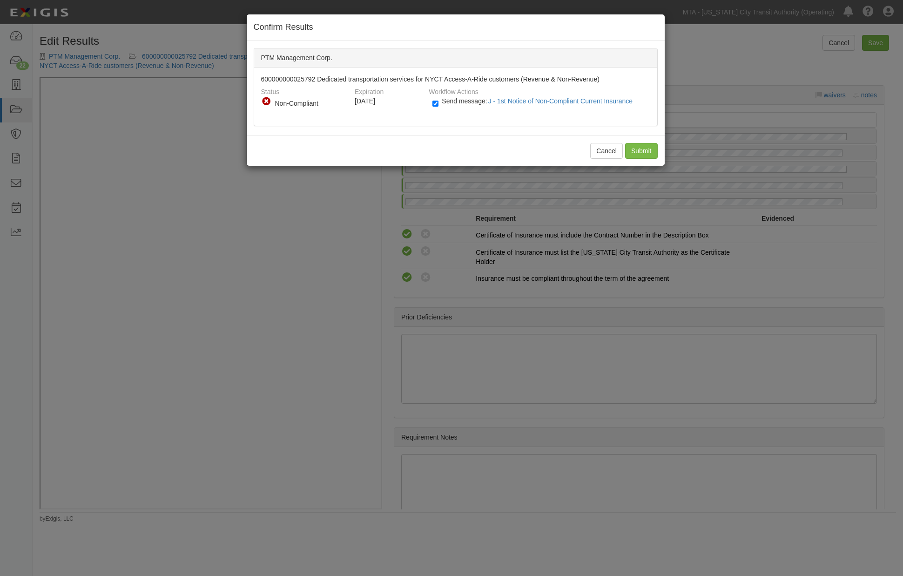
click at [442, 100] on span "Send message: J - 1st Notice of Non-Compliant Current Insurance" at bounding box center [539, 100] width 195 height 7
click at [439, 100] on input "Send message: J - 1st Notice of Non-Compliant Current Insurance" at bounding box center [436, 103] width 6 height 11
checkbox input "false"
click at [641, 152] on input "Submit" at bounding box center [641, 151] width 33 height 16
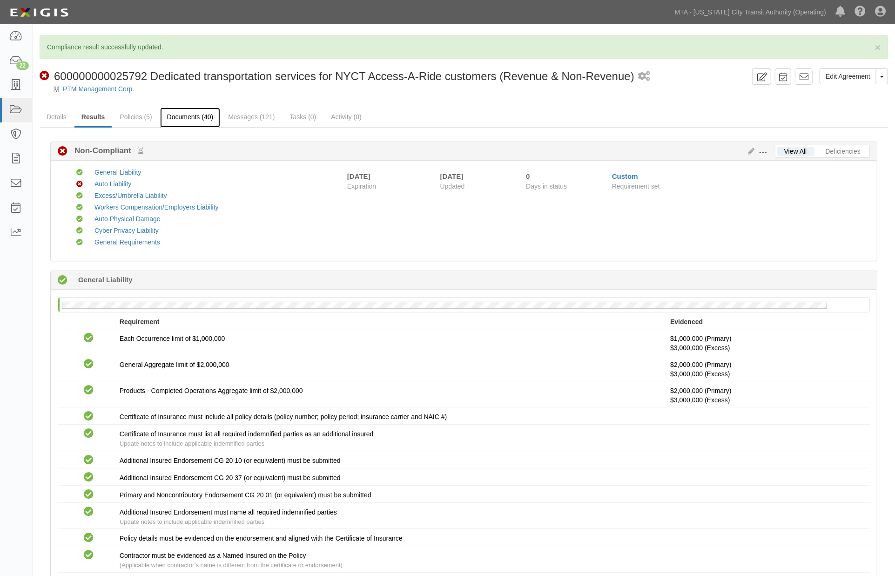
click at [194, 116] on link "Documents (40)" at bounding box center [190, 118] width 61 height 20
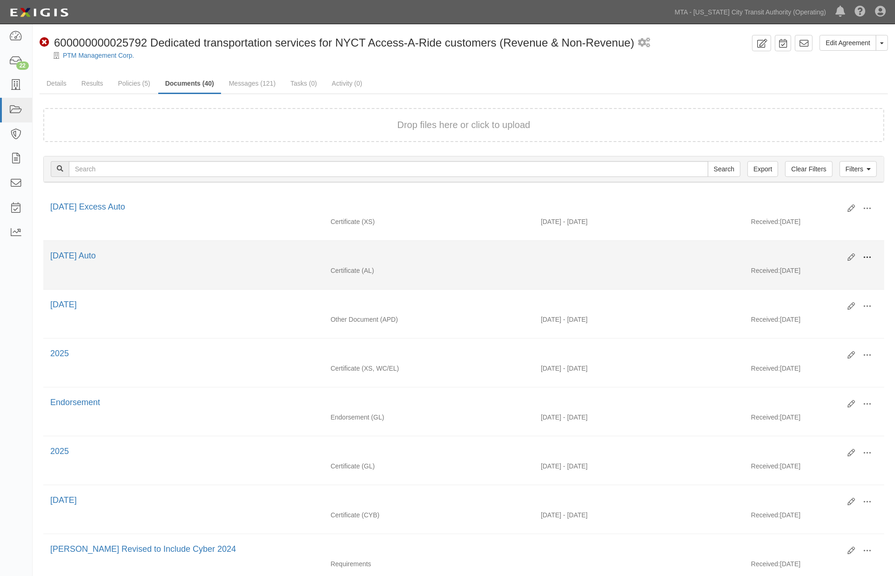
click at [868, 261] on span at bounding box center [867, 257] width 8 height 8
click at [804, 253] on link "Edit" at bounding box center [822, 253] width 74 height 17
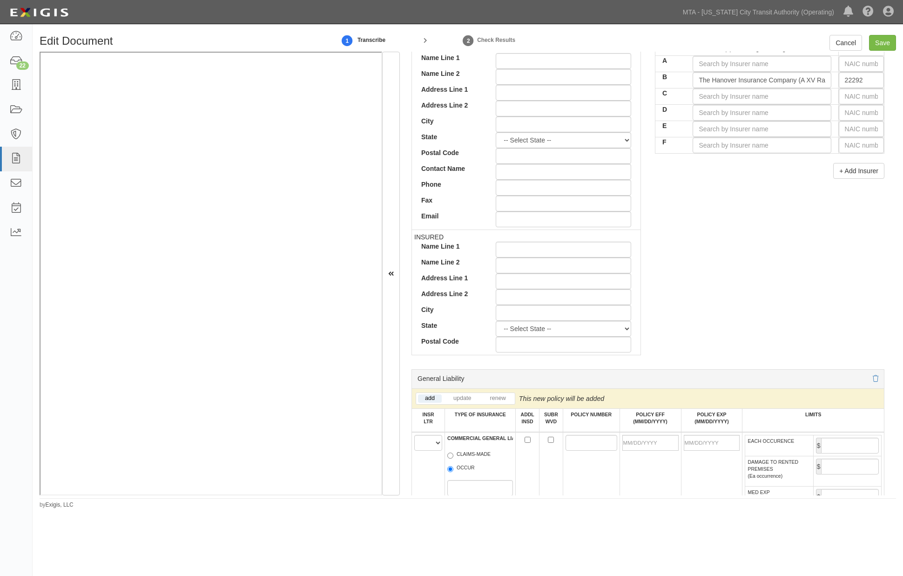
scroll to position [258, 0]
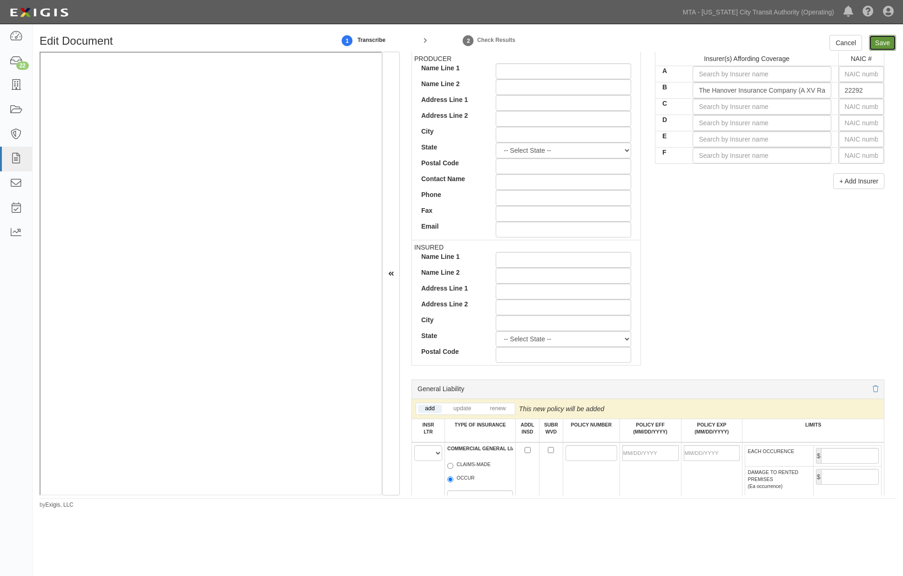
click at [886, 42] on input "Save" at bounding box center [882, 43] width 27 height 16
type input "1000000"
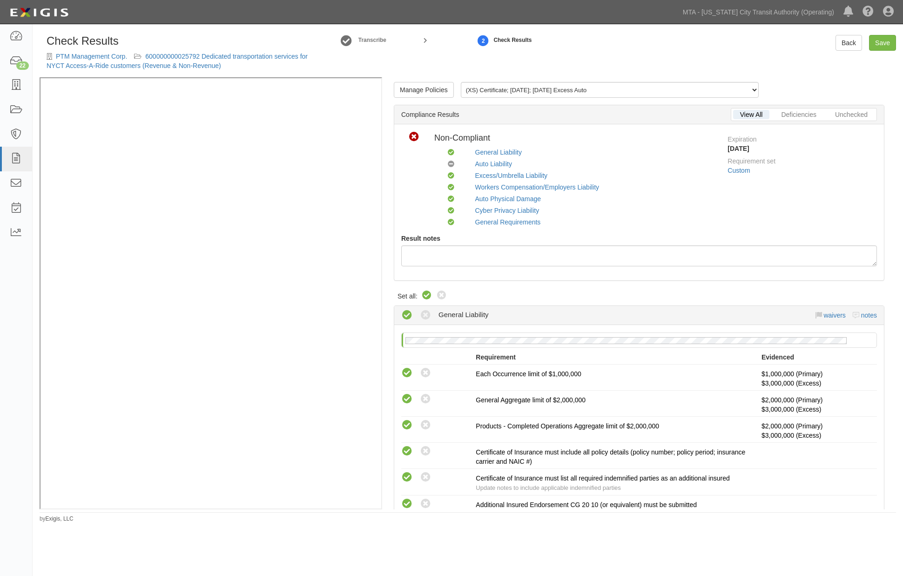
click at [423, 294] on icon at bounding box center [426, 295] width 11 height 11
radio input "true"
click at [252, 55] on link "600000000025792 Dedicated transportation services for NYCT Access-A-Ride custom…" at bounding box center [177, 61] width 261 height 17
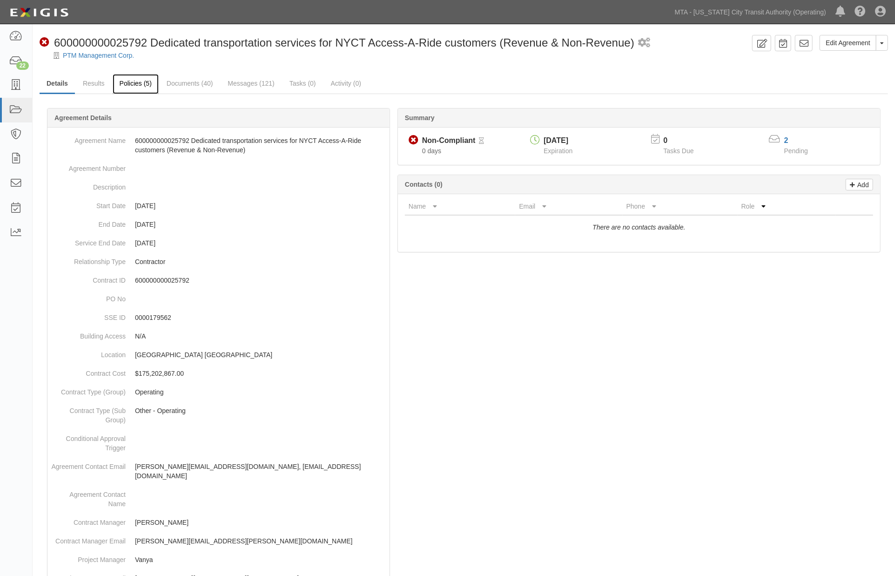
click at [138, 86] on link "Policies (5)" at bounding box center [136, 84] width 46 height 20
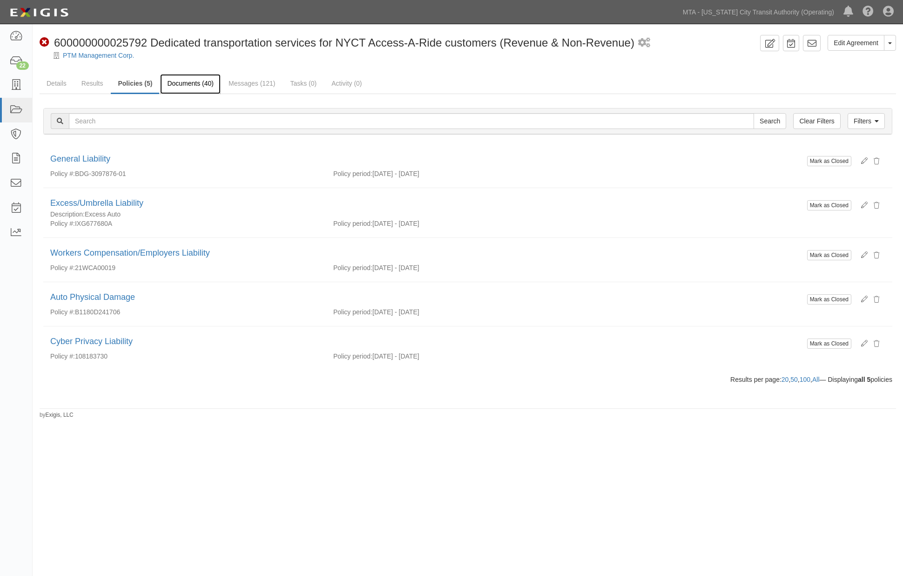
click at [197, 82] on link "Documents (40)" at bounding box center [190, 84] width 61 height 20
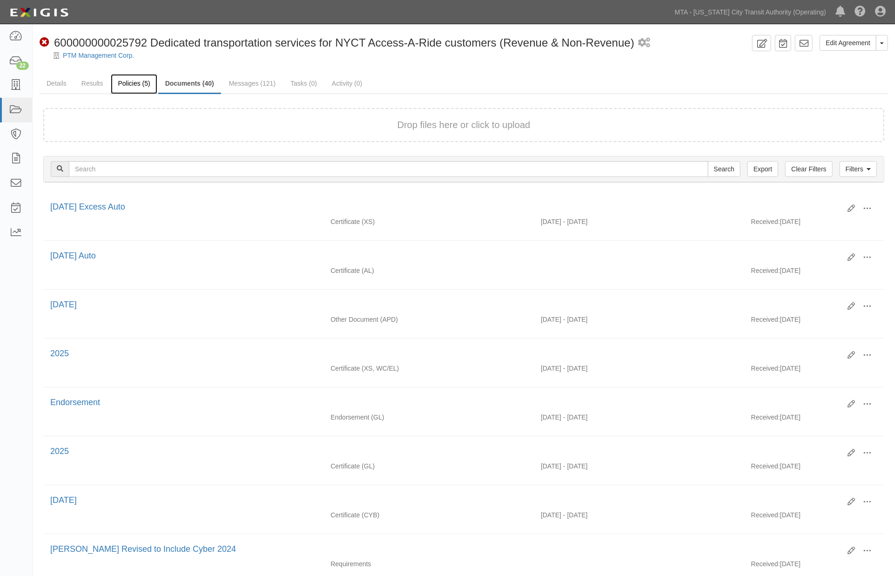
click at [127, 76] on link "Policies (5)" at bounding box center [134, 84] width 46 height 20
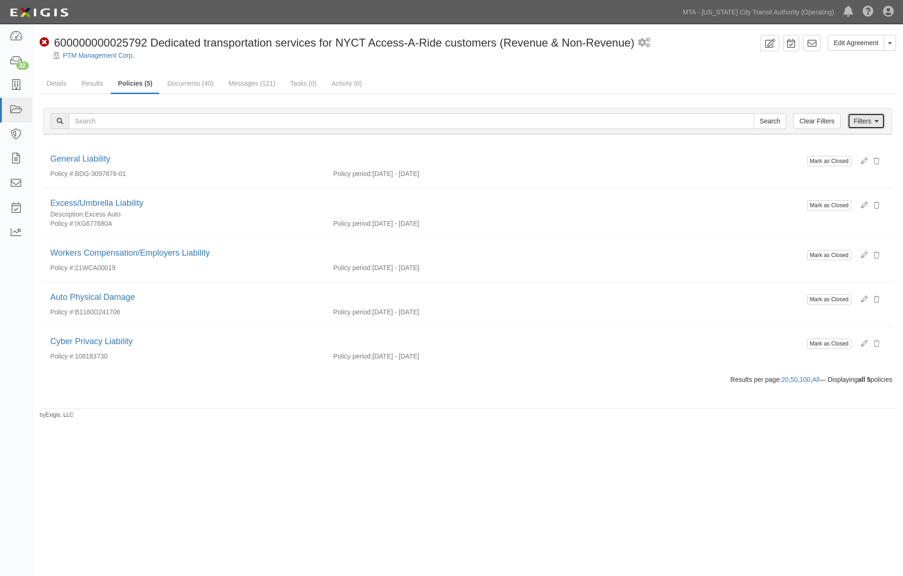
click at [873, 119] on link "Filters" at bounding box center [866, 121] width 37 height 16
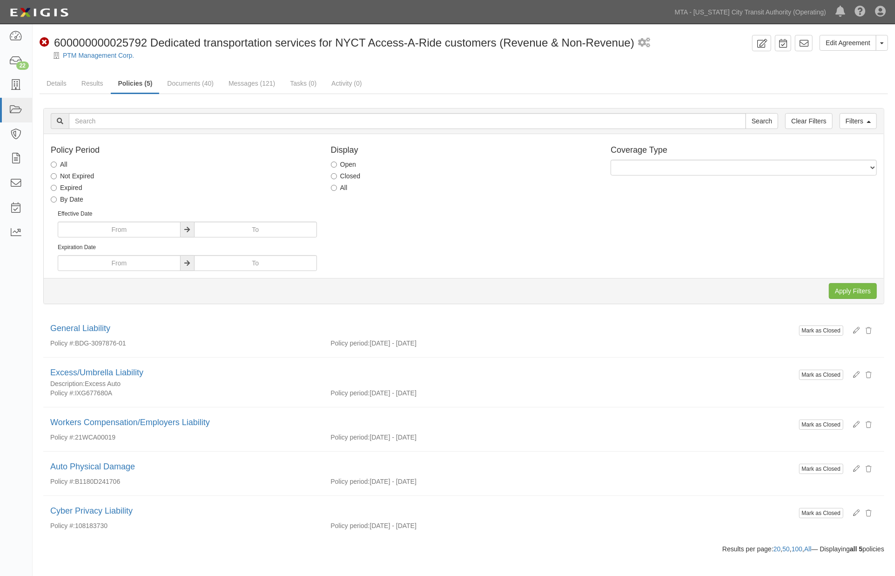
click at [355, 177] on label "Closed" at bounding box center [346, 175] width 30 height 9
click at [337, 177] on input "Closed" at bounding box center [334, 176] width 6 height 6
radio input "true"
click at [846, 286] on input "Apply Filters" at bounding box center [853, 291] width 48 height 16
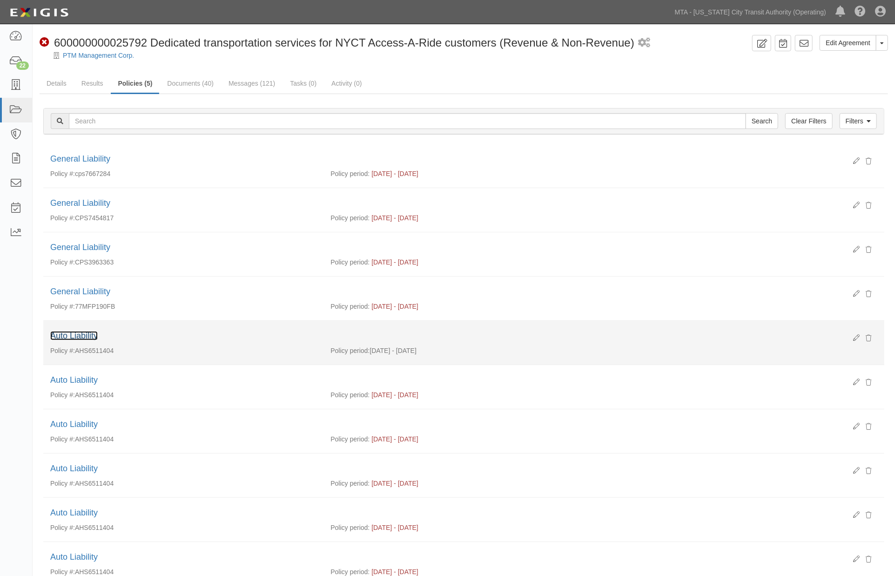
click at [77, 339] on link "Auto Liability" at bounding box center [73, 335] width 47 height 9
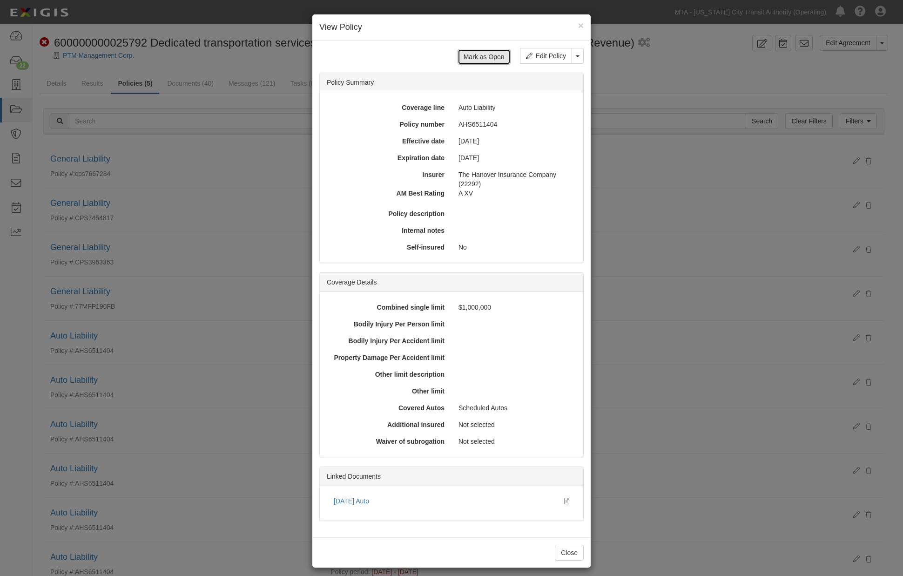
click at [474, 56] on button "Mark as Open" at bounding box center [484, 57] width 53 height 16
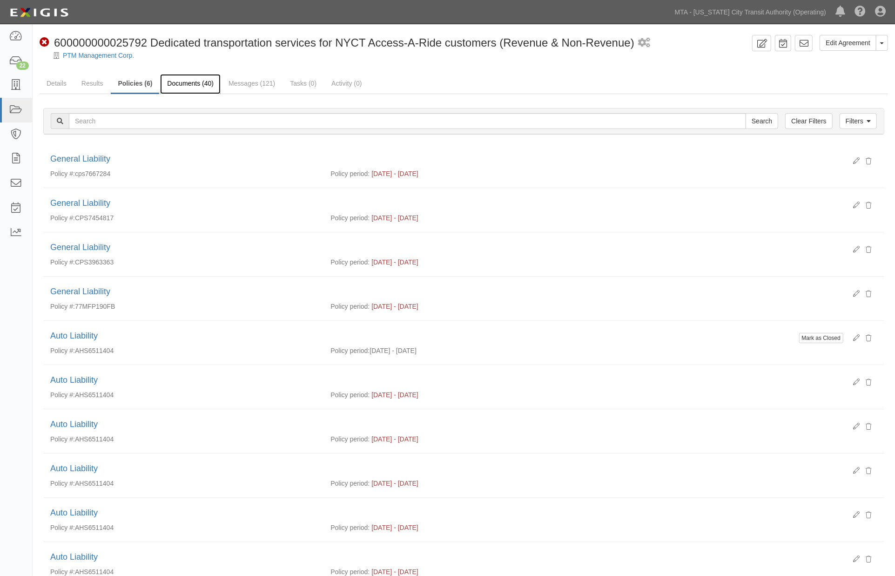
click at [177, 86] on link "Documents (40)" at bounding box center [190, 84] width 61 height 20
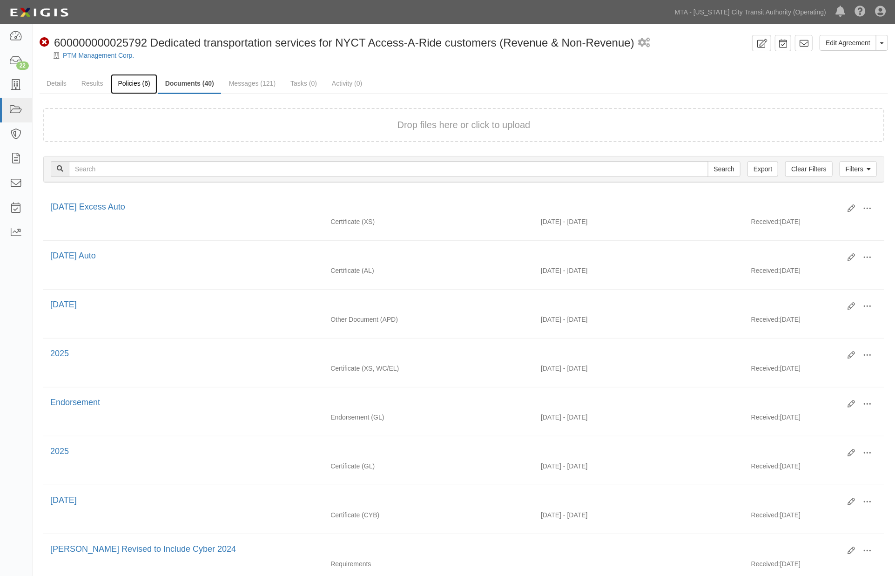
click at [136, 86] on link "Policies (6)" at bounding box center [134, 84] width 46 height 20
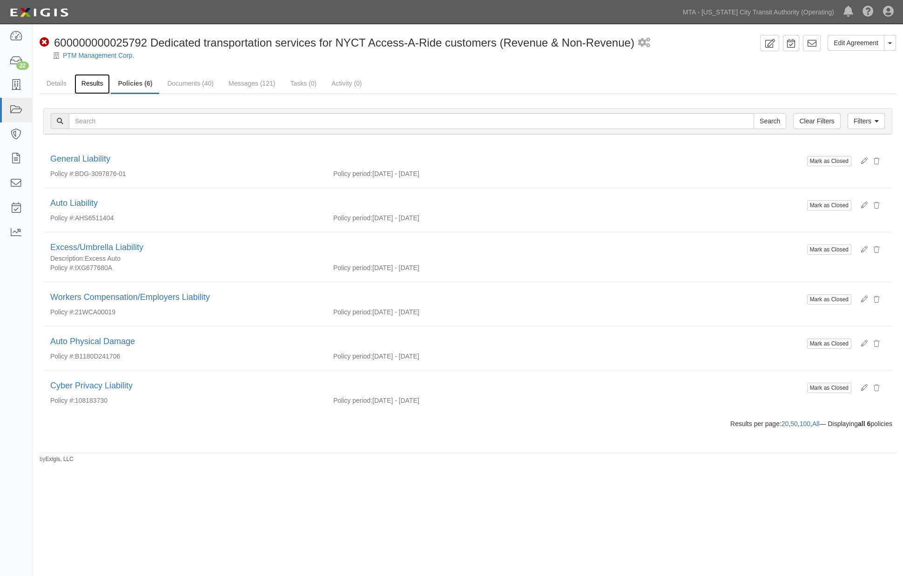
click at [94, 86] on link "Results" at bounding box center [92, 84] width 36 height 20
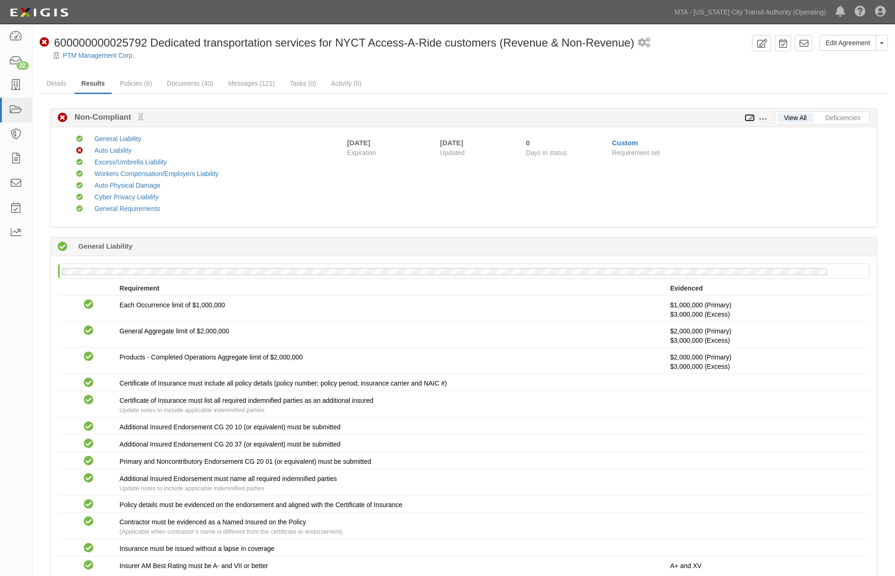
click at [751, 117] on icon at bounding box center [750, 118] width 10 height 7
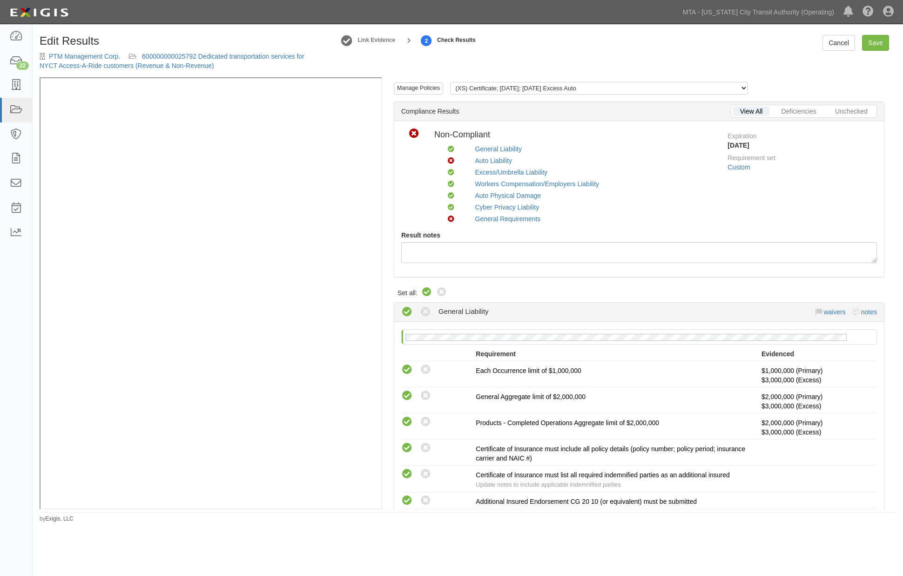
click at [427, 291] on icon at bounding box center [426, 292] width 11 height 11
radio input "true"
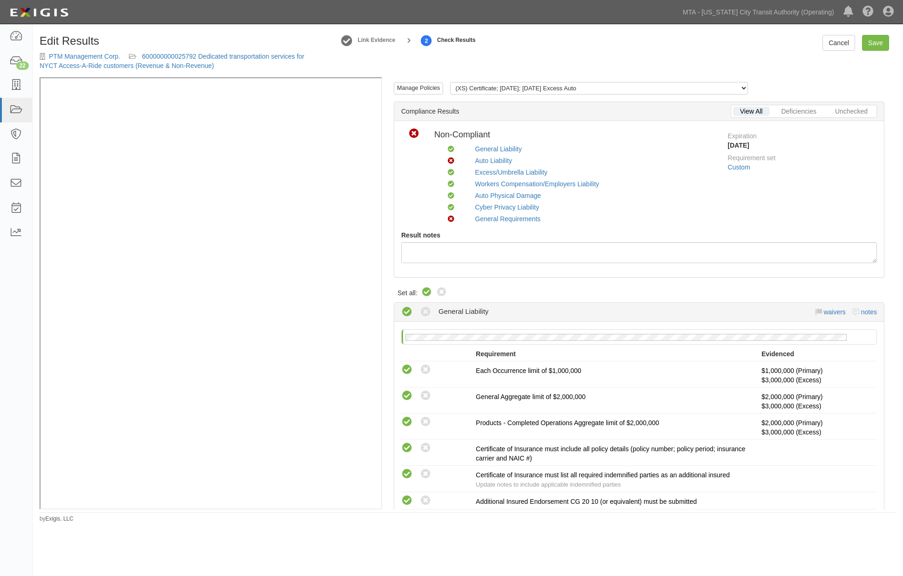
radio input "true"
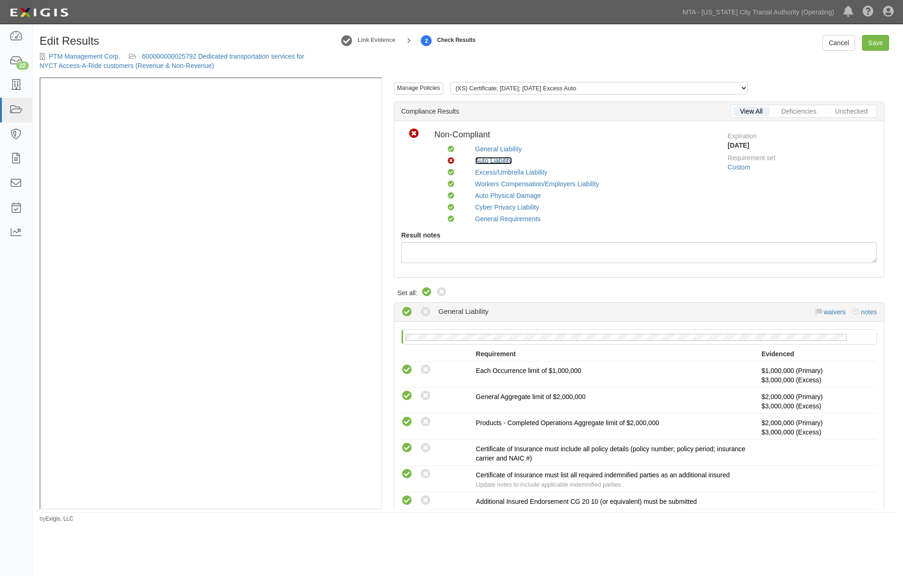
click at [490, 160] on link "Auto Liability" at bounding box center [493, 160] width 37 height 7
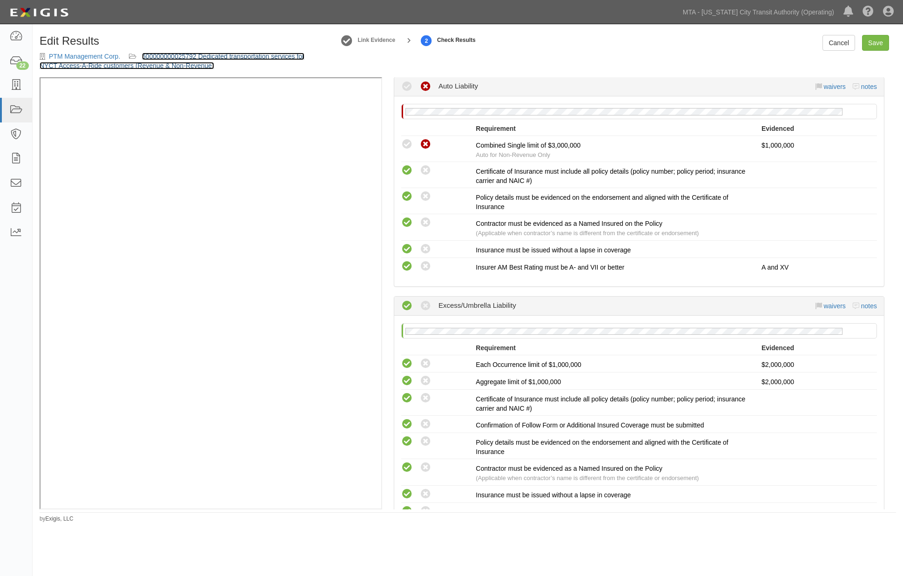
click at [230, 54] on link "600000000025792 Dedicated transportation services for NYCT Access-A-Ride custom…" at bounding box center [172, 61] width 265 height 17
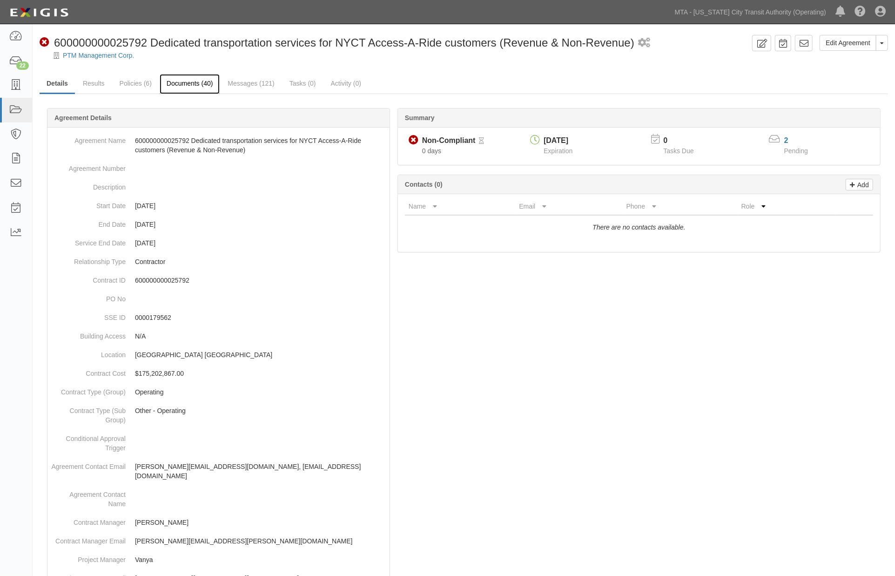
click at [201, 82] on link "Documents (40)" at bounding box center [190, 84] width 61 height 20
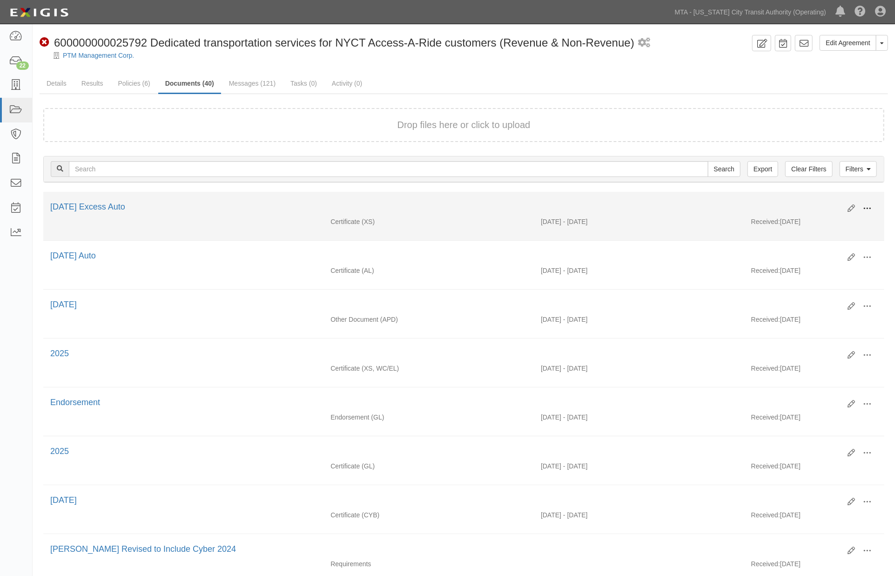
click at [877, 207] on button at bounding box center [867, 209] width 20 height 16
click at [813, 203] on link "Edit" at bounding box center [822, 204] width 74 height 17
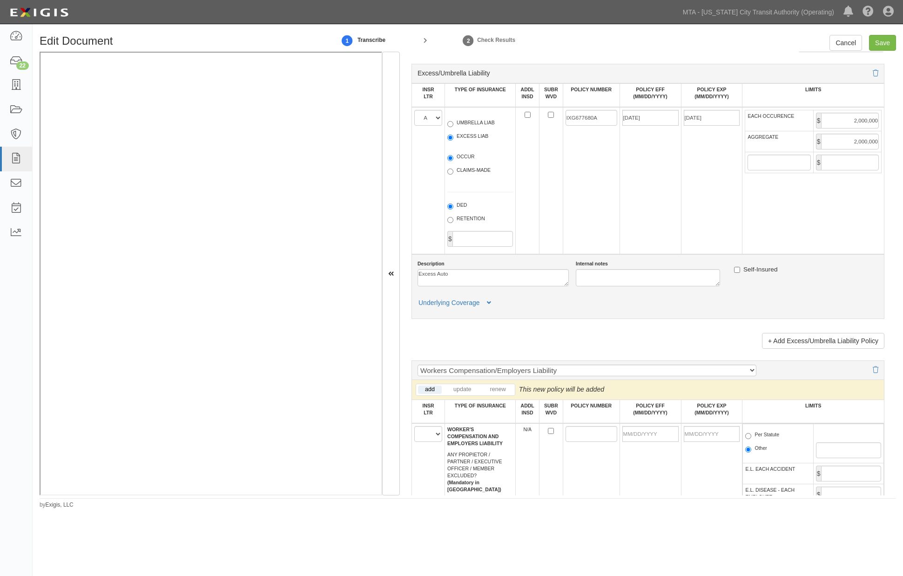
scroll to position [1190, 0]
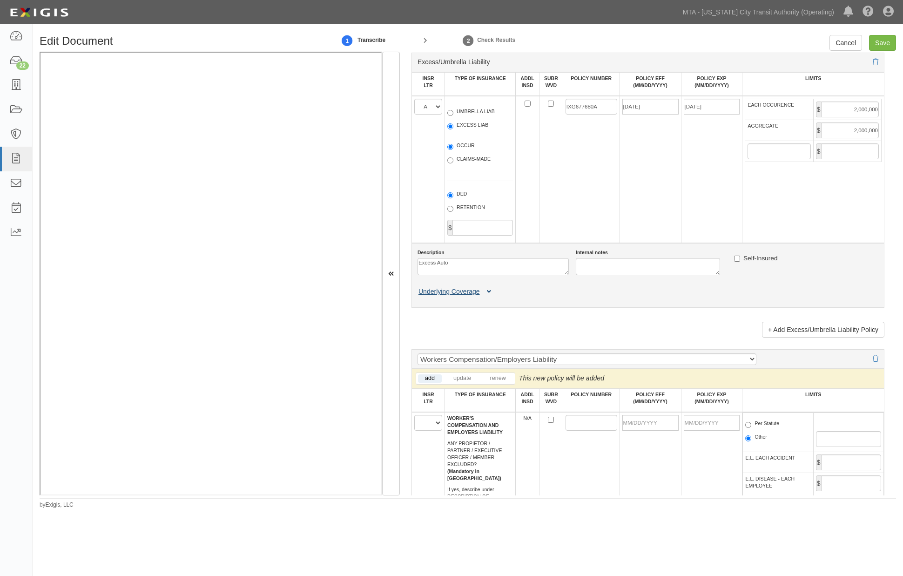
click at [490, 295] on icon at bounding box center [489, 292] width 4 height 7
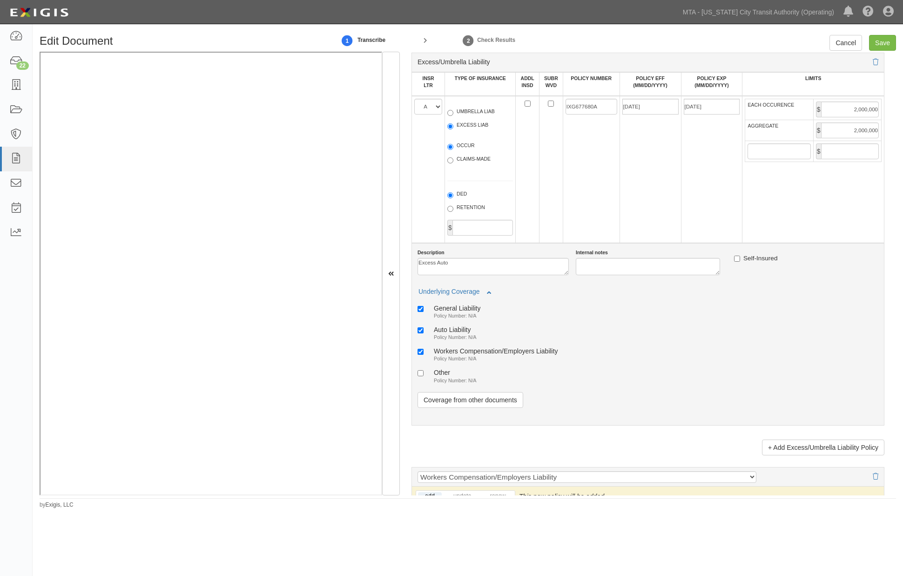
click at [464, 340] on small "Policy Number: N/A" at bounding box center [455, 337] width 43 height 6
click at [424, 333] on input "Auto Liability Policy Number: N/A" at bounding box center [421, 330] width 6 height 6
checkbox input "false"
click at [450, 312] on div "General Liability" at bounding box center [457, 308] width 47 height 8
click at [424, 312] on input "General Liability Policy Number: N/A" at bounding box center [421, 309] width 6 height 6
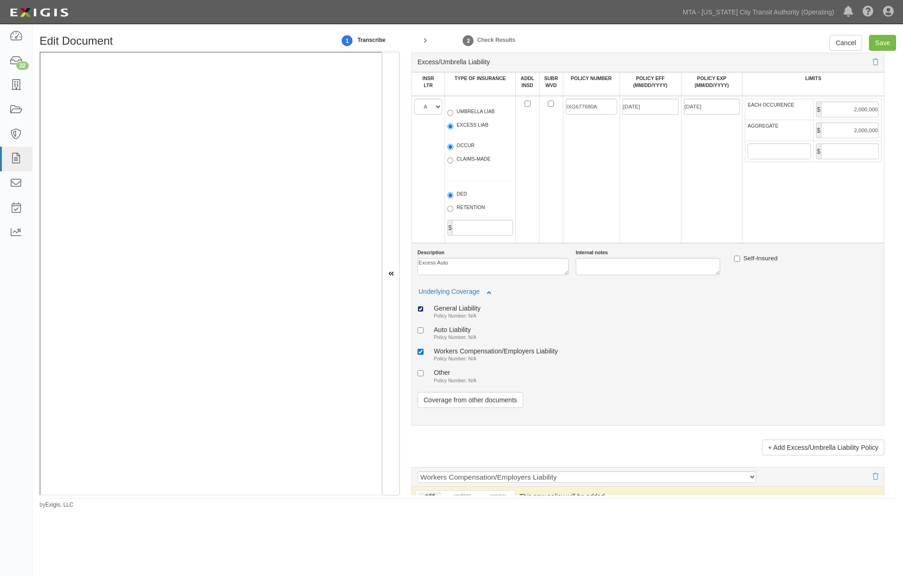
checkbox input "false"
click at [454, 355] on div "Workers Compensation/Employers Liability" at bounding box center [496, 351] width 124 height 8
click at [424, 355] on input "Workers Compensation/Employers Liability Policy Number: N/A" at bounding box center [421, 352] width 6 height 6
checkbox input "false"
click at [457, 408] on link "Coverage from other documents" at bounding box center [471, 400] width 106 height 16
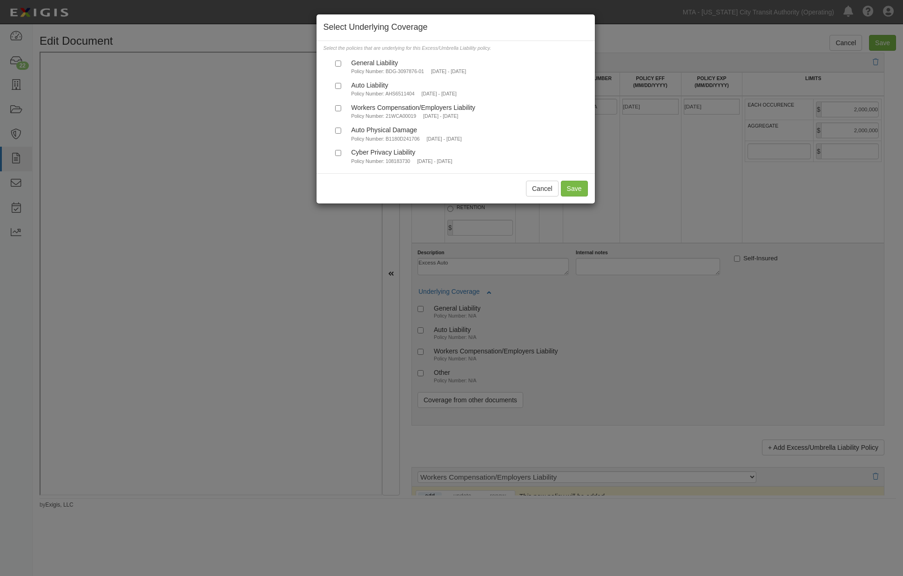
click at [438, 92] on small "[DATE] - [DATE]" at bounding box center [439, 94] width 35 height 6
click at [341, 89] on input "Auto Liability Policy Number: AHS6511404 10/1/2024 - 11/1/2025" at bounding box center [338, 86] width 6 height 6
checkbox input "true"
click at [571, 196] on button "Save" at bounding box center [574, 189] width 27 height 16
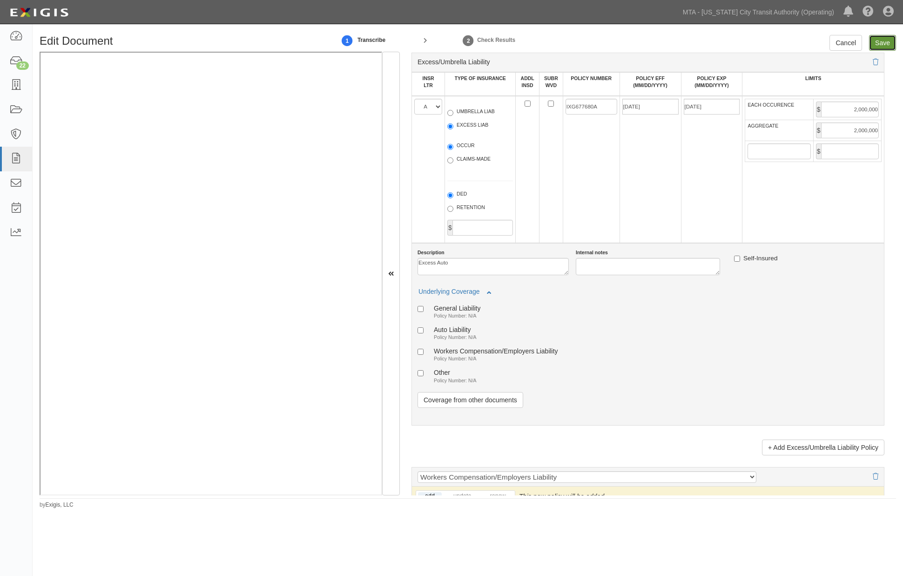
click at [878, 39] on input "Save" at bounding box center [882, 43] width 27 height 16
type input "2000000"
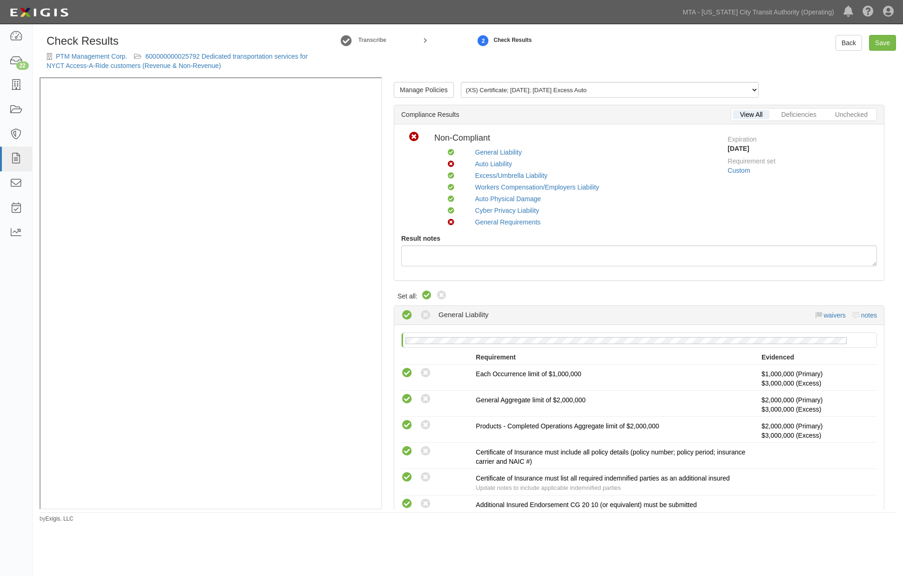
click at [424, 295] on icon at bounding box center [426, 295] width 11 height 11
radio input "true"
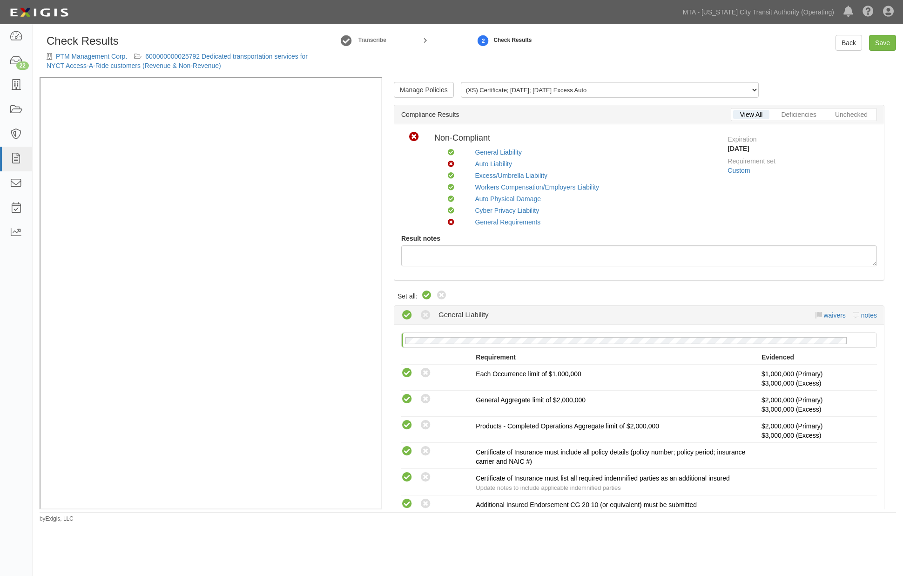
radio input "true"
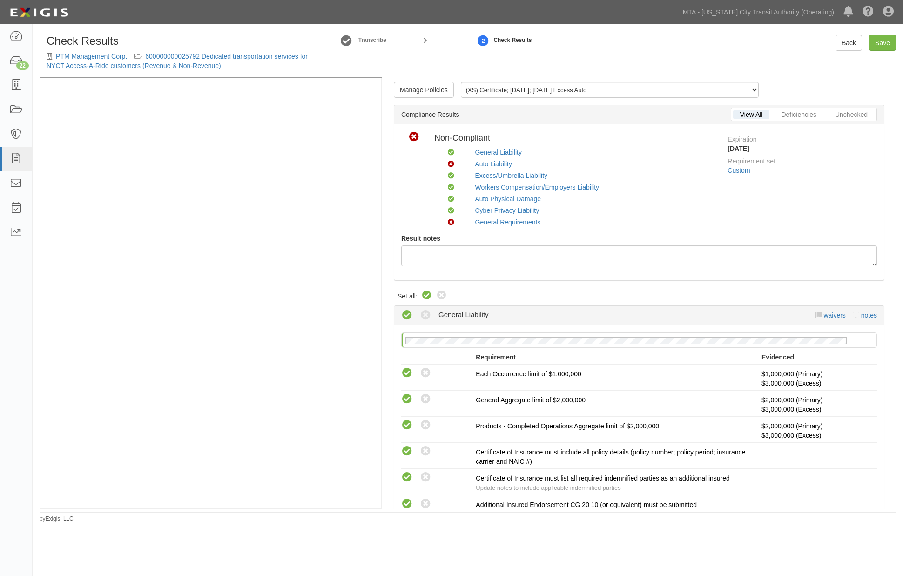
radio input "true"
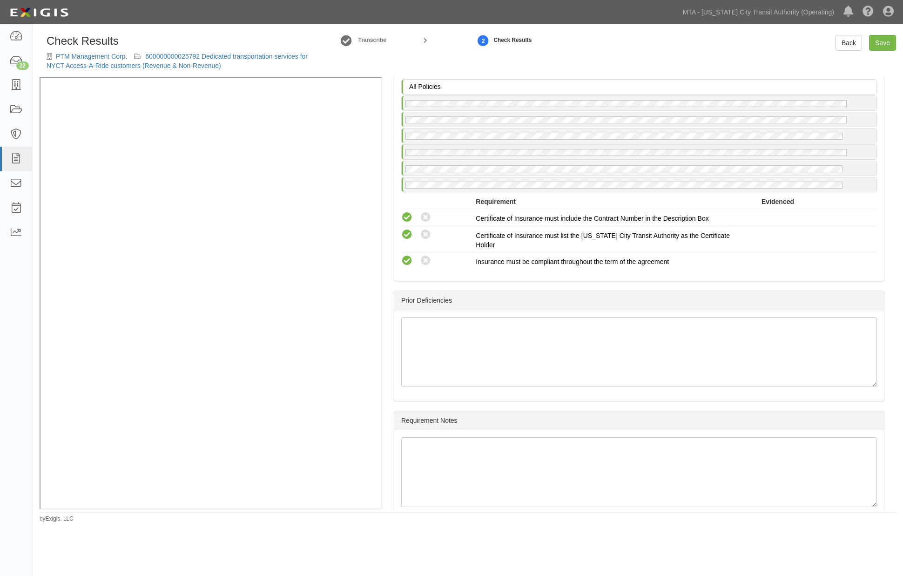
scroll to position [1652, 0]
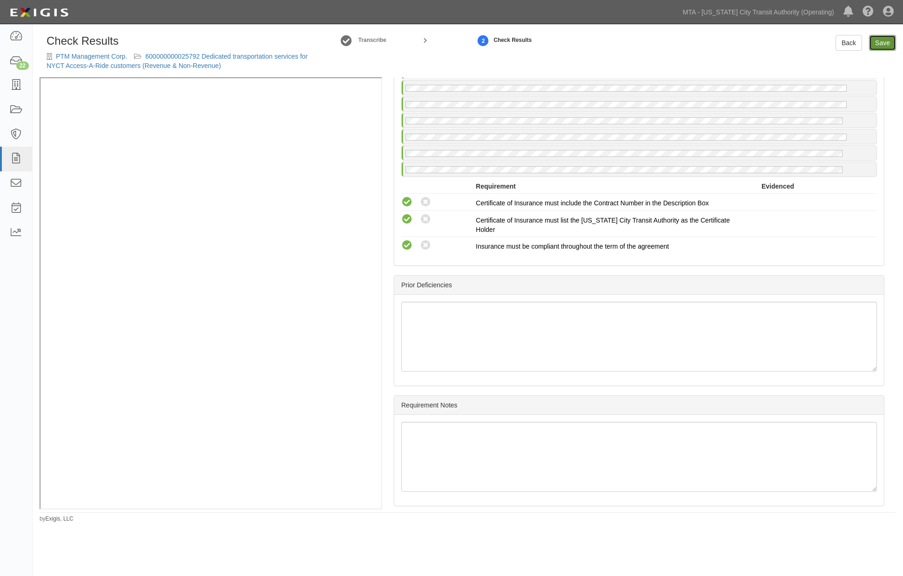
click at [880, 41] on link "Save" at bounding box center [882, 43] width 27 height 16
radio input "true"
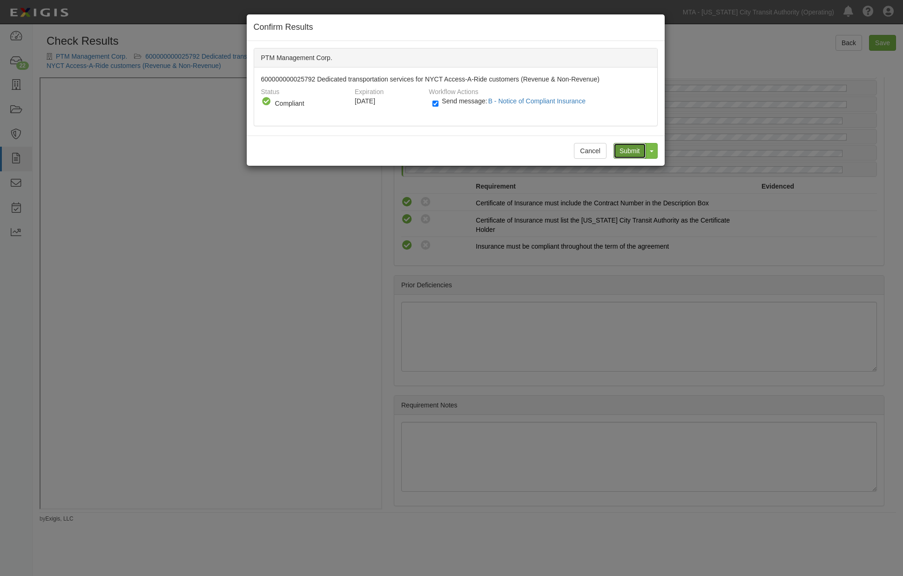
click at [639, 154] on input "Submit" at bounding box center [630, 151] width 33 height 16
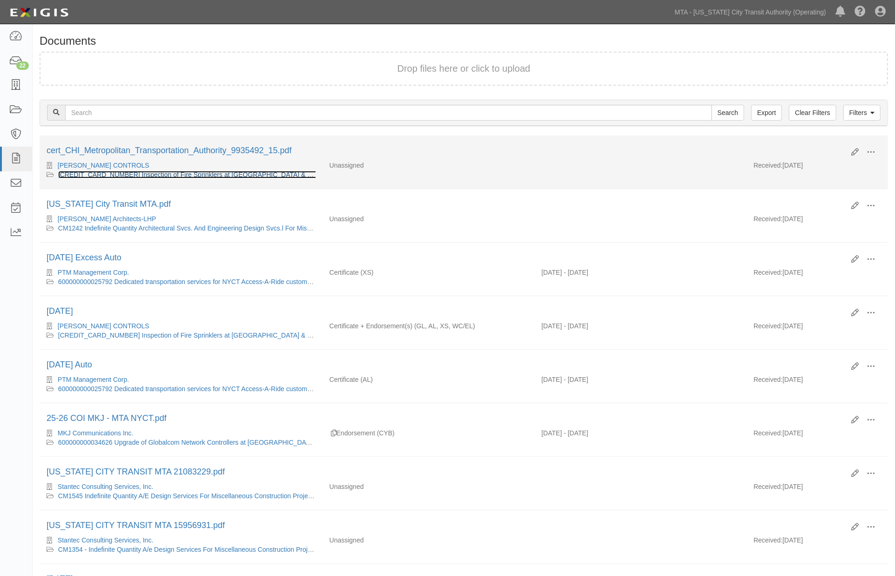
click at [239, 174] on link "[CREDIT_CARD_NUMBER] Inspection of Fire Sprinklers at [GEOGRAPHIC_DATA] & SIRTO…" at bounding box center [254, 174] width 393 height 7
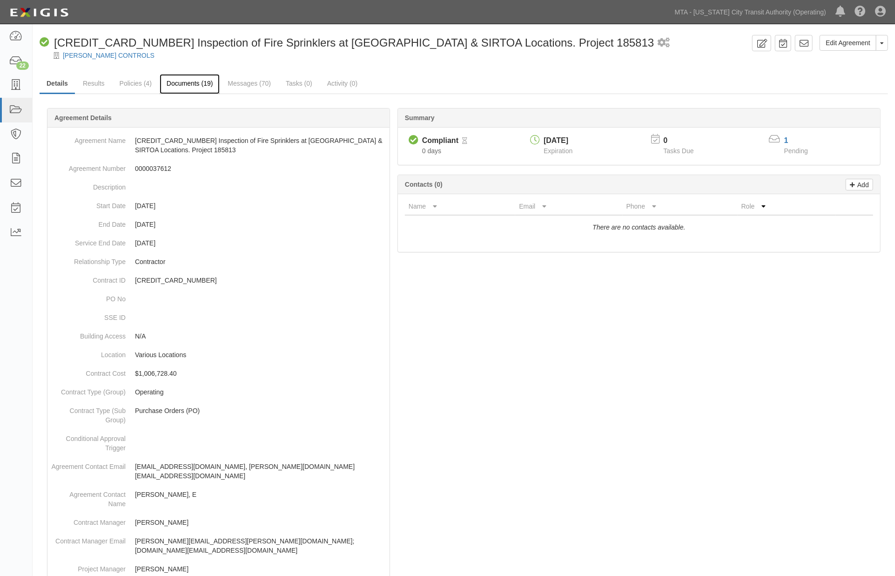
click at [183, 85] on link "Documents (19)" at bounding box center [190, 84] width 61 height 20
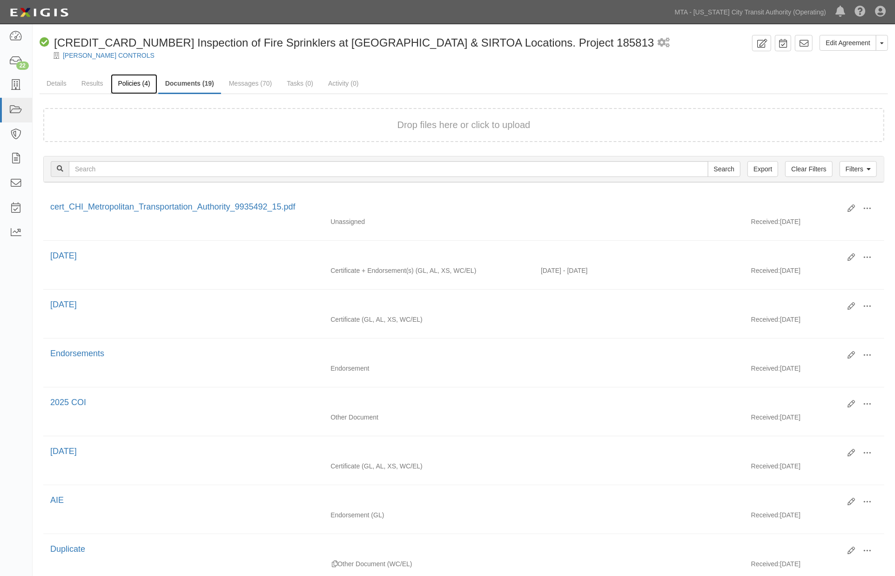
click at [130, 81] on link "Policies (4)" at bounding box center [134, 84] width 46 height 20
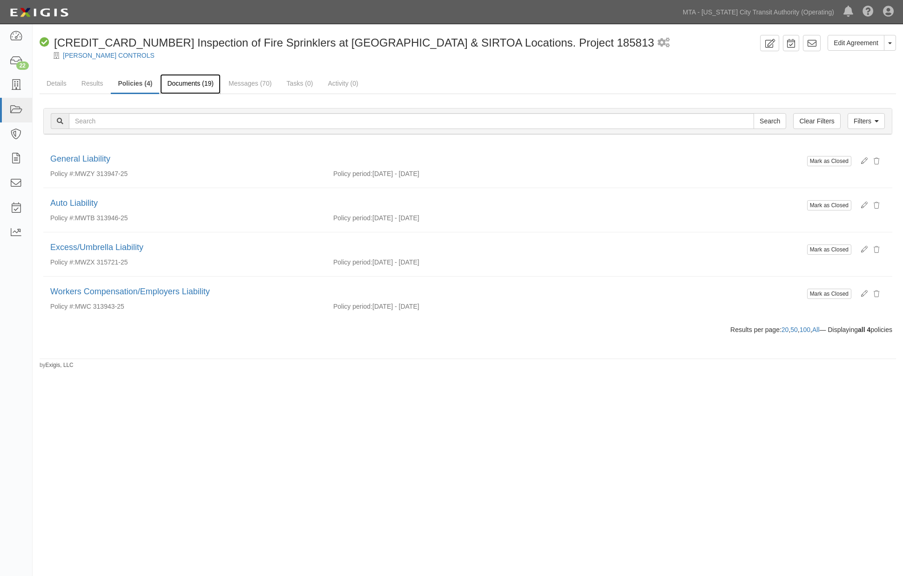
click at [200, 82] on link "Documents (19)" at bounding box center [190, 84] width 61 height 20
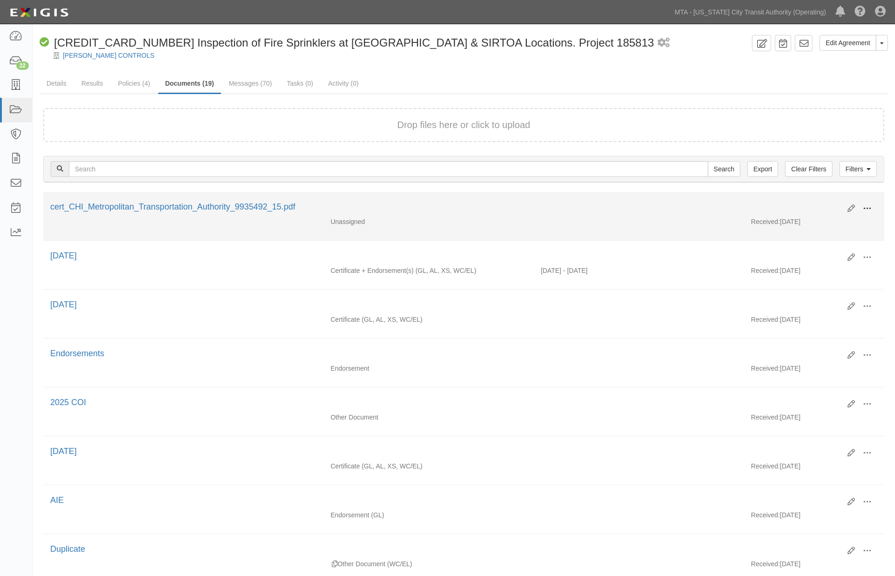
click at [869, 204] on span at bounding box center [867, 208] width 8 height 8
click at [809, 200] on link "Edit" at bounding box center [822, 204] width 74 height 17
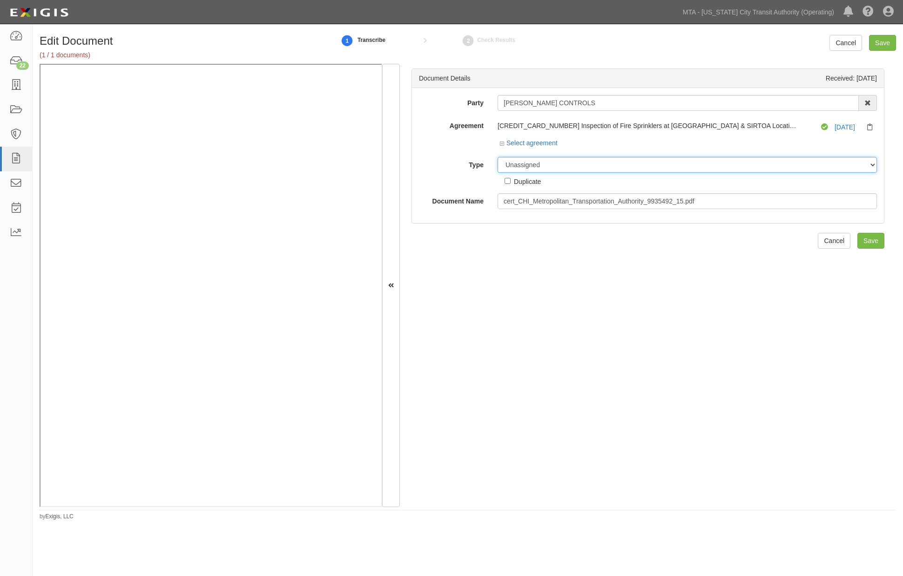
click at [569, 165] on select "Unassigned Binder Cancellation Notice Certificate Contract Endorsement Insuranc…" at bounding box center [687, 165] width 379 height 16
select select "OtherDetail"
click at [498, 157] on select "Unassigned Binder Cancellation Notice Certificate Contract Endorsement Insuranc…" at bounding box center [687, 165] width 379 height 16
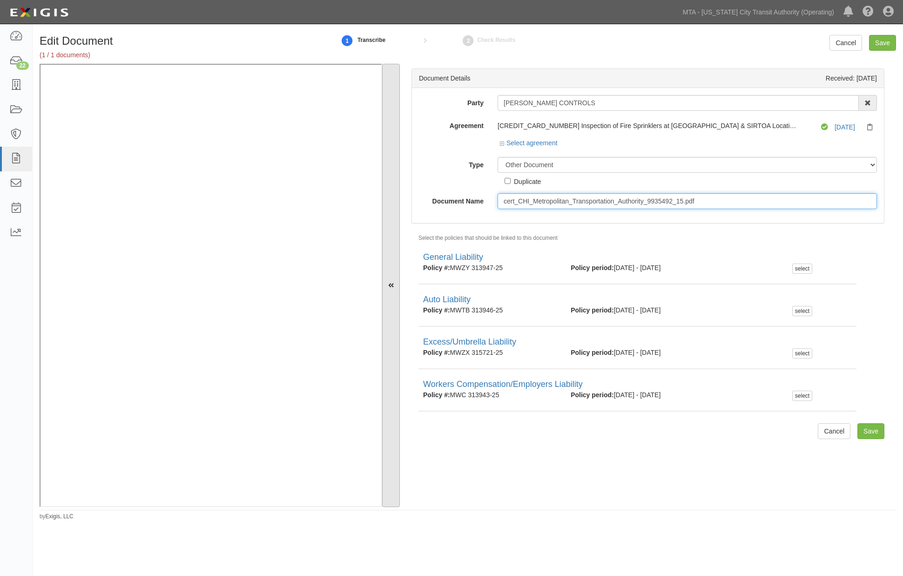
drag, startPoint x: 729, startPoint y: 205, endPoint x: 397, endPoint y: 142, distance: 338.0
click at [407, 193] on div "Document Details Received: 10/01/2025 Party JOHNSON CONTROLS 10-21 TO 10-23TH 3…" at bounding box center [648, 285] width 496 height 443
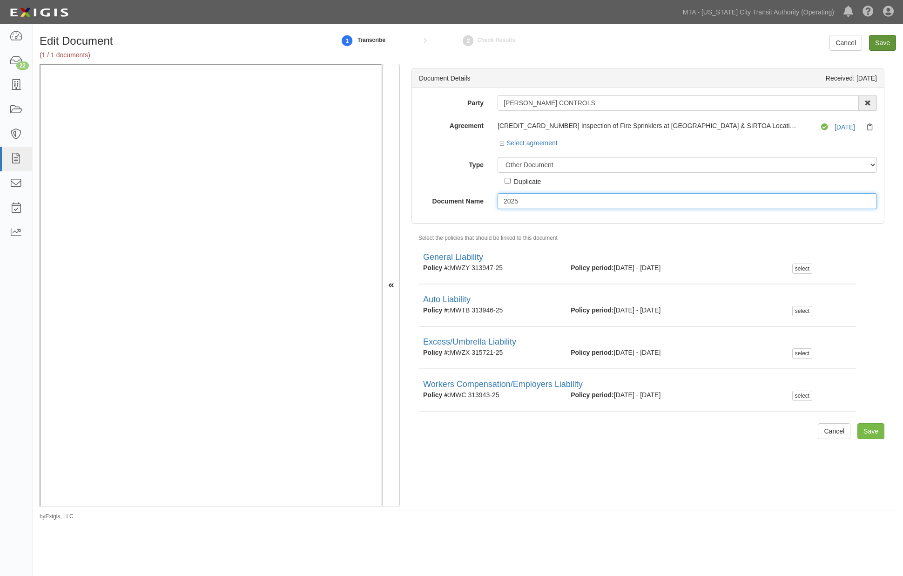
type input "2025"
click at [884, 42] on input "Save" at bounding box center [882, 43] width 27 height 16
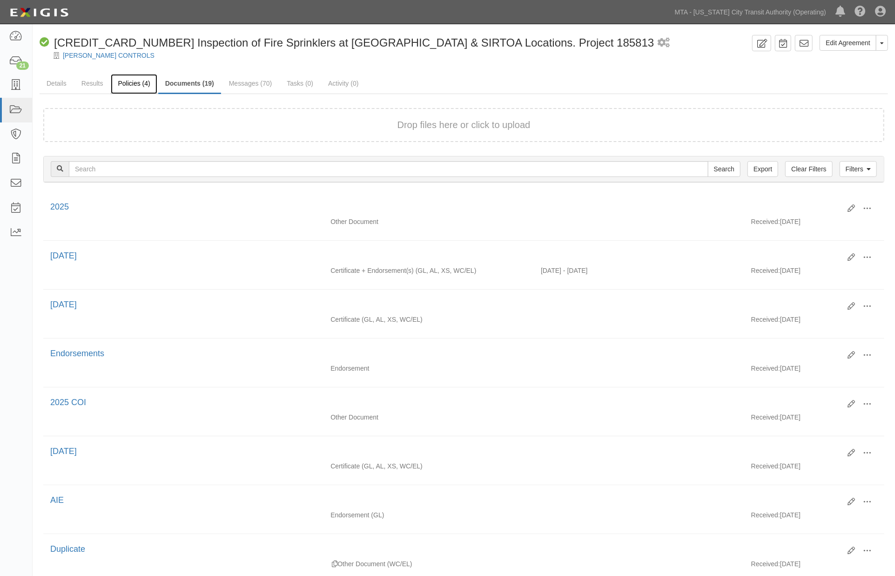
click at [133, 83] on link "Policies (4)" at bounding box center [134, 84] width 46 height 20
click at [115, 54] on link "[PERSON_NAME] CONTROLS" at bounding box center [109, 55] width 92 height 7
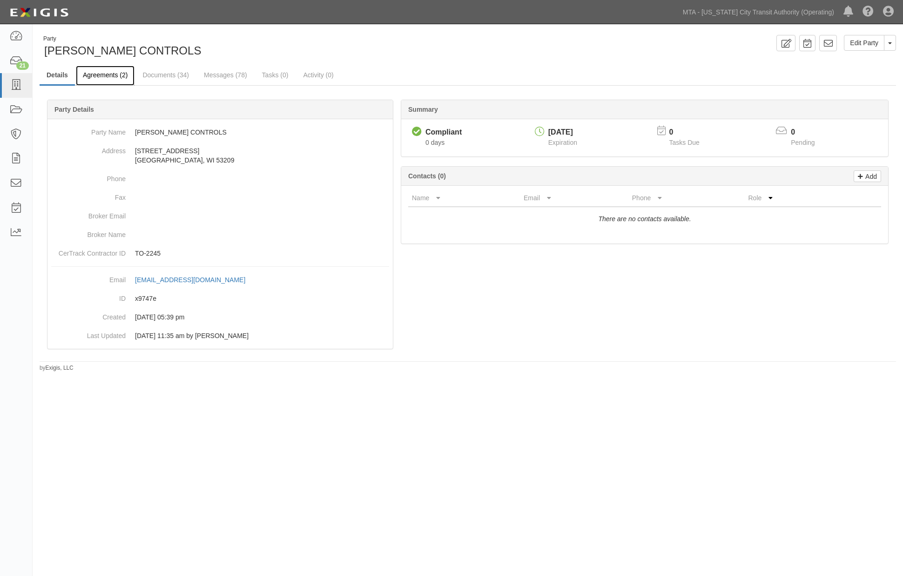
click at [111, 73] on link "Agreements (2)" at bounding box center [105, 76] width 59 height 20
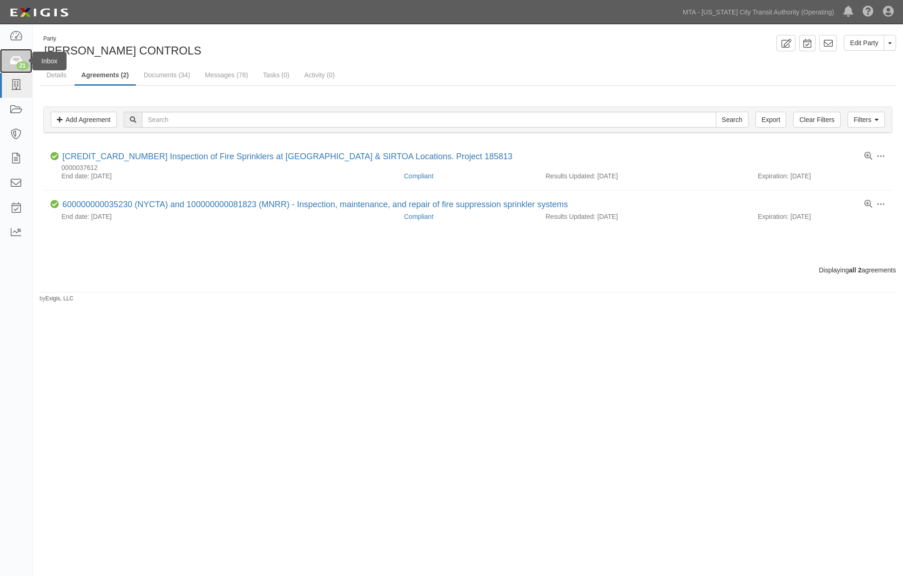
click at [15, 62] on icon at bounding box center [15, 61] width 13 height 11
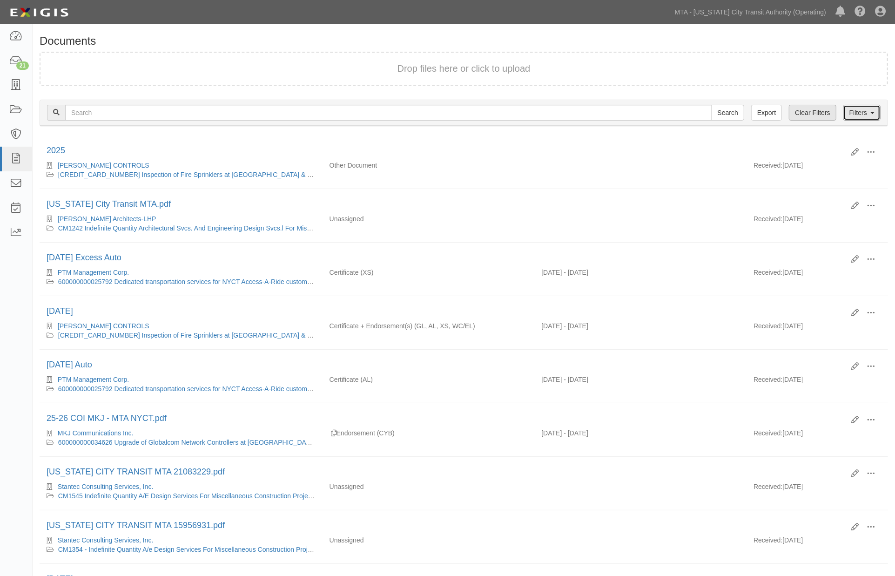
drag, startPoint x: 865, startPoint y: 108, endPoint x: 834, endPoint y: 110, distance: 30.8
click at [864, 108] on link "Filters" at bounding box center [862, 113] width 37 height 16
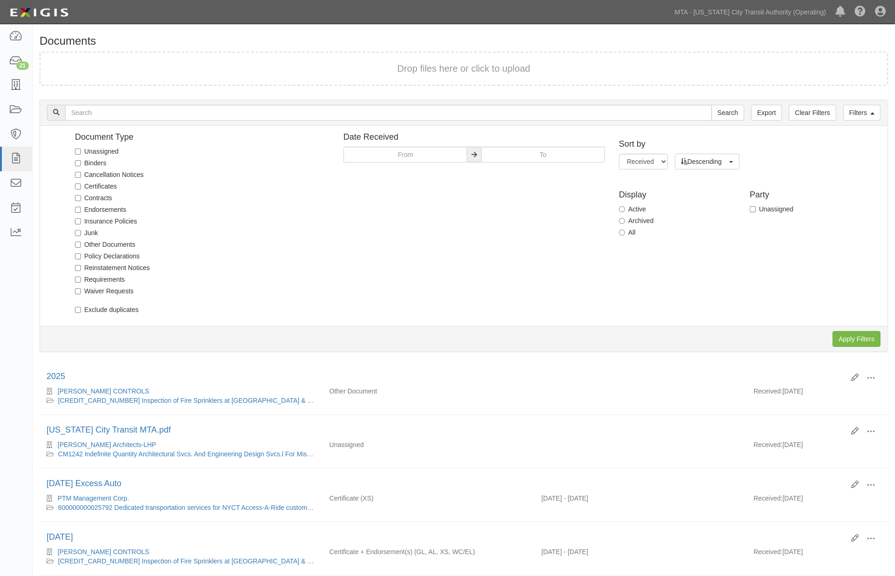
click at [96, 149] on label "Unassigned" at bounding box center [97, 151] width 44 height 9
click at [81, 149] on input "Unassigned" at bounding box center [78, 152] width 6 height 6
checkbox input "true"
click at [851, 334] on input "Apply Filters" at bounding box center [857, 339] width 48 height 16
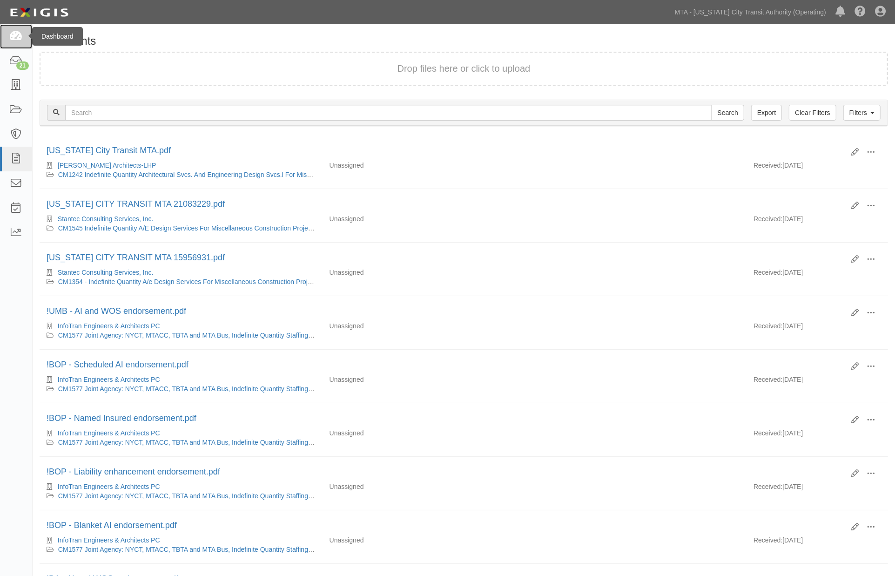
click at [12, 34] on icon at bounding box center [15, 36] width 13 height 11
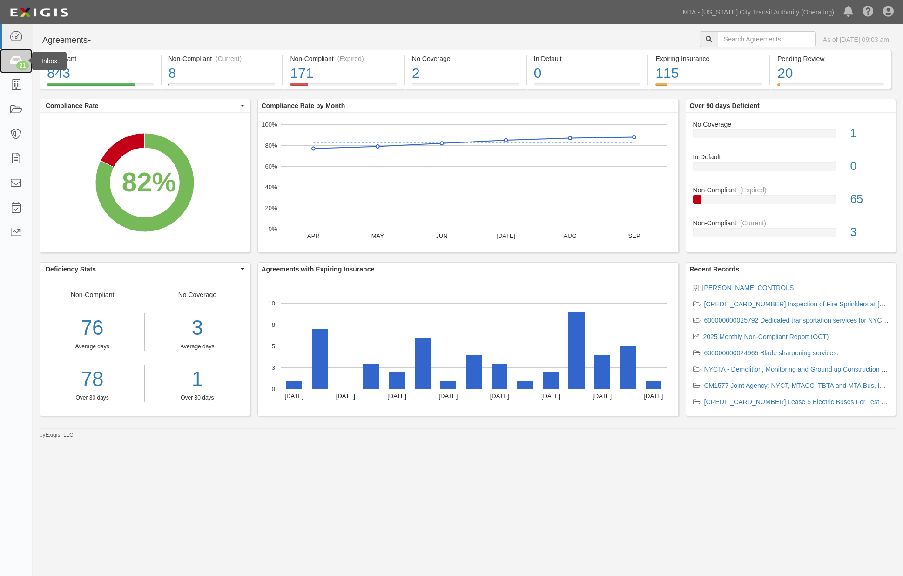
click at [13, 62] on icon at bounding box center [15, 61] width 13 height 11
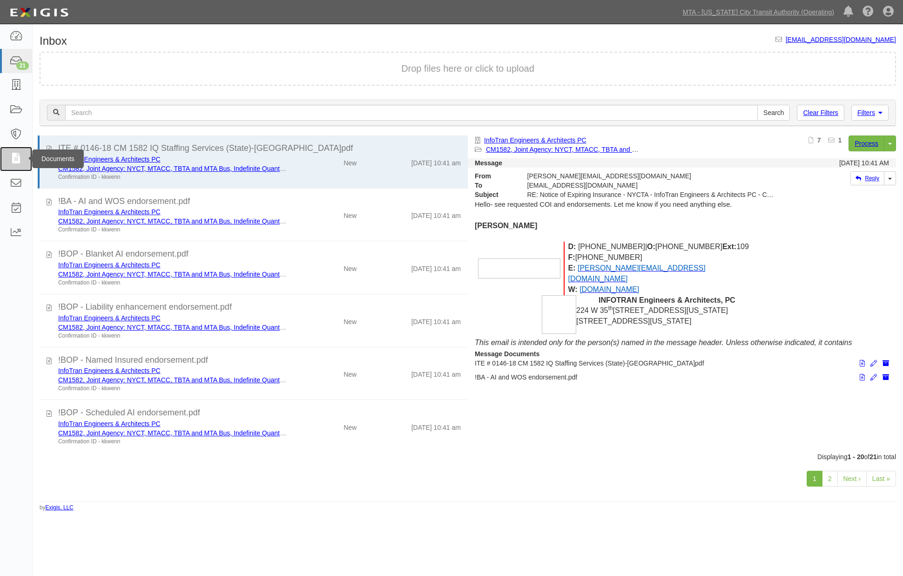
click at [6, 155] on link at bounding box center [16, 159] width 32 height 25
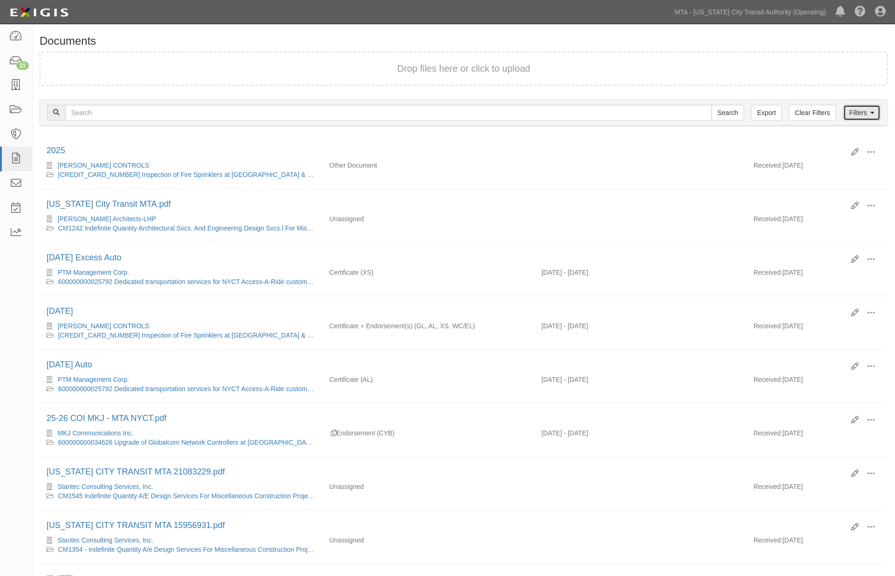
click at [862, 115] on link "Filters" at bounding box center [862, 113] width 37 height 16
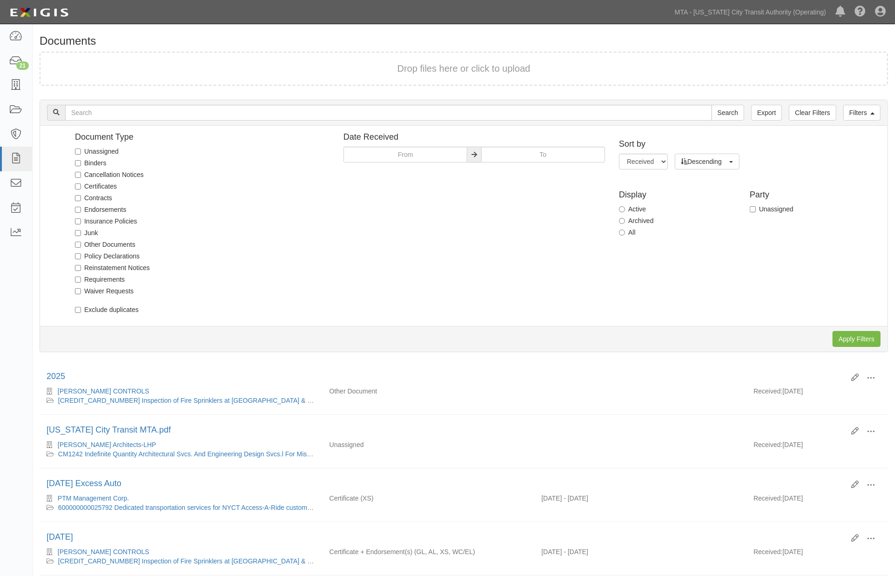
click at [89, 148] on label "Unassigned" at bounding box center [97, 151] width 44 height 9
click at [81, 149] on input "Unassigned" at bounding box center [78, 152] width 6 height 6
checkbox input "true"
click at [847, 340] on input "Apply Filters" at bounding box center [857, 339] width 48 height 16
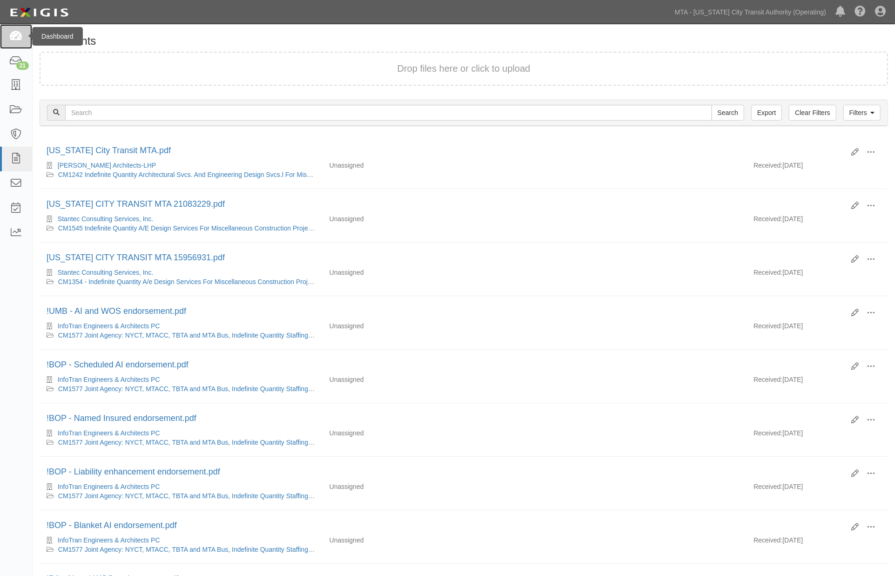
click at [20, 33] on icon at bounding box center [15, 36] width 13 height 11
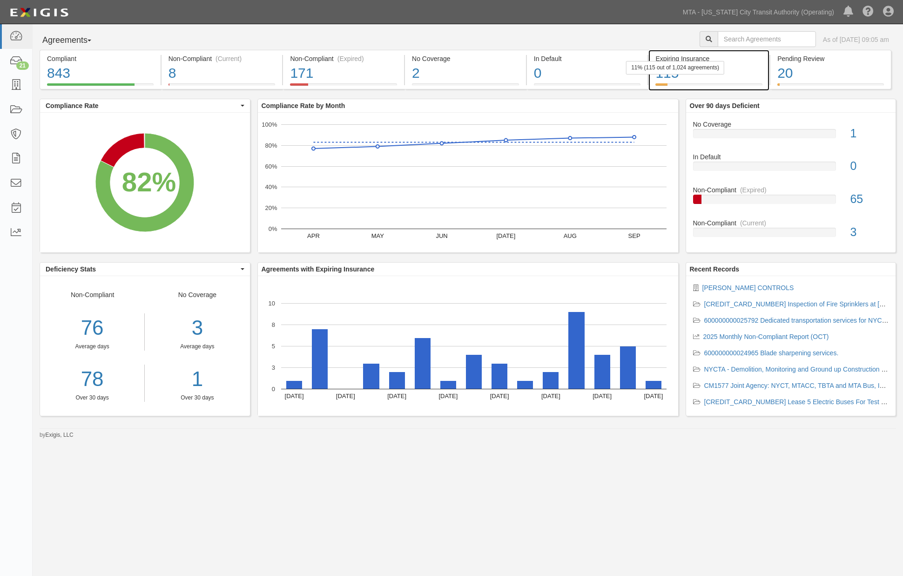
click at [725, 78] on div "115" at bounding box center [709, 73] width 107 height 20
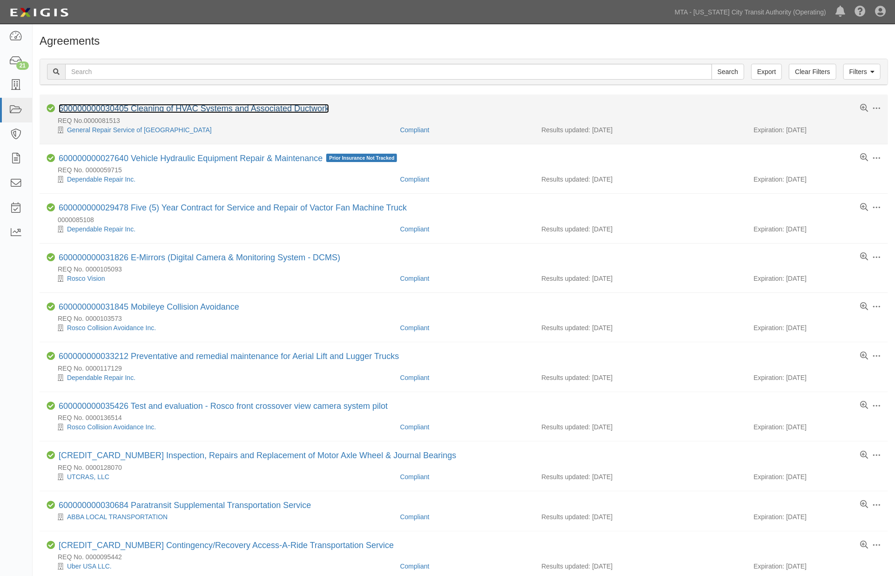
click at [271, 107] on link "600000000030405 Cleaning of HVAC Systems and Associated Ductwork" at bounding box center [194, 108] width 271 height 9
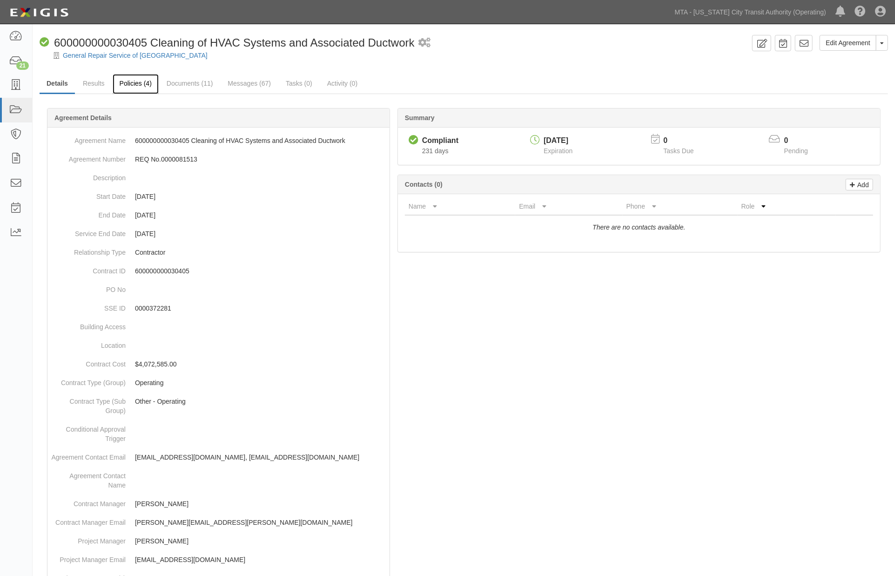
click at [133, 84] on link "Policies (4)" at bounding box center [136, 84] width 46 height 20
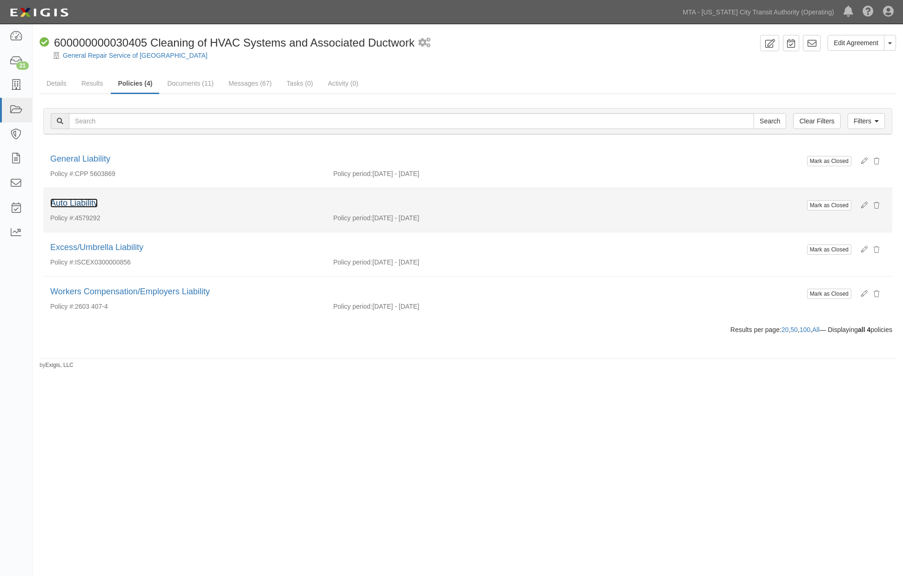
click at [87, 204] on link "Auto Liability" at bounding box center [73, 202] width 47 height 9
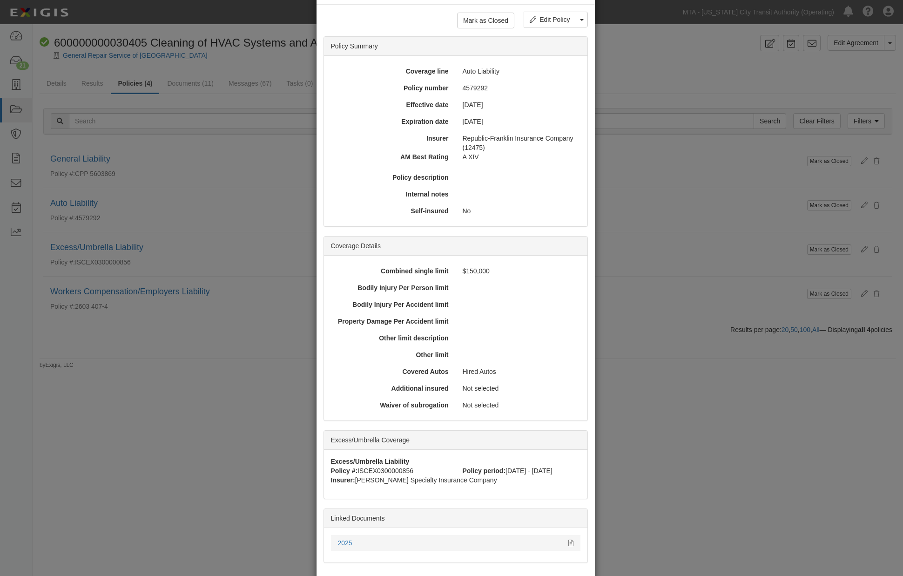
scroll to position [84, 0]
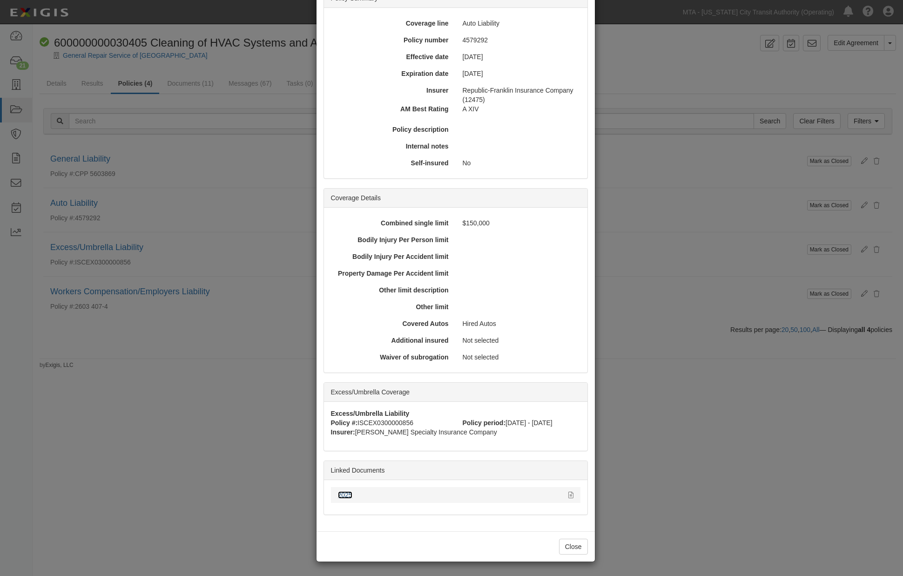
click at [343, 495] on link "2025" at bounding box center [345, 494] width 14 height 7
click at [196, 365] on div "× View Policy Mark as Closed Edit Policy Toggle Dropdown Delete Policy Policy S…" at bounding box center [451, 288] width 903 height 576
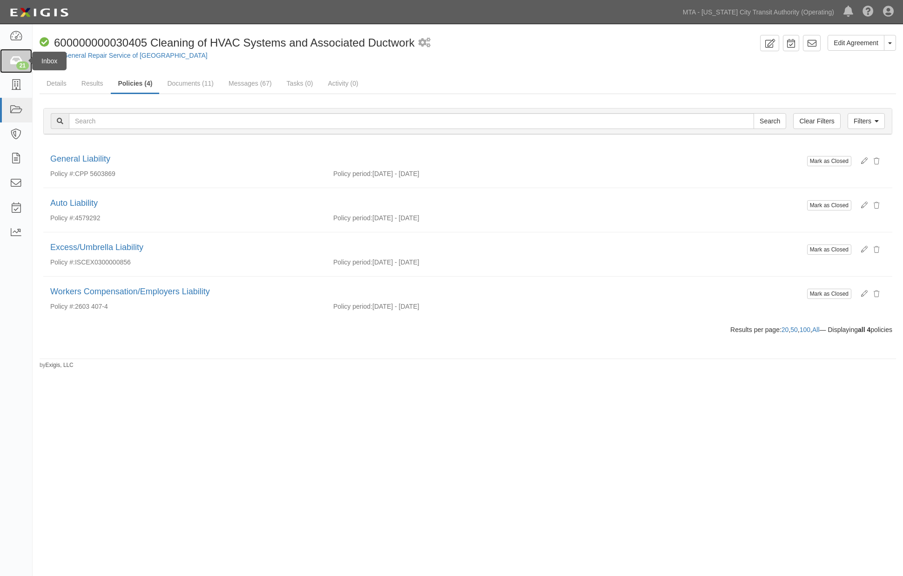
click at [20, 57] on icon at bounding box center [15, 61] width 13 height 11
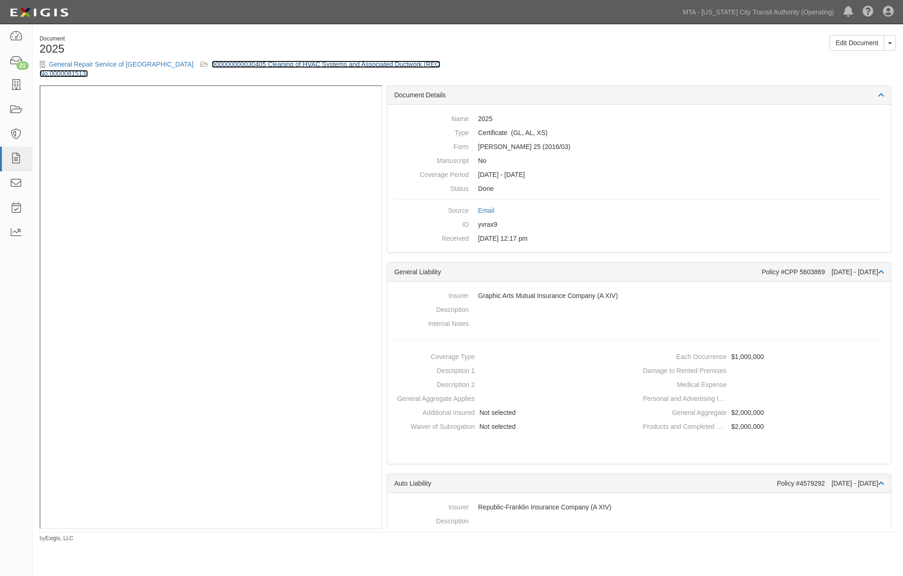
click at [302, 62] on link "600000000030405 Cleaning of HVAC Systems and Associated Ductwork (REQ No.000008…" at bounding box center [240, 69] width 401 height 17
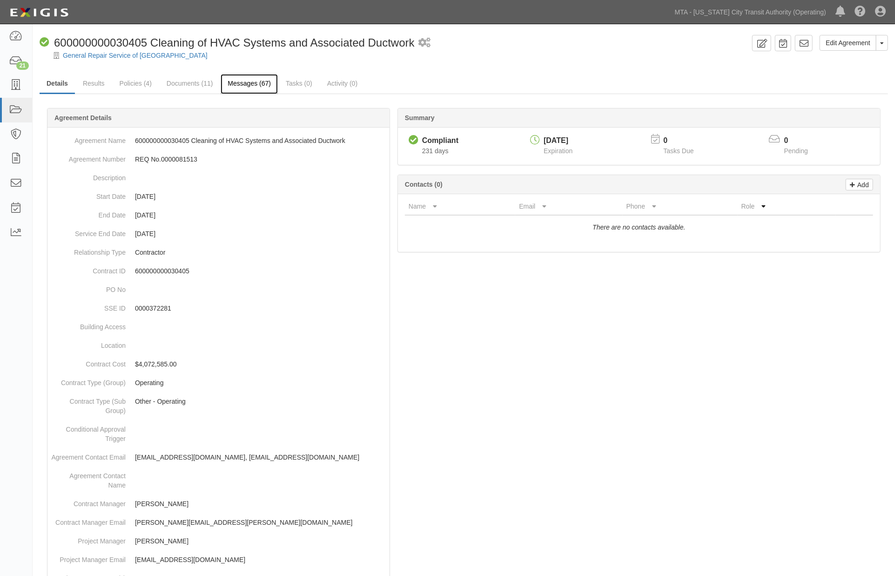
click at [245, 78] on link "Messages (67)" at bounding box center [249, 84] width 57 height 20
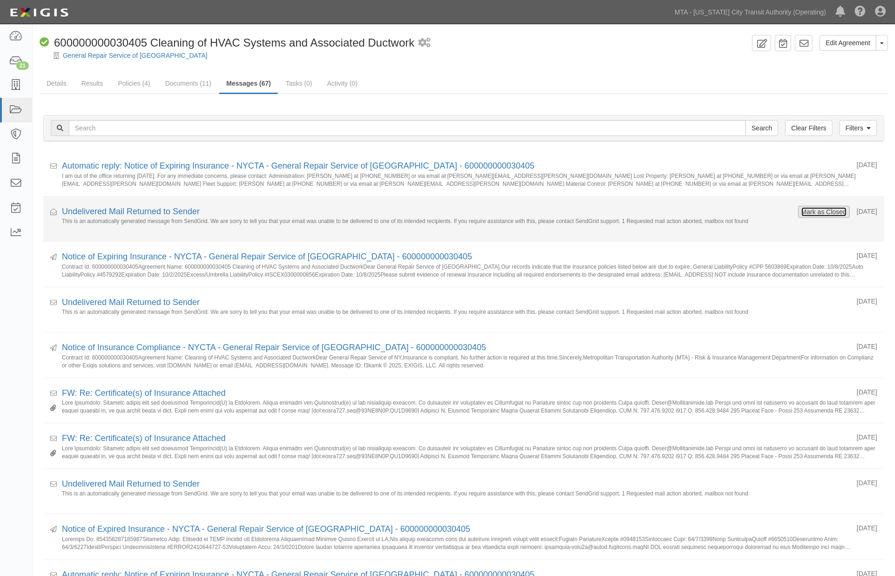
click at [812, 212] on button "Mark as Closed" at bounding box center [824, 212] width 46 height 10
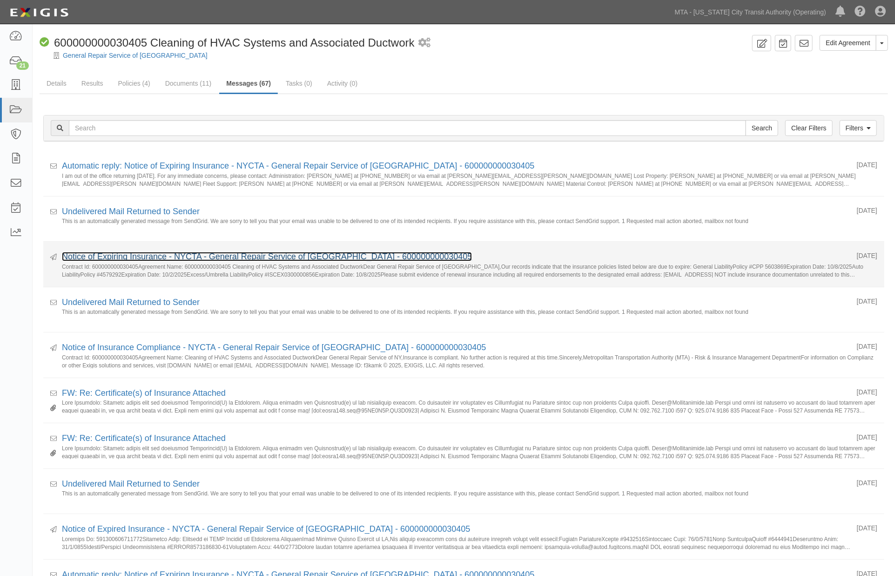
click at [123, 253] on link "Notice of Expiring Insurance - NYCTA - General Repair Service of NY - 600000000…" at bounding box center [267, 256] width 410 height 9
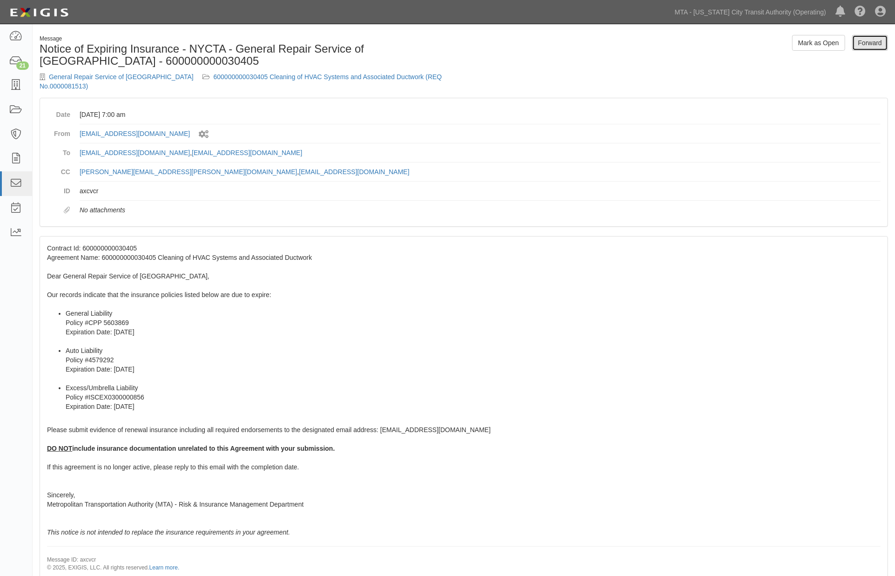
click at [864, 41] on link "Forward" at bounding box center [871, 43] width 36 height 16
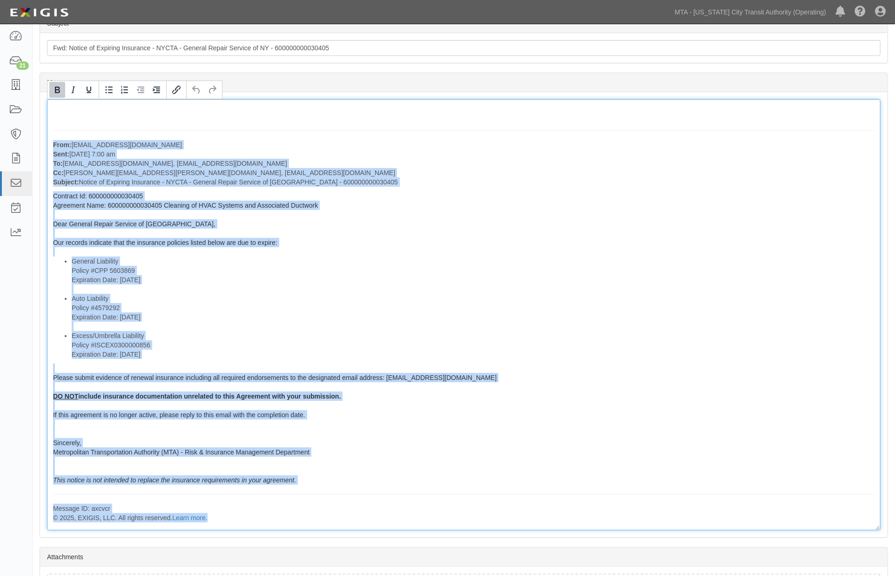
scroll to position [299, 0]
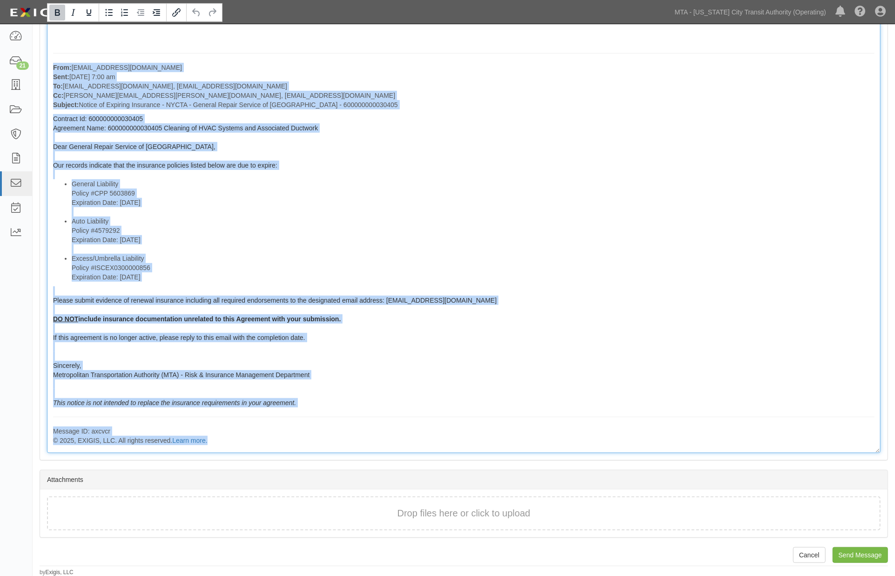
drag, startPoint x: 54, startPoint y: 357, endPoint x: 310, endPoint y: 468, distance: 278.6
click at [310, 468] on form "Cancel Send Message Forward Message General Repair Service of NY 60000000003040…" at bounding box center [464, 137] width 849 height 802
copy div "From: agreement-xvfk4n@mtato.complianz.com Sent: September 18, 2025 at 7:00 am …"
click at [636, 313] on div "From: agreement-xvfk4n@mtato.complianz.com Sent: September 18, 2025 at 7:00 am …" at bounding box center [464, 237] width 834 height 431
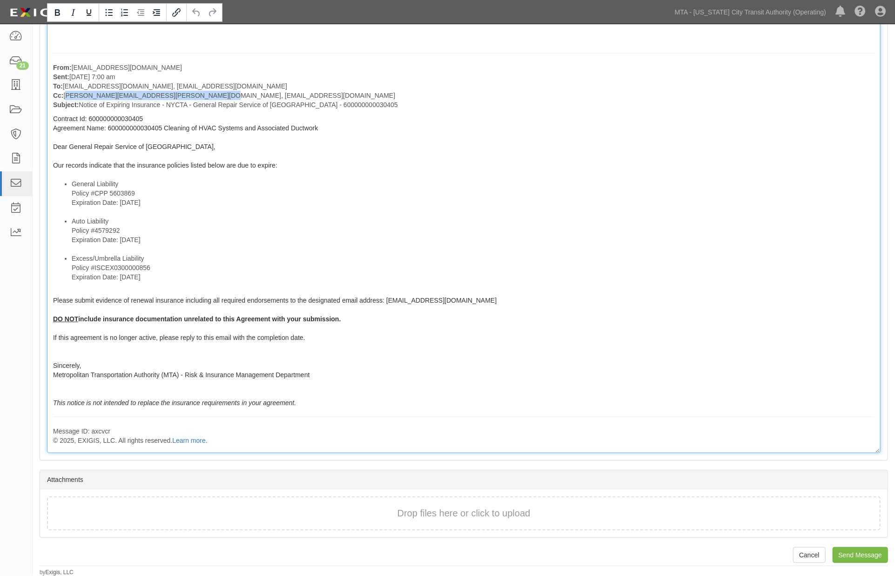
drag, startPoint x: 210, startPoint y: 94, endPoint x: 67, endPoint y: 95, distance: 142.5
click at [67, 95] on p "From: agreement-xvfk4n@mtato.complianz.com Sent: September 18, 2025 at 7:00 am …" at bounding box center [464, 86] width 822 height 47
copy p "Nestor.Halpern@nyct.com, tmiller@mtabsc.org"
drag, startPoint x: 582, startPoint y: 272, endPoint x: 539, endPoint y: 255, distance: 46.8
click at [576, 271] on li "Excess/Umbrella Liability Policy #ISCEX0300000856 Expiration Date: 10/8/2025" at bounding box center [473, 268] width 803 height 28
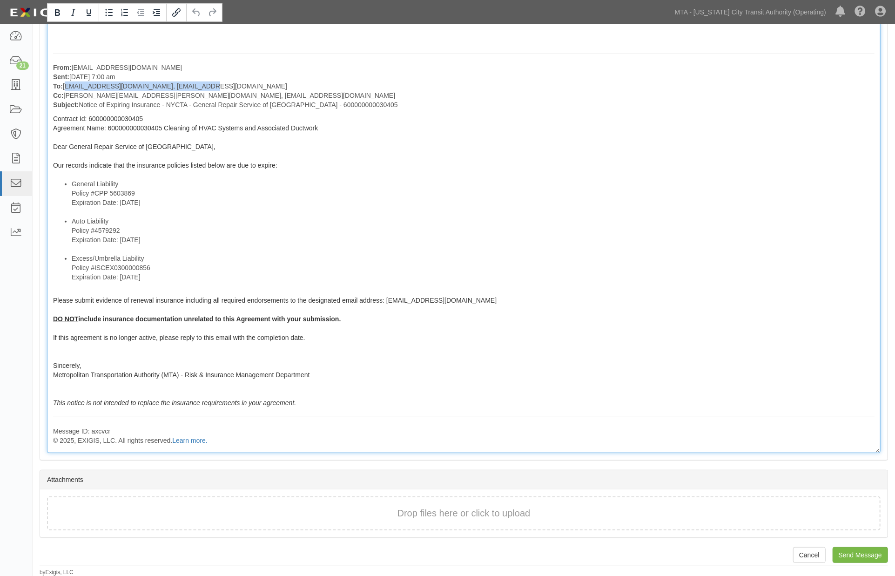
drag, startPoint x: 202, startPoint y: 84, endPoint x: 65, endPoint y: 84, distance: 136.9
click at [65, 84] on p "From: agreement-xvfk4n@mtato.complianz.com Sent: September 18, 2025 at 7:00 am …" at bounding box center [464, 86] width 822 height 47
copy p "[EMAIL_ADDRESS][DOMAIN_NAME], [EMAIL_ADDRESS][DOMAIN_NAME]"
click at [605, 244] on li "Auto Liability Policy #4579292 Expiration Date: 10/2/2025" at bounding box center [473, 235] width 803 height 37
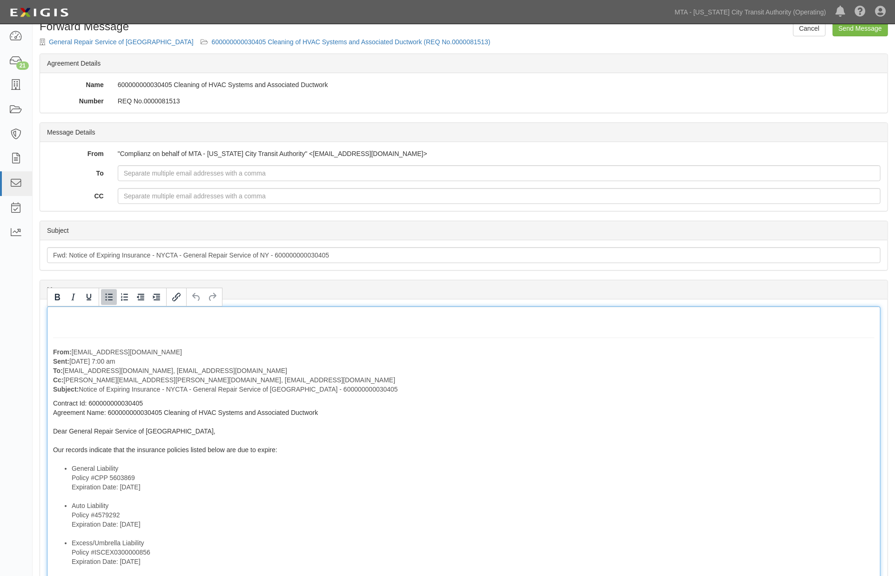
scroll to position [0, 0]
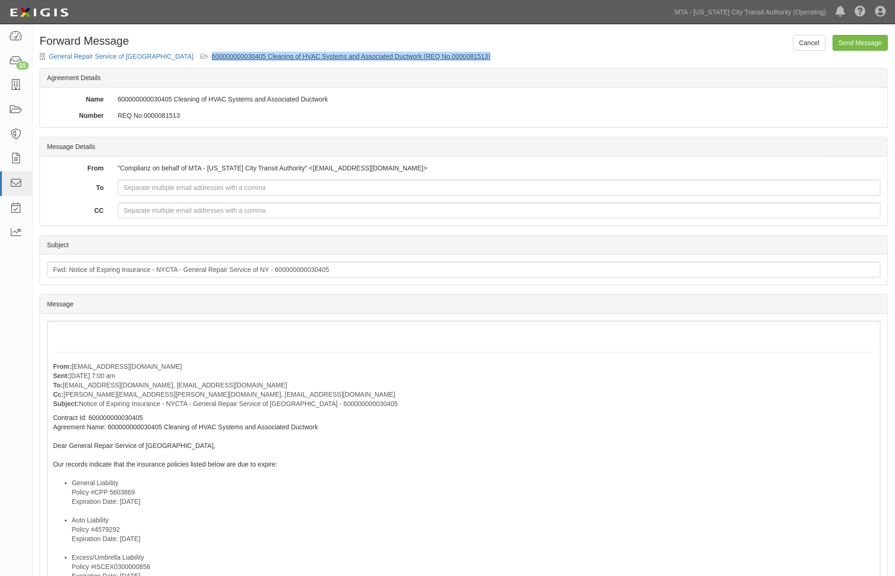
drag, startPoint x: 453, startPoint y: 56, endPoint x: 153, endPoint y: 56, distance: 300.3
click at [153, 56] on form "Cancel Send Message Forward Message General Repair Service of NY 60000000003040…" at bounding box center [464, 436] width 849 height 802
copy link "600000000030405 Cleaning of HVAC Systems and Associated Ductwork (REQ No.000008…"
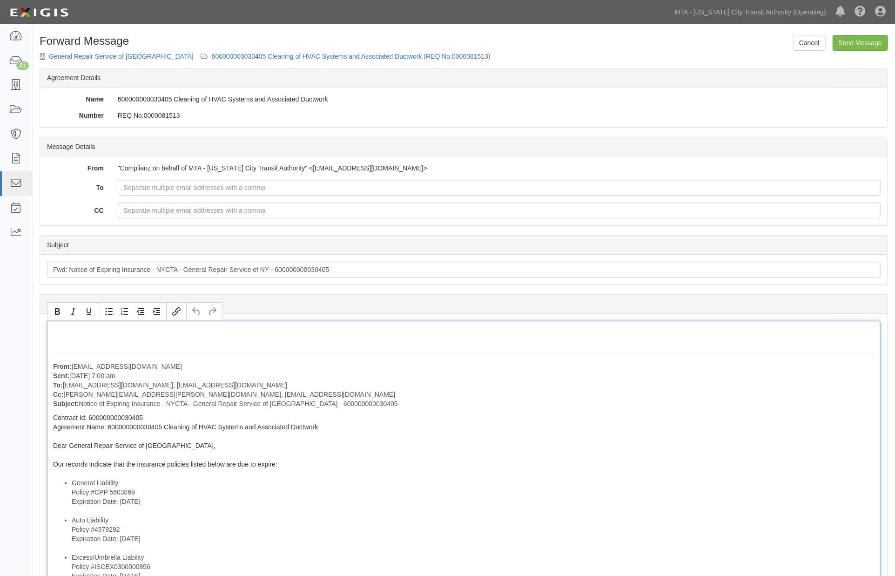
click at [504, 430] on div "From: agreement-xvfk4n@mtato.complianz.com Sent: September 18, 2025 at 7:00 am …" at bounding box center [464, 536] width 834 height 431
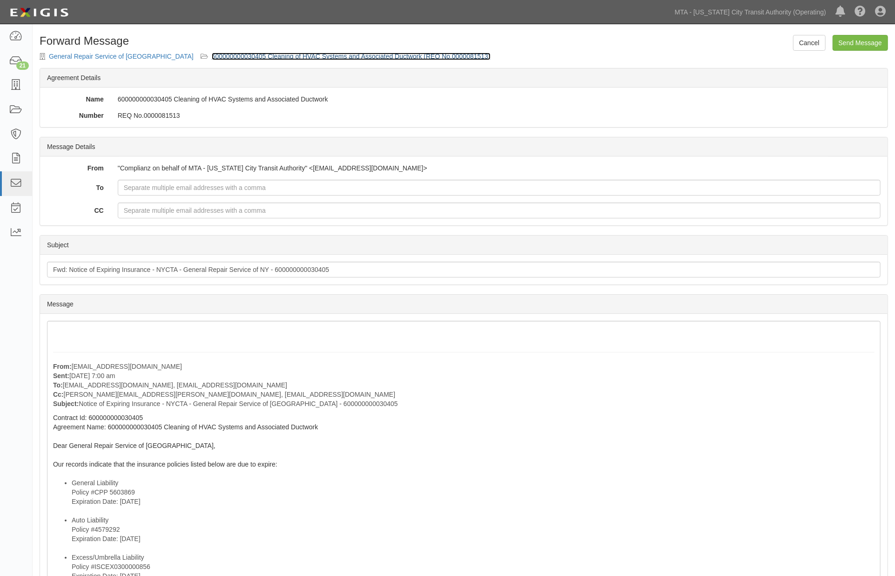
click at [283, 54] on link "600000000030405 Cleaning of HVAC Systems and Associated Ductwork (REQ No.000008…" at bounding box center [351, 56] width 279 height 7
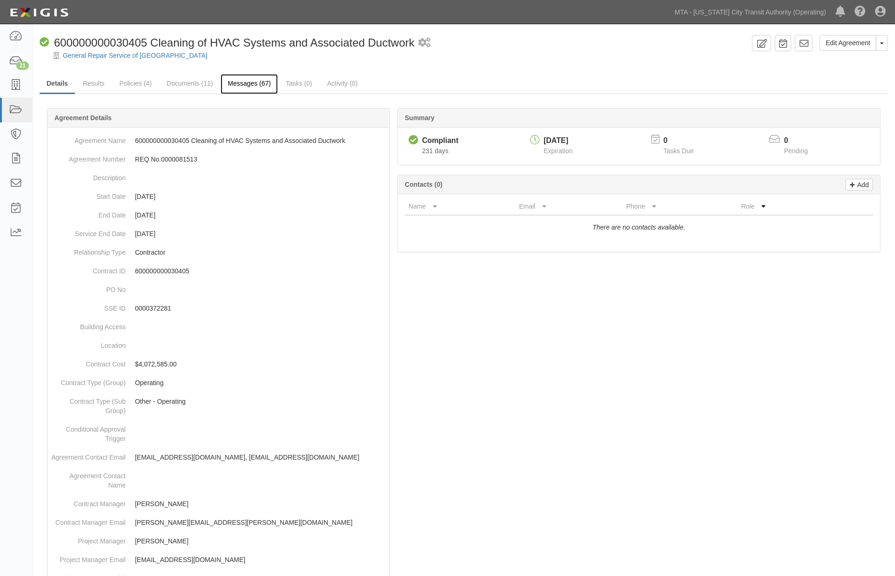
click at [256, 85] on link "Messages (67)" at bounding box center [249, 84] width 57 height 20
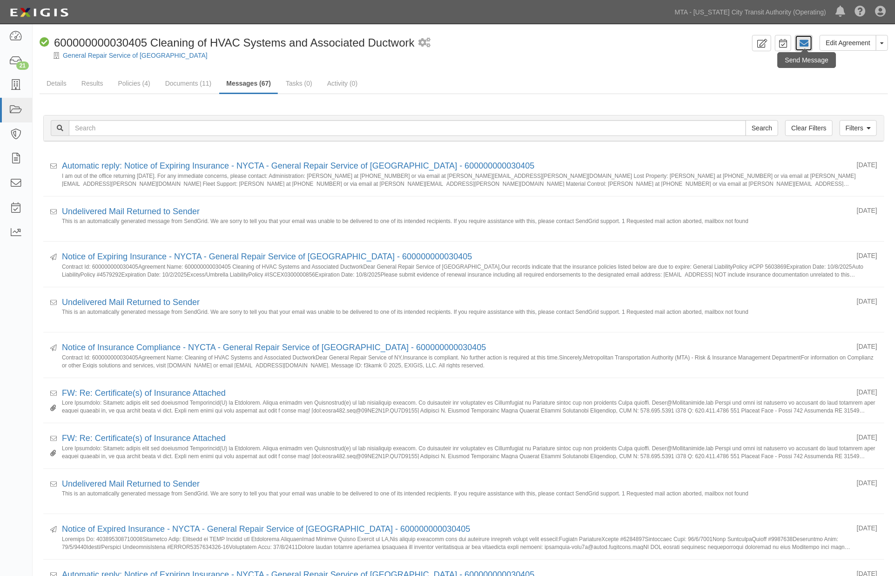
click at [810, 45] on link at bounding box center [804, 43] width 18 height 16
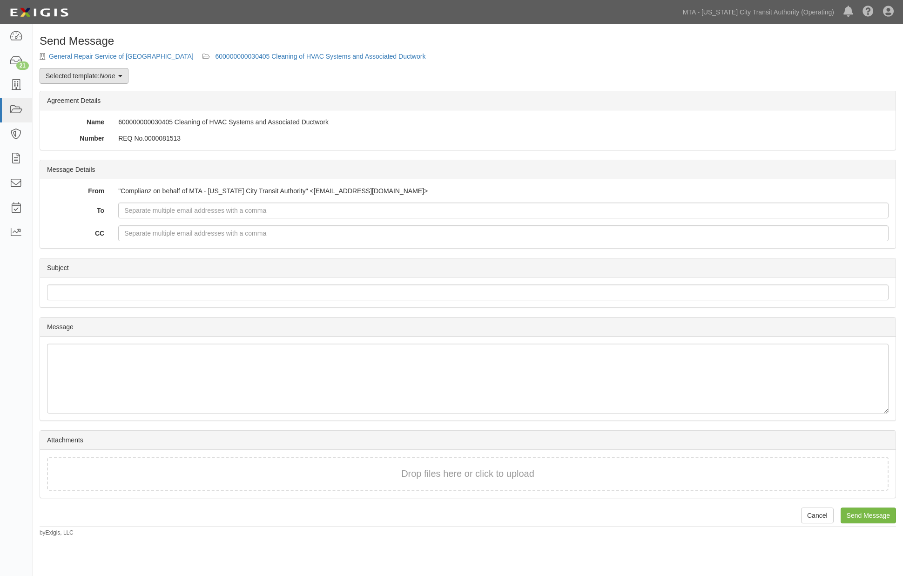
click at [87, 76] on link "Selected template: None" at bounding box center [84, 76] width 89 height 16
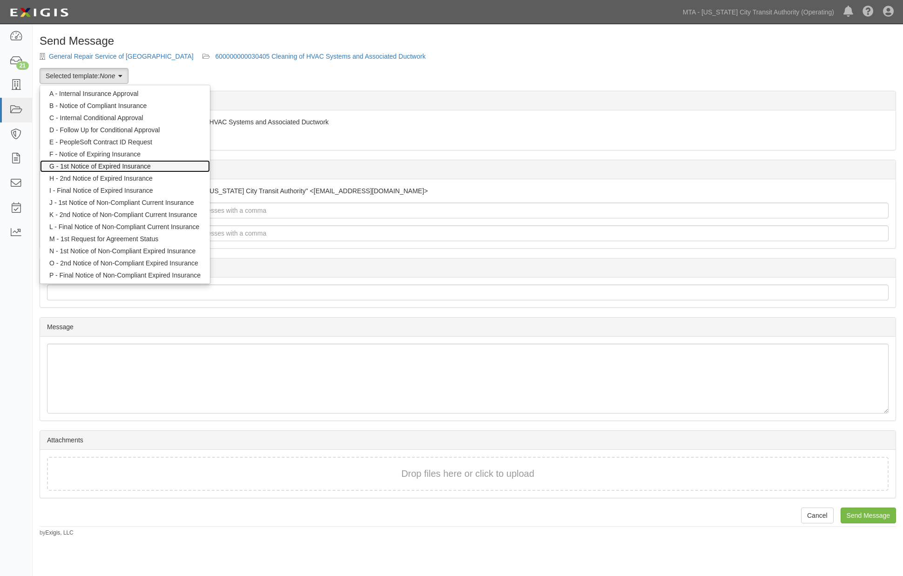
click at [84, 164] on link "G - 1st Notice of Expired Insurance" at bounding box center [125, 166] width 170 height 12
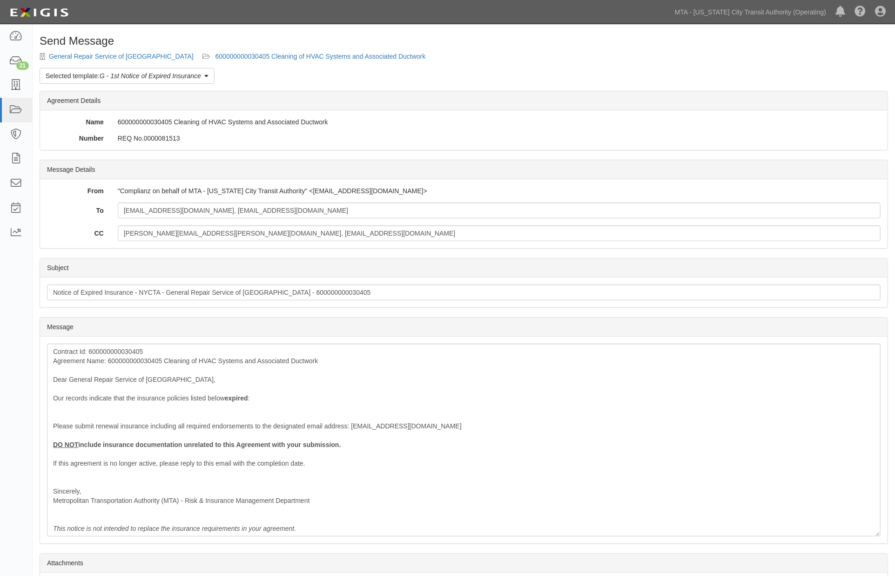
click at [86, 67] on div "Send Message General Repair Service of [GEOGRAPHIC_DATA] 600000000030405 Cleani…" at bounding box center [464, 347] width 863 height 625
click at [87, 72] on link "Selected template: G - 1st Notice of Expired Insurance" at bounding box center [127, 76] width 175 height 16
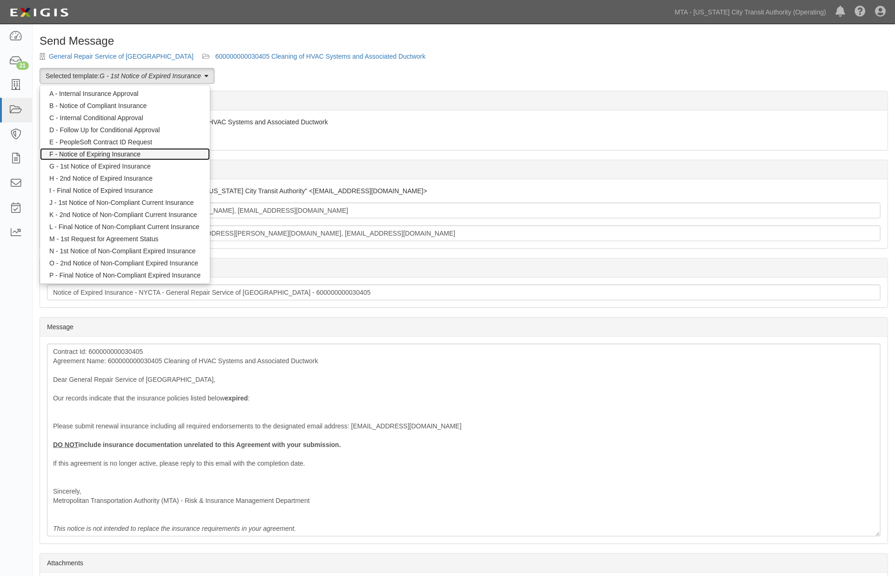
click at [89, 154] on link "F - Notice of Expiring Insurance" at bounding box center [125, 154] width 170 height 12
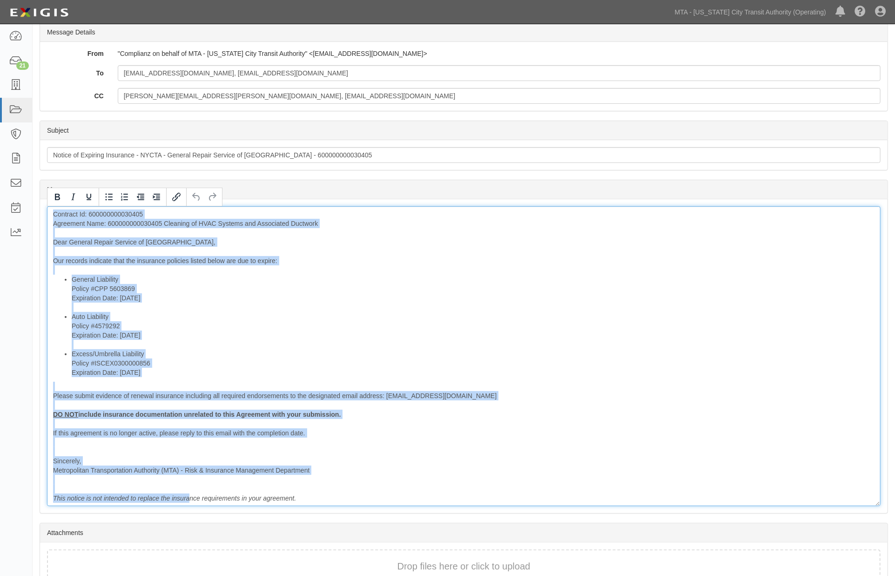
scroll to position [190, 0]
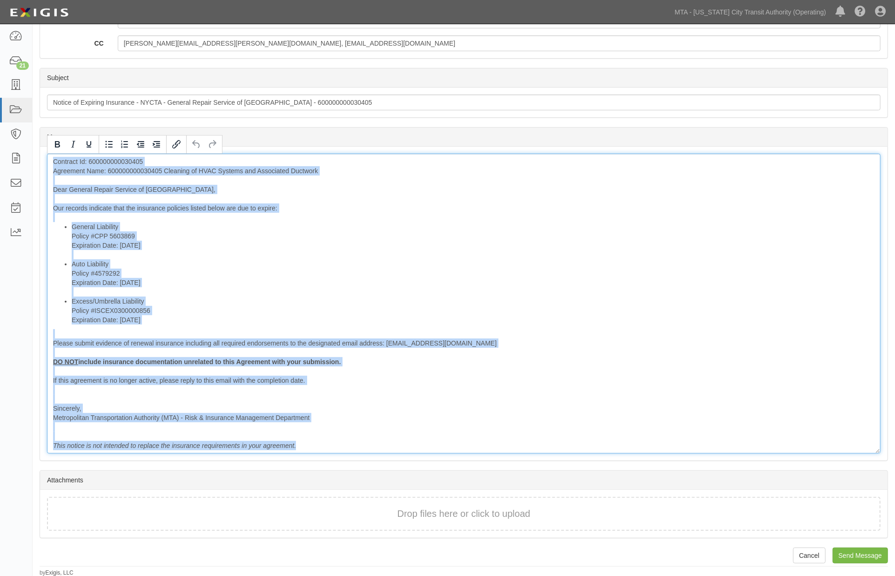
drag, startPoint x: 53, startPoint y: 347, endPoint x: 320, endPoint y: 494, distance: 305.1
click at [318, 496] on form "Message Details From "Complianz on behalf of MTA - New York City Transit Author…" at bounding box center [464, 254] width 849 height 569
copy div "Contract Id: 600000000030405 Agreement Name: 600000000030405 Cleaning of HVAC S…"
click at [458, 373] on div "Contract Id: 600000000030405 Agreement Name: 600000000030405 Cleaning of HVAC S…" at bounding box center [464, 304] width 834 height 300
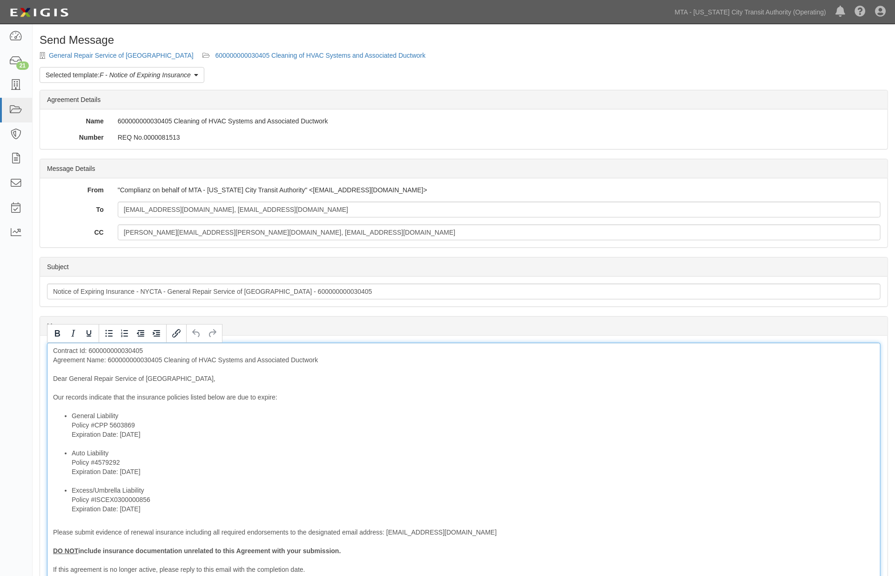
scroll to position [0, 0]
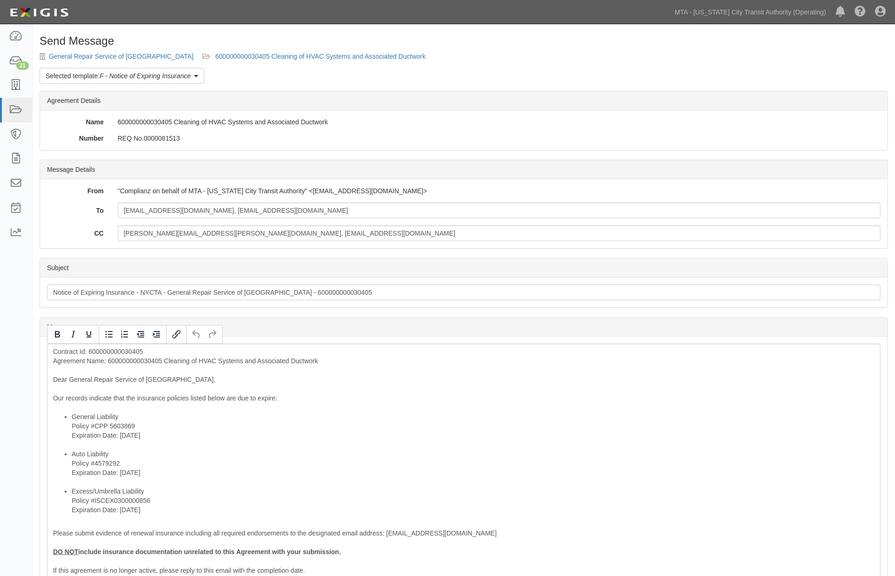
click at [213, 52] on div "Send Message General Repair Service of NY 600000000030405 Cleaning of HVAC Syst…" at bounding box center [464, 401] width 863 height 732
click at [215, 53] on link "600000000030405 Cleaning of HVAC Systems and Associated Ductwork" at bounding box center [320, 56] width 210 height 7
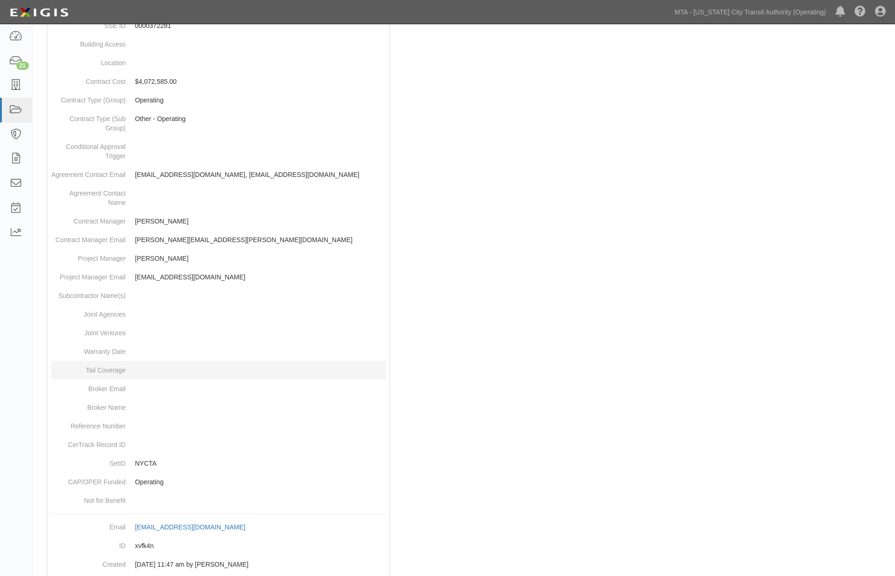
scroll to position [325, 0]
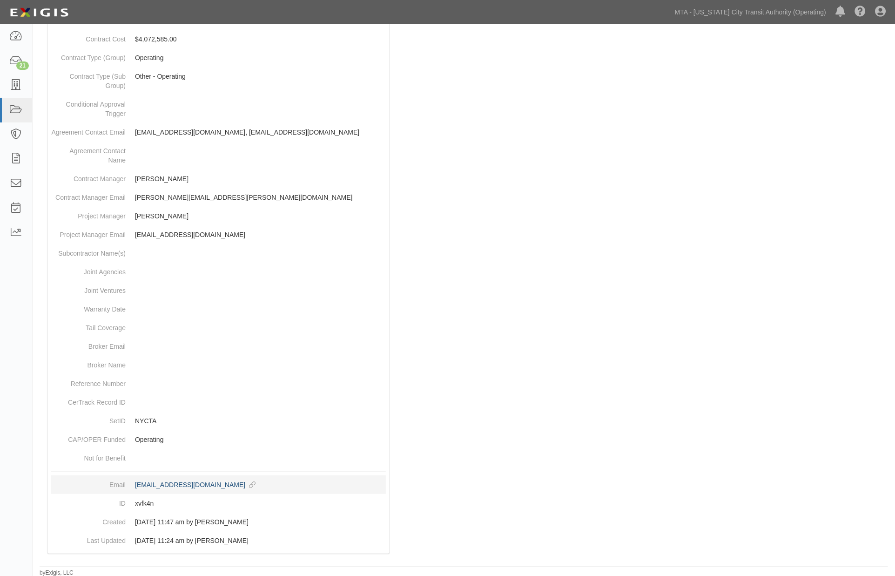
drag, startPoint x: 124, startPoint y: 486, endPoint x: 276, endPoint y: 489, distance: 151.8
click at [251, 481] on dl "Email [EMAIL_ADDRESS][DOMAIN_NAME] copy to clipboard ID xvfk4n Created [DATE] 1…" at bounding box center [218, 512] width 335 height 74
click at [559, 477] on div at bounding box center [464, 180] width 849 height 766
drag, startPoint x: 131, startPoint y: 482, endPoint x: 258, endPoint y: 481, distance: 127.1
click at [258, 481] on dd "[EMAIL_ADDRESS][DOMAIN_NAME] copy to clipboard" at bounding box center [218, 484] width 335 height 19
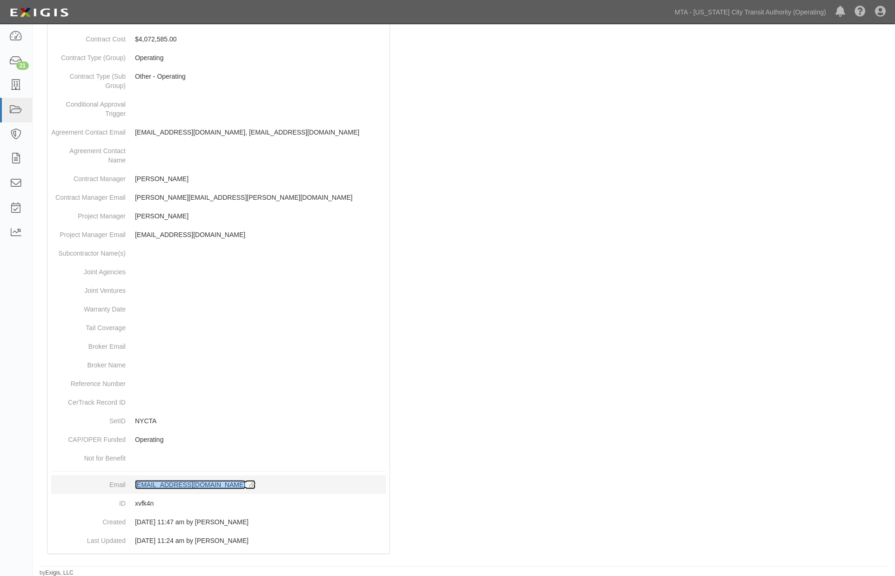
copy div "[EMAIL_ADDRESS][DOMAIN_NAME]"
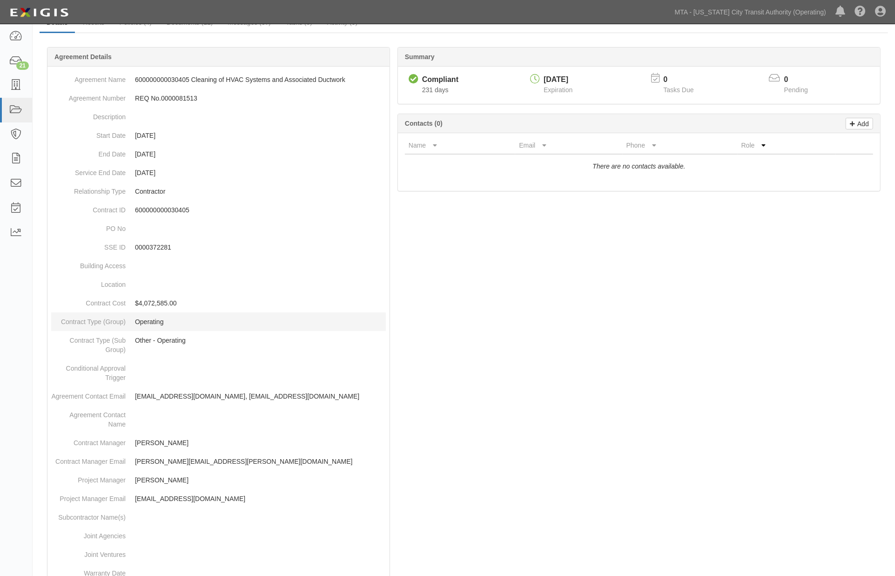
scroll to position [0, 0]
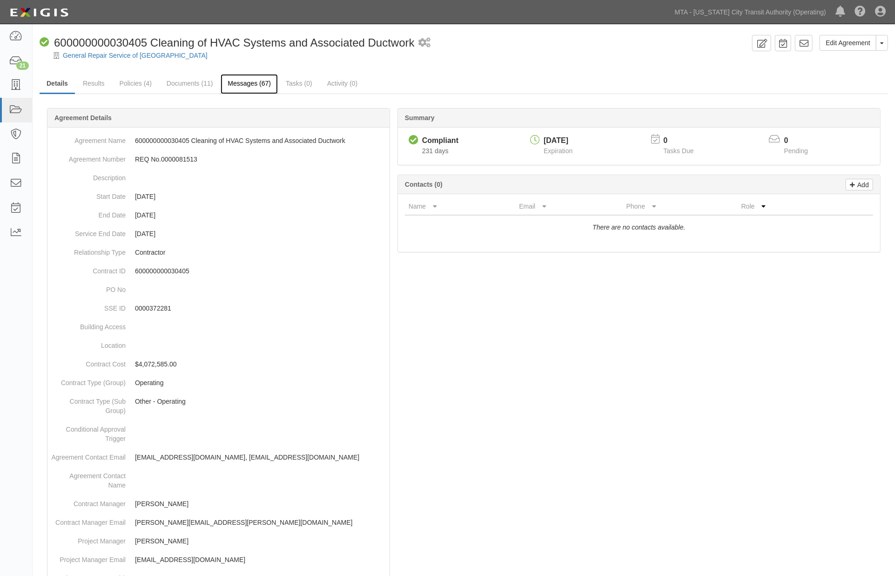
click at [237, 80] on link "Messages (67)" at bounding box center [249, 84] width 57 height 20
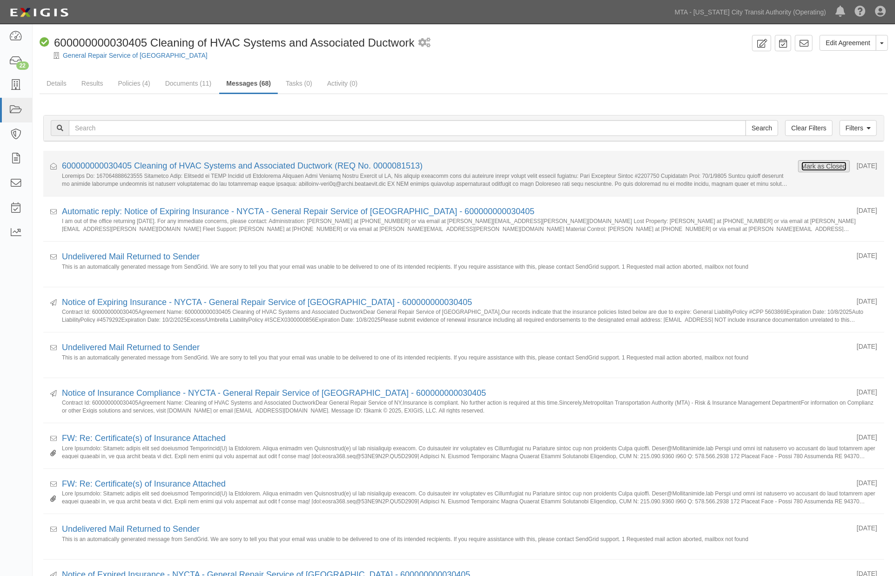
click at [822, 166] on button "Mark as Closed" at bounding box center [824, 166] width 46 height 10
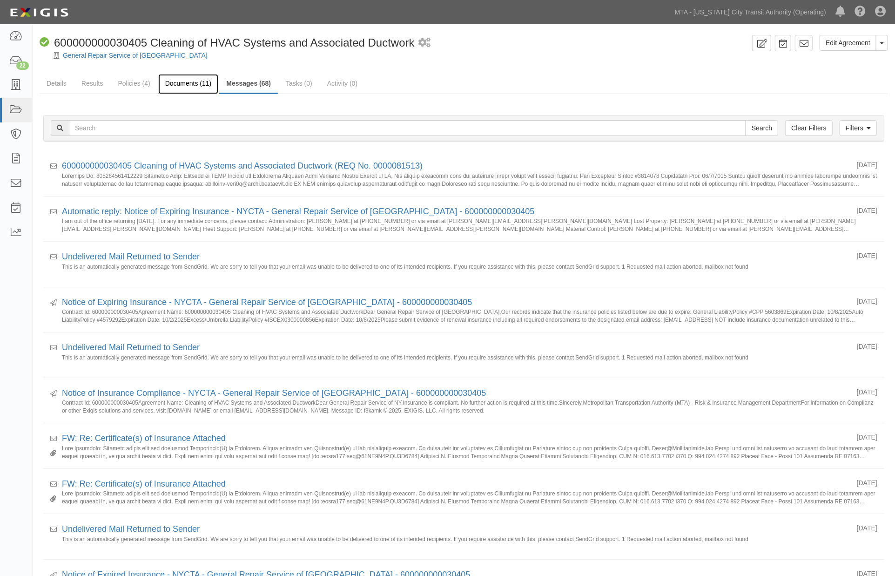
click at [199, 86] on link "Documents (11)" at bounding box center [188, 84] width 61 height 20
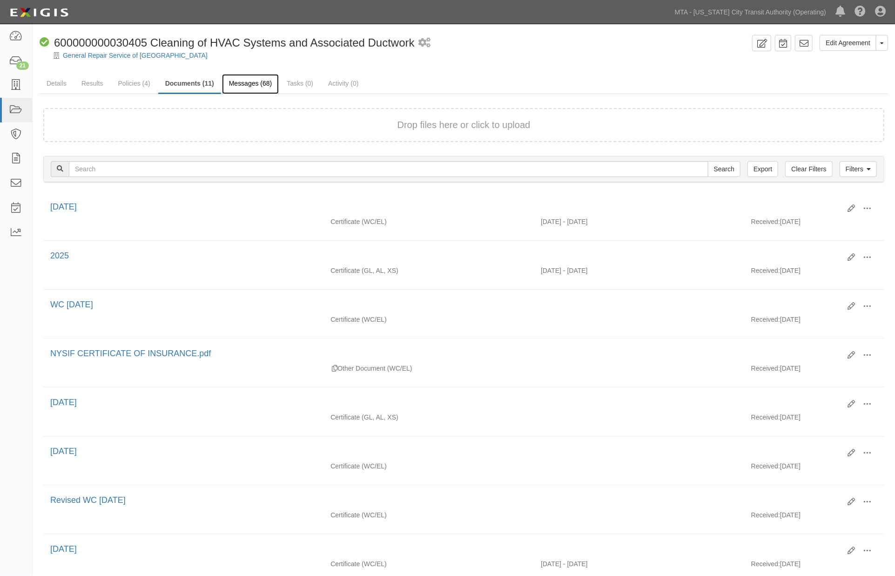
click at [252, 84] on link "Messages (68)" at bounding box center [250, 84] width 57 height 20
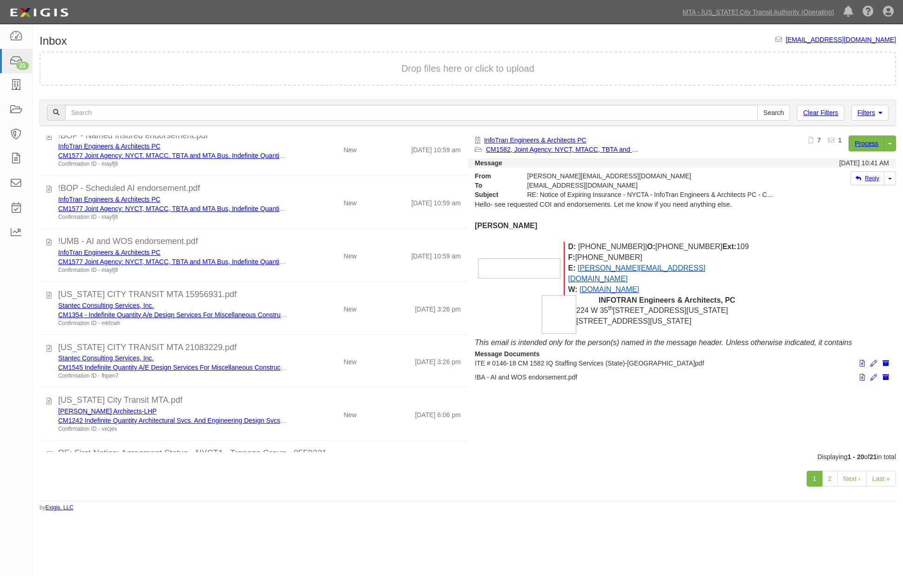
scroll to position [743, 0]
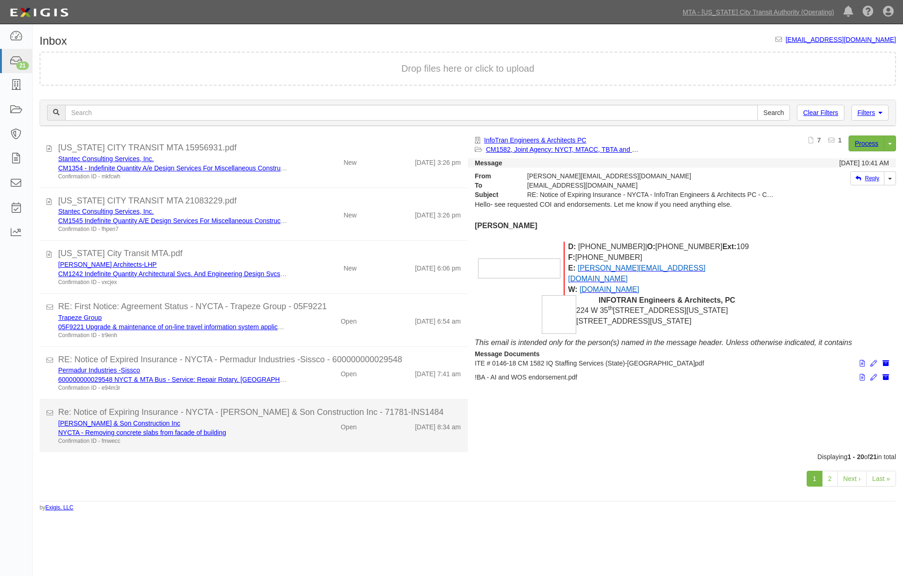
click at [269, 438] on div "Confirmation ID - fmwecc" at bounding box center [172, 441] width 229 height 8
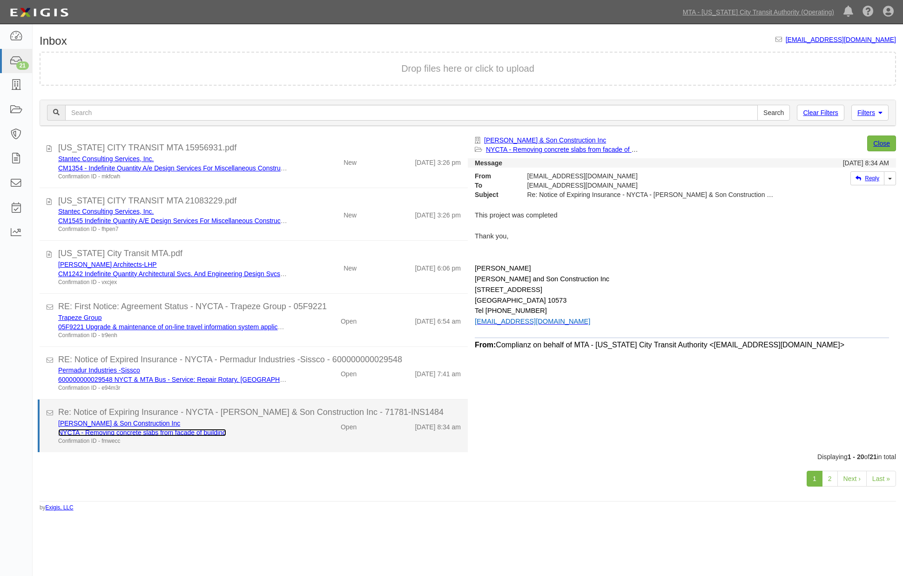
click at [170, 430] on link "NYCTA - Removing concrete slabs from facade of building" at bounding box center [142, 432] width 168 height 7
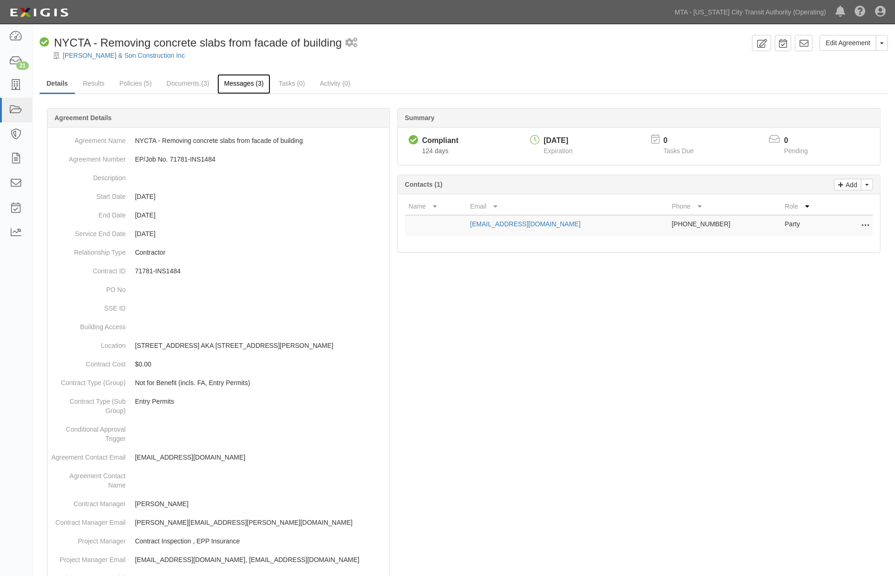
click at [260, 80] on link "Messages (3)" at bounding box center [244, 84] width 54 height 20
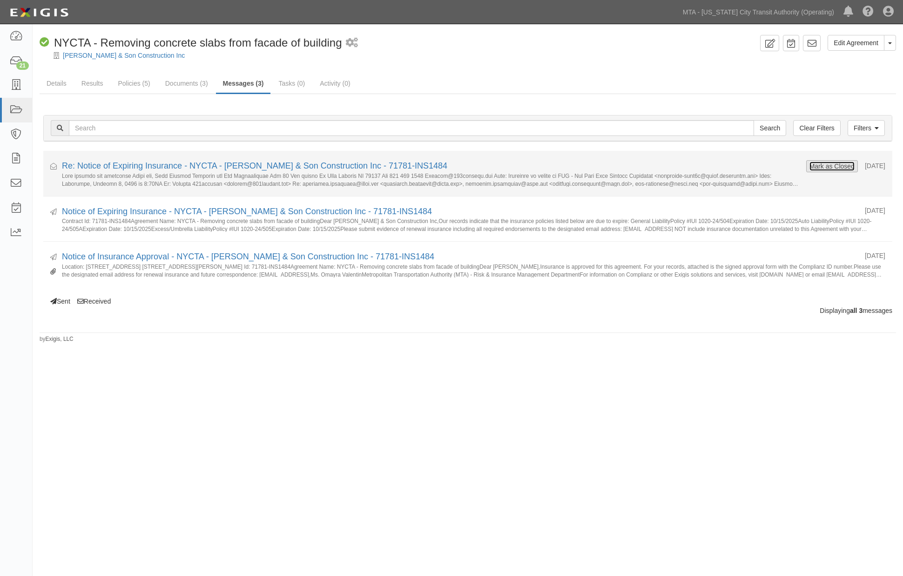
click at [821, 166] on button "Mark as Closed" at bounding box center [832, 166] width 46 height 10
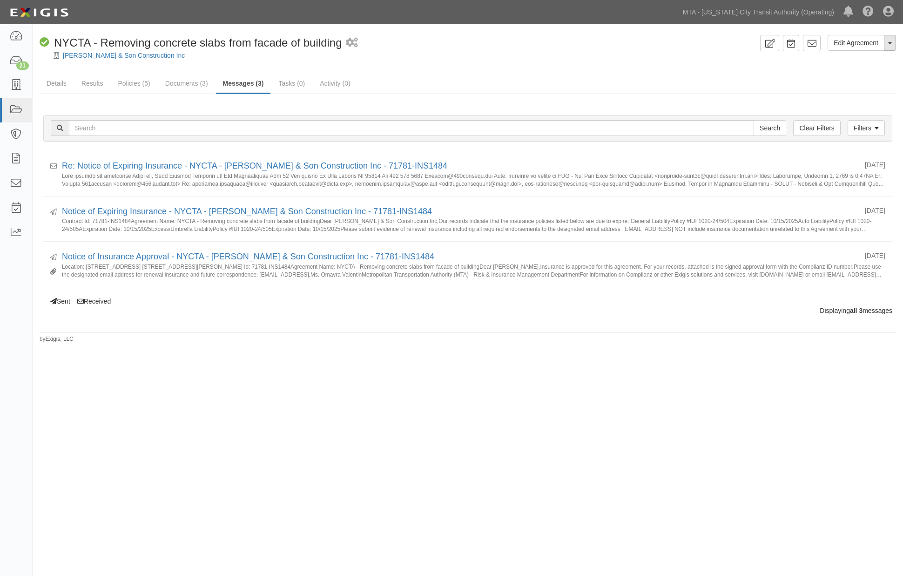
click at [893, 39] on button "Toggle Agreement Dropdown" at bounding box center [890, 43] width 12 height 16
click at [845, 73] on link "Archive Agreement" at bounding box center [859, 73] width 74 height 12
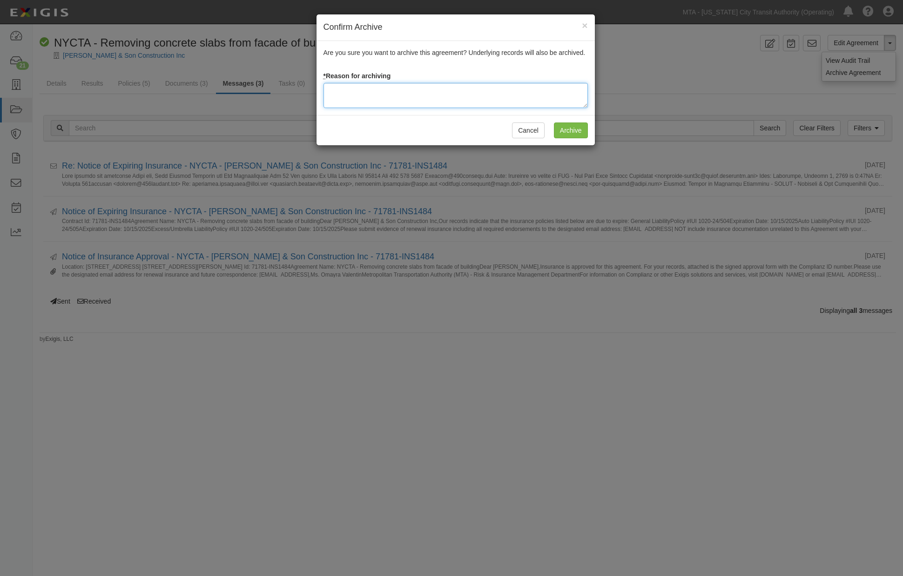
click at [430, 94] on textarea at bounding box center [456, 95] width 264 height 25
type textarea "Completed"
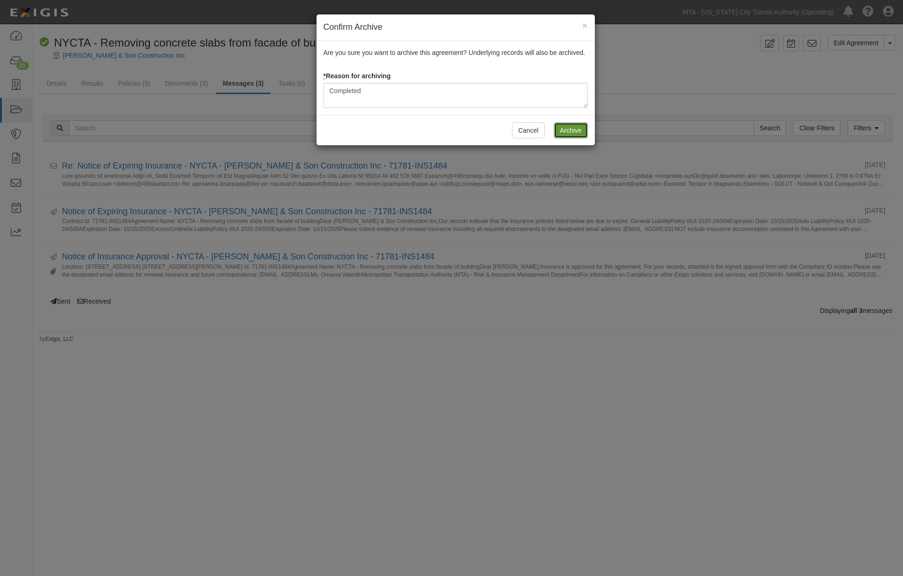
click at [566, 125] on input "Archive" at bounding box center [571, 130] width 34 height 16
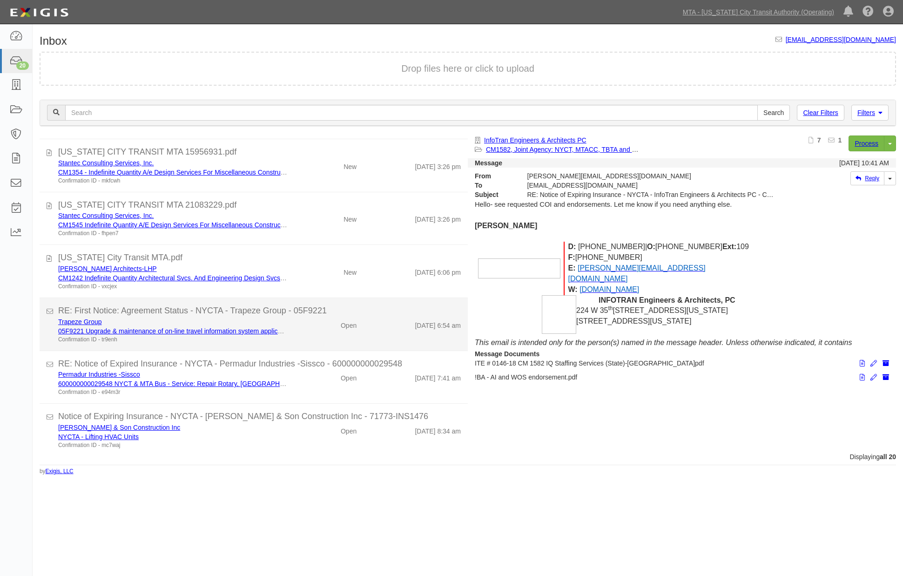
scroll to position [743, 0]
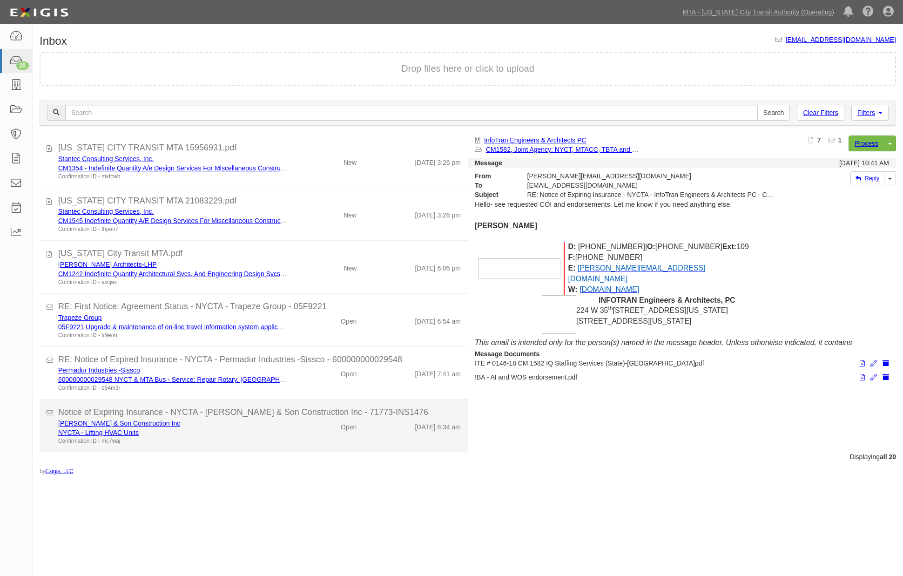
click at [299, 433] on div "Connolly & Son Construction Inc NYCTA - Lifting HVAC Units Confirmation ID - mc…" at bounding box center [259, 432] width 417 height 27
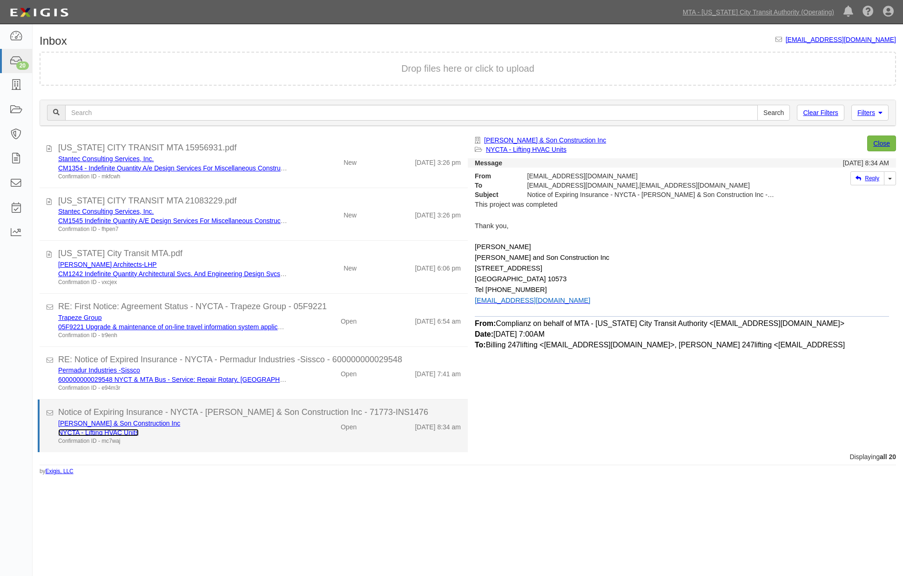
click at [114, 431] on link "NYCTA - Lifting HVAC Units" at bounding box center [98, 432] width 81 height 7
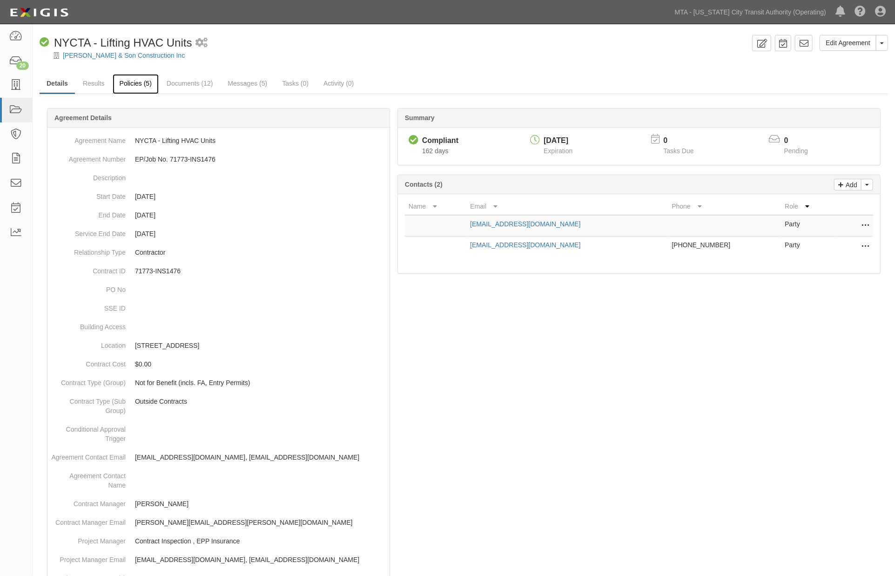
click at [131, 84] on link "Policies (5)" at bounding box center [136, 84] width 46 height 20
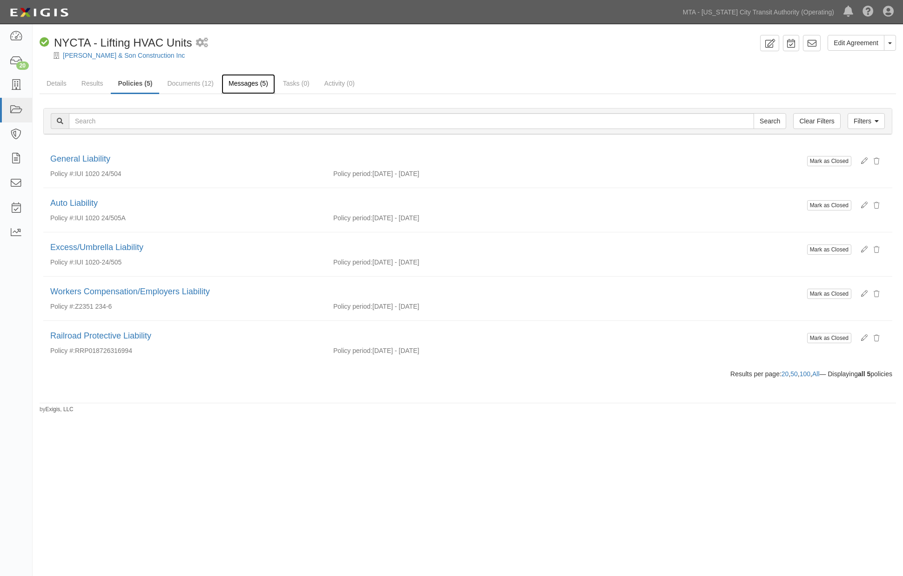
click at [264, 81] on link "Messages (5)" at bounding box center [249, 84] width 54 height 20
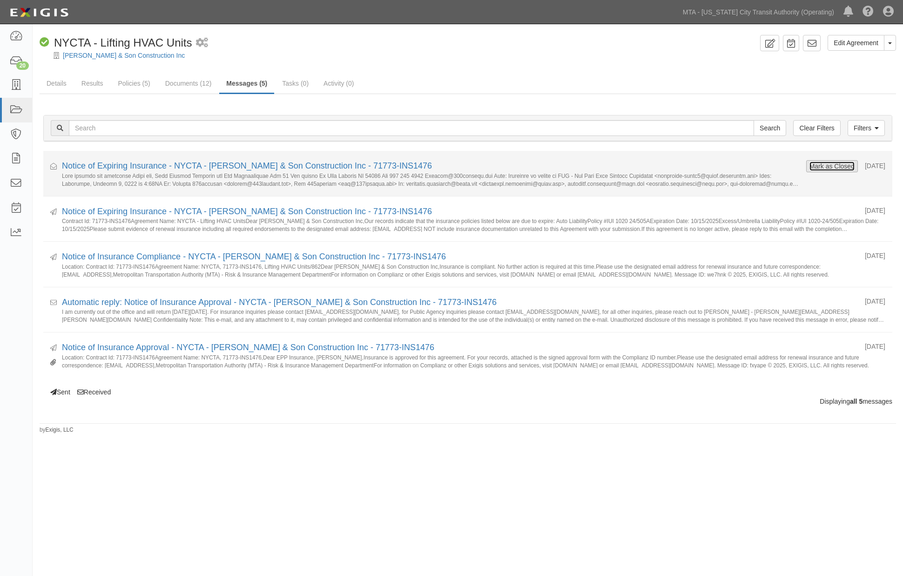
click at [827, 165] on button "Mark as Closed" at bounding box center [832, 166] width 46 height 10
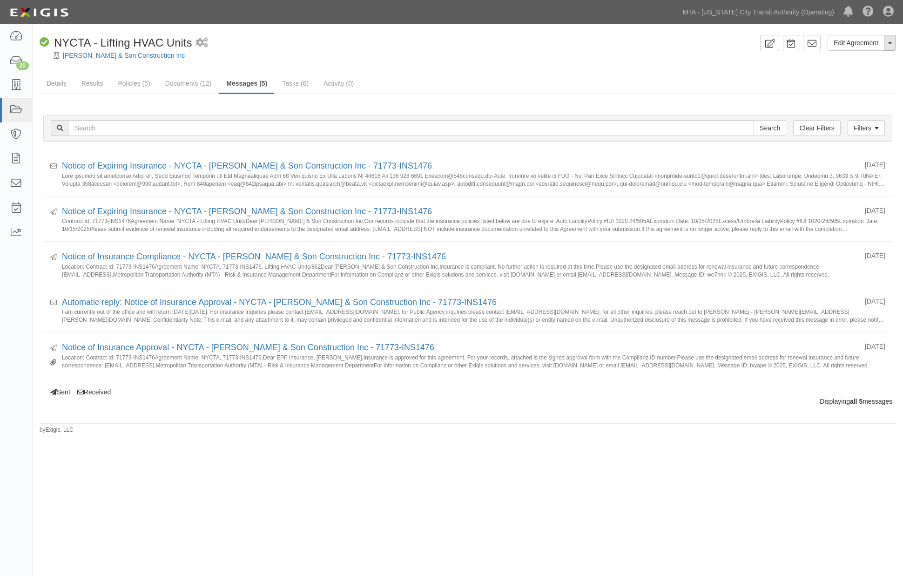
click at [890, 46] on button "Toggle Agreement Dropdown" at bounding box center [890, 43] width 12 height 16
click at [865, 72] on link "Archive Agreement" at bounding box center [859, 73] width 74 height 12
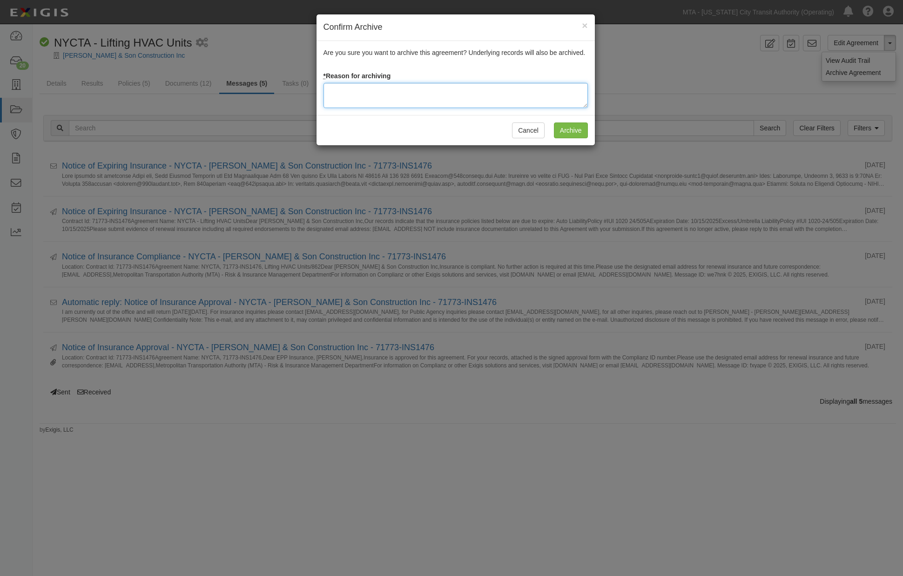
click at [433, 97] on textarea at bounding box center [456, 95] width 264 height 25
type textarea "Completed"
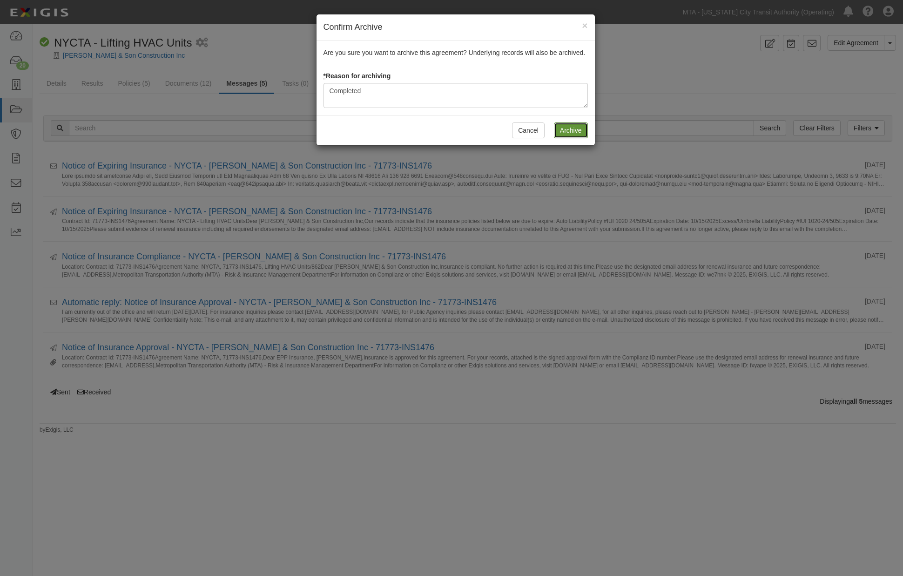
click at [570, 133] on input "Archive" at bounding box center [571, 130] width 34 height 16
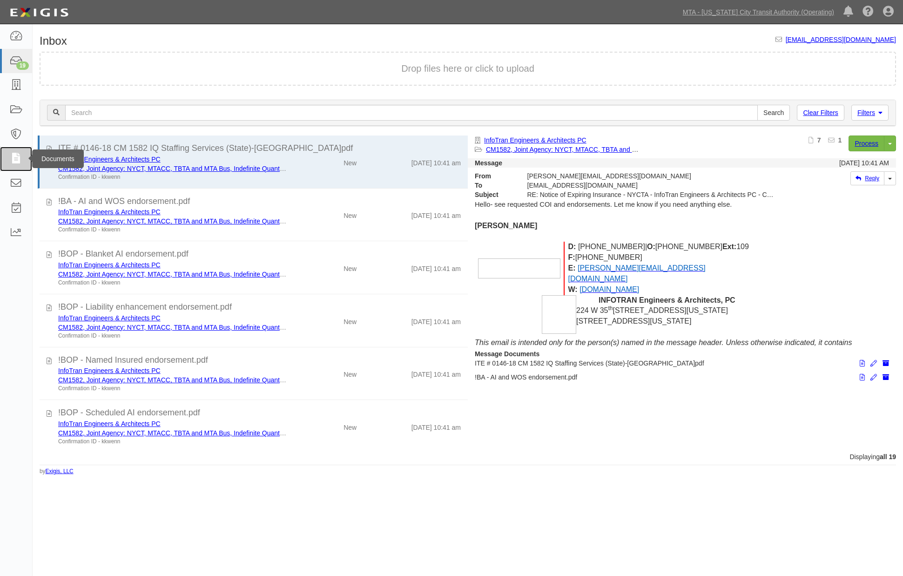
click at [15, 161] on icon at bounding box center [15, 159] width 13 height 11
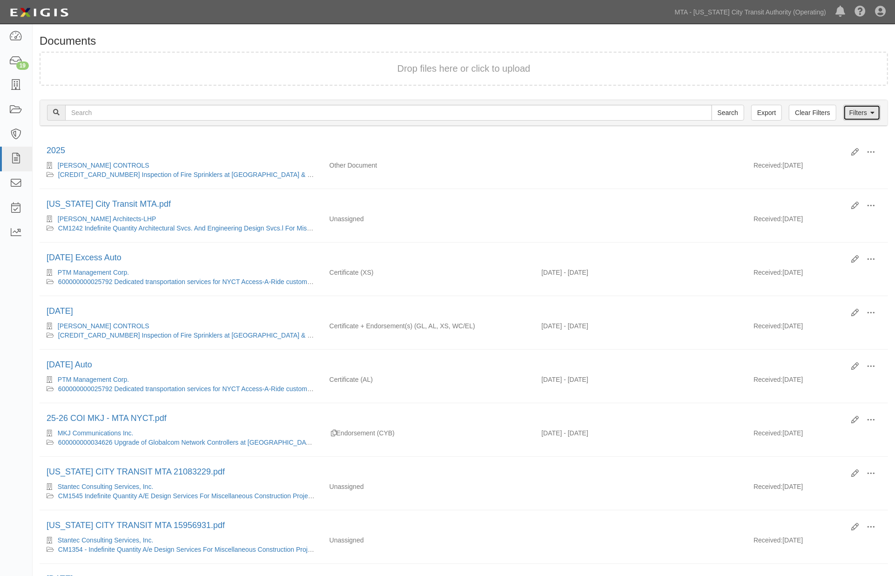
click at [869, 108] on link "Filters" at bounding box center [862, 113] width 37 height 16
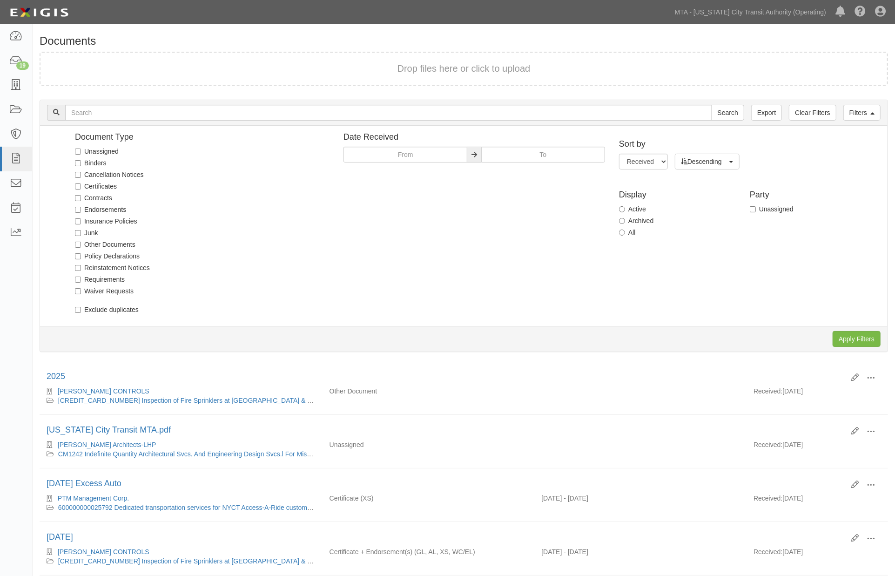
click at [114, 152] on label "Unassigned" at bounding box center [97, 151] width 44 height 9
click at [81, 152] on input "Unassigned" at bounding box center [78, 152] width 6 height 6
checkbox input "true"
click at [867, 332] on input "Apply Filters" at bounding box center [857, 339] width 48 height 16
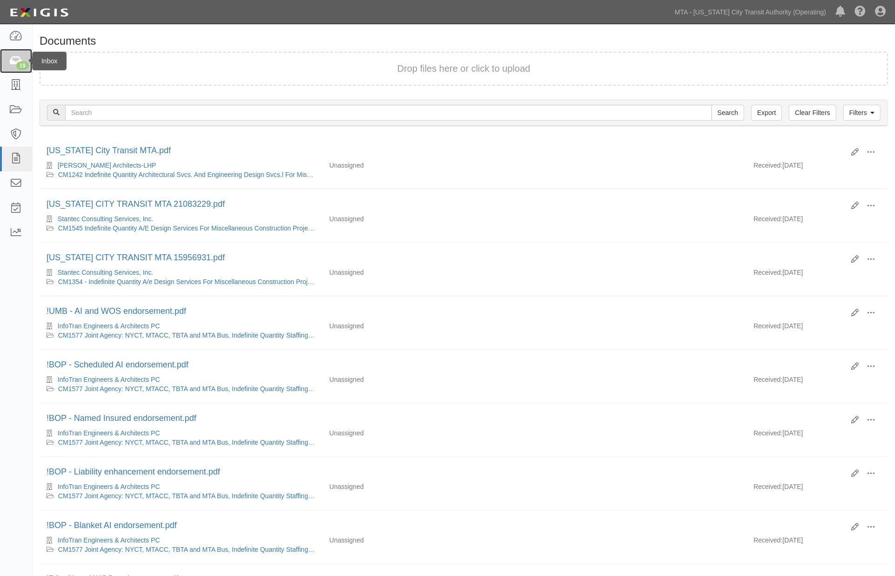
click at [8, 57] on link "19" at bounding box center [16, 61] width 32 height 25
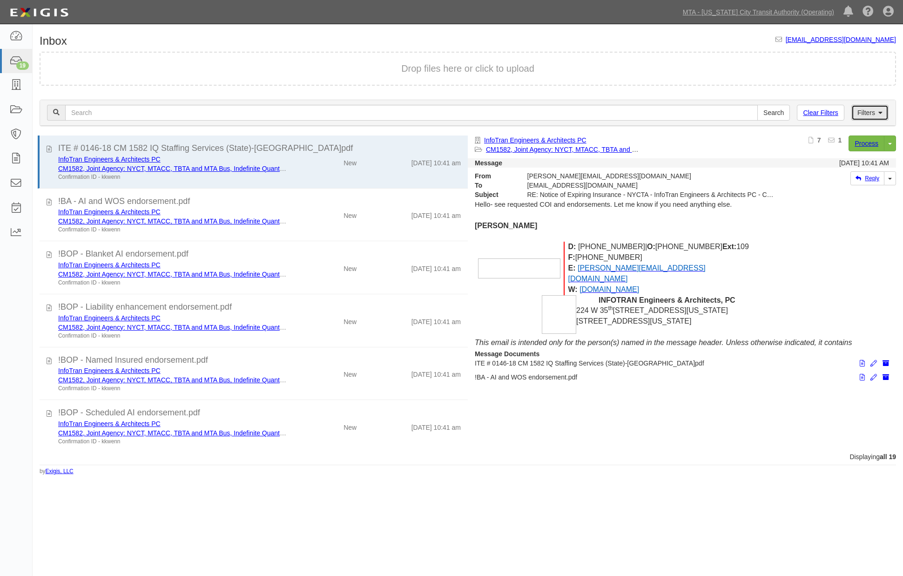
click at [880, 110] on icon at bounding box center [881, 113] width 4 height 7
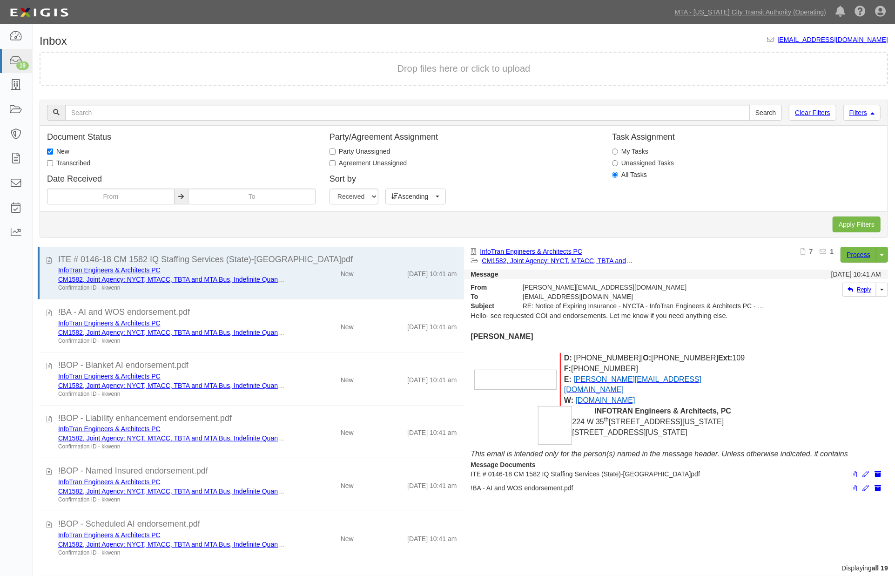
drag, startPoint x: 61, startPoint y: 162, endPoint x: 59, endPoint y: 154, distance: 8.1
click at [61, 162] on label "Transcribed" at bounding box center [68, 162] width 43 height 9
click at [53, 162] on input "Transcribed" at bounding box center [50, 163] width 6 height 6
checkbox input "true"
click at [59, 141] on h4 "Document Status" at bounding box center [181, 137] width 269 height 9
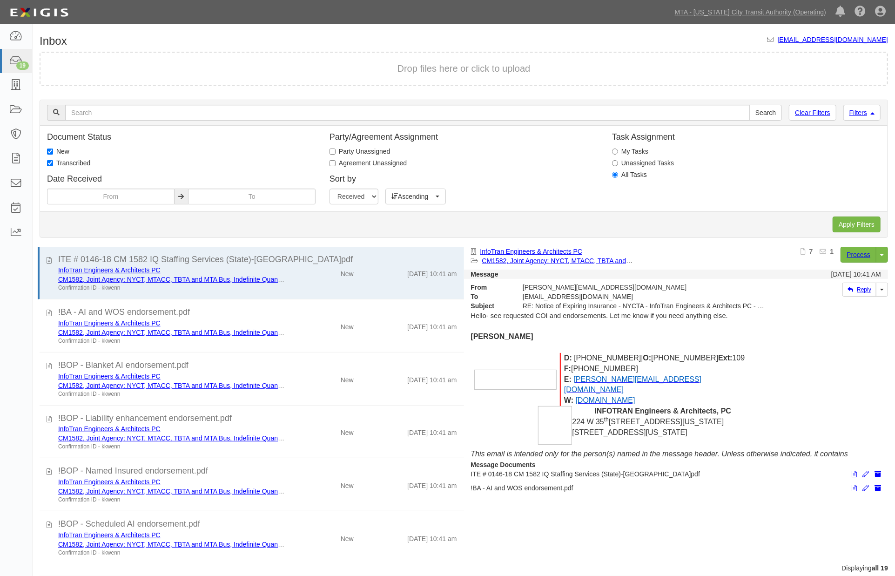
click at [59, 151] on label "New" at bounding box center [58, 151] width 22 height 9
click at [53, 151] on input "New" at bounding box center [50, 152] width 6 height 6
checkbox input "false"
click at [862, 222] on input "Apply Filters" at bounding box center [857, 225] width 48 height 16
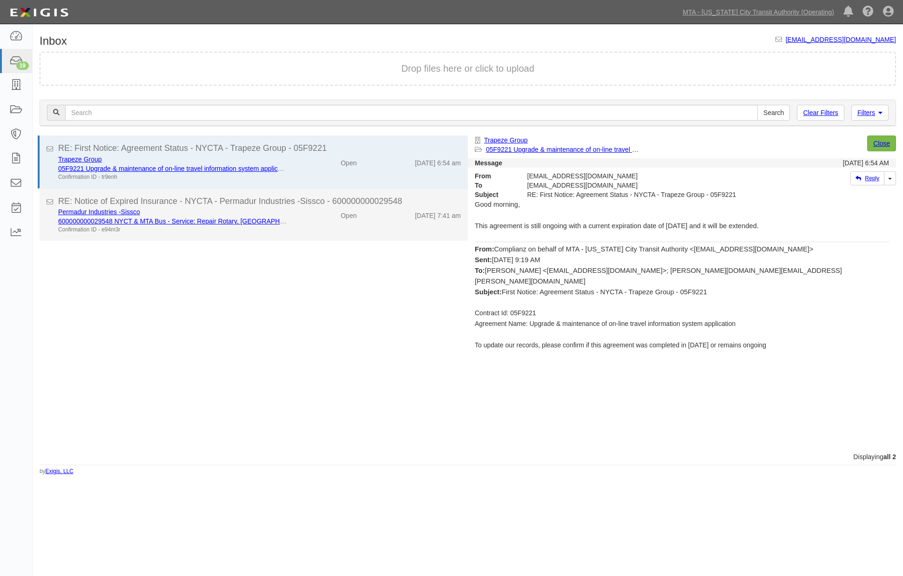
click at [341, 214] on div "Open" at bounding box center [349, 213] width 16 height 13
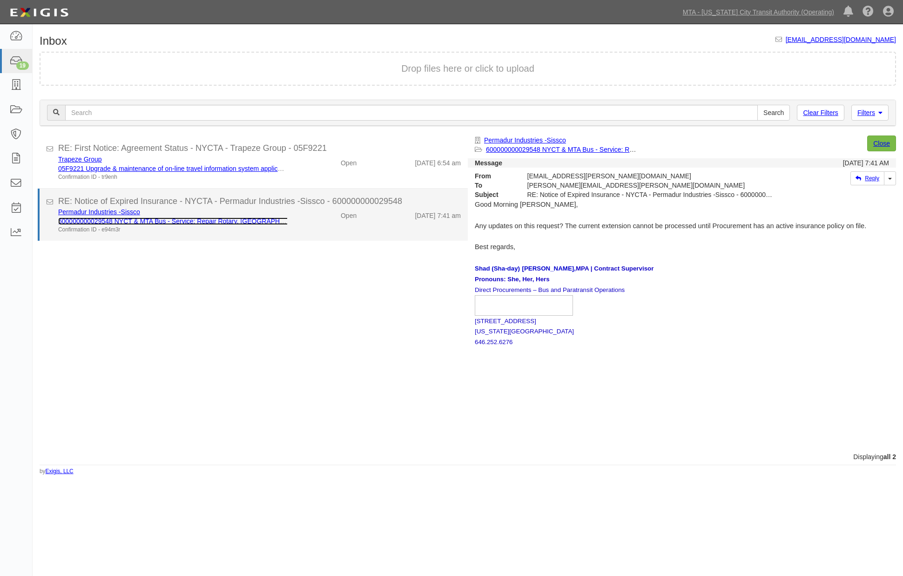
click at [183, 219] on link "600000000029548 NYCT & MTA Bus - Service: Repair Rotary, [GEOGRAPHIC_DATA] and …" at bounding box center [226, 220] width 336 height 7
click at [311, 226] on div "Permadur Industries -Sissco 600000000029548 NYCT & MTA Bus - Service: Repair Ro…" at bounding box center [259, 220] width 417 height 27
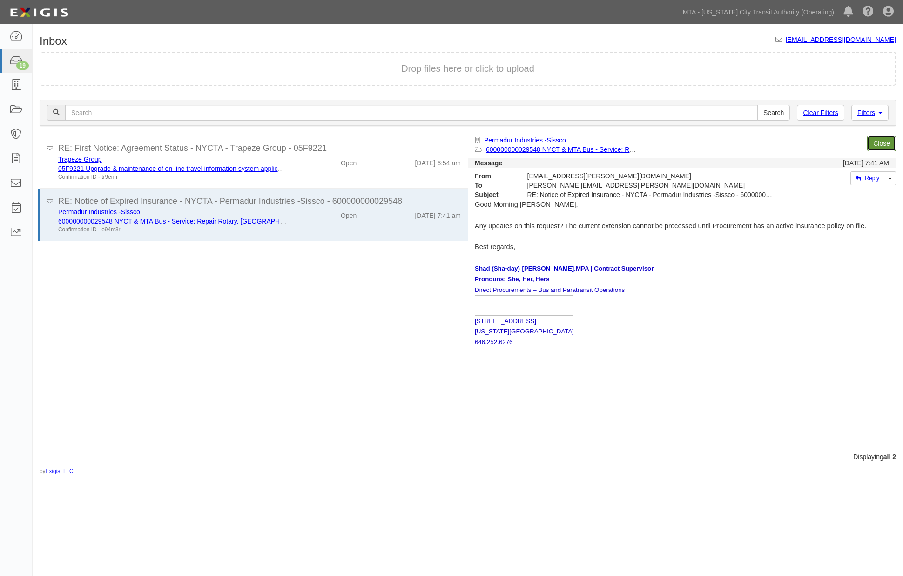
click at [871, 141] on link "Close" at bounding box center [881, 143] width 29 height 16
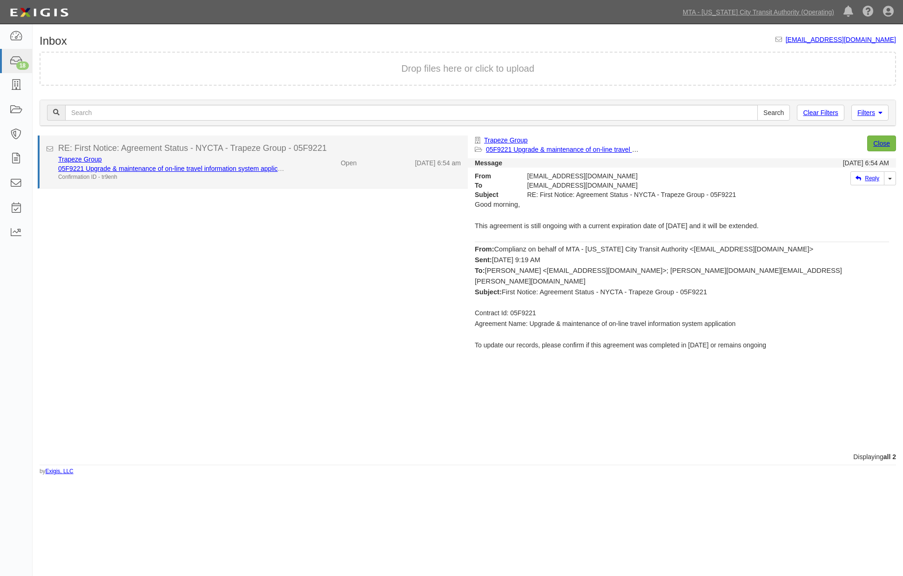
click at [325, 173] on div "Trapeze Group 05F9221 Upgrade & maintenance of on-line travel information syste…" at bounding box center [259, 168] width 417 height 27
click at [178, 165] on link "05F9221 Upgrade & maintenance of on-line travel information system application" at bounding box center [175, 168] width 234 height 7
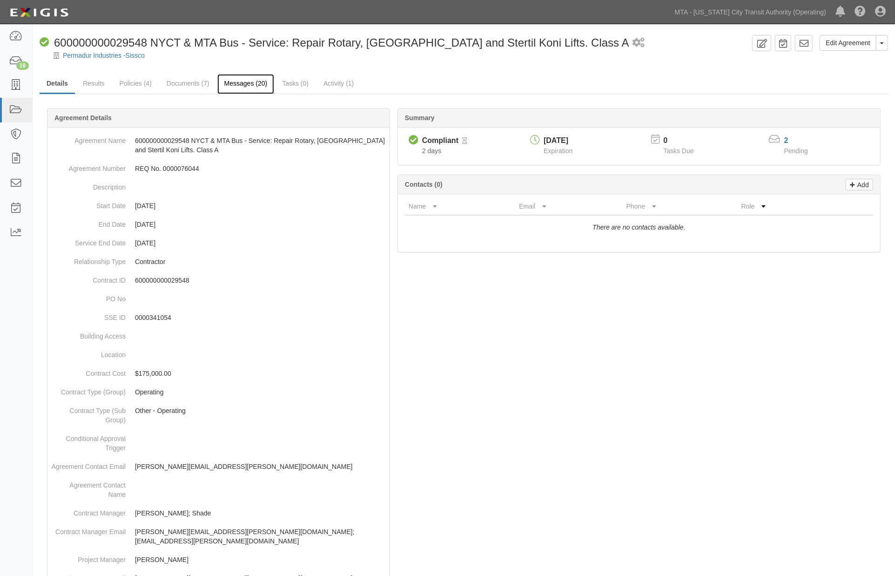
click at [236, 84] on link "Messages (20)" at bounding box center [245, 84] width 57 height 20
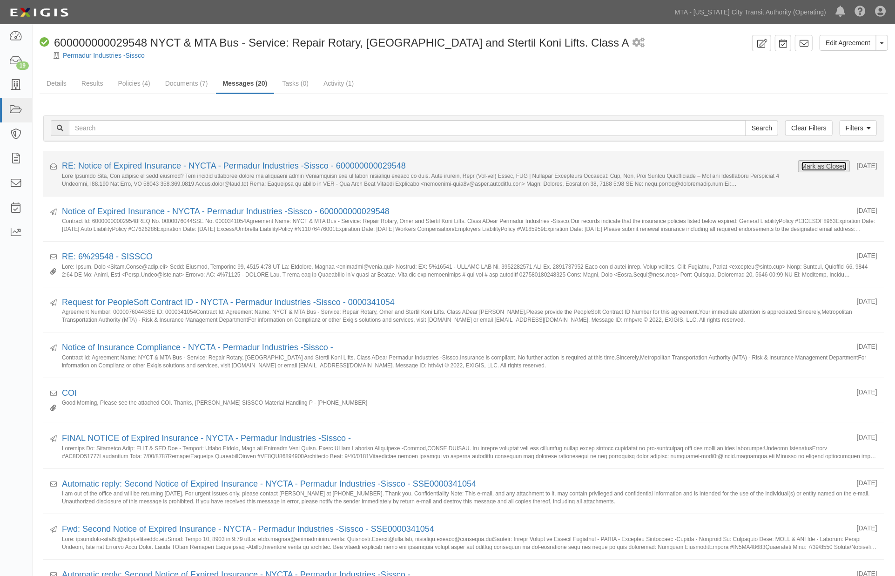
click at [802, 170] on button "Mark as Closed" at bounding box center [824, 166] width 46 height 10
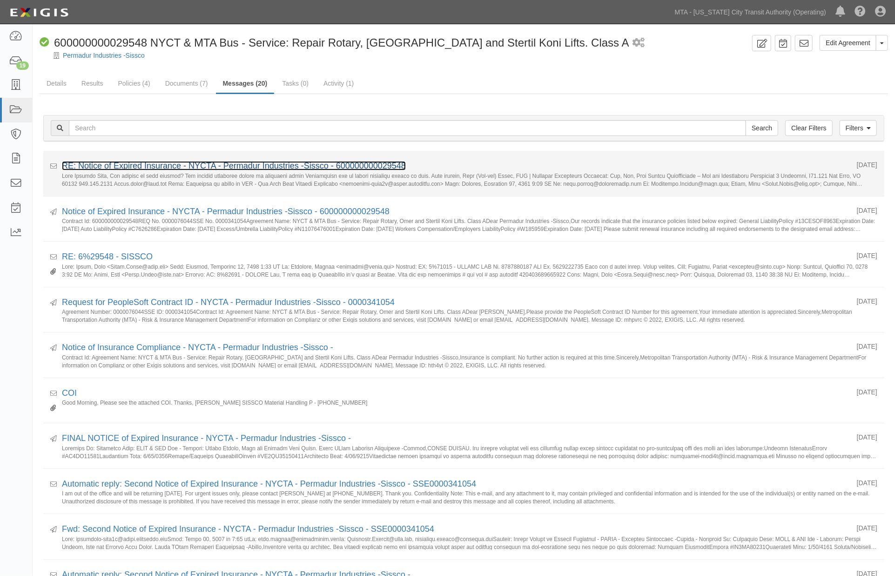
click at [177, 163] on link "RE: Notice of Expired Insurance - NYCTA - Permadur Industries -Sissco - 6000000…" at bounding box center [234, 165] width 344 height 9
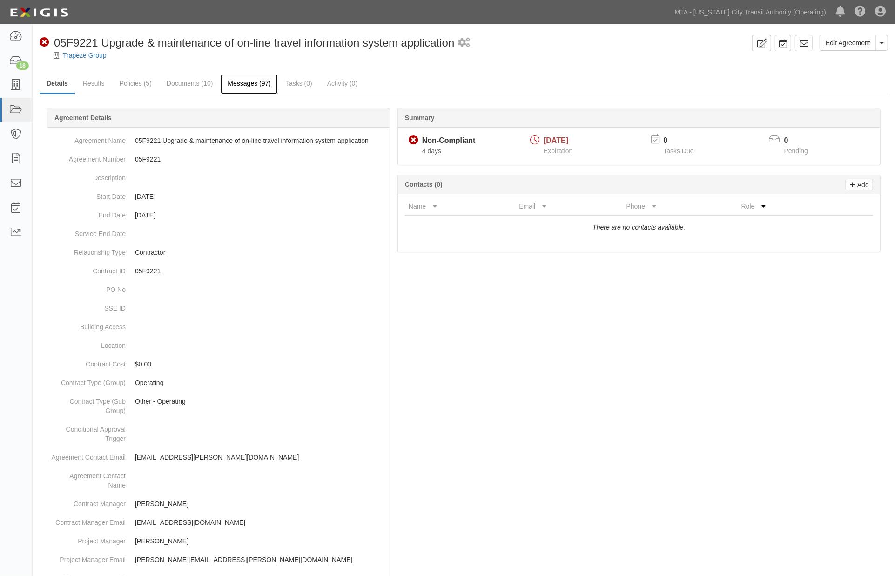
click at [252, 84] on link "Messages (97)" at bounding box center [249, 84] width 57 height 20
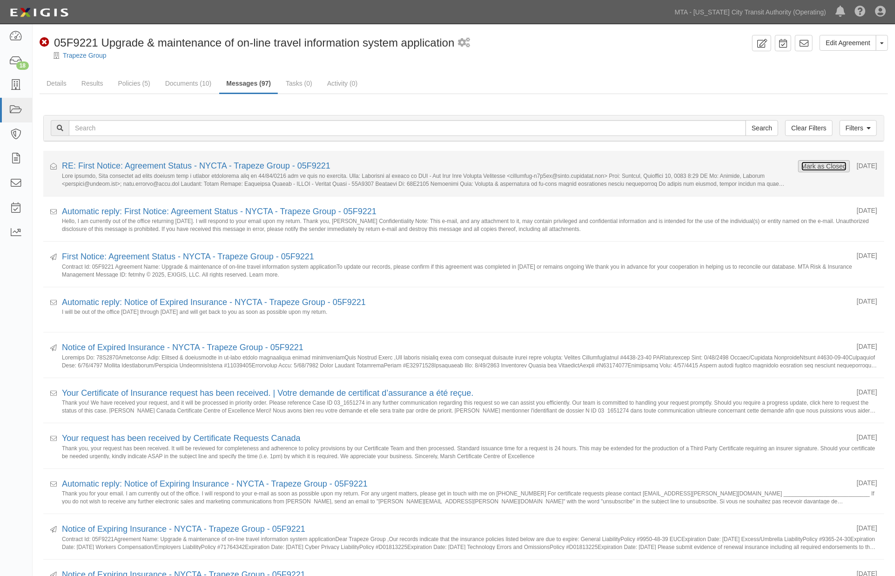
click at [806, 164] on button "Mark as Closed" at bounding box center [824, 166] width 46 height 10
click at [193, 167] on link "RE: First Notice: Agreement Status - NYCTA - Trapeze Group - 05F9221" at bounding box center [196, 165] width 269 height 9
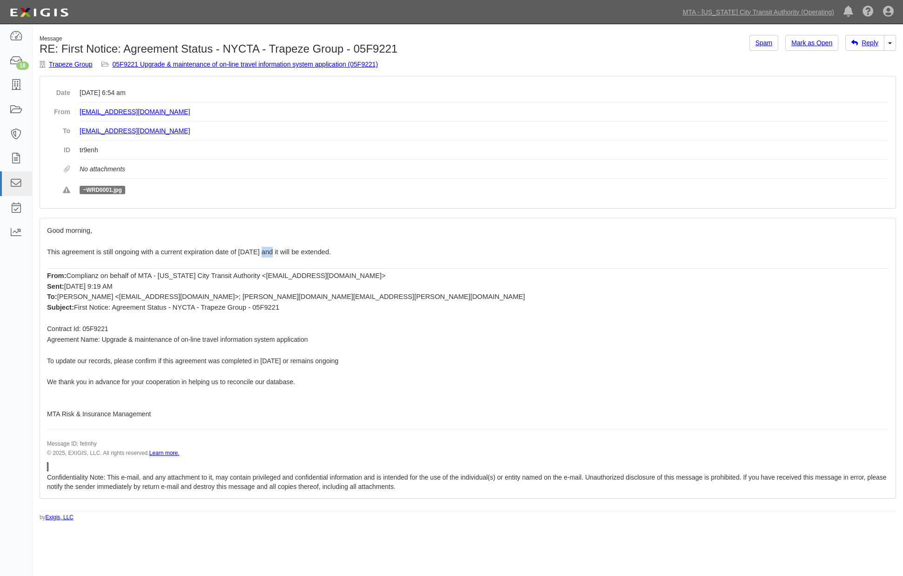
drag, startPoint x: 359, startPoint y: 251, endPoint x: 345, endPoint y: 252, distance: 14.0
click at [331, 252] on span "This agreement is still ongoing with a current expiration date of 12/31/2025 an…" at bounding box center [189, 251] width 284 height 7
drag, startPoint x: 370, startPoint y: 323, endPoint x: 371, endPoint y: 317, distance: 6.1
click at [371, 324] on p at bounding box center [468, 318] width 842 height 11
click at [329, 66] on link "05F9221 Upgrade & maintenance of on-line travel information system application …" at bounding box center [245, 64] width 265 height 7
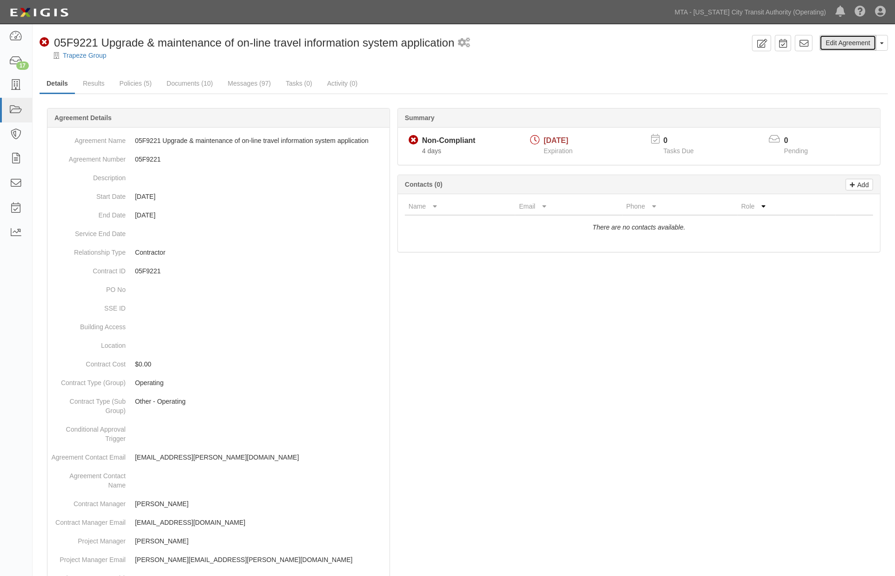
click at [853, 41] on link "Edit Agreement" at bounding box center [848, 43] width 57 height 16
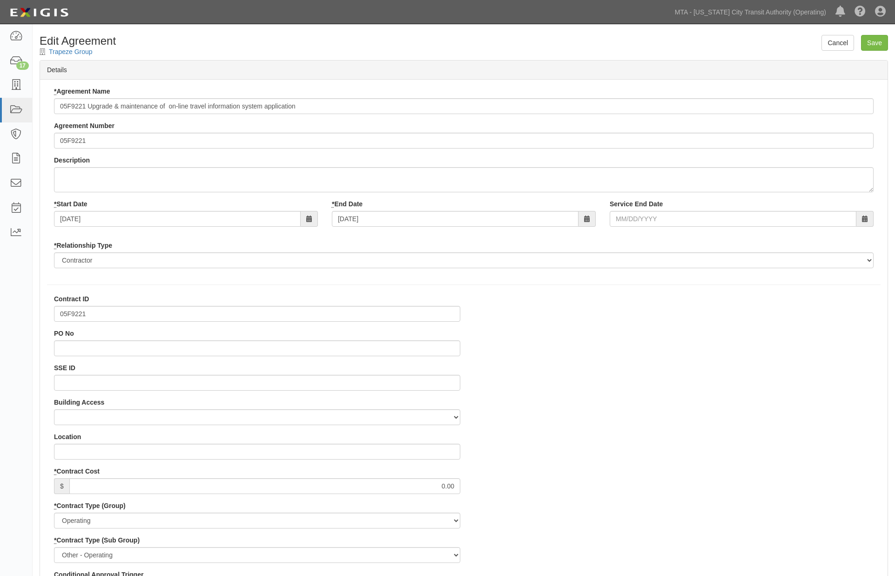
select select
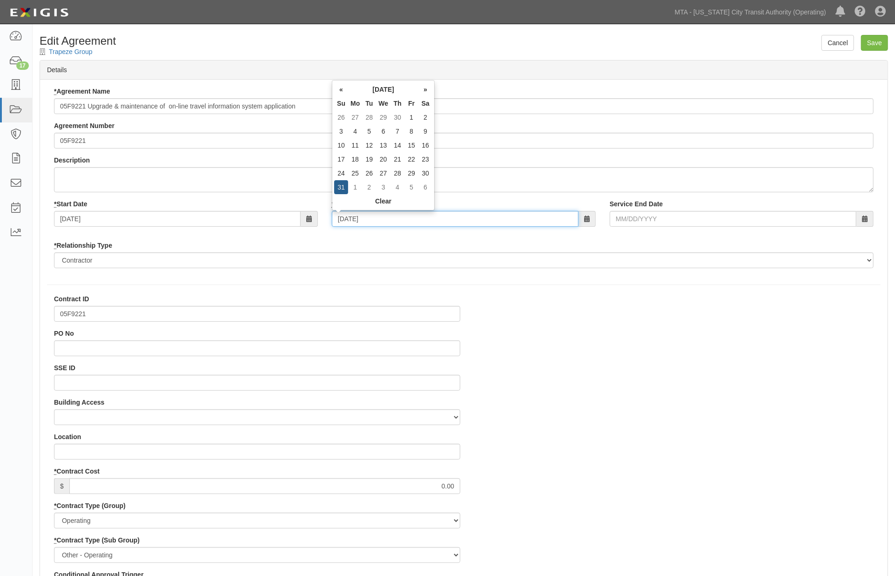
drag, startPoint x: 394, startPoint y: 222, endPoint x: 284, endPoint y: 211, distance: 109.9
click at [284, 211] on div "* Start Date 01/01/2009 * End Date 10/31/2021 Service End Date" at bounding box center [464, 216] width 834 height 34
type input "[DATE]"
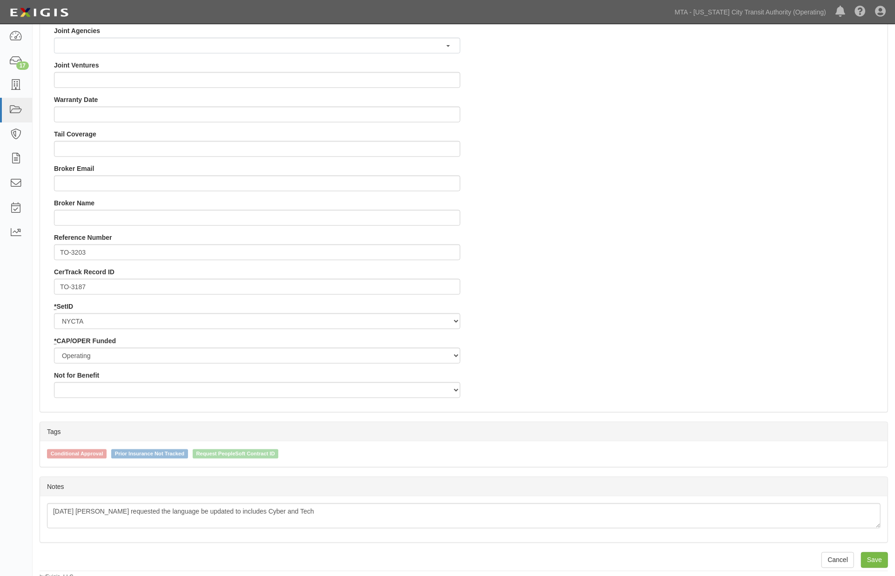
scroll to position [825, 0]
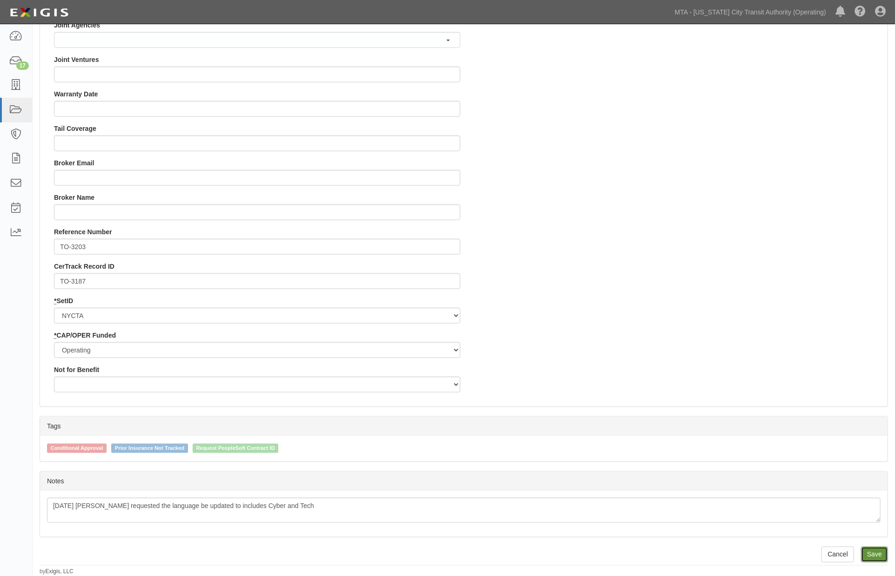
click at [869, 553] on input "Save" at bounding box center [874, 555] width 27 height 16
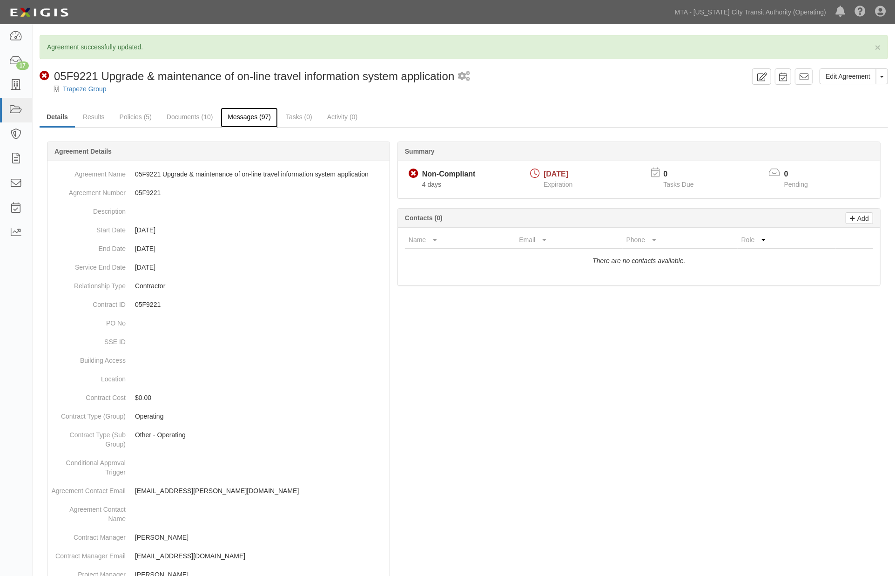
click at [245, 115] on link "Messages (97)" at bounding box center [249, 118] width 57 height 20
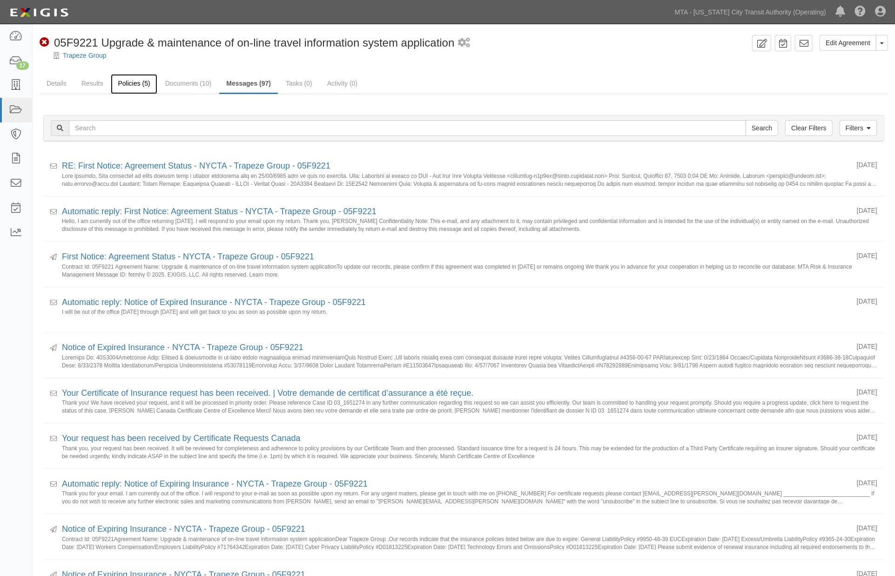
click at [128, 84] on link "Policies (5)" at bounding box center [134, 84] width 46 height 20
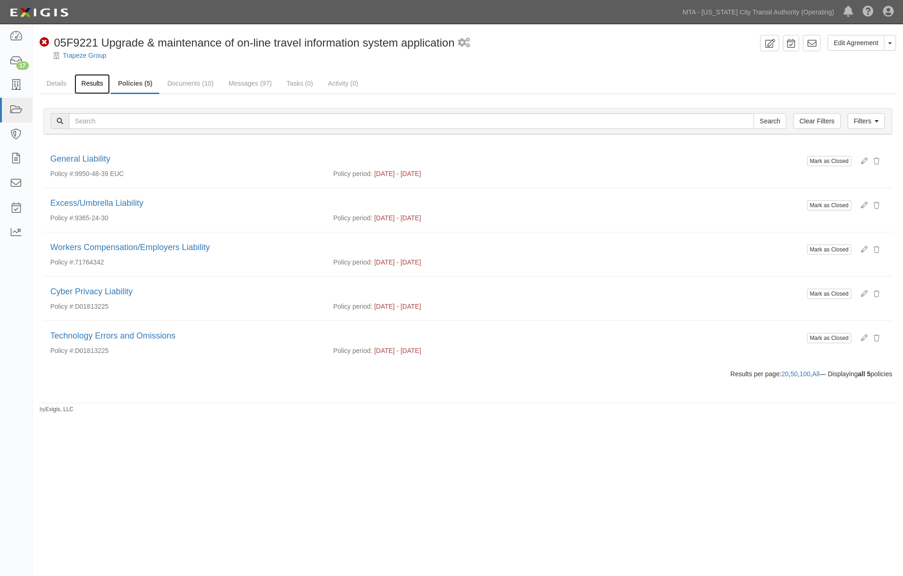
click at [81, 81] on link "Results" at bounding box center [92, 84] width 36 height 20
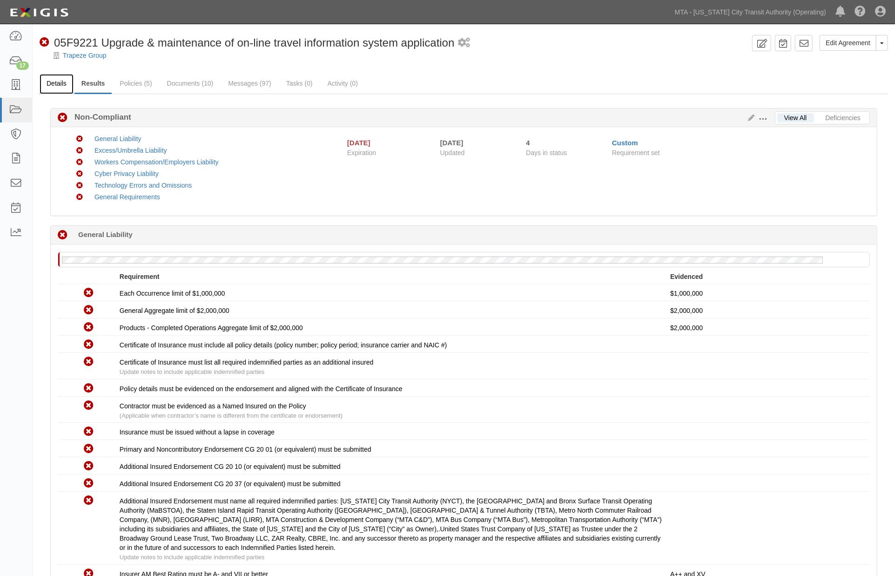
click at [59, 81] on link "Details" at bounding box center [57, 84] width 34 height 20
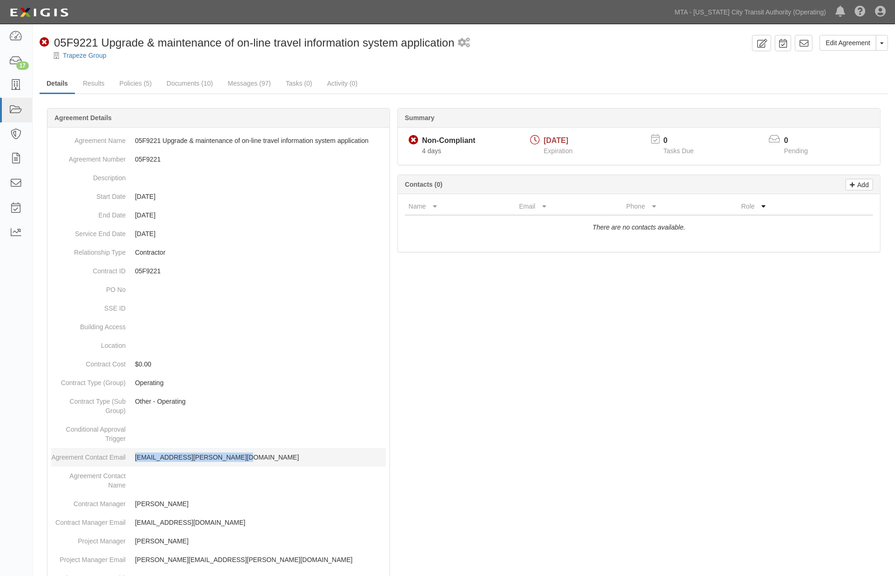
drag, startPoint x: 216, startPoint y: 459, endPoint x: 136, endPoint y: 455, distance: 79.7
click at [136, 456] on p "[EMAIL_ADDRESS][PERSON_NAME][DOMAIN_NAME]" at bounding box center [260, 457] width 251 height 9
copy p "[EMAIL_ADDRESS][PERSON_NAME][DOMAIN_NAME]"
click at [256, 83] on link "Messages (97)" at bounding box center [249, 84] width 57 height 20
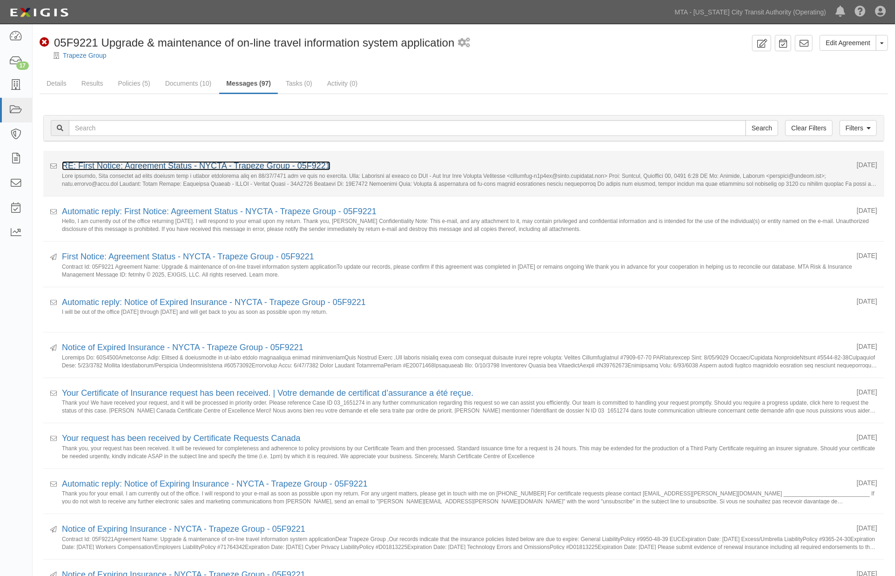
click link "RE: First Notice: Agreement Status - NYCTA - Trapeze Group - 05F9221"
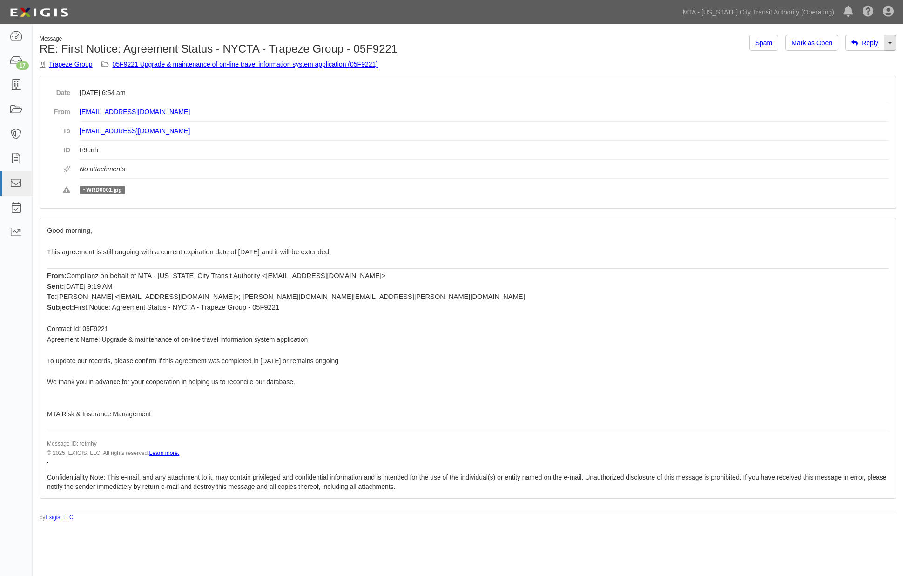
click at [892, 44] on link "Toggle Dropdown" at bounding box center [890, 43] width 12 height 16
click at [855, 63] on link "Reply All" at bounding box center [859, 60] width 74 height 12
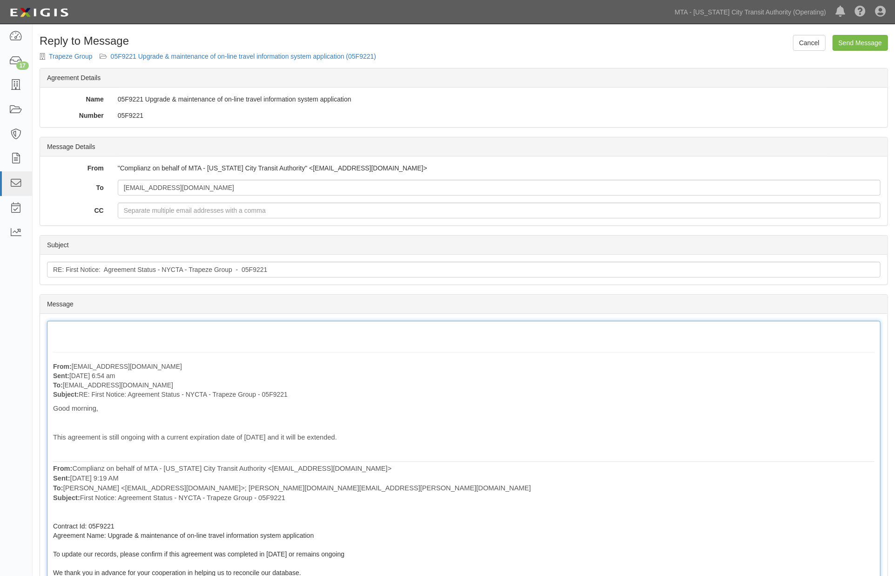
drag, startPoint x: 184, startPoint y: 330, endPoint x: 190, endPoint y: 325, distance: 7.3
click at [184, 331] on div "From: [EMAIL_ADDRESS][DOMAIN_NAME] Sent: [DATE] 6:54 am To: [EMAIL_ADDRESS][DOM…" at bounding box center [464, 502] width 834 height 363
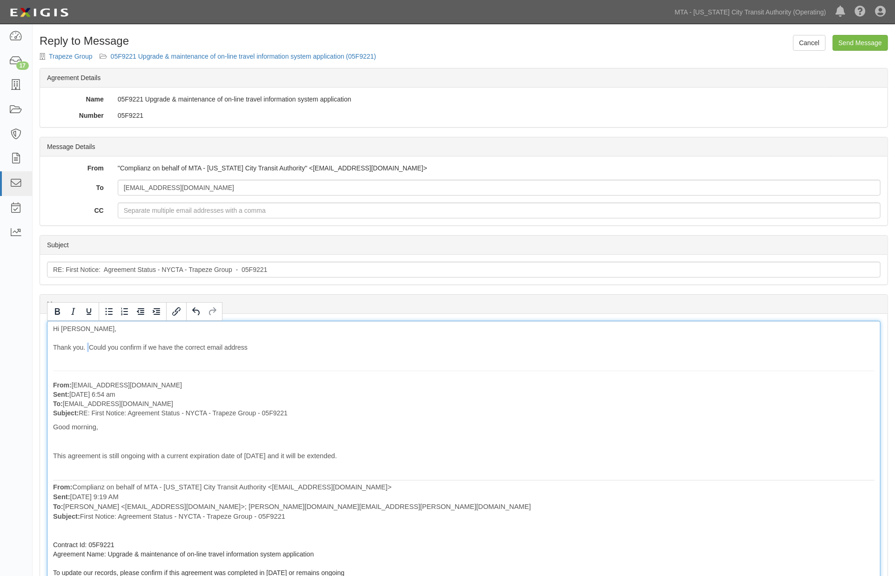
click at [88, 348] on div "Hi Colleen, Thank you. Could you confirm if we have the correct email address F…" at bounding box center [464, 511] width 834 height 381
click at [520, 342] on div "Hi Colleen, Thank you. Trapeze's insurance expired; however, they have not prov…" at bounding box center [464, 511] width 834 height 381
click at [509, 346] on div "Hi Colleen, Thank you. Trapeze's insurance expired; however, they have not prov…" at bounding box center [464, 511] width 834 height 381
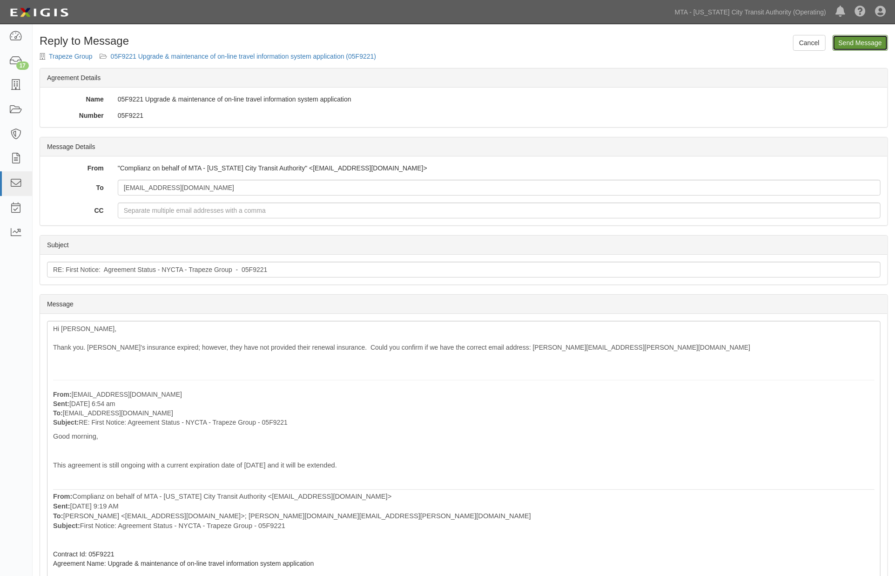
click at [851, 45] on input "Send Message" at bounding box center [860, 43] width 55 height 16
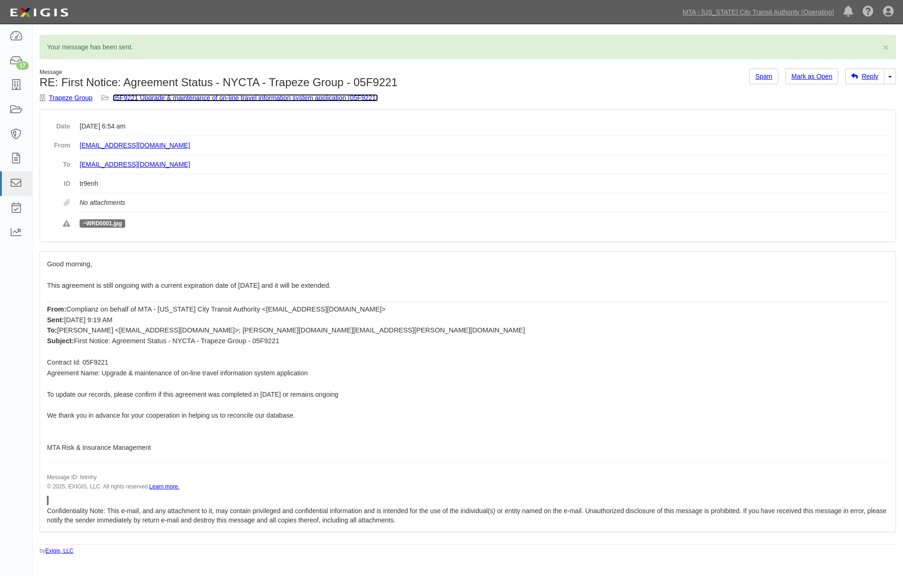
click at [295, 98] on link "05F9221 Upgrade & maintenance of on-line travel information system application …" at bounding box center [245, 97] width 265 height 7
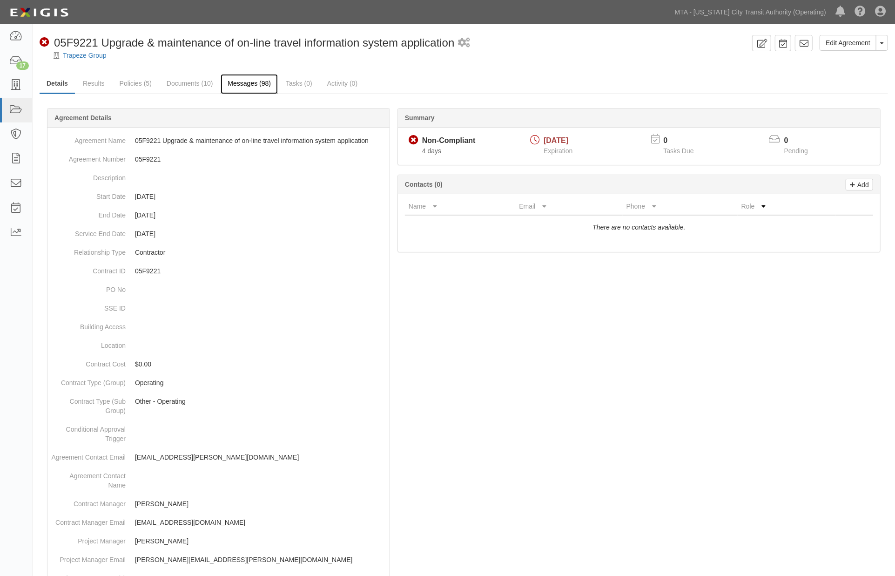
click at [248, 82] on link "Messages (98)" at bounding box center [249, 84] width 57 height 20
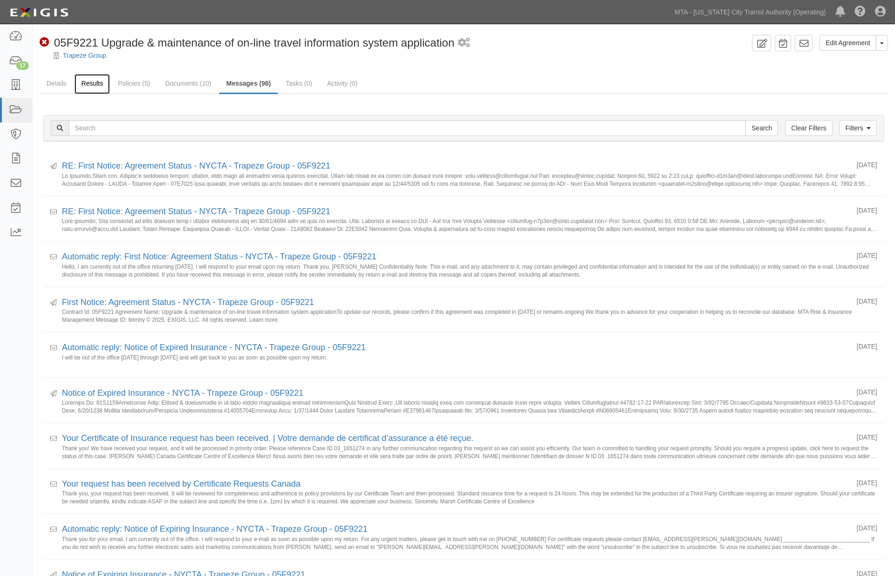
click at [88, 85] on link "Results" at bounding box center [92, 84] width 36 height 20
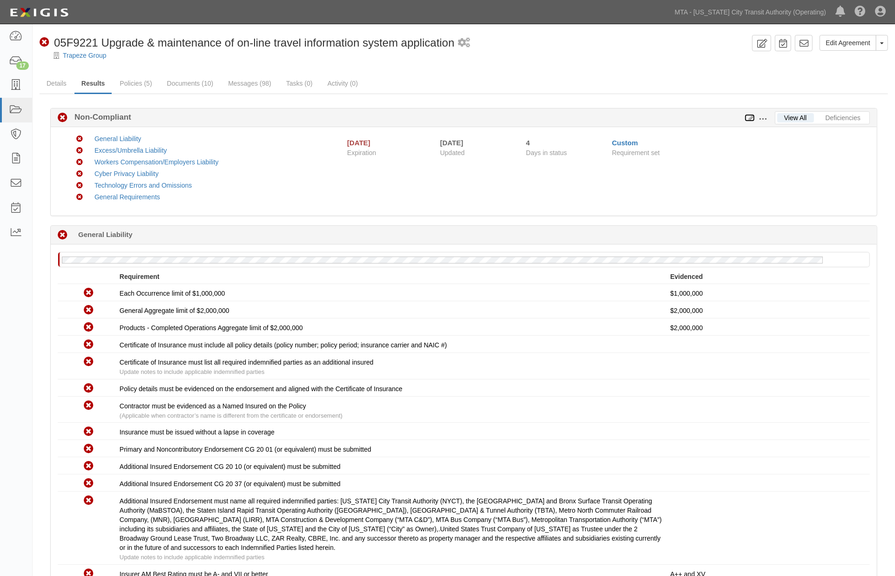
click at [750, 119] on icon at bounding box center [750, 118] width 10 height 7
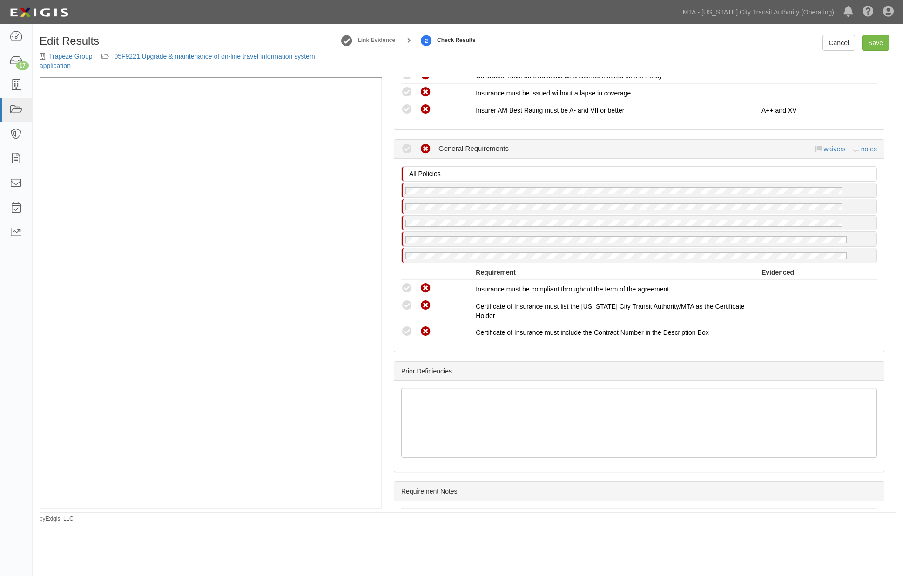
scroll to position [1655, 0]
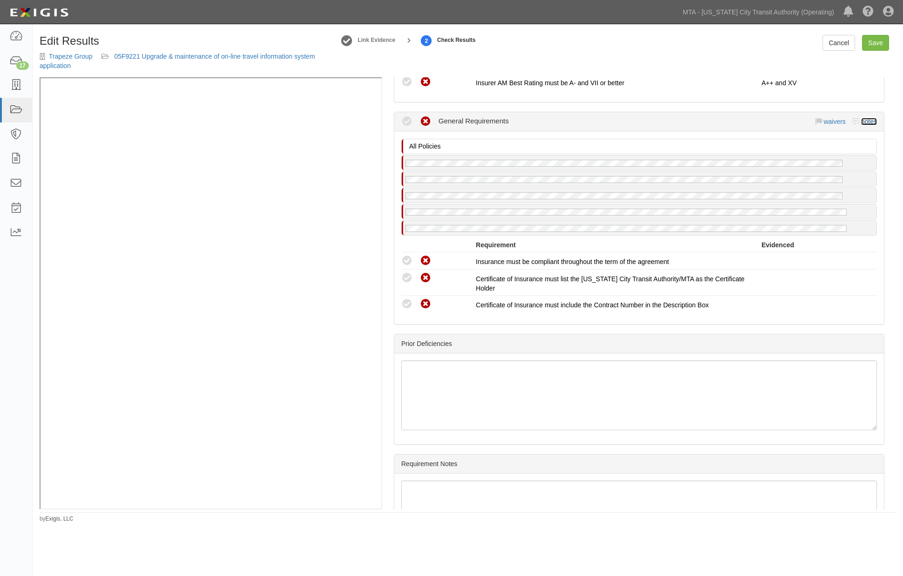
click at [861, 118] on link "notes" at bounding box center [869, 121] width 16 height 7
radio input "true"
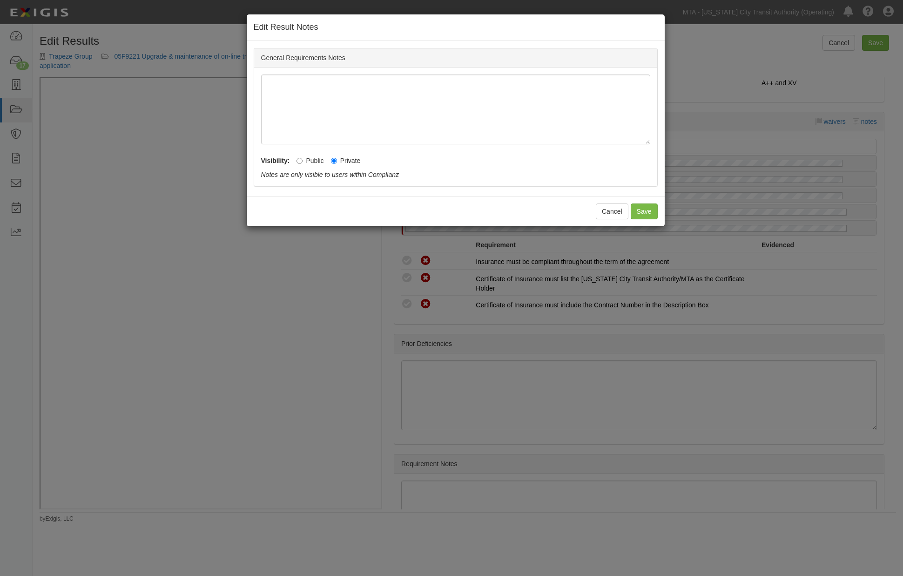
click at [315, 161] on label "Public" at bounding box center [310, 160] width 27 height 9
click at [303, 161] on input "Public" at bounding box center [300, 161] width 6 height 6
radio input "true"
click at [641, 210] on button "Save" at bounding box center [644, 211] width 27 height 16
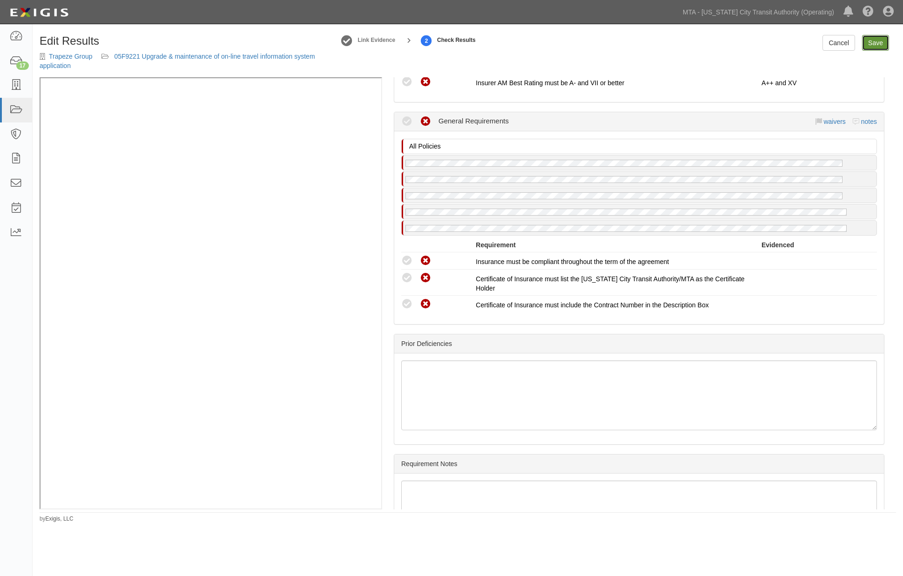
click at [875, 44] on link "Save" at bounding box center [875, 43] width 27 height 16
radio input "true"
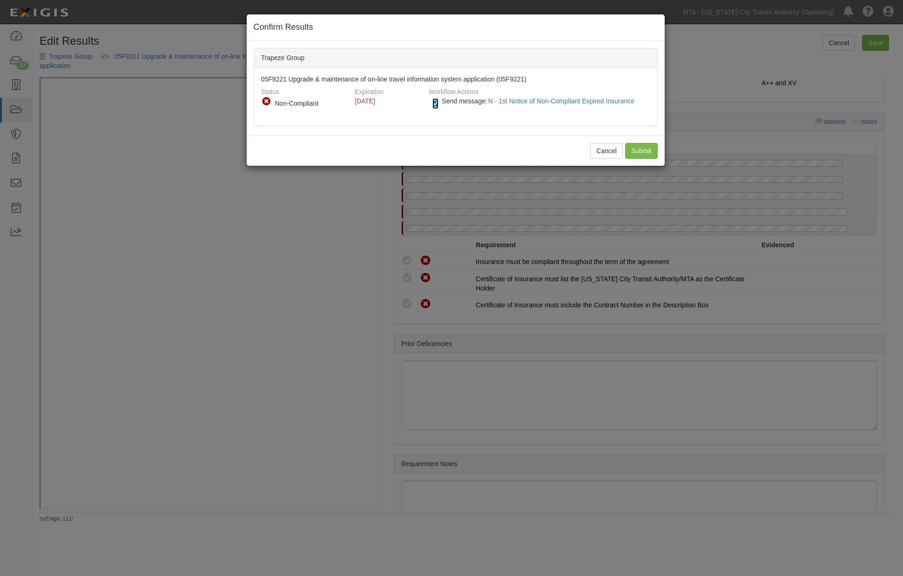
click at [435, 105] on input "Send message: N - 1st Notice of Non-Compliant Expired Insurance" at bounding box center [436, 103] width 6 height 11
checkbox input "false"
click at [640, 146] on input "Submit" at bounding box center [641, 151] width 33 height 16
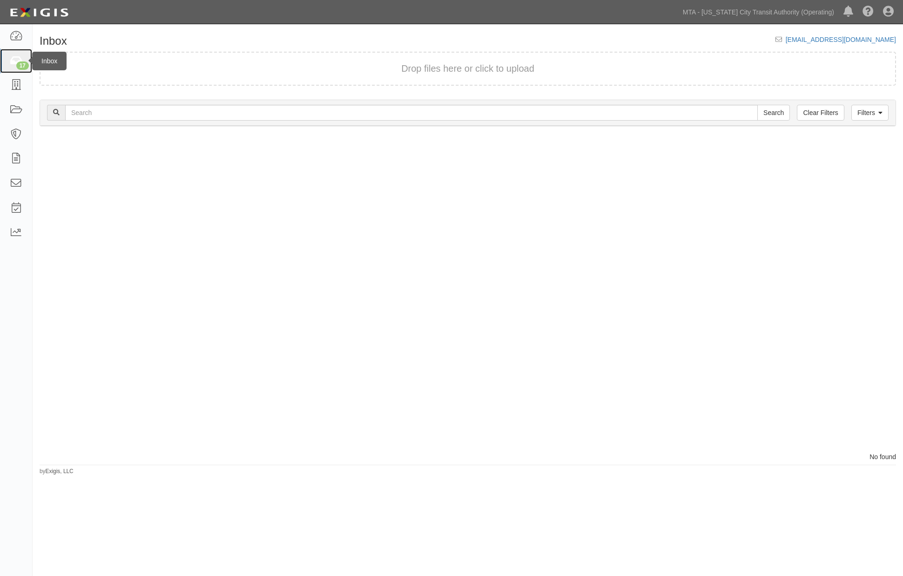
click at [14, 60] on icon at bounding box center [15, 61] width 13 height 11
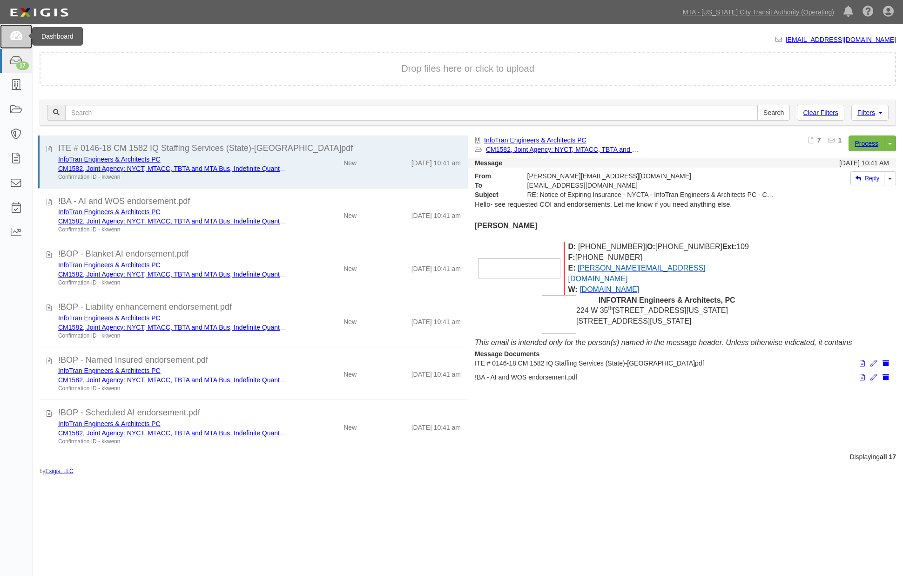
click at [13, 33] on icon at bounding box center [15, 36] width 13 height 11
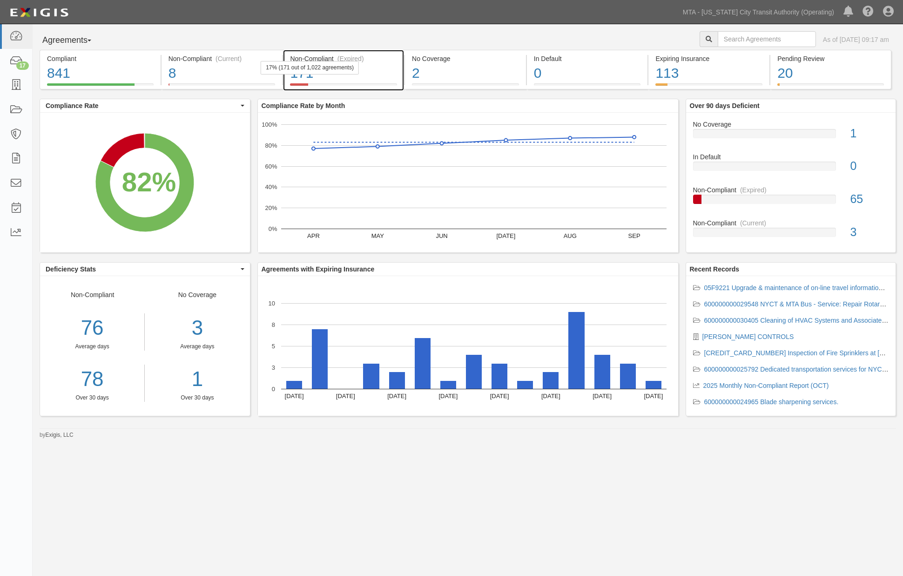
click at [391, 74] on div "171" at bounding box center [343, 73] width 107 height 20
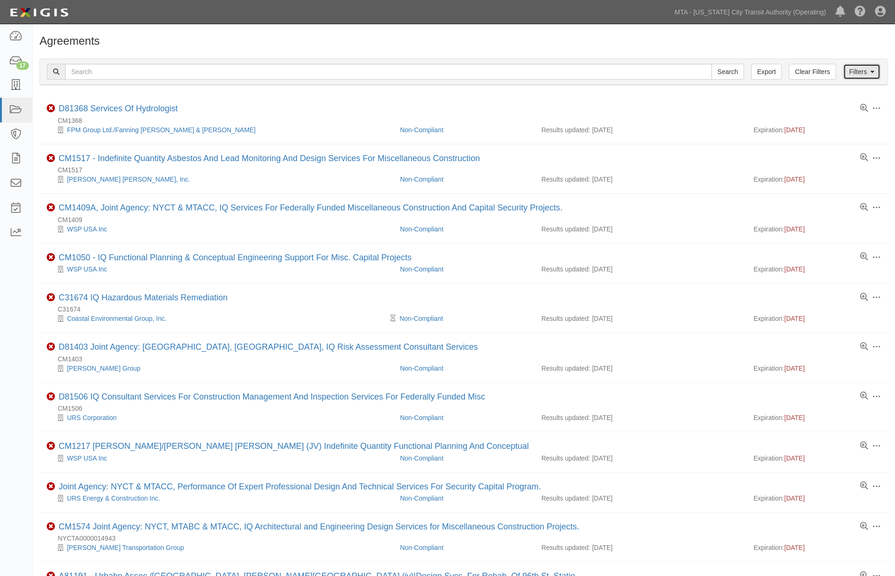
click at [859, 70] on link "Filters" at bounding box center [862, 72] width 37 height 16
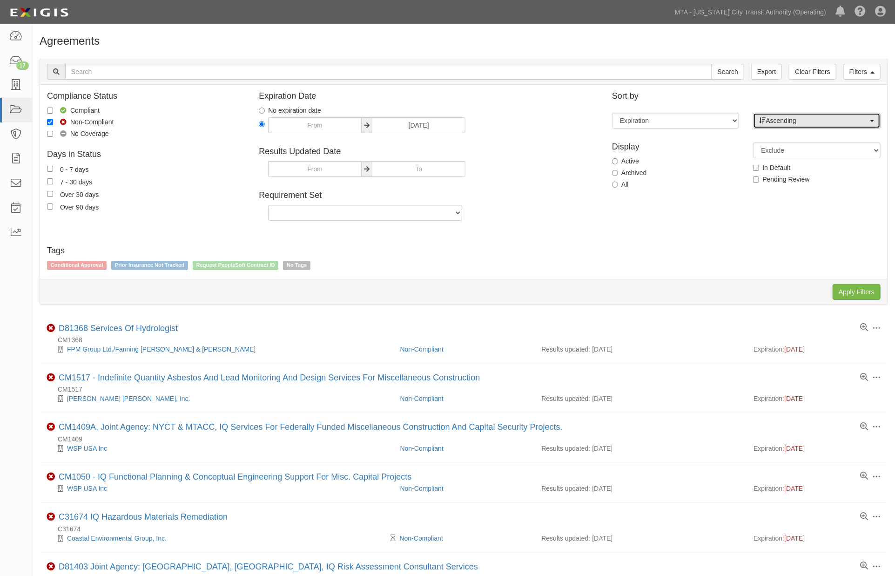
click at [785, 119] on span "Ascending" at bounding box center [813, 120] width 109 height 9
click at [786, 145] on link "Descending" at bounding box center [817, 150] width 126 height 12
select select "desc"
click at [848, 291] on input "Apply Filters" at bounding box center [857, 292] width 48 height 16
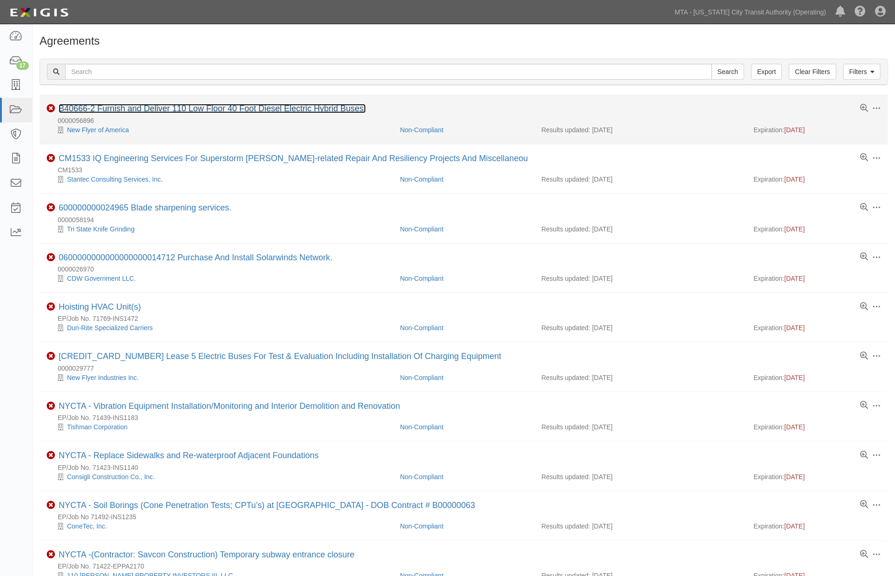
click at [300, 109] on link "B40666-2 Furnish and Deliver 110 Low Floor 40 Foot Diesel Electric Hybrid Buses." at bounding box center [212, 108] width 307 height 9
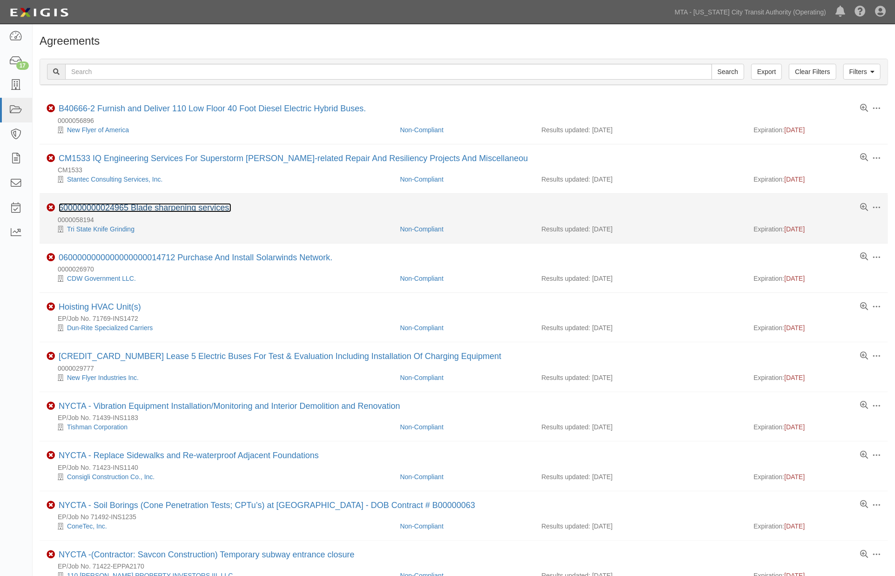
click at [198, 208] on link "600000000024965 Blade sharpening services." at bounding box center [145, 207] width 173 height 9
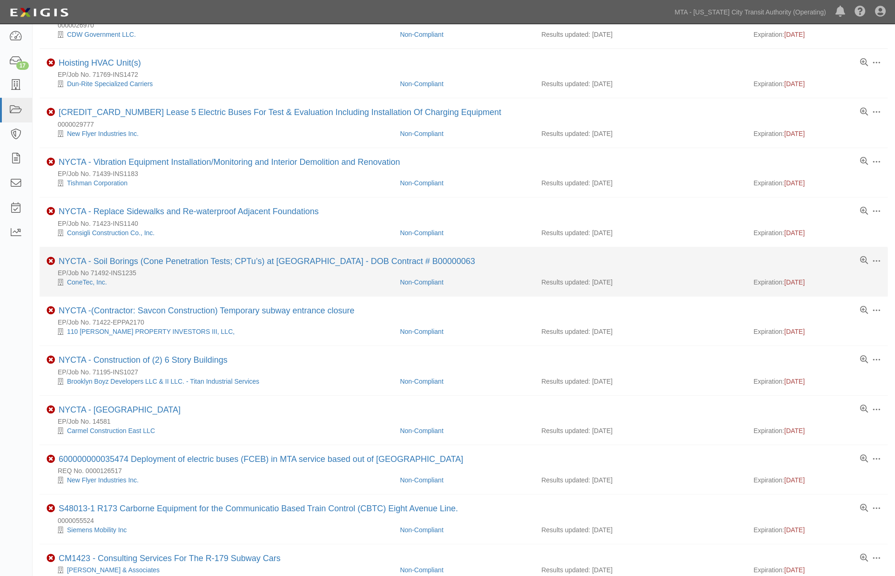
scroll to position [258, 0]
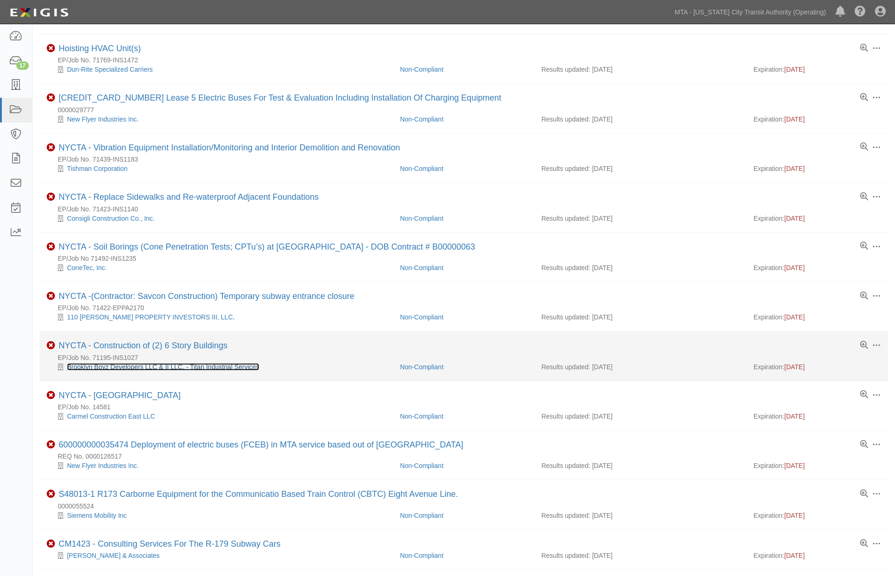
click at [247, 370] on link "Brooklyn Boyz Developers LLC & II LLC. - Titan Industrial Services" at bounding box center [163, 366] width 192 height 7
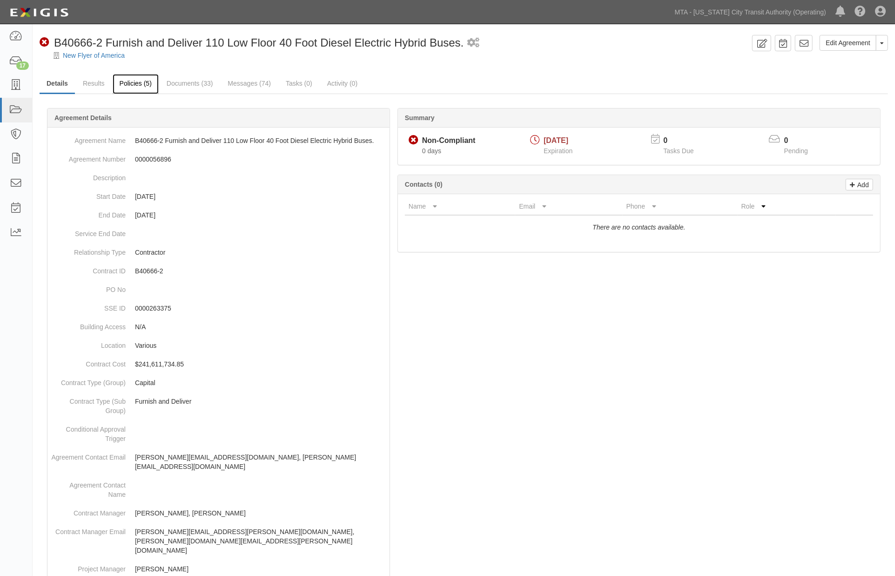
click at [133, 81] on link "Policies (5)" at bounding box center [136, 84] width 46 height 20
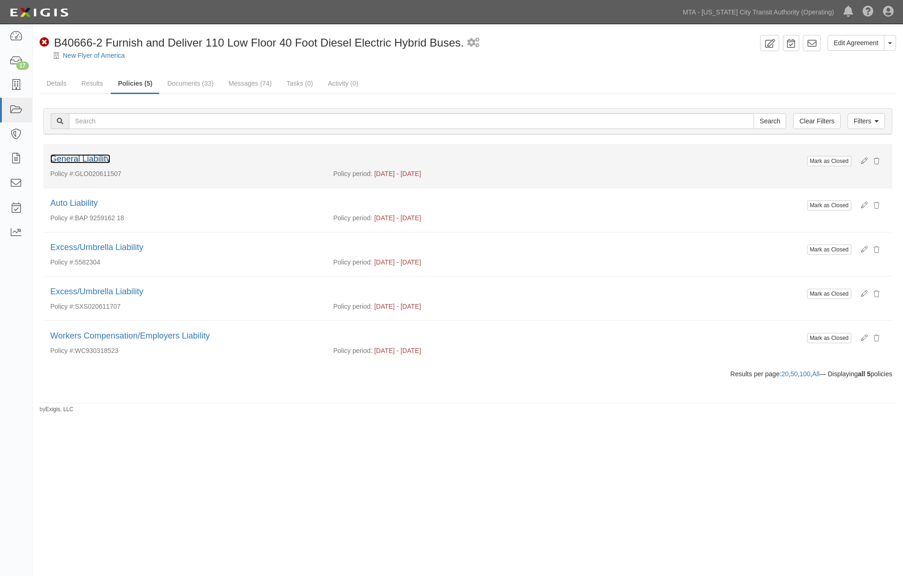
click at [102, 159] on link "General Liability" at bounding box center [80, 158] width 60 height 9
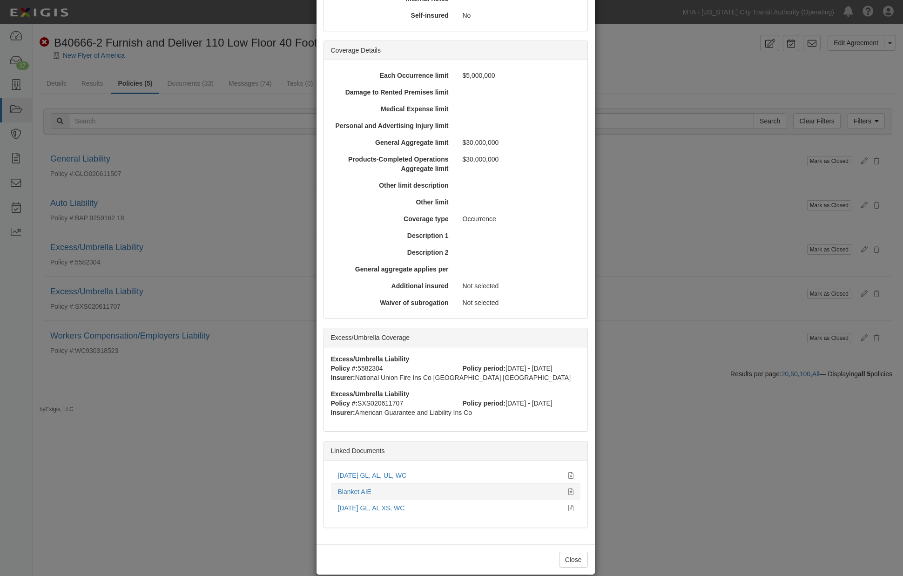
scroll to position [245, 0]
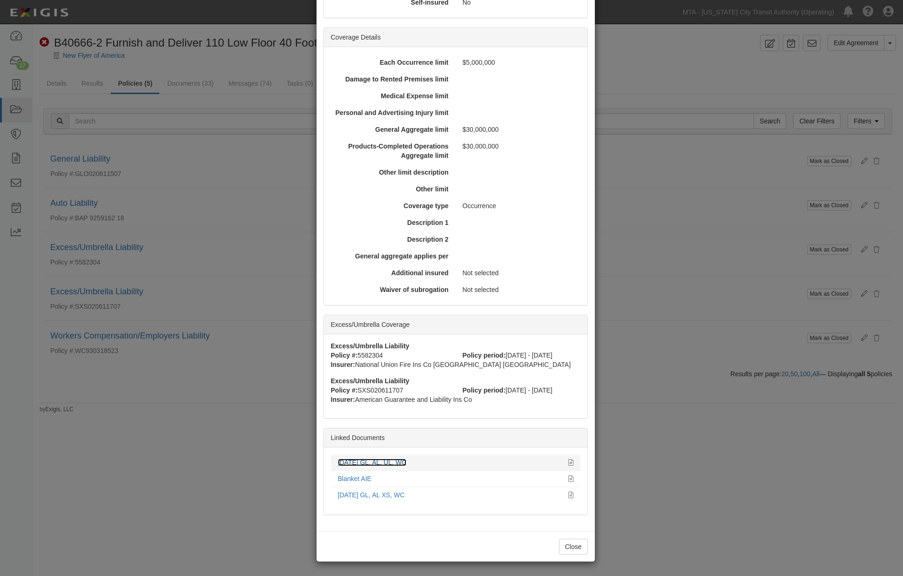
click at [386, 461] on link "[DATE] GL, AL, UL, WC" at bounding box center [372, 462] width 69 height 7
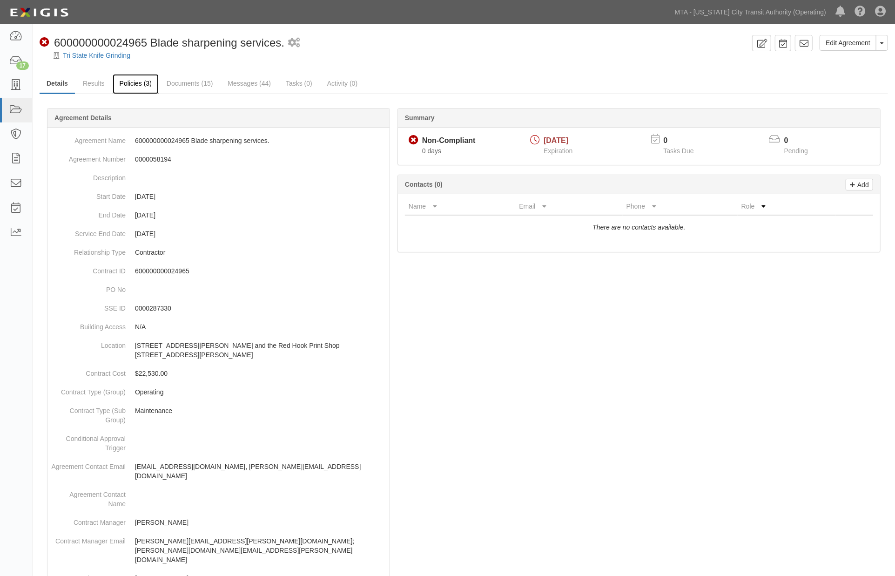
click at [141, 86] on link "Policies (3)" at bounding box center [136, 84] width 46 height 20
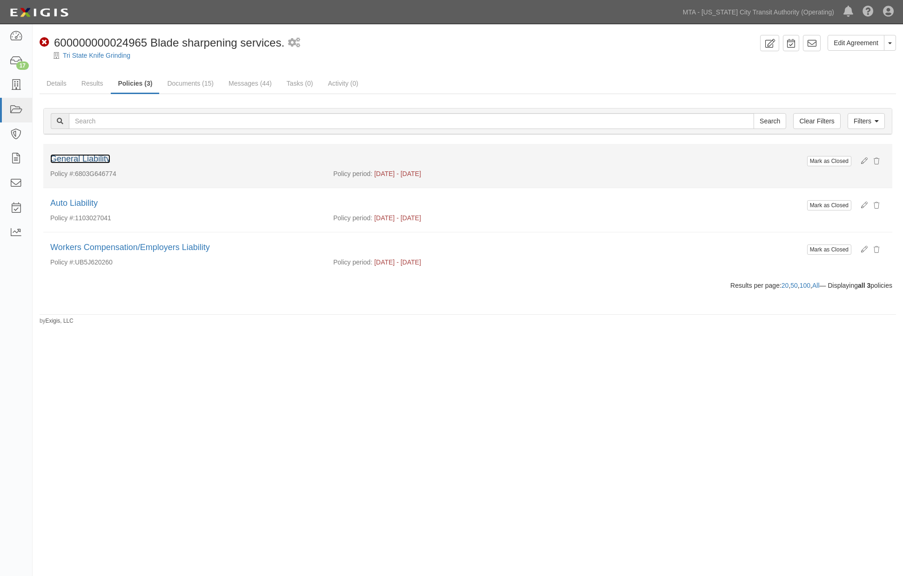
click at [88, 161] on link "General Liability" at bounding box center [80, 158] width 60 height 9
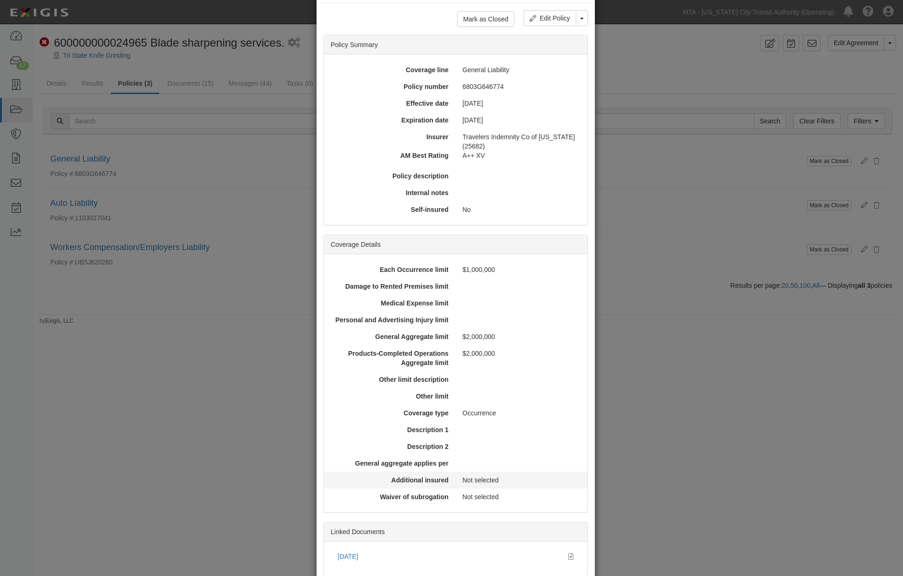
scroll to position [99, 0]
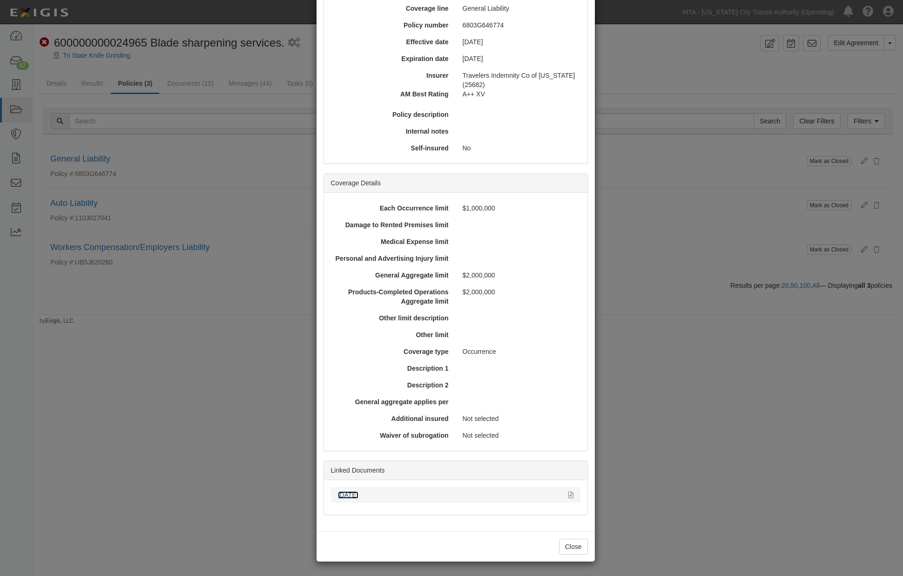
click at [354, 493] on link "[DATE]" at bounding box center [348, 494] width 20 height 7
click at [748, 508] on div "× View Policy Mark as Closed Edit Policy Toggle Dropdown Delete Policy Policy S…" at bounding box center [451, 288] width 903 height 576
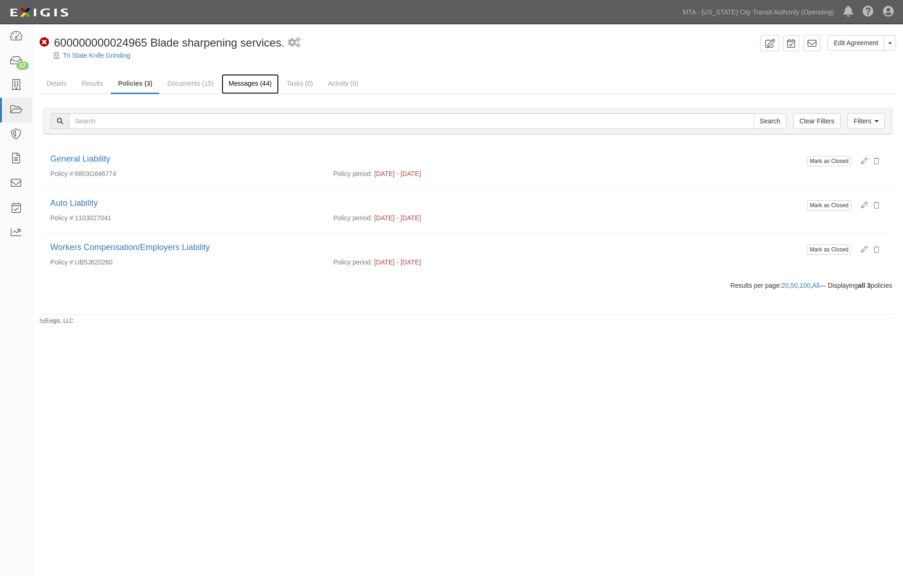
click at [240, 83] on link "Messages (44)" at bounding box center [250, 84] width 57 height 20
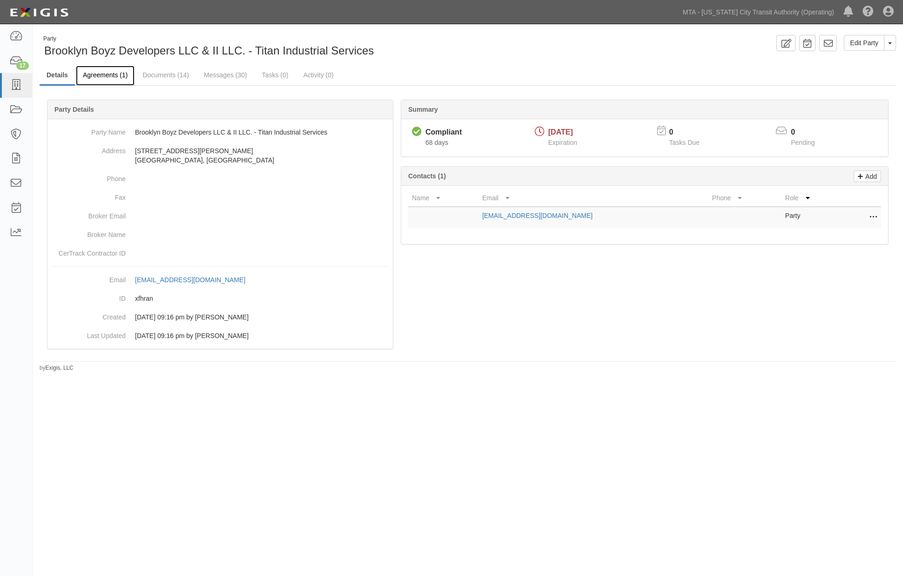
click at [119, 71] on link "Agreements (1)" at bounding box center [105, 76] width 59 height 20
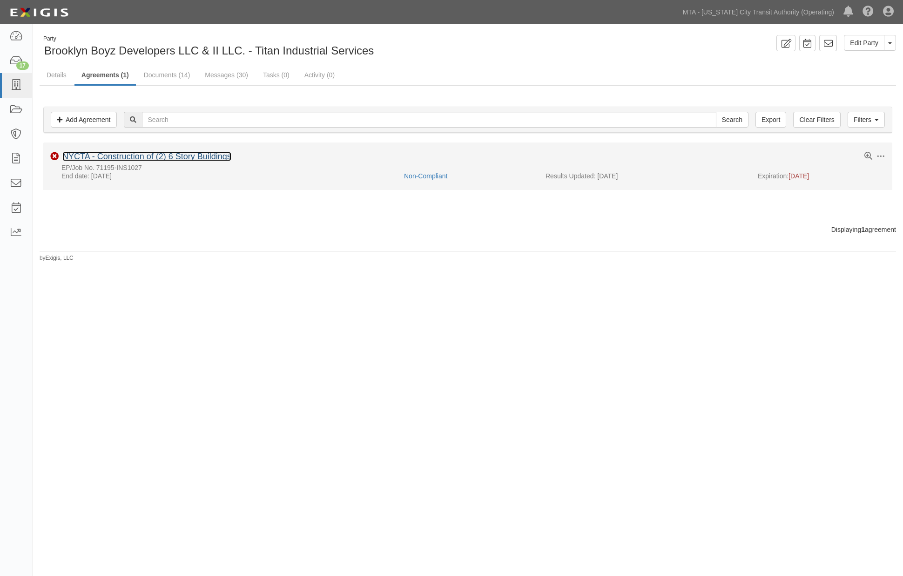
click at [155, 156] on link "NYCTA - Construction of (2) 6 Story Buildings" at bounding box center [146, 156] width 169 height 9
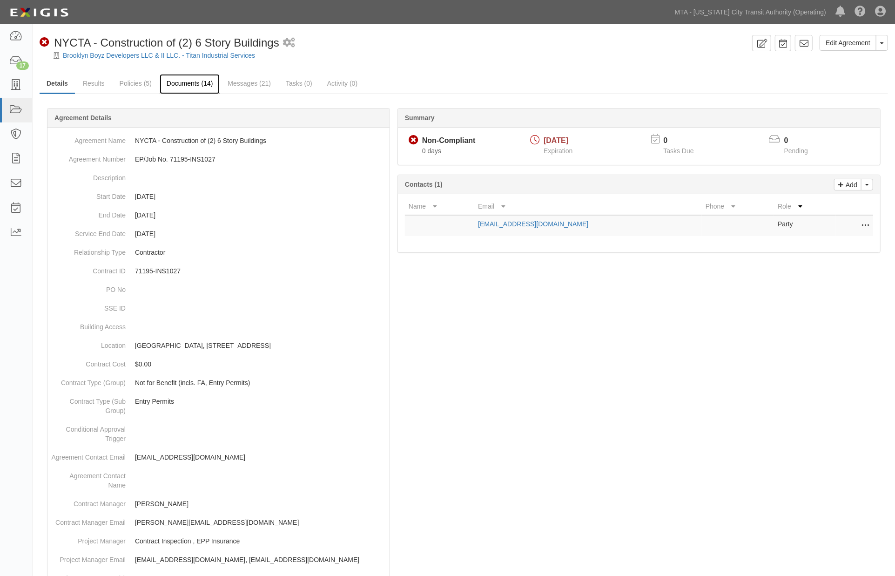
click at [184, 84] on link "Documents (14)" at bounding box center [190, 84] width 61 height 20
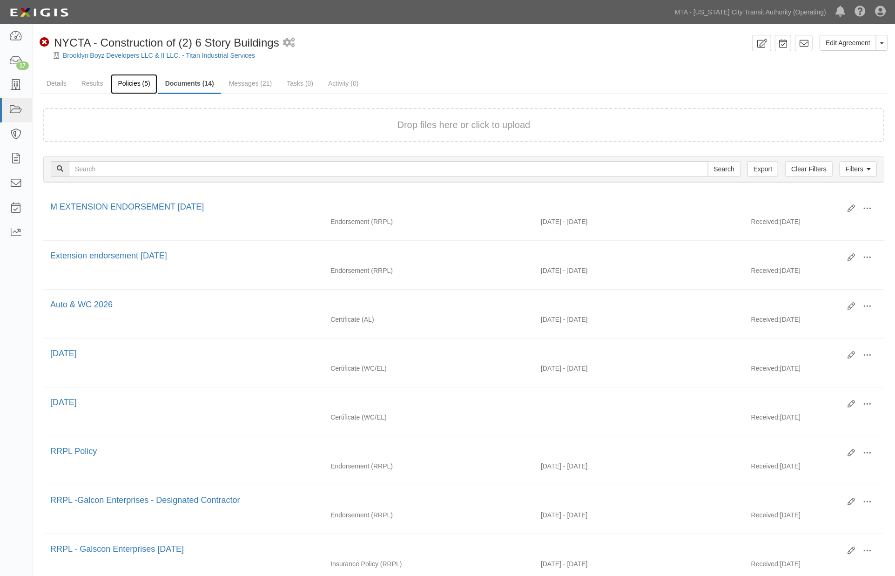
click at [136, 84] on link "Policies (5)" at bounding box center [134, 84] width 46 height 20
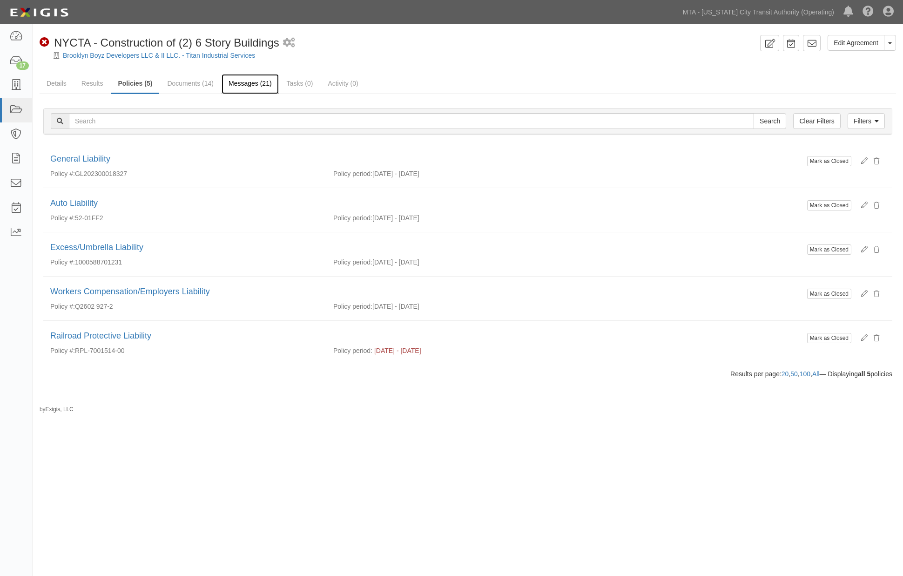
click at [250, 85] on link "Messages (21)" at bounding box center [250, 84] width 57 height 20
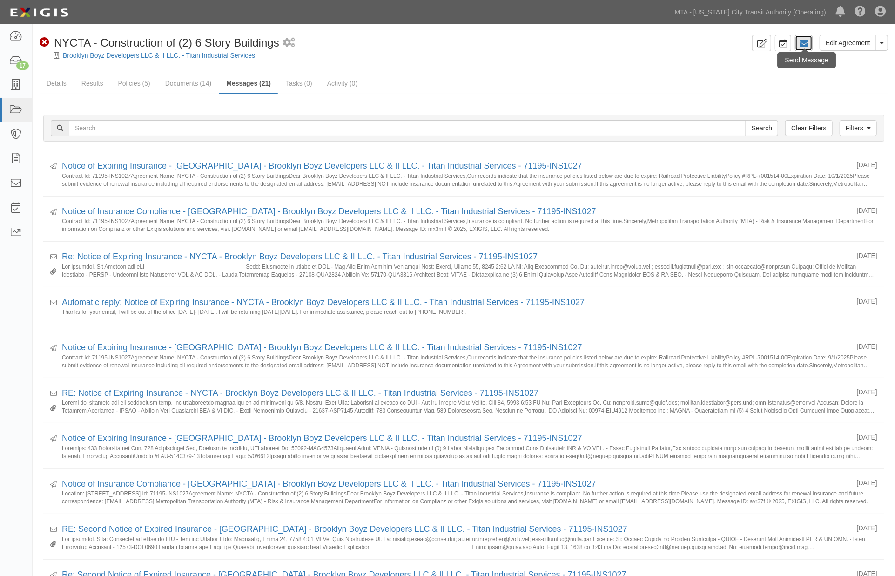
click at [807, 44] on icon at bounding box center [803, 43] width 9 height 9
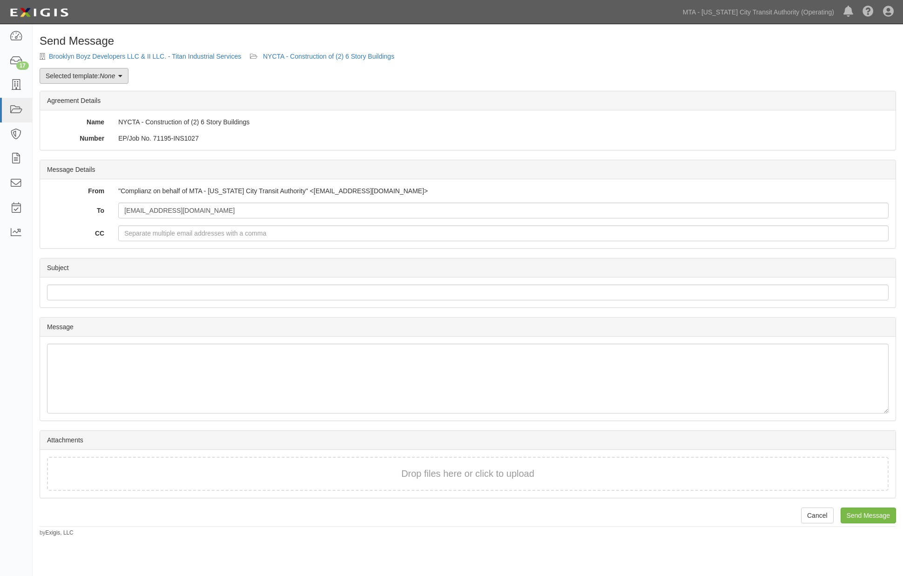
click at [95, 76] on link "Selected template: None" at bounding box center [84, 76] width 89 height 16
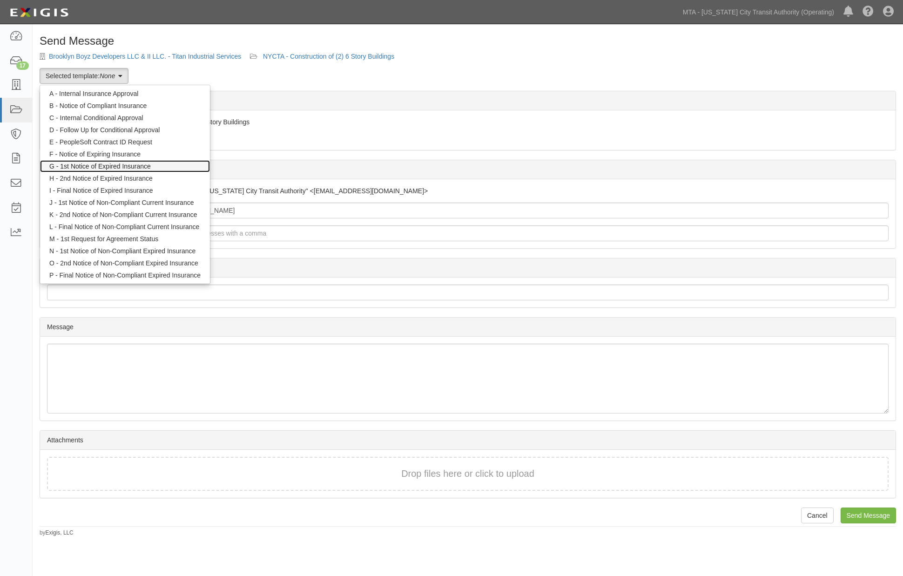
click at [122, 166] on link "G - 1st Notice of Expired Insurance" at bounding box center [125, 166] width 170 height 12
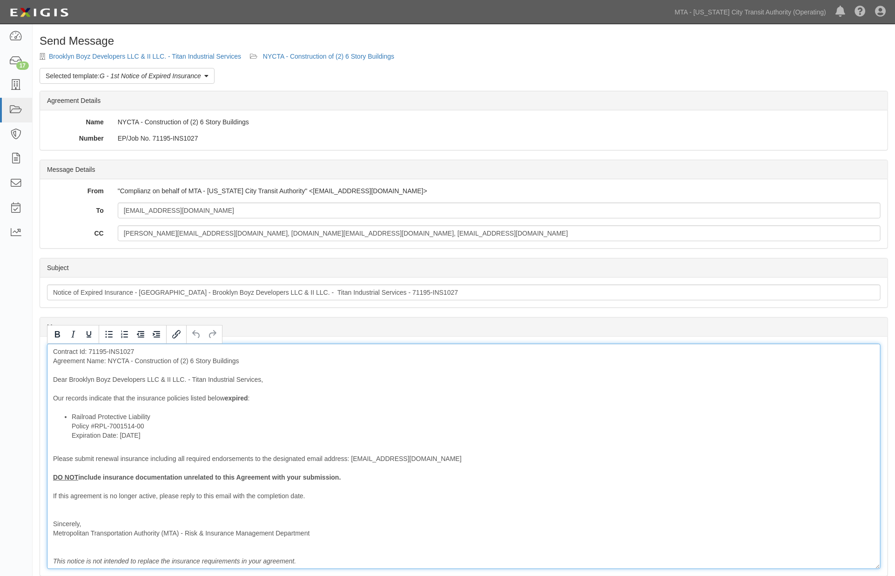
click at [170, 412] on div "Contract Id: 71195-INS1027 Agreement Name: NYCTA - Construction of (2) 6 Story …" at bounding box center [464, 456] width 834 height 225
click at [174, 413] on li "Railroad Protective Liability Policy #RPL-7001514-00 Expiration Date: 10/1/2025" at bounding box center [473, 426] width 803 height 28
click at [182, 399] on div "Contract Id: 71195-INS1027 Agreement Name: NYCTA - Construction of (2) 6 Story …" at bounding box center [464, 456] width 834 height 225
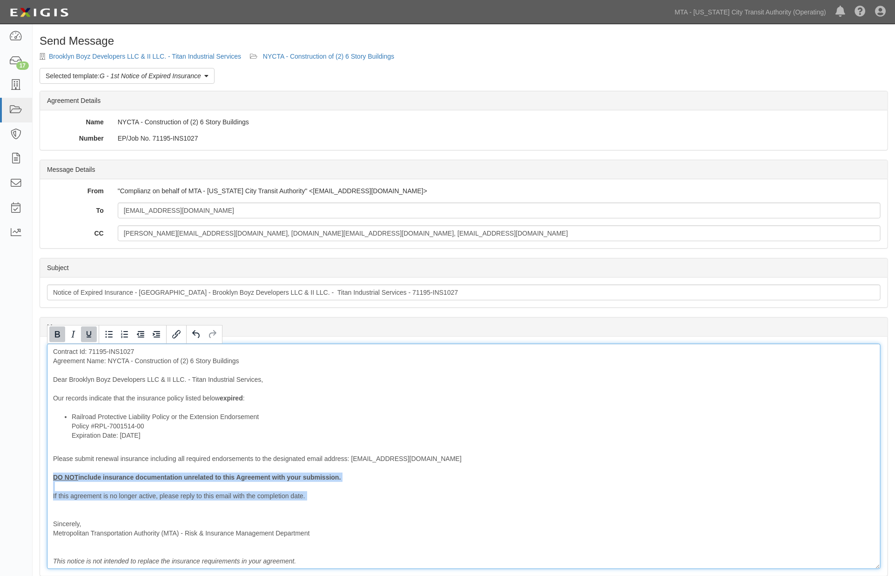
drag, startPoint x: 96, startPoint y: 506, endPoint x: 24, endPoint y: 445, distance: 94.5
click at [34, 474] on div "Send Message Brooklyn Boyz Developers LLC & II LLC. - Titan Industrial Services…" at bounding box center [464, 363] width 863 height 657
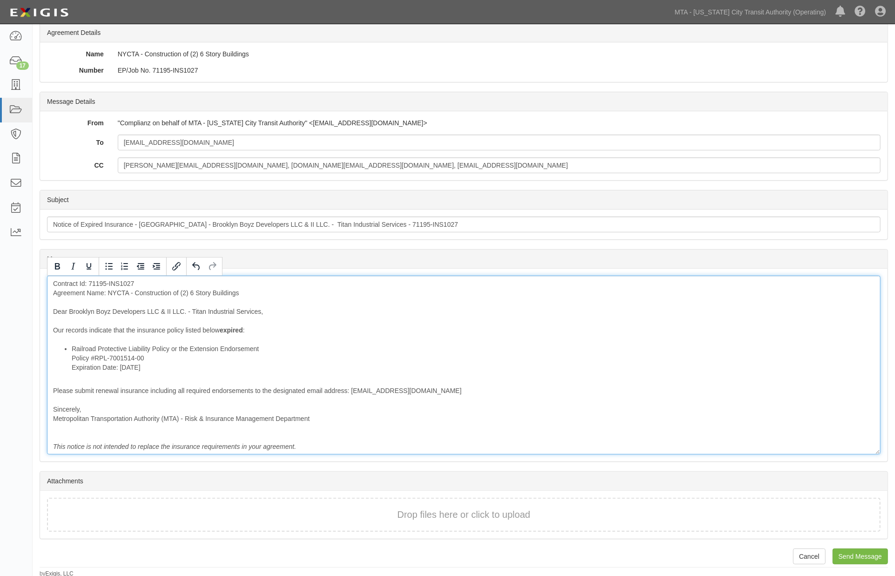
scroll to position [69, 0]
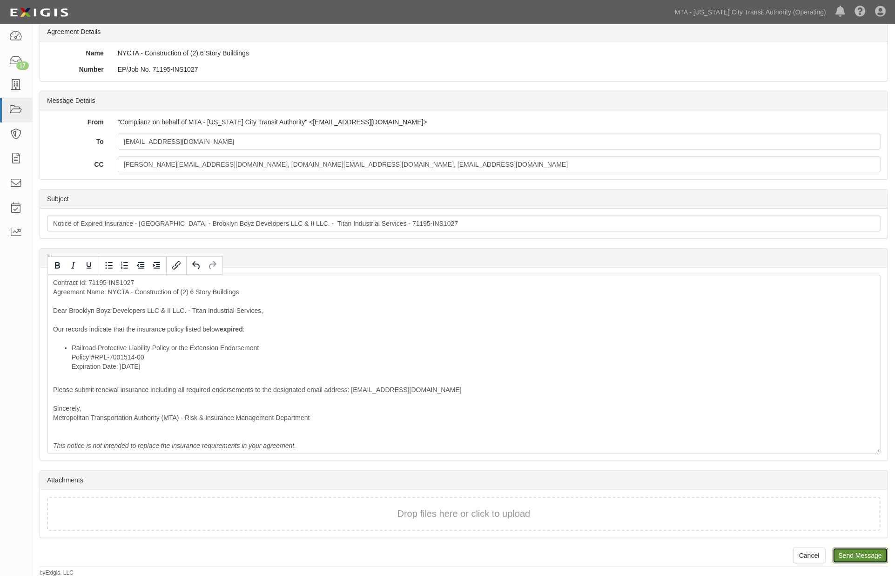
click at [846, 550] on input "Send Message" at bounding box center [860, 556] width 55 height 16
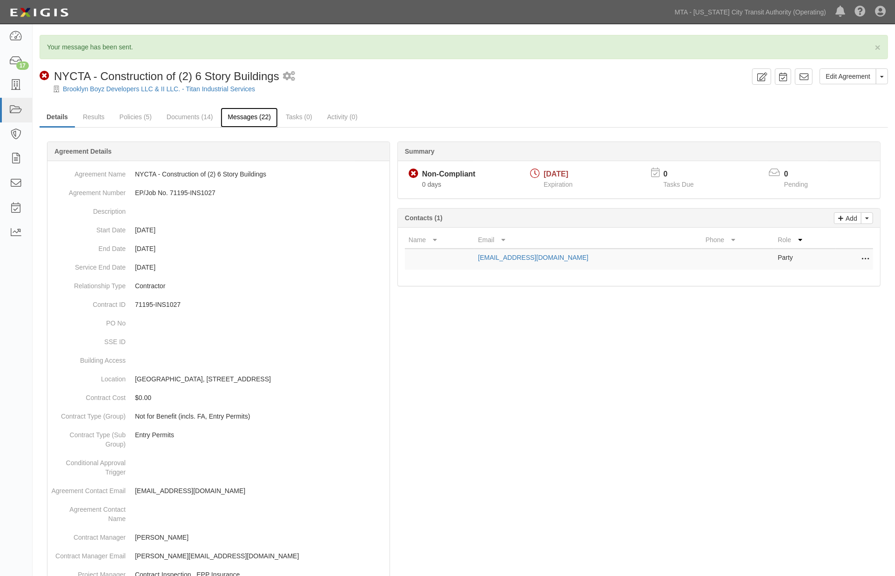
click at [250, 114] on link "Messages (22)" at bounding box center [249, 118] width 57 height 20
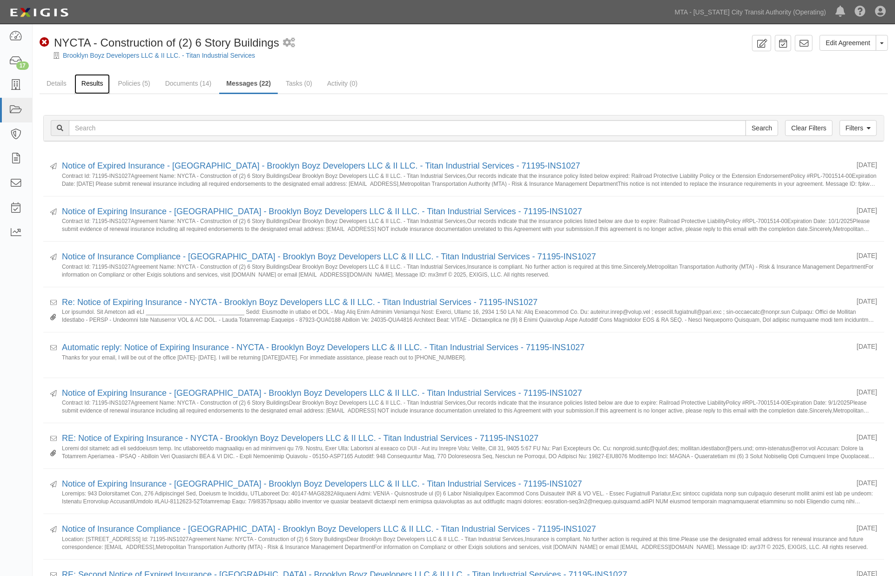
click at [90, 78] on link "Results" at bounding box center [92, 84] width 36 height 20
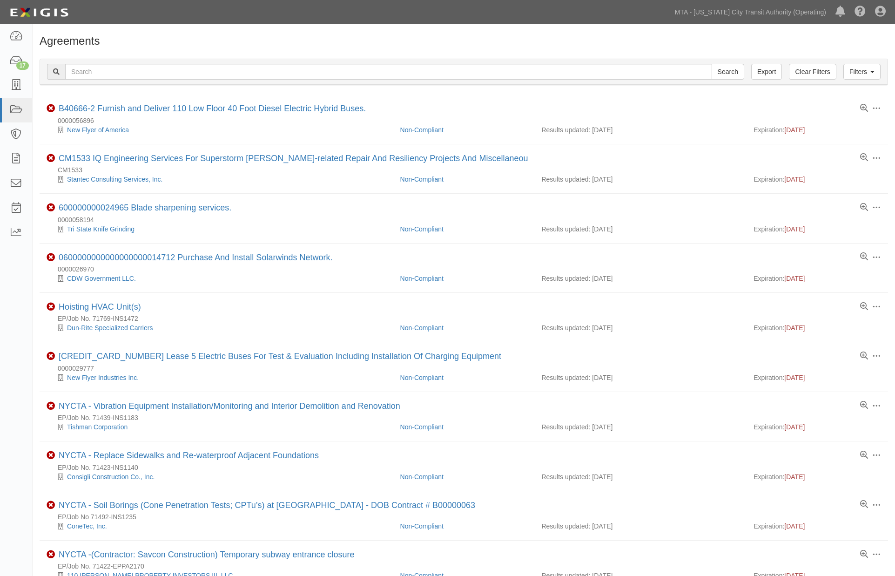
scroll to position [258, 0]
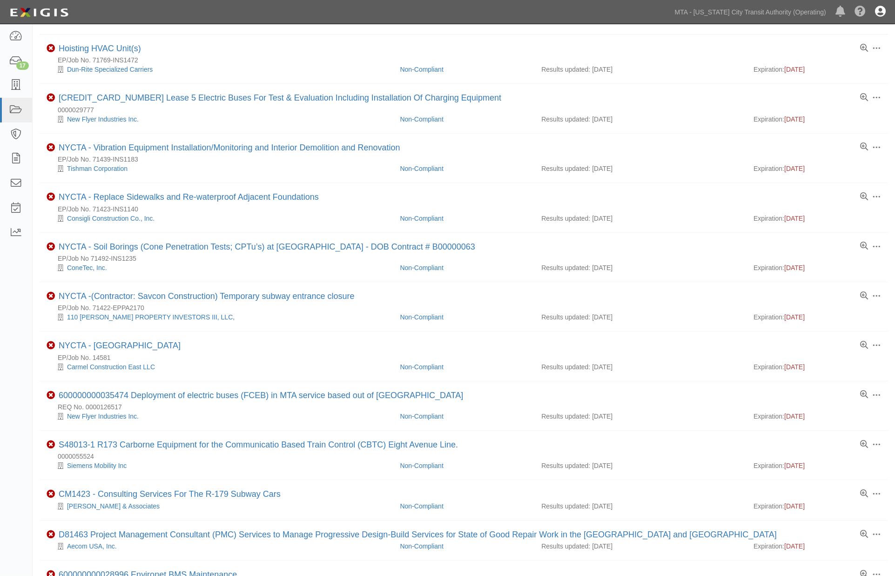
click at [880, 9] on icon at bounding box center [880, 12] width 11 height 11
click at [841, 54] on link "Sign Out" at bounding box center [854, 54] width 74 height 19
